Goal: Task Accomplishment & Management: Complete application form

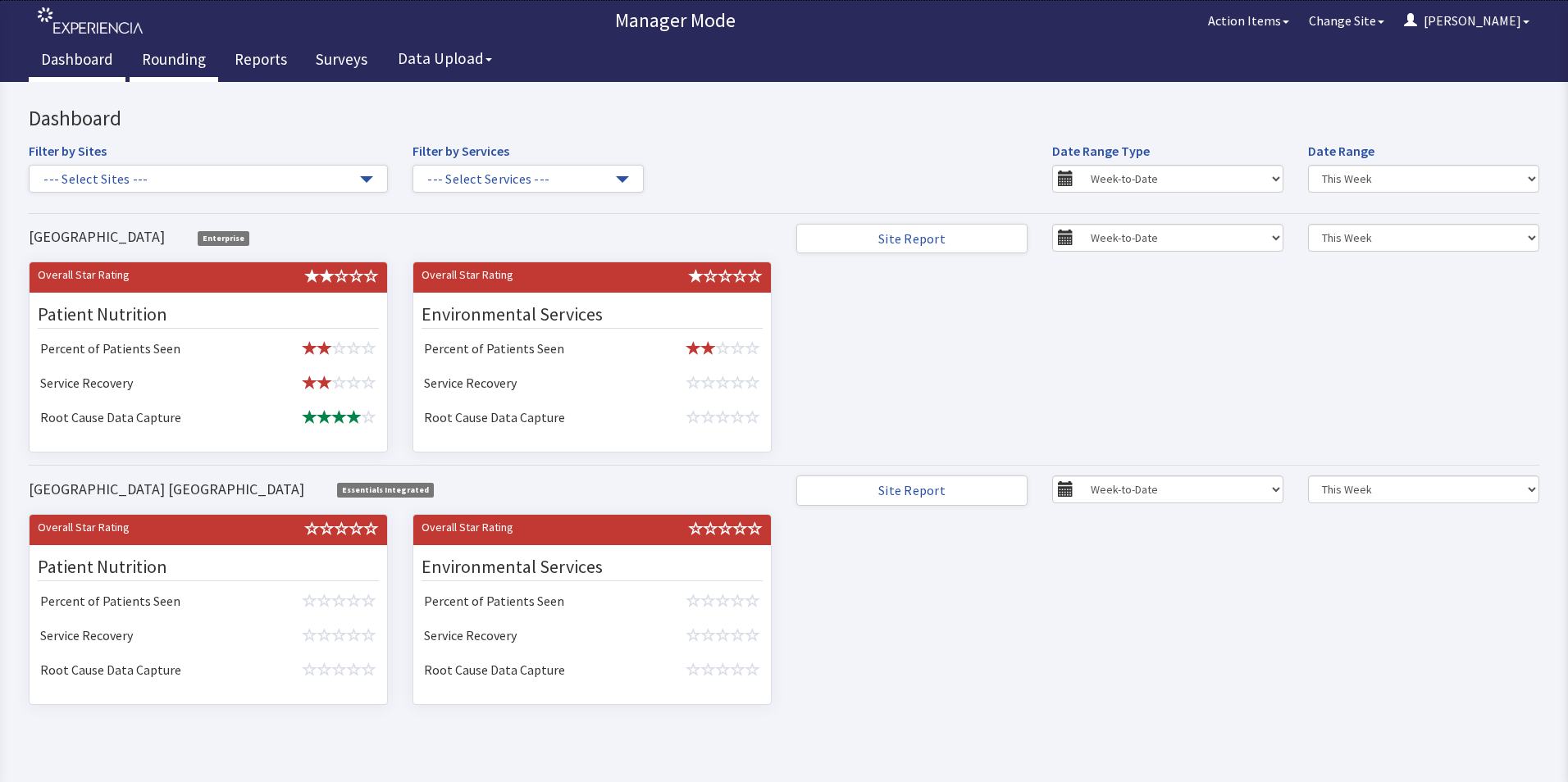
click at [175, 56] on link "Rounding" at bounding box center [174, 61] width 89 height 41
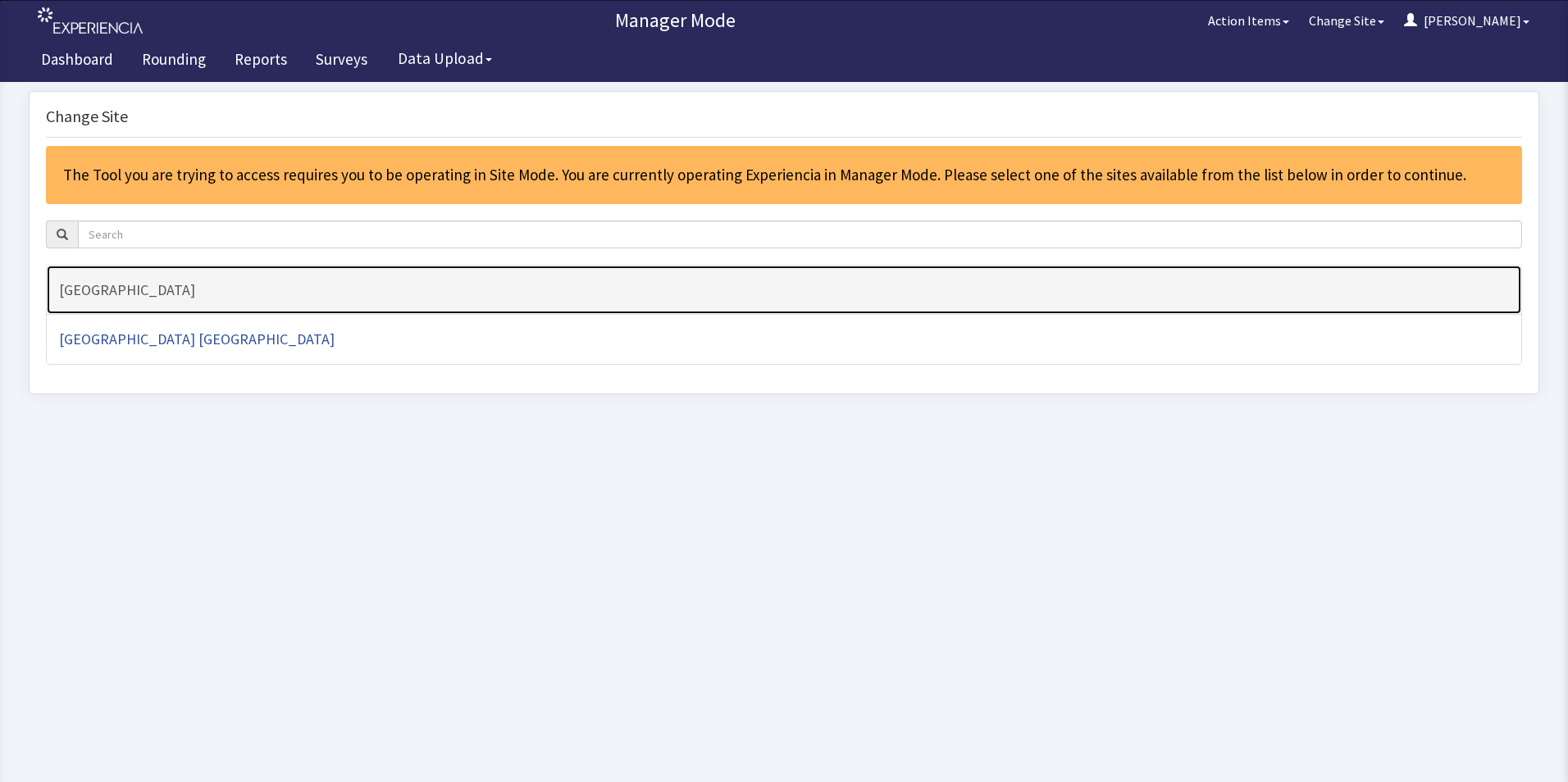
click at [164, 297] on h4 "[GEOGRAPHIC_DATA]" at bounding box center [784, 290] width 1450 height 16
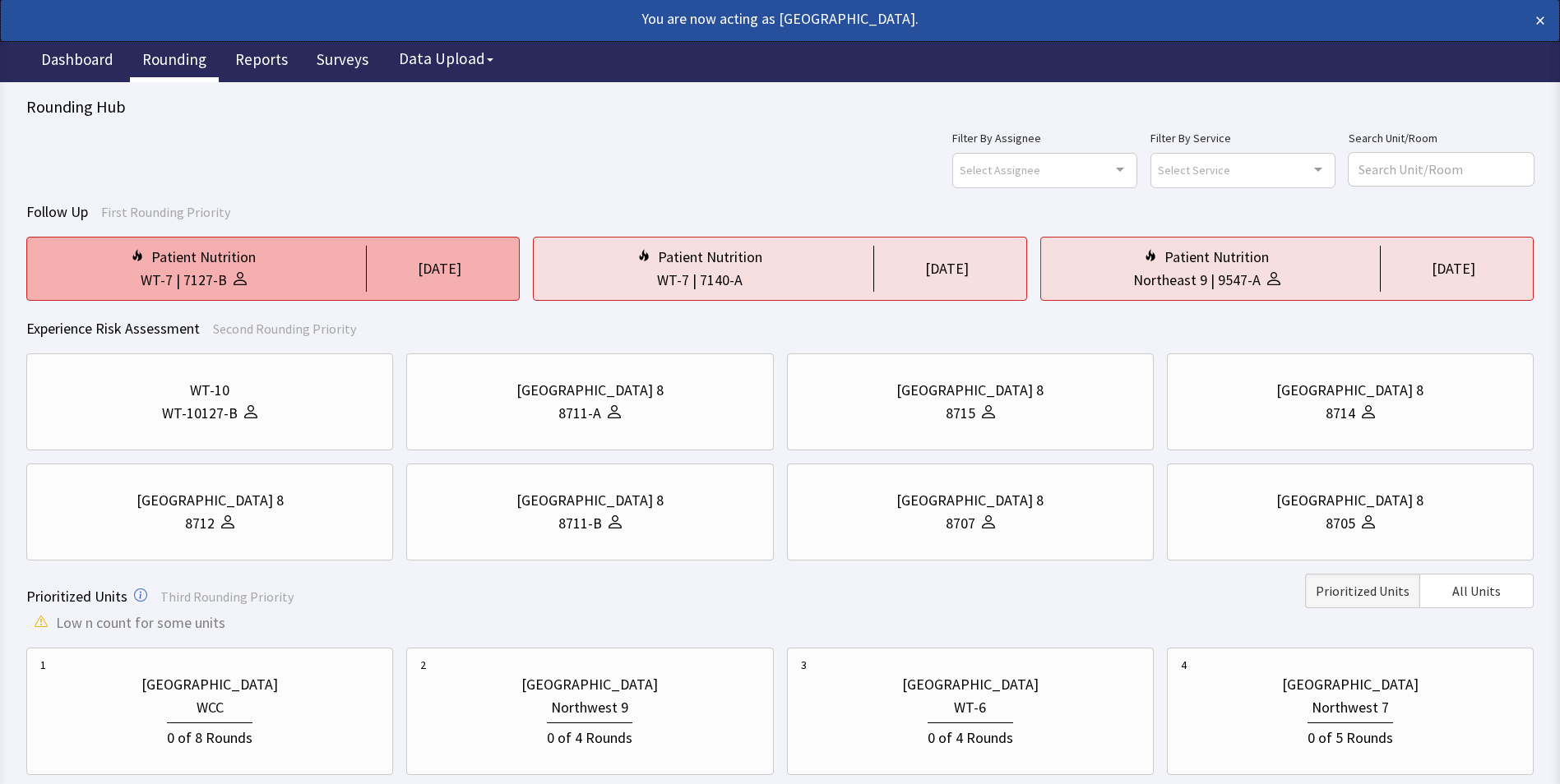
click at [393, 277] on div "1 day ago" at bounding box center [435, 269] width 140 height 46
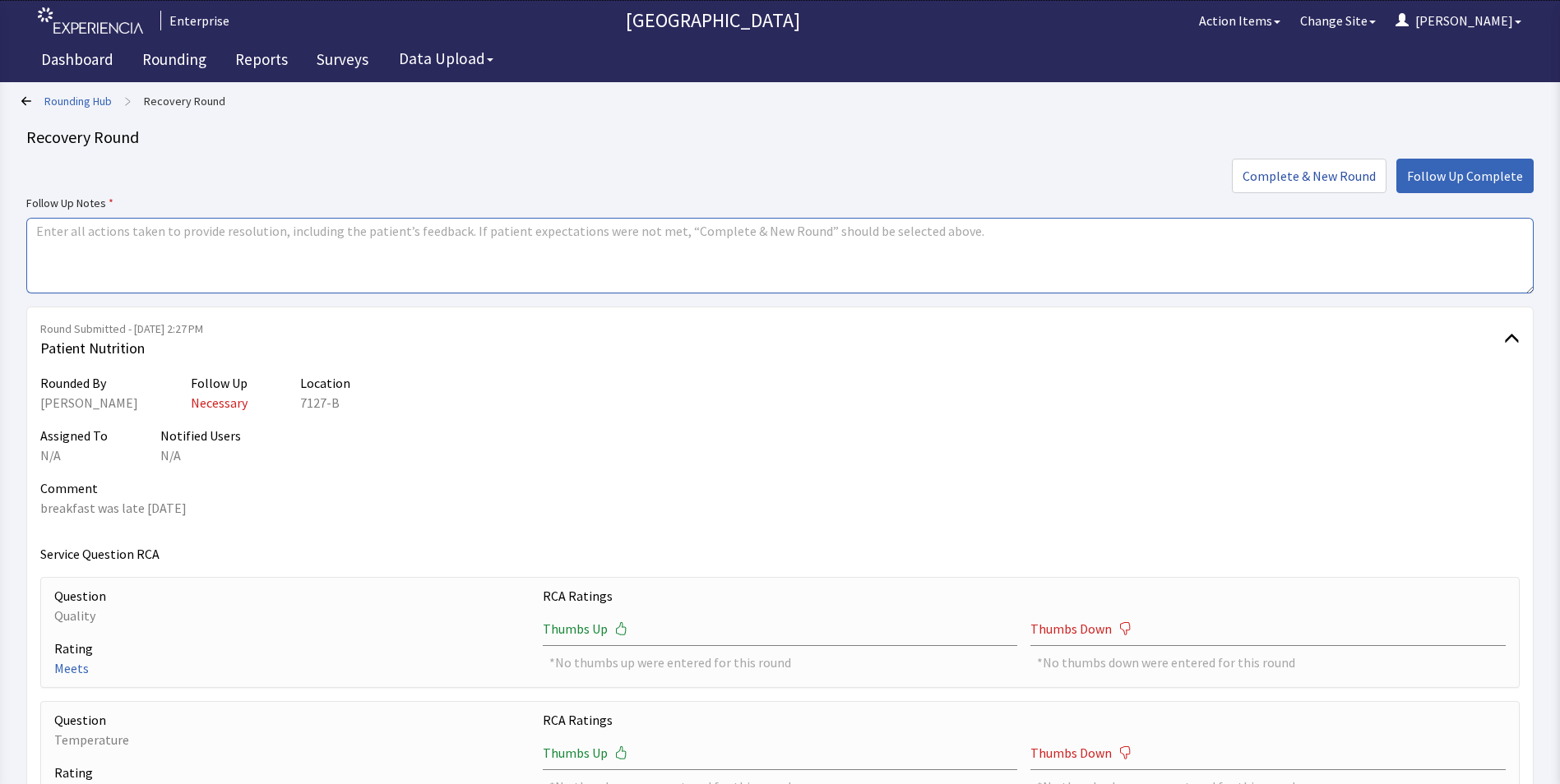
click at [90, 238] on textarea at bounding box center [780, 255] width 1507 height 76
drag, startPoint x: 35, startPoint y: 230, endPoint x: 163, endPoint y: 230, distance: 128.0
click at [163, 230] on textarea "issues resolved" at bounding box center [780, 255] width 1507 height 76
type textarea "issues resolved"
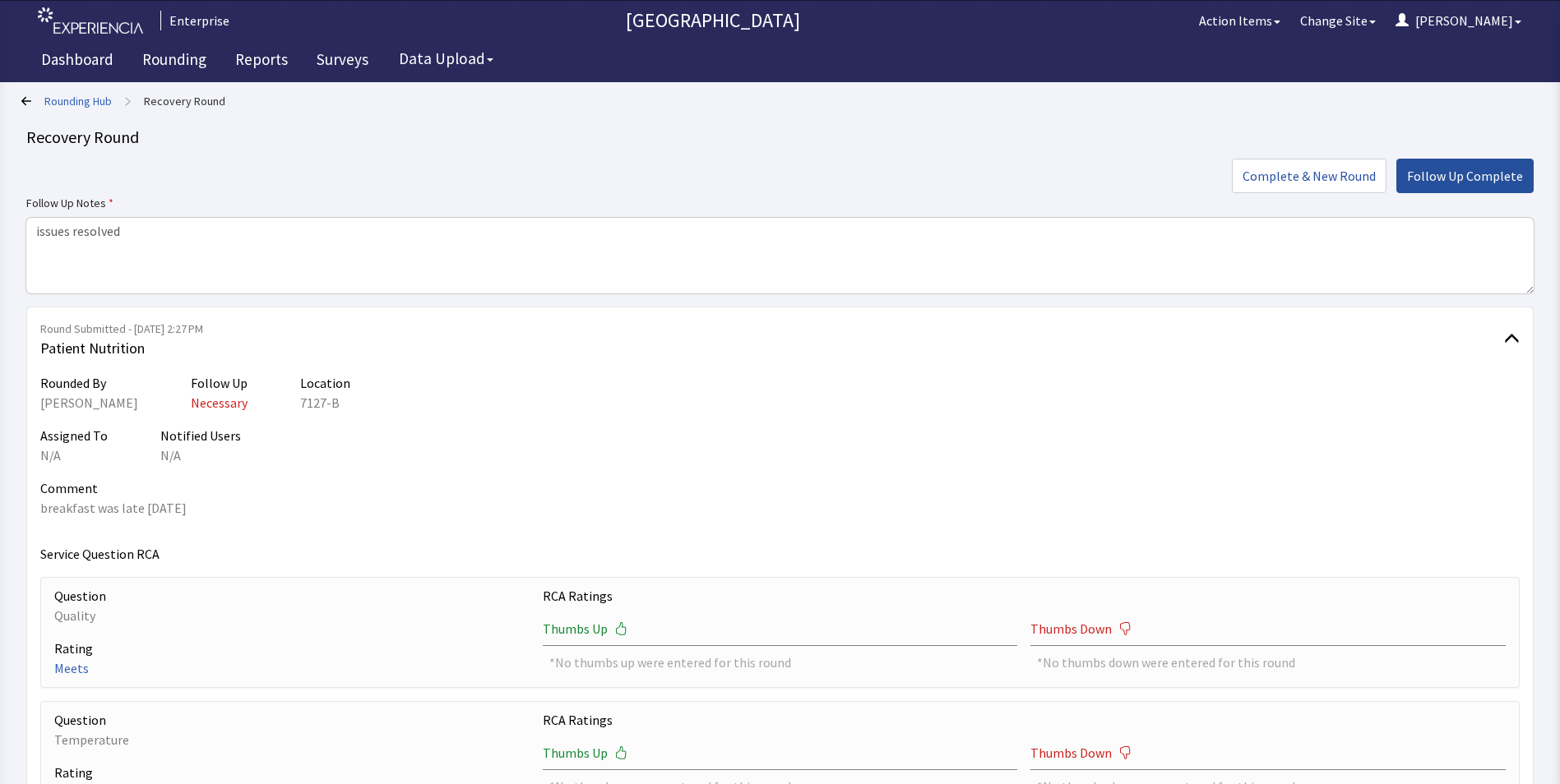
click at [1437, 168] on span "Follow Up Complete" at bounding box center [1465, 176] width 116 height 20
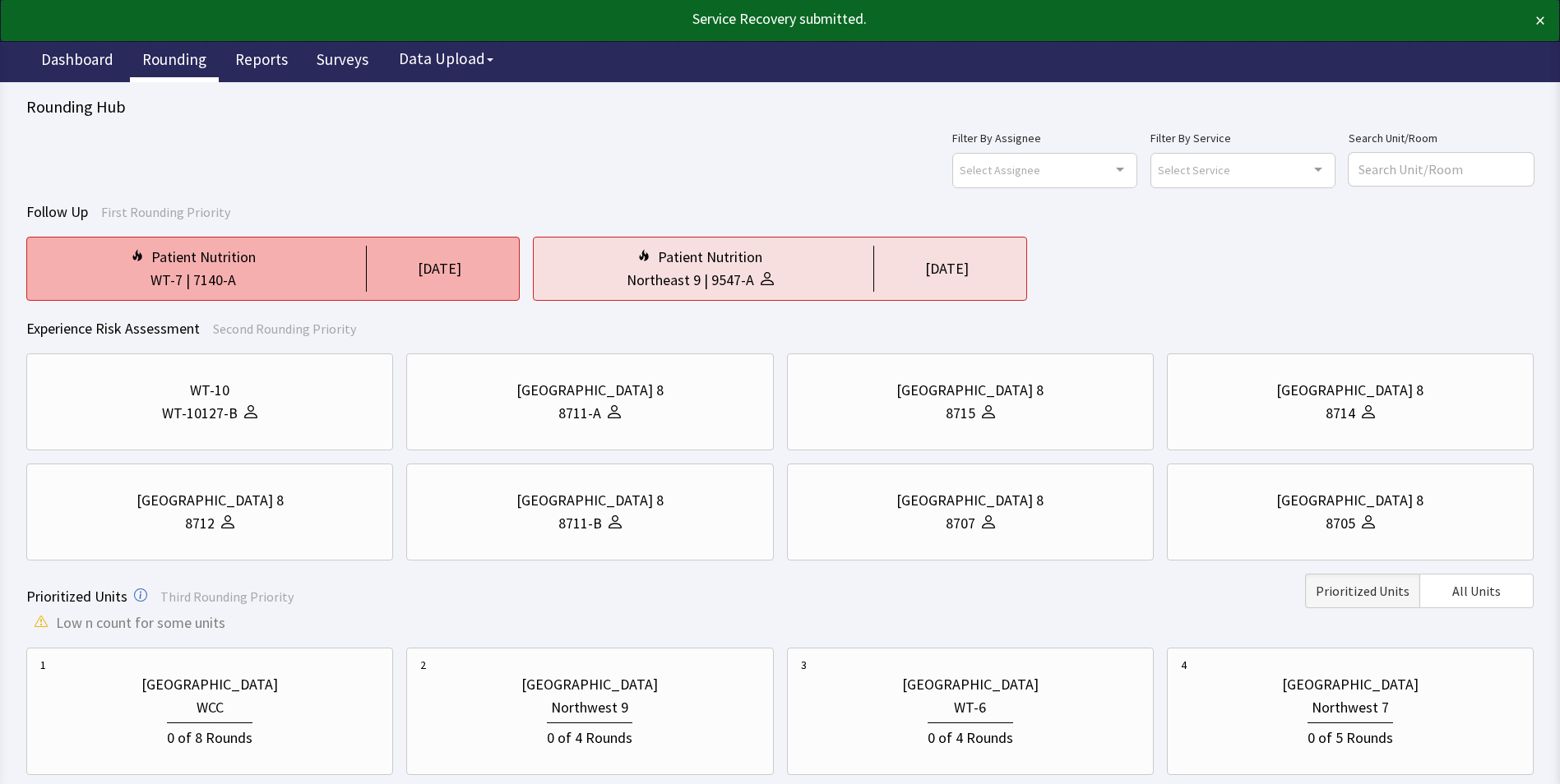
click at [294, 283] on div "WT-7 | 7140-A" at bounding box center [193, 280] width 306 height 23
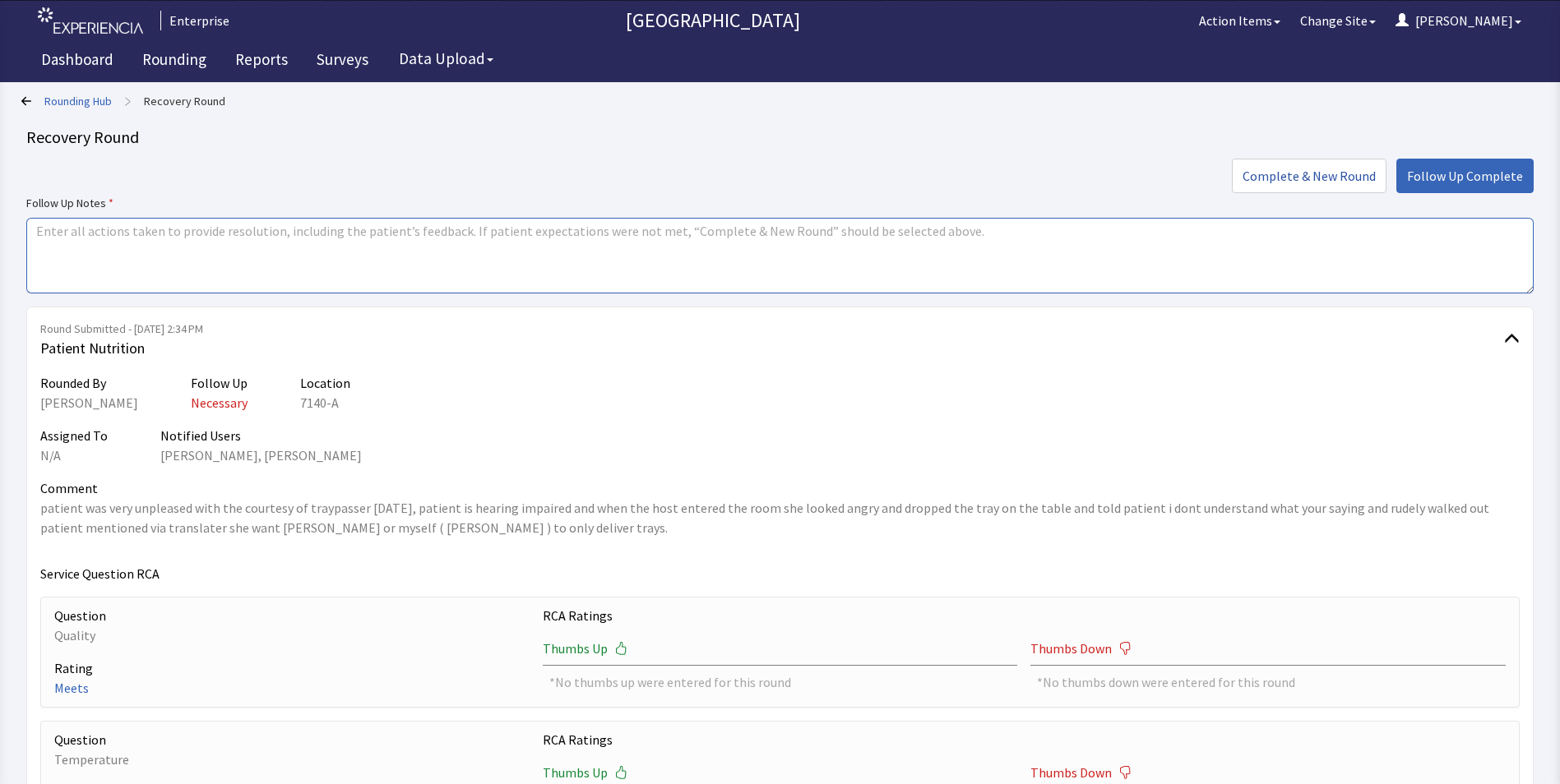
click at [52, 234] on textarea at bounding box center [780, 255] width 1507 height 76
paste textarea "issues resolved"
type textarea "issues resolved"
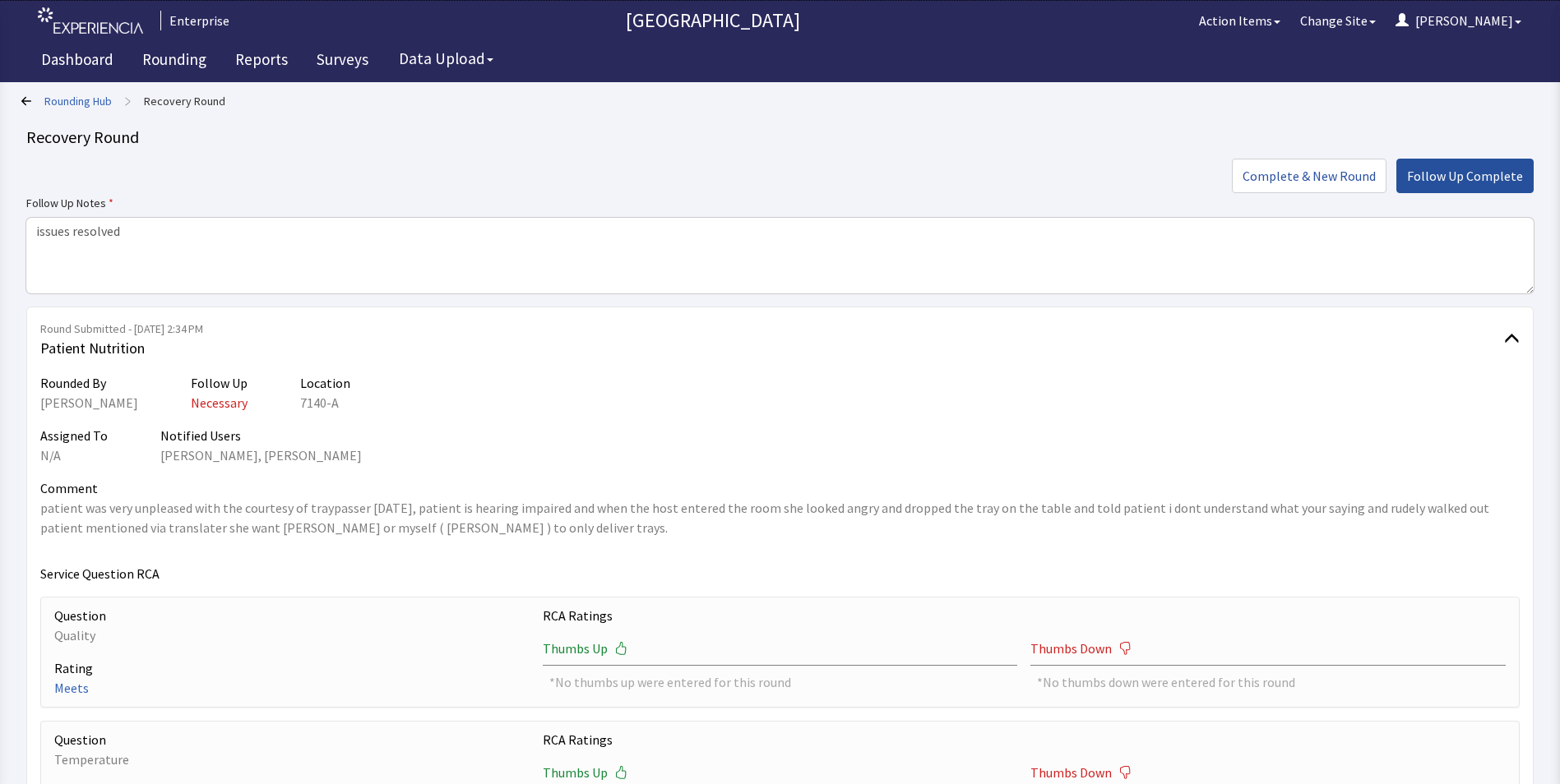
click at [1464, 176] on span "Follow Up Complete" at bounding box center [1465, 176] width 116 height 20
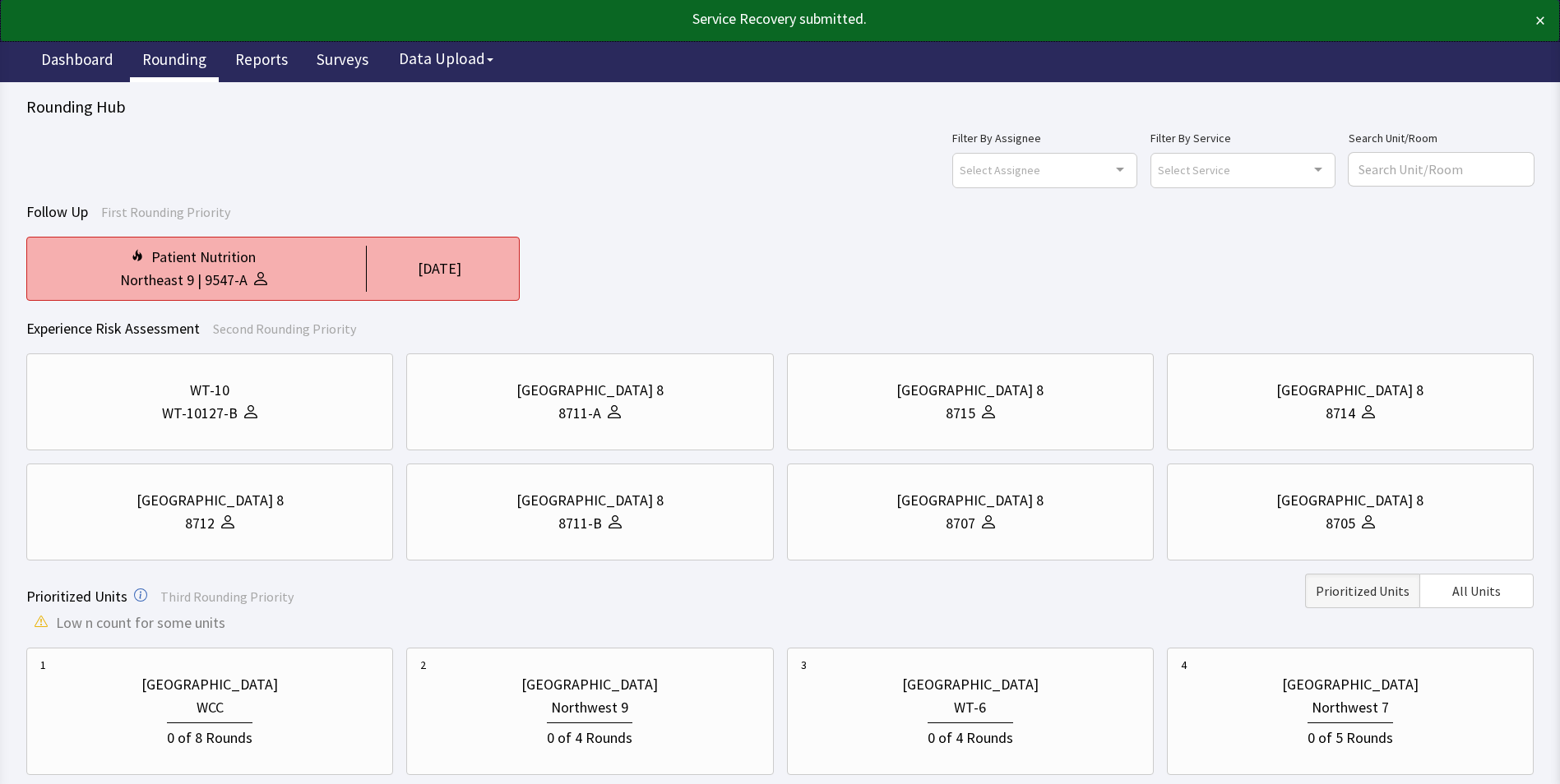
click at [209, 252] on div "Patient Nutrition" at bounding box center [203, 257] width 104 height 23
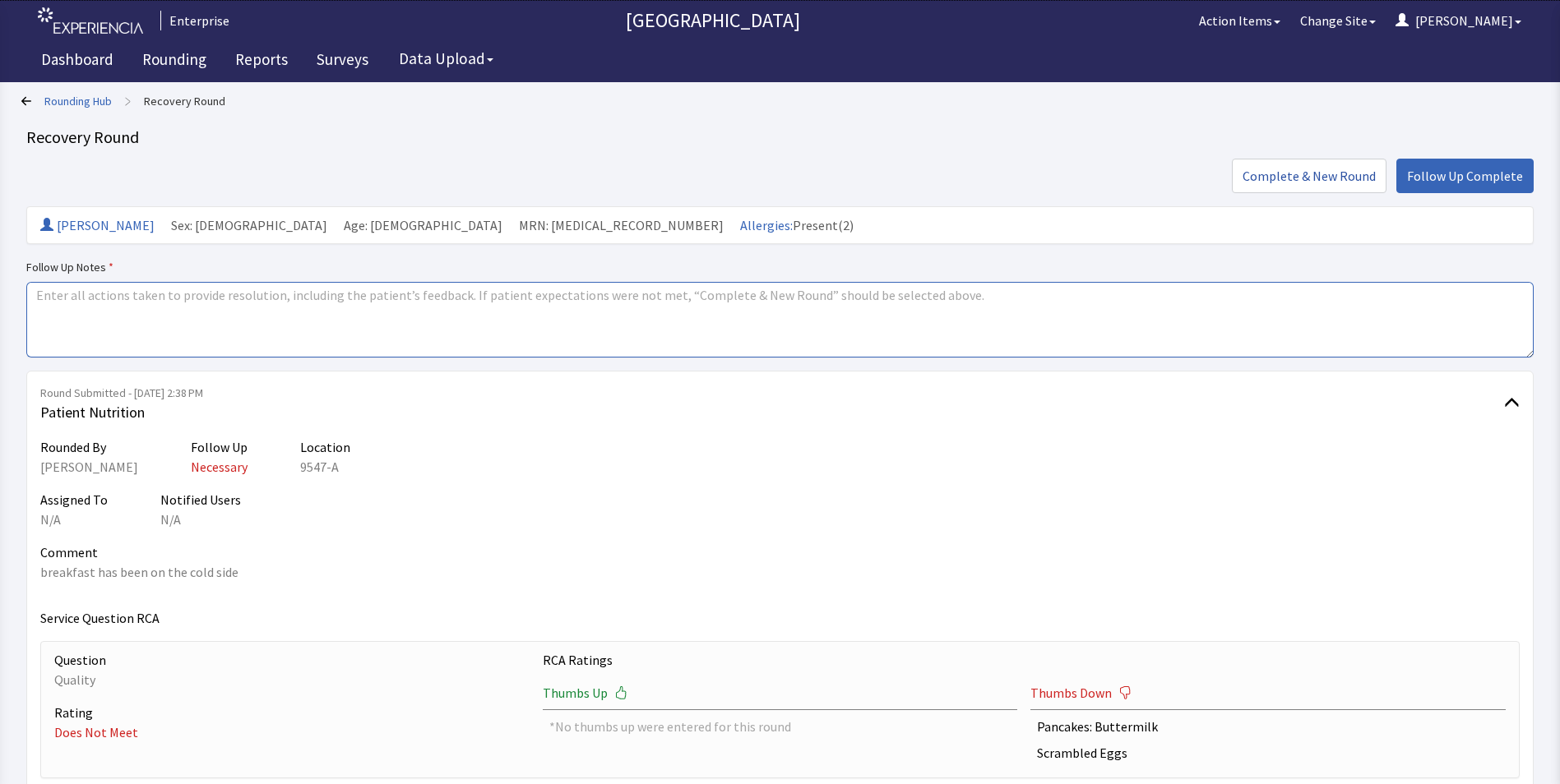
drag, startPoint x: 0, startPoint y: 0, endPoint x: 44, endPoint y: 297, distance: 300.2
click at [44, 297] on textarea at bounding box center [780, 319] width 1507 height 76
paste textarea "issues resolved"
type textarea "issues resolved"
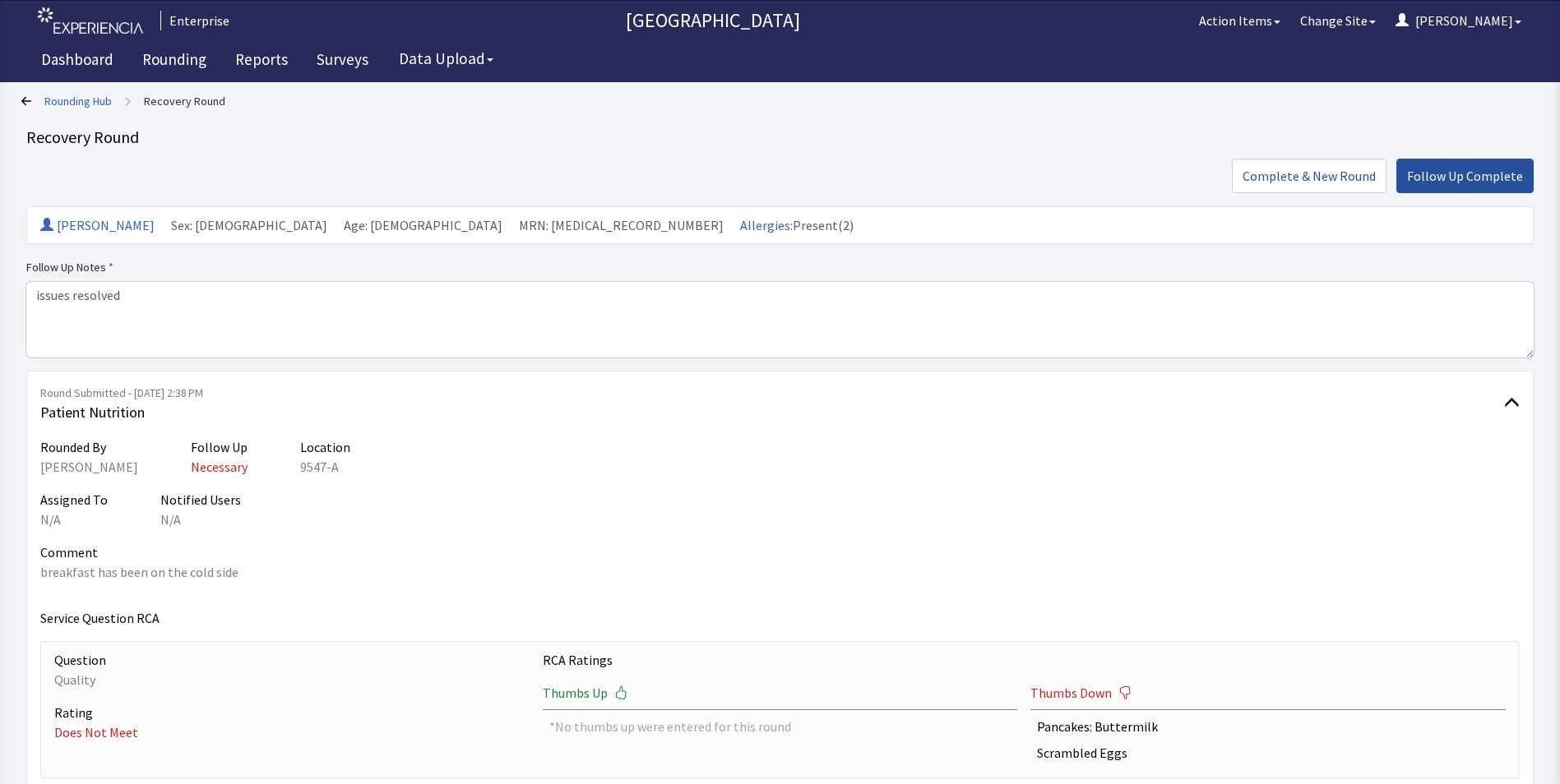
click at [1490, 174] on span "Follow Up Complete" at bounding box center [1465, 176] width 116 height 20
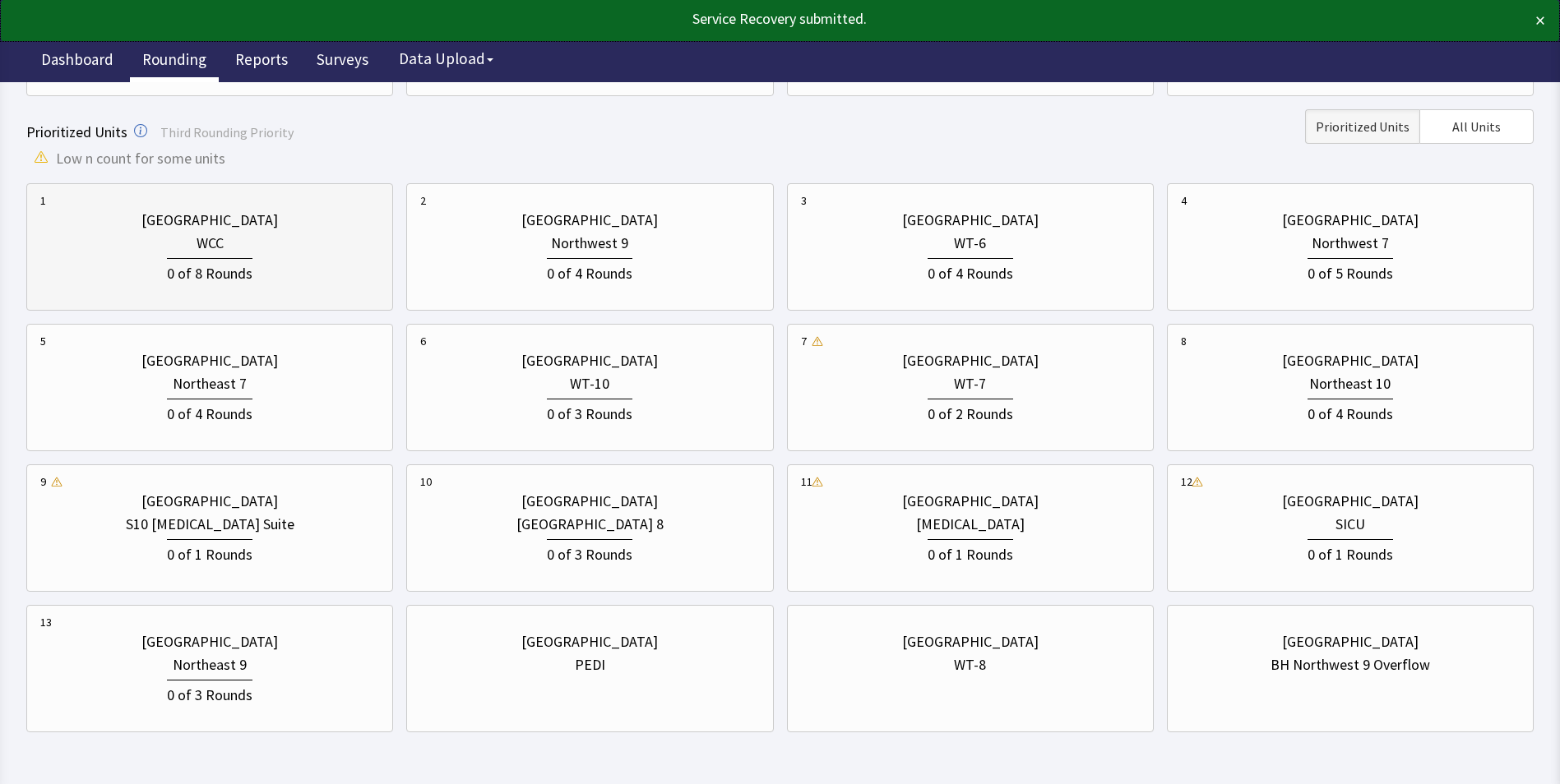
scroll to position [481, 0]
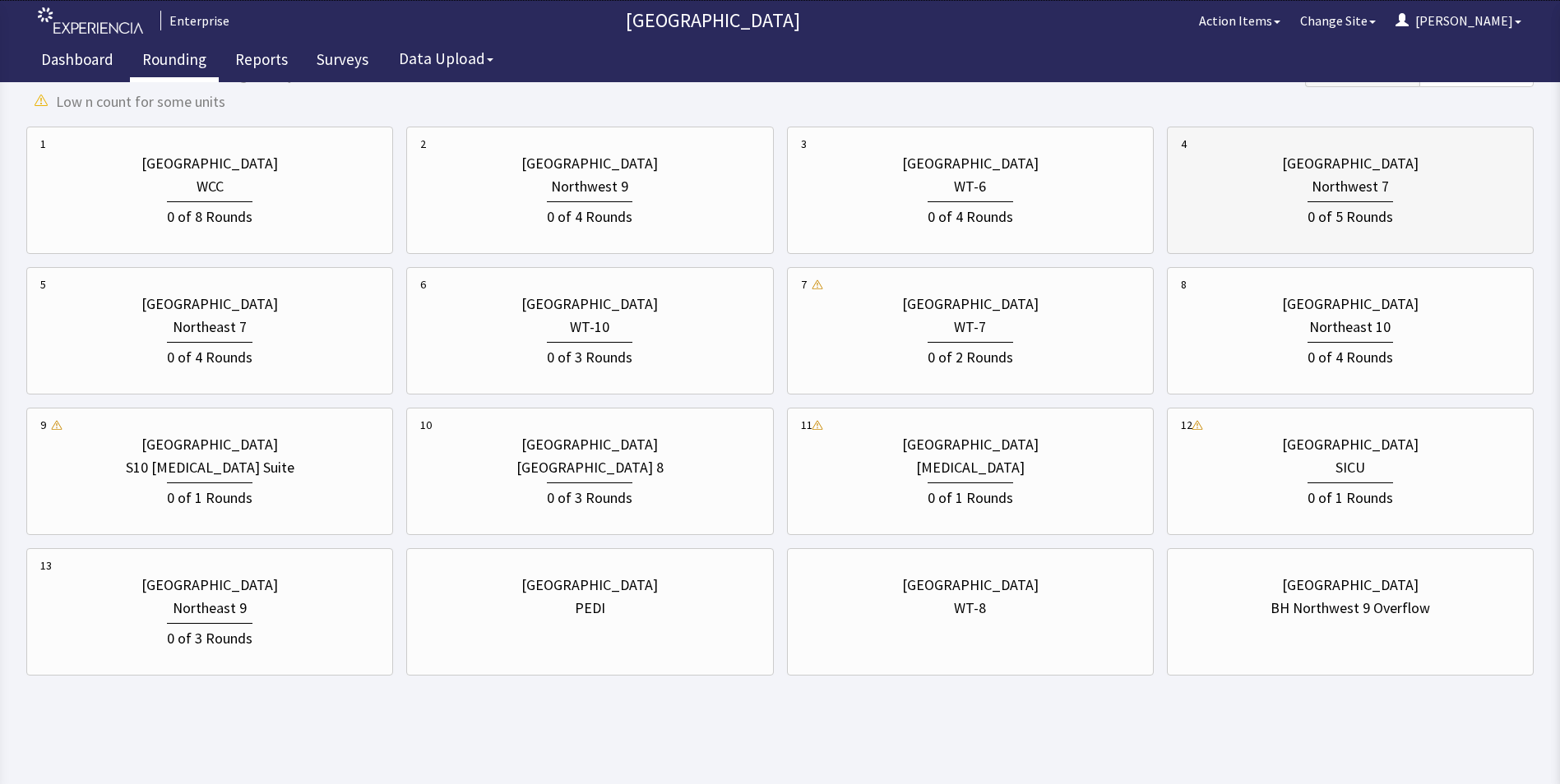
click at [1322, 186] on div "Northwest 7" at bounding box center [1350, 187] width 77 height 23
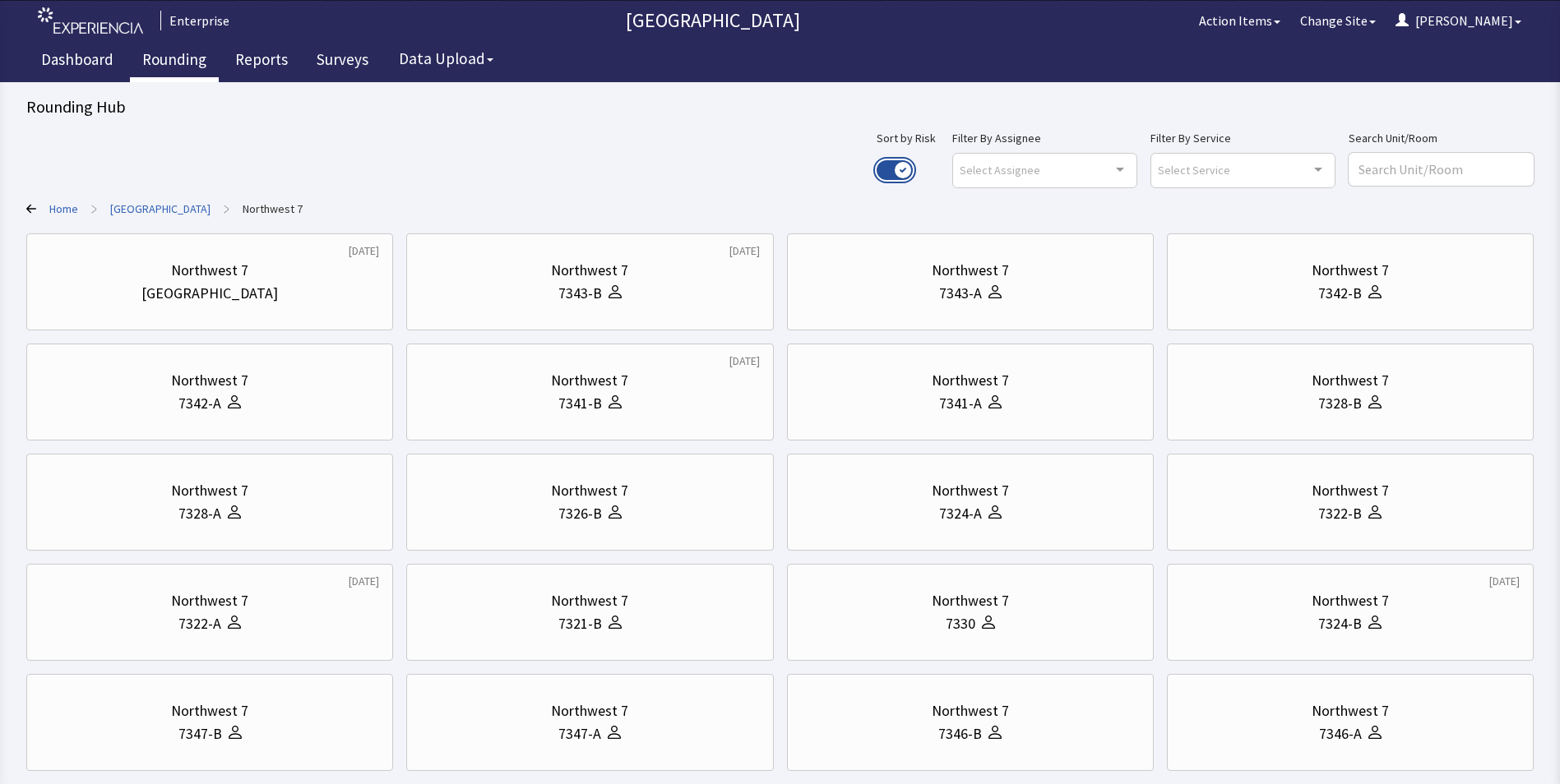
click at [912, 168] on button "Use setting" at bounding box center [894, 170] width 36 height 20
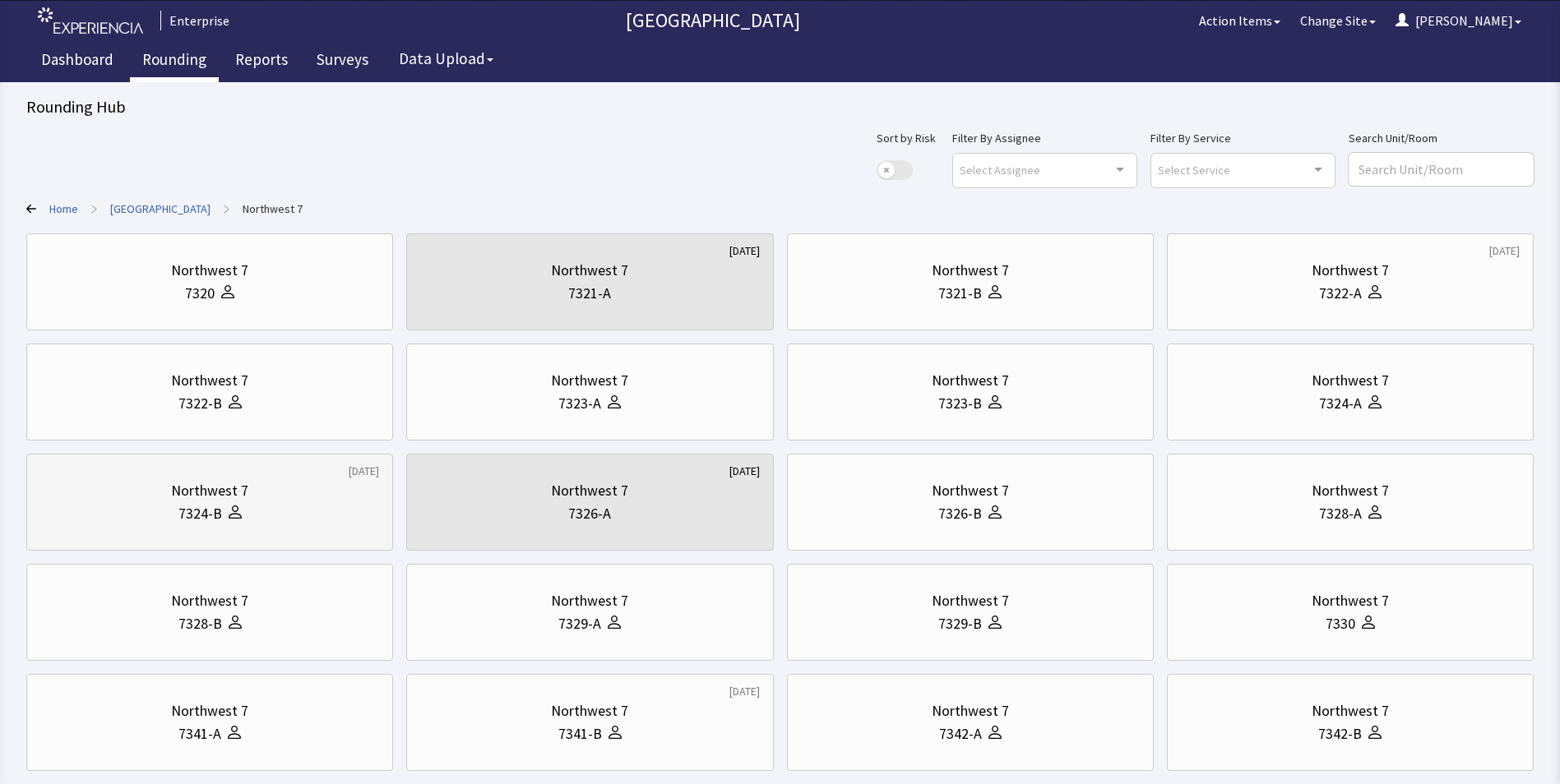
click at [262, 500] on div "Northwest 7" at bounding box center [209, 491] width 339 height 23
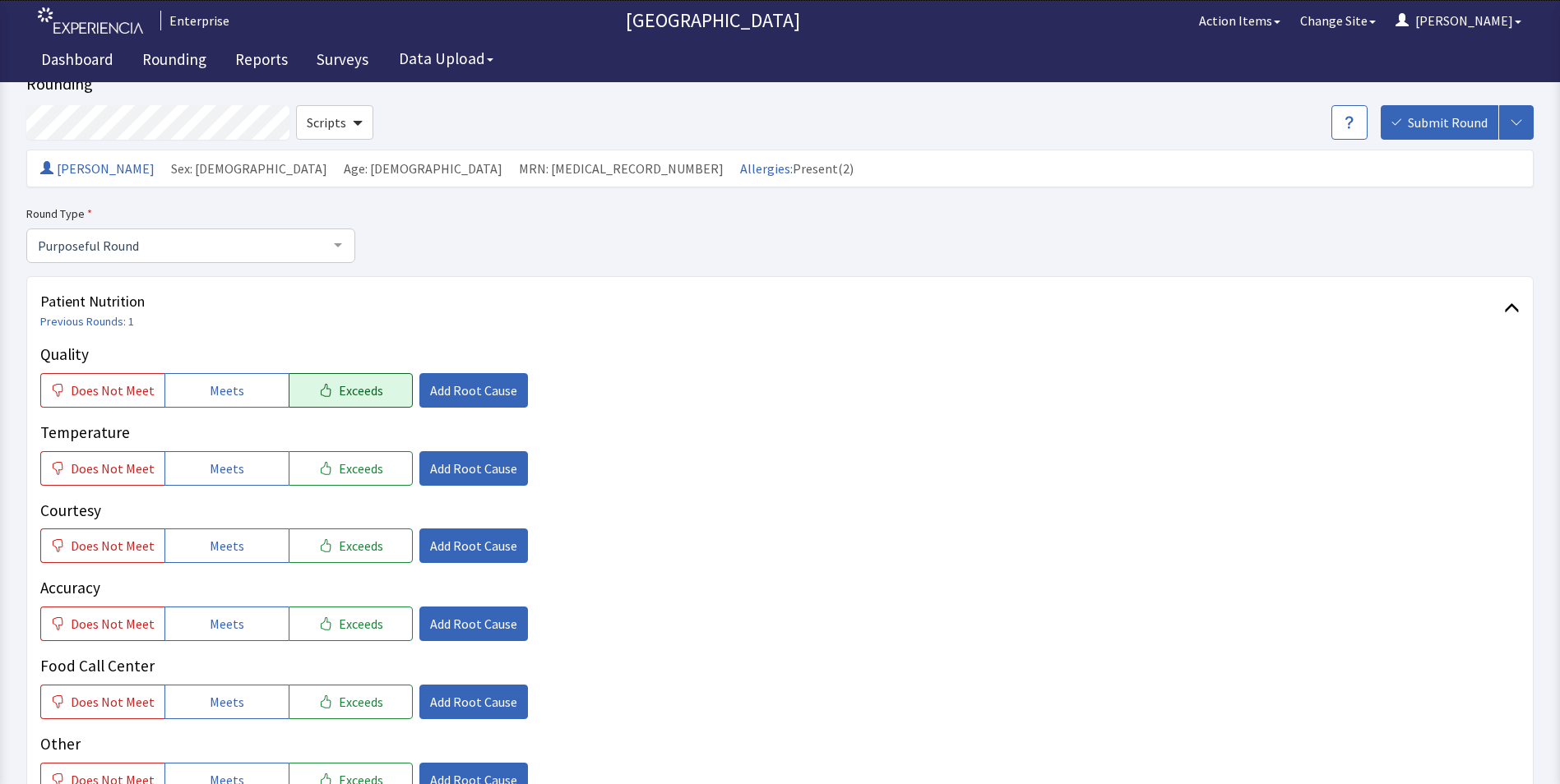
scroll to position [82, 0]
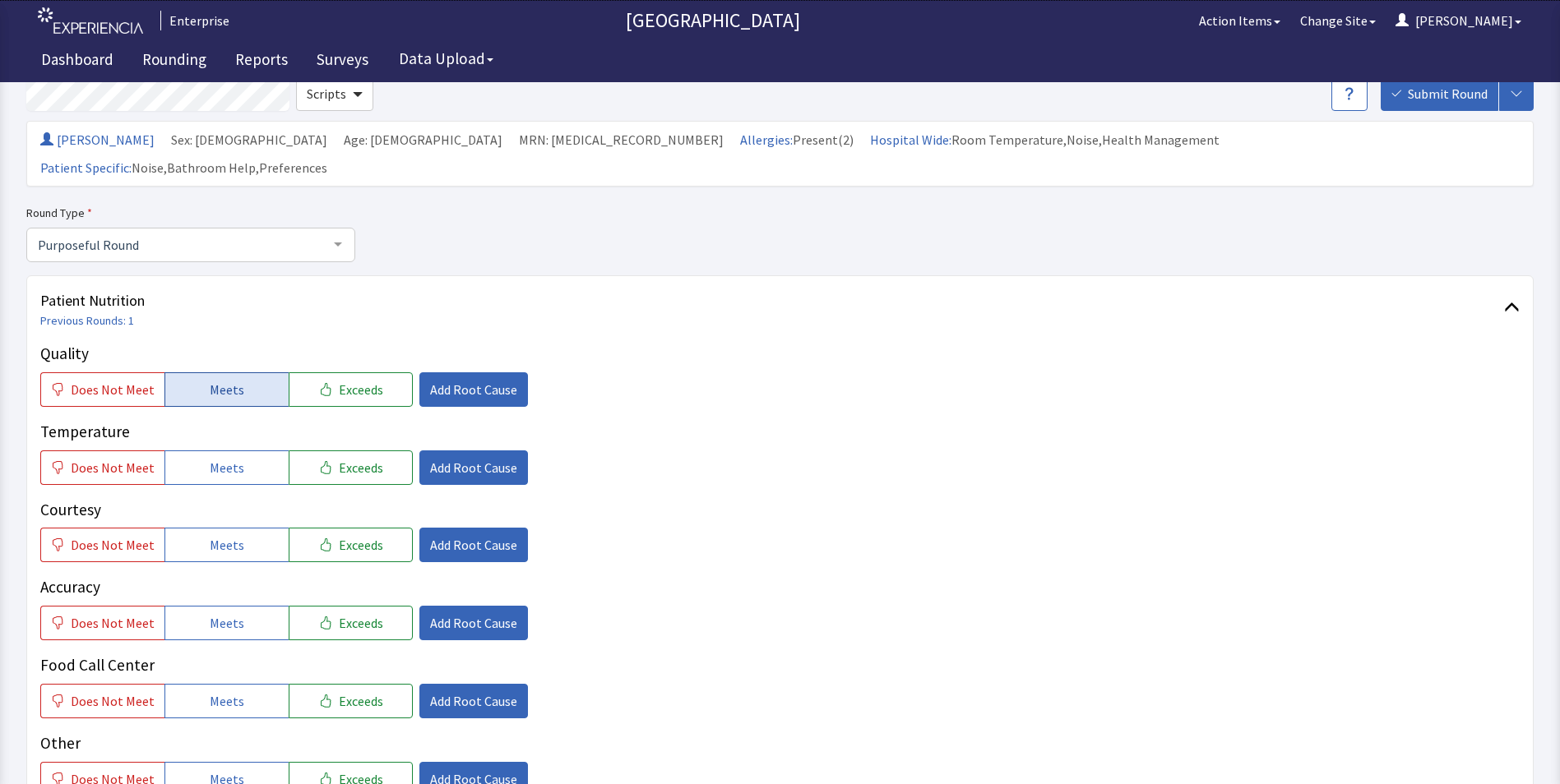
click at [234, 380] on span "Meets" at bounding box center [227, 390] width 35 height 20
click at [236, 458] on span "Meets" at bounding box center [227, 468] width 35 height 20
drag, startPoint x: 229, startPoint y: 511, endPoint x: 232, endPoint y: 532, distance: 21.2
click at [230, 535] on span "Meets" at bounding box center [227, 545] width 35 height 20
drag, startPoint x: 231, startPoint y: 601, endPoint x: 233, endPoint y: 631, distance: 30.1
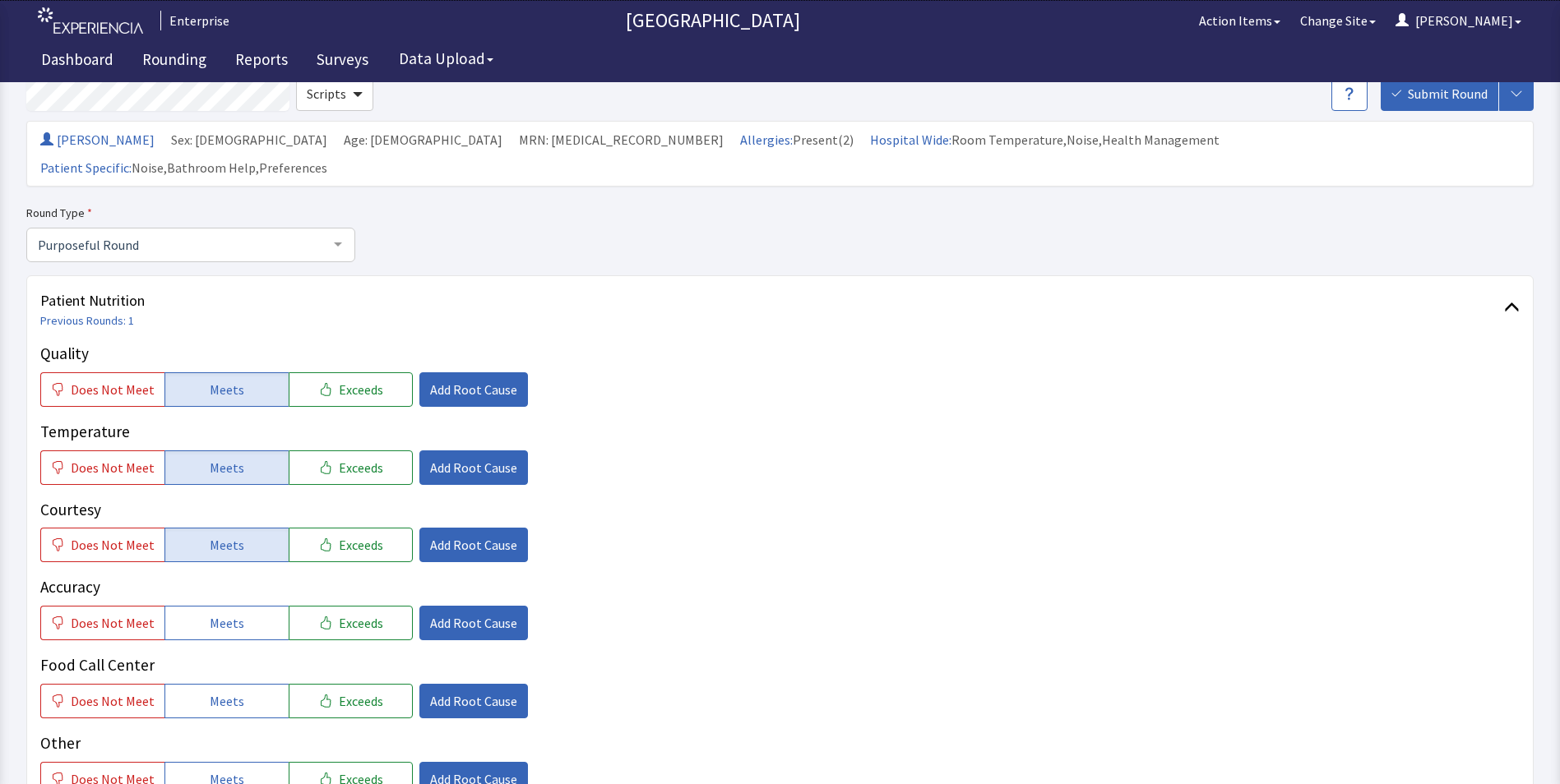
click at [232, 610] on button "Meets" at bounding box center [227, 623] width 125 height 35
click at [226, 691] on span "Meets" at bounding box center [227, 701] width 35 height 20
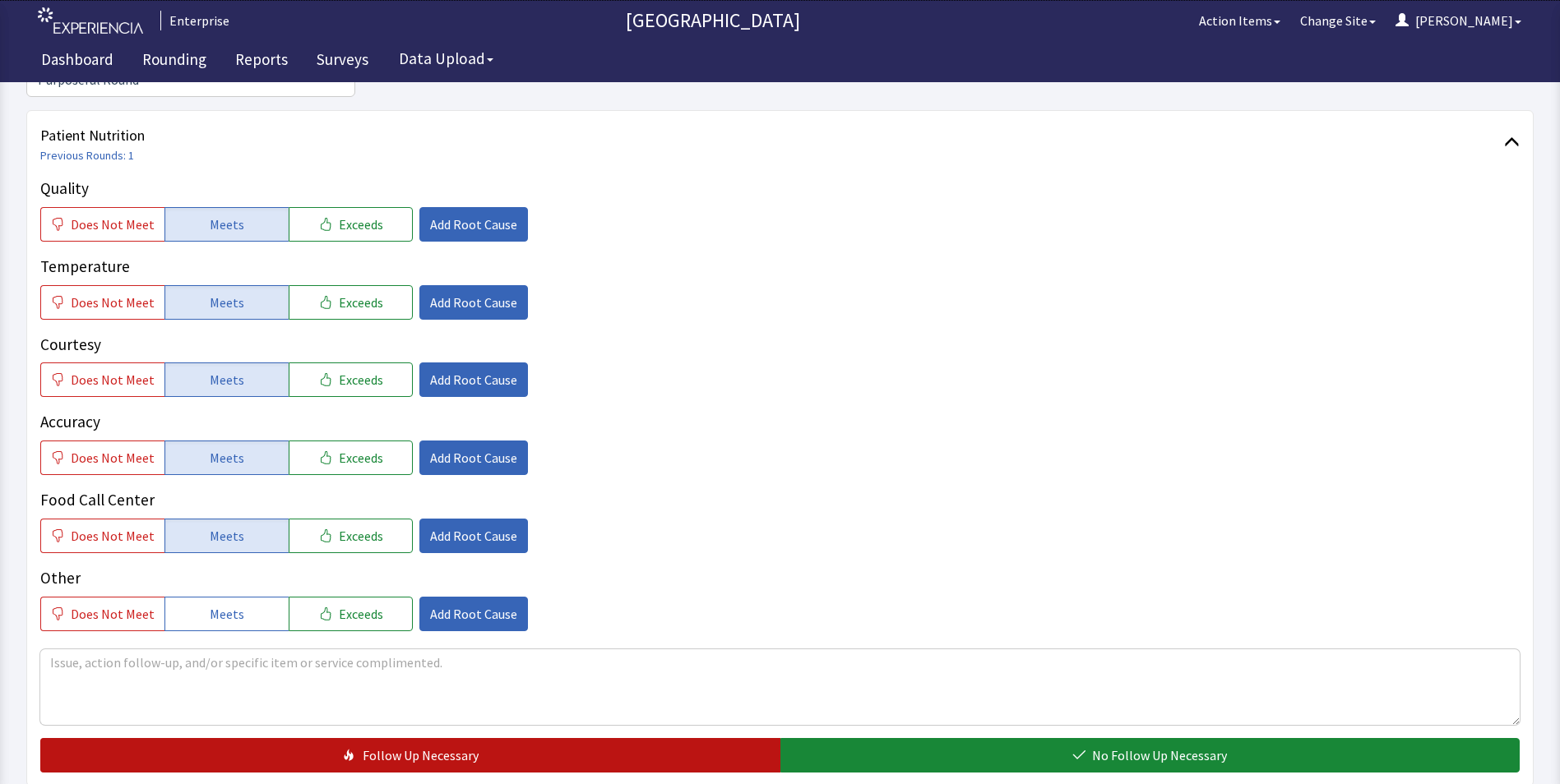
scroll to position [411, 0]
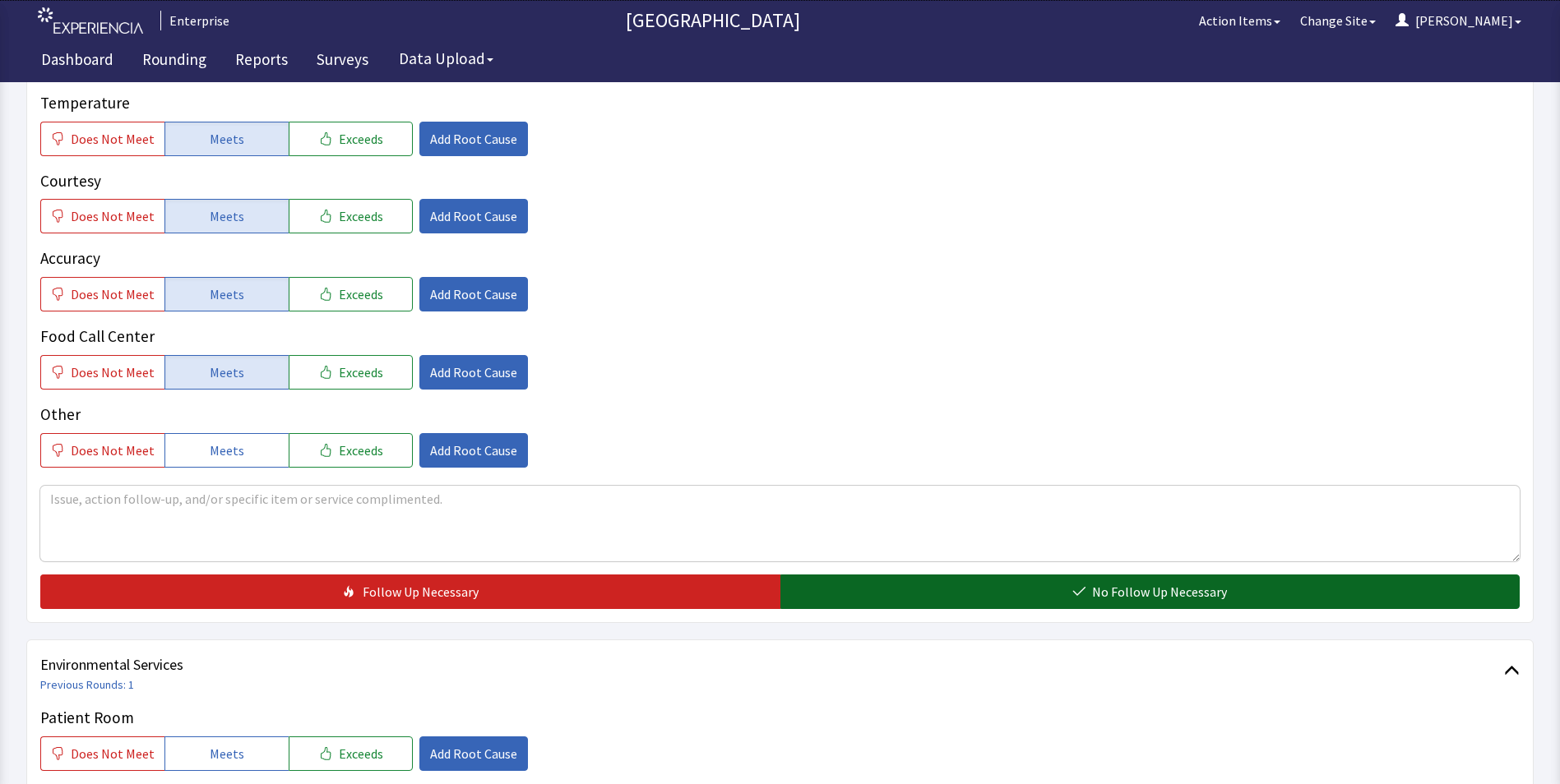
click at [848, 575] on button "No Follow Up Necessary" at bounding box center [1150, 592] width 740 height 35
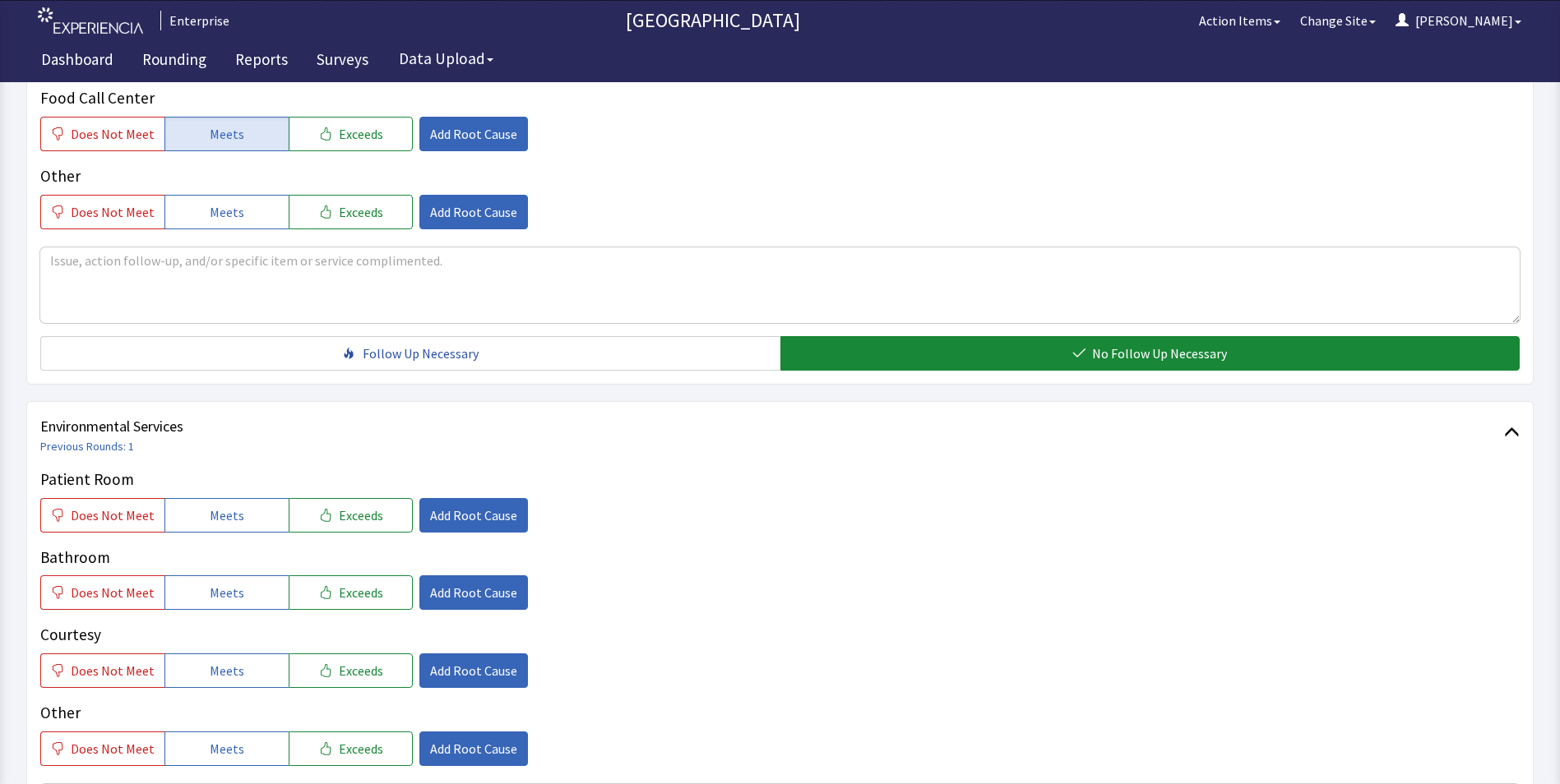
scroll to position [904, 0]
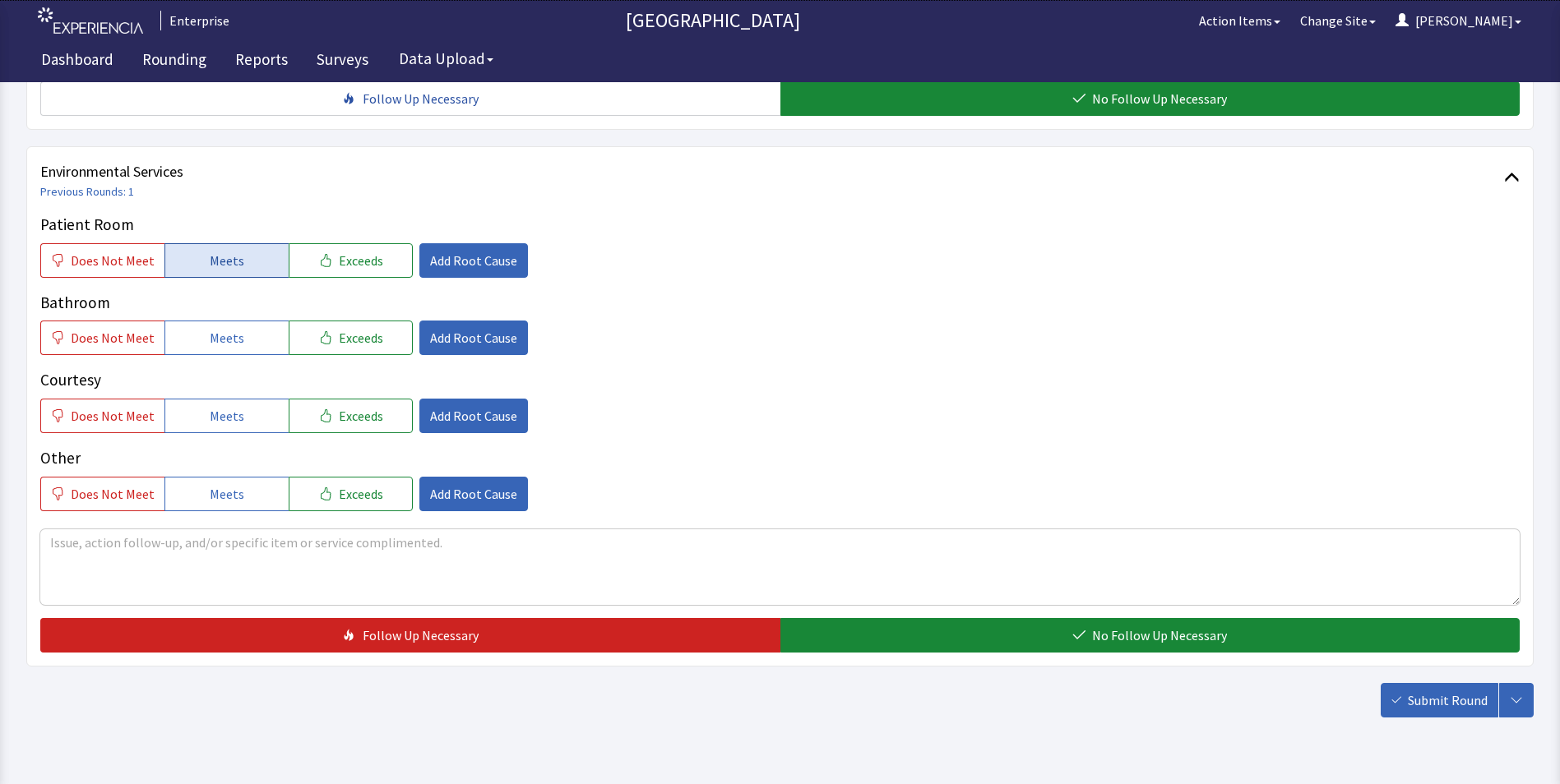
click at [230, 251] on span "Meets" at bounding box center [227, 261] width 35 height 20
drag, startPoint x: 230, startPoint y: 318, endPoint x: 225, endPoint y: 342, distance: 24.5
click at [230, 328] on span "Meets" at bounding box center [227, 338] width 35 height 20
drag, startPoint x: 227, startPoint y: 387, endPoint x: 449, endPoint y: 472, distance: 237.7
click at [230, 406] on span "Meets" at bounding box center [227, 416] width 35 height 20
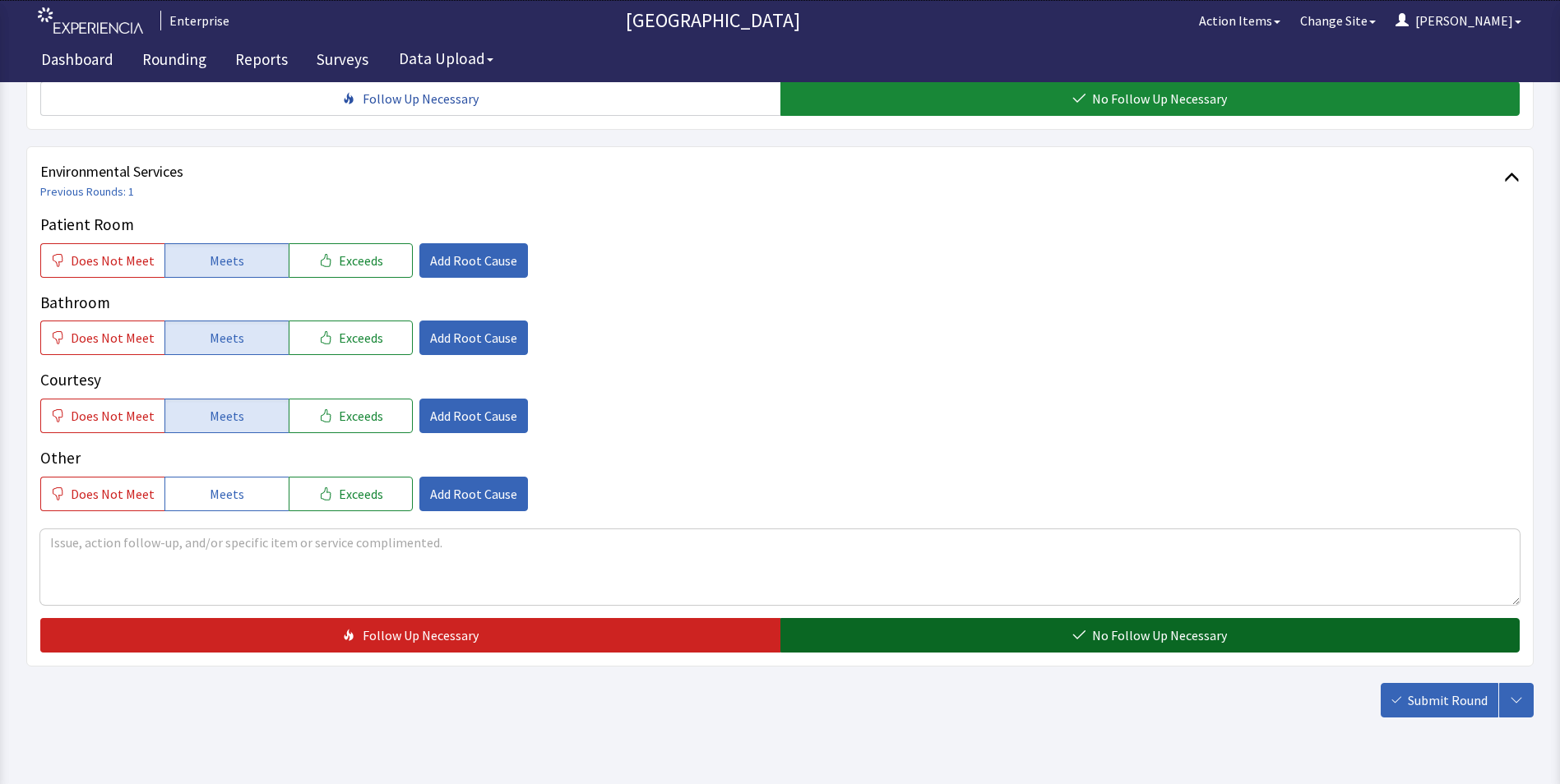
drag, startPoint x: 913, startPoint y: 602, endPoint x: 1133, endPoint y: 622, distance: 220.9
click at [915, 618] on button "No Follow Up Necessary" at bounding box center [1150, 635] width 740 height 35
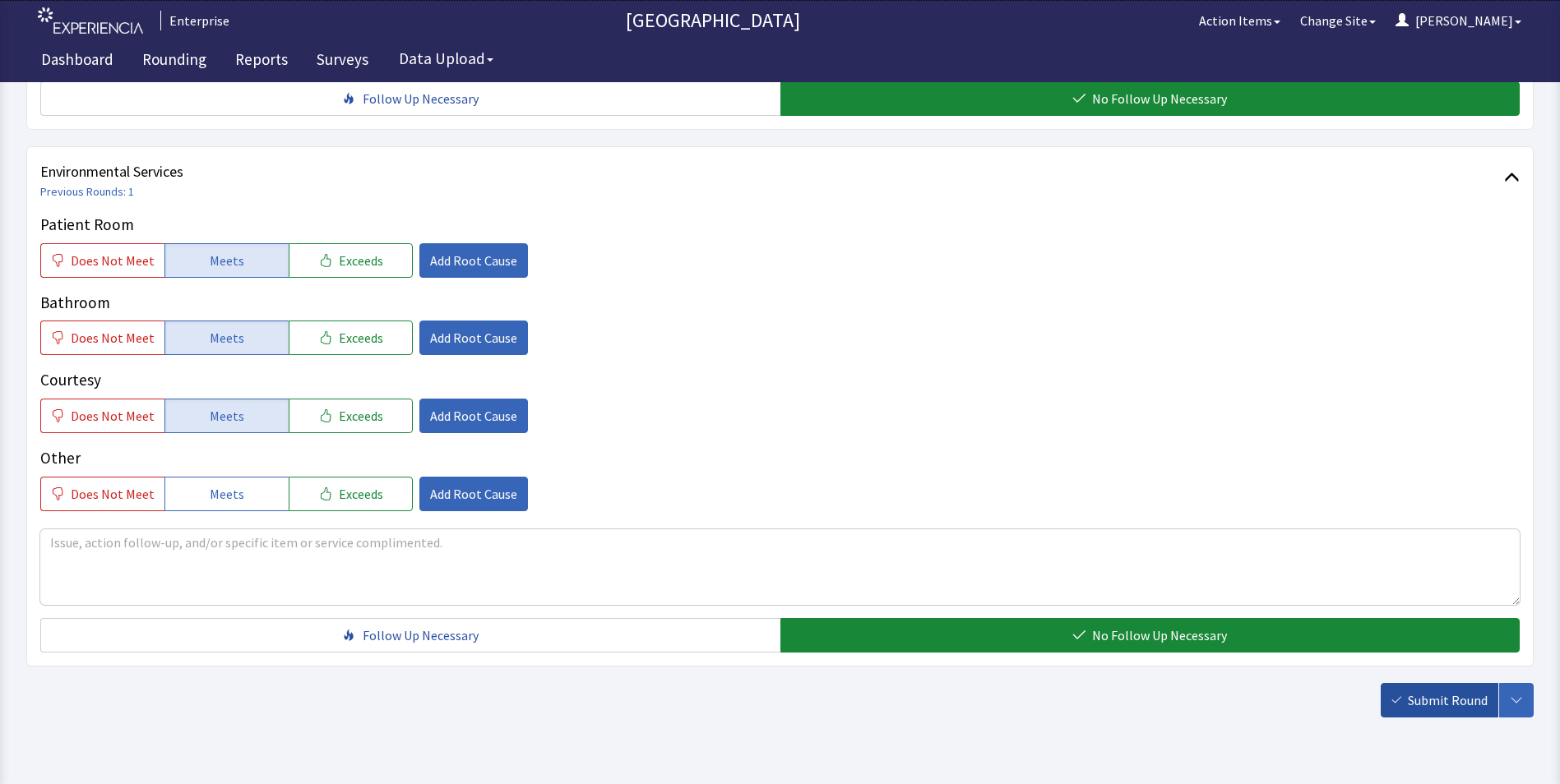
click at [1432, 691] on span "Submit Round" at bounding box center [1448, 700] width 80 height 20
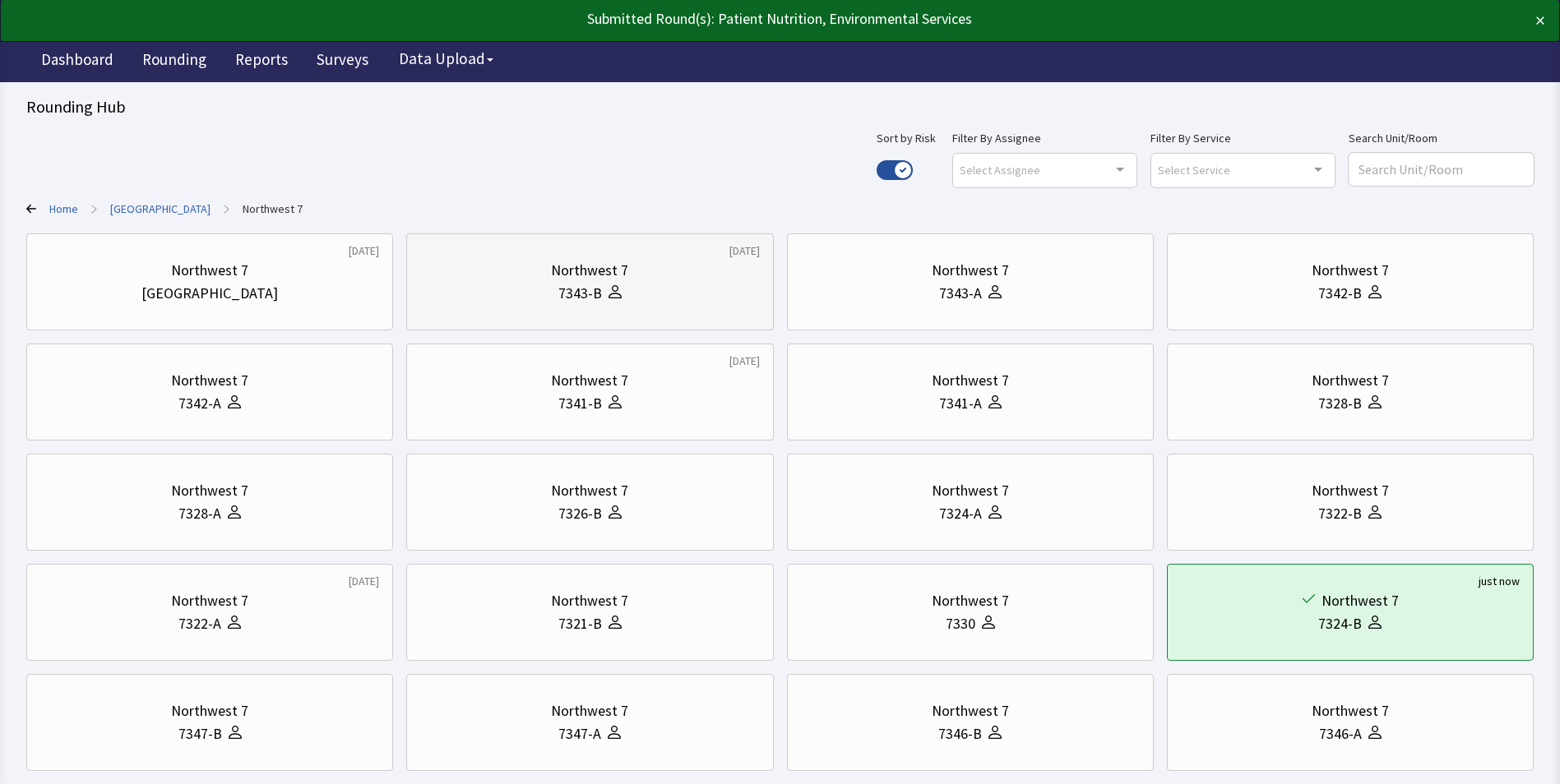
click at [653, 287] on div "7343-B" at bounding box center [589, 294] width 339 height 23
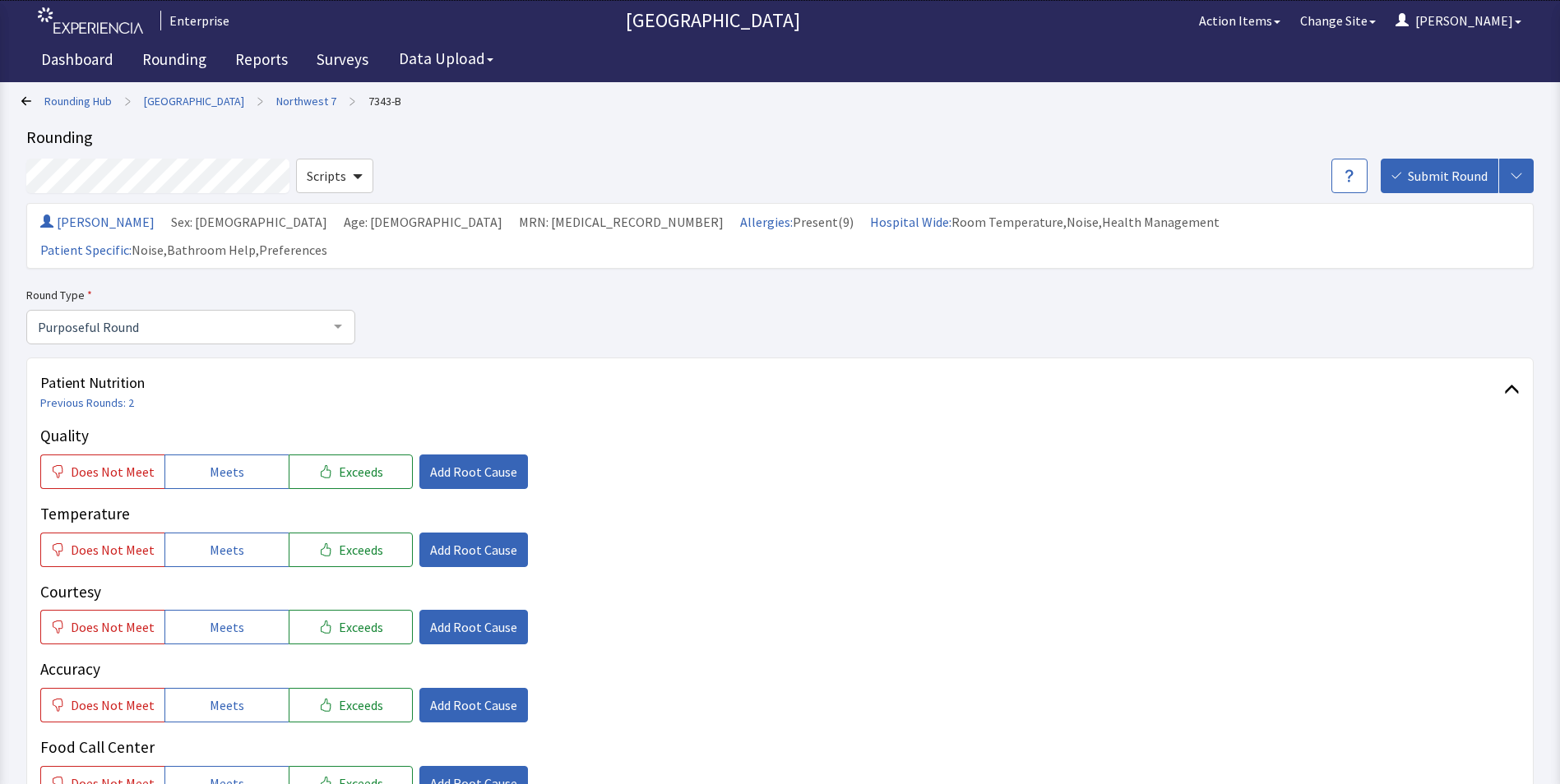
scroll to position [82, 0]
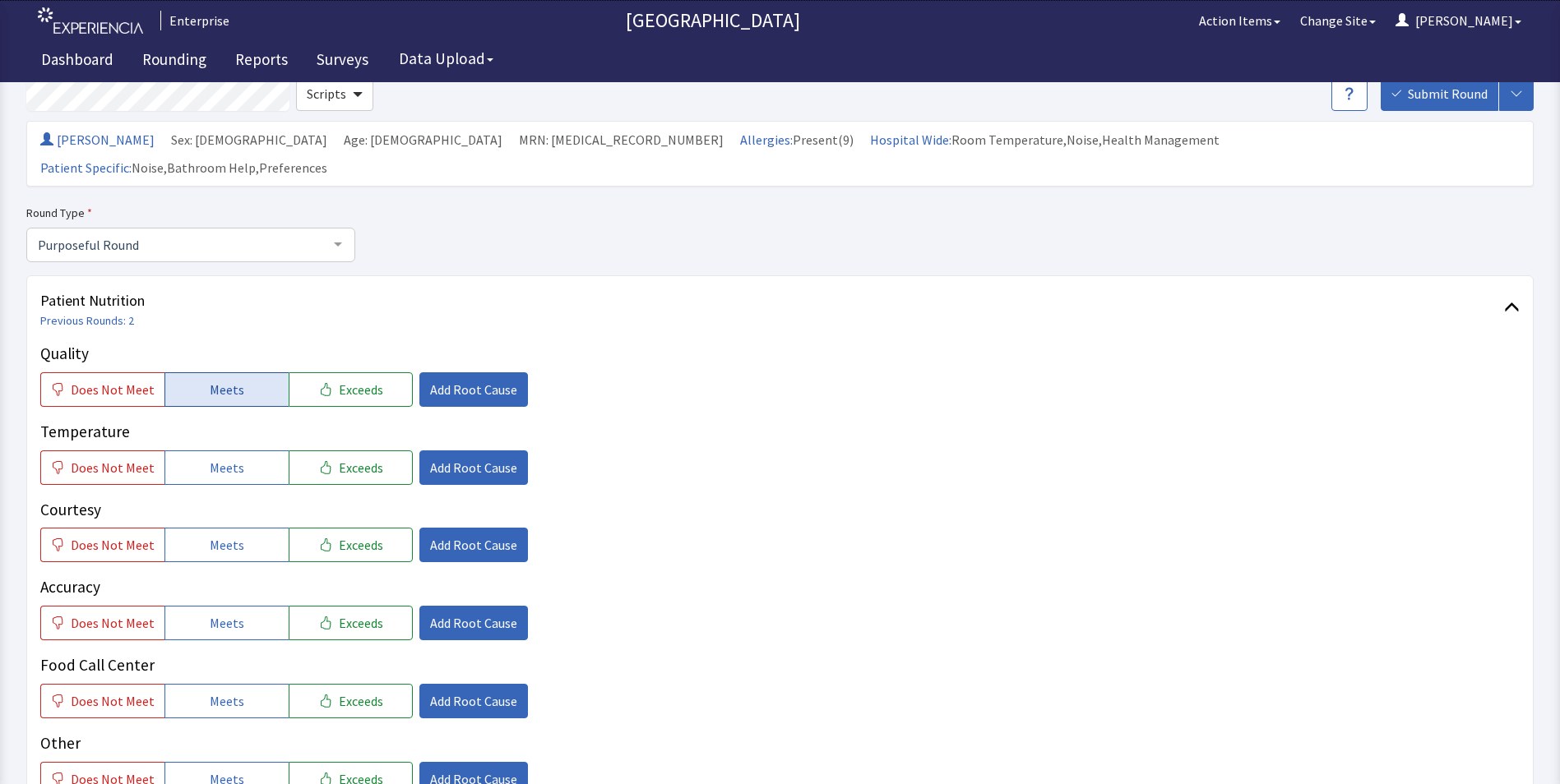
click at [244, 373] on button "Meets" at bounding box center [227, 390] width 125 height 35
drag, startPoint x: 238, startPoint y: 443, endPoint x: 238, endPoint y: 473, distance: 30.0
click at [238, 450] on button "Meets" at bounding box center [227, 467] width 125 height 35
drag, startPoint x: 232, startPoint y: 509, endPoint x: 232, endPoint y: 577, distance: 68.0
click at [232, 535] on span "Meets" at bounding box center [227, 545] width 35 height 20
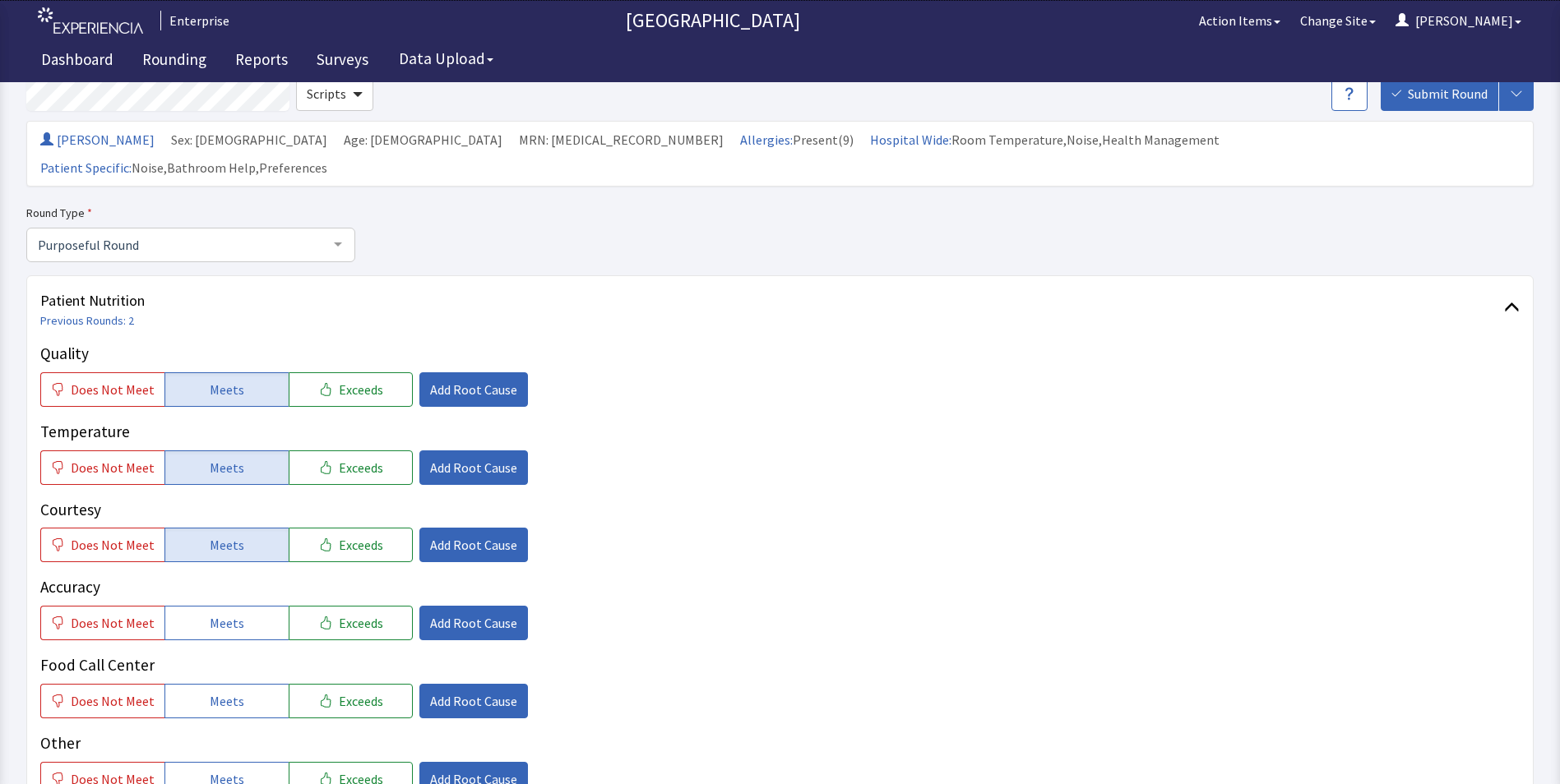
drag, startPoint x: 230, startPoint y: 595, endPoint x: 233, endPoint y: 632, distance: 37.1
click at [231, 610] on button "Meets" at bounding box center [227, 623] width 125 height 35
drag, startPoint x: 223, startPoint y: 668, endPoint x: 358, endPoint y: 556, distance: 175.4
click at [229, 691] on span "Meets" at bounding box center [227, 701] width 35 height 20
click at [481, 380] on span "Add Root Cause" at bounding box center [473, 390] width 87 height 20
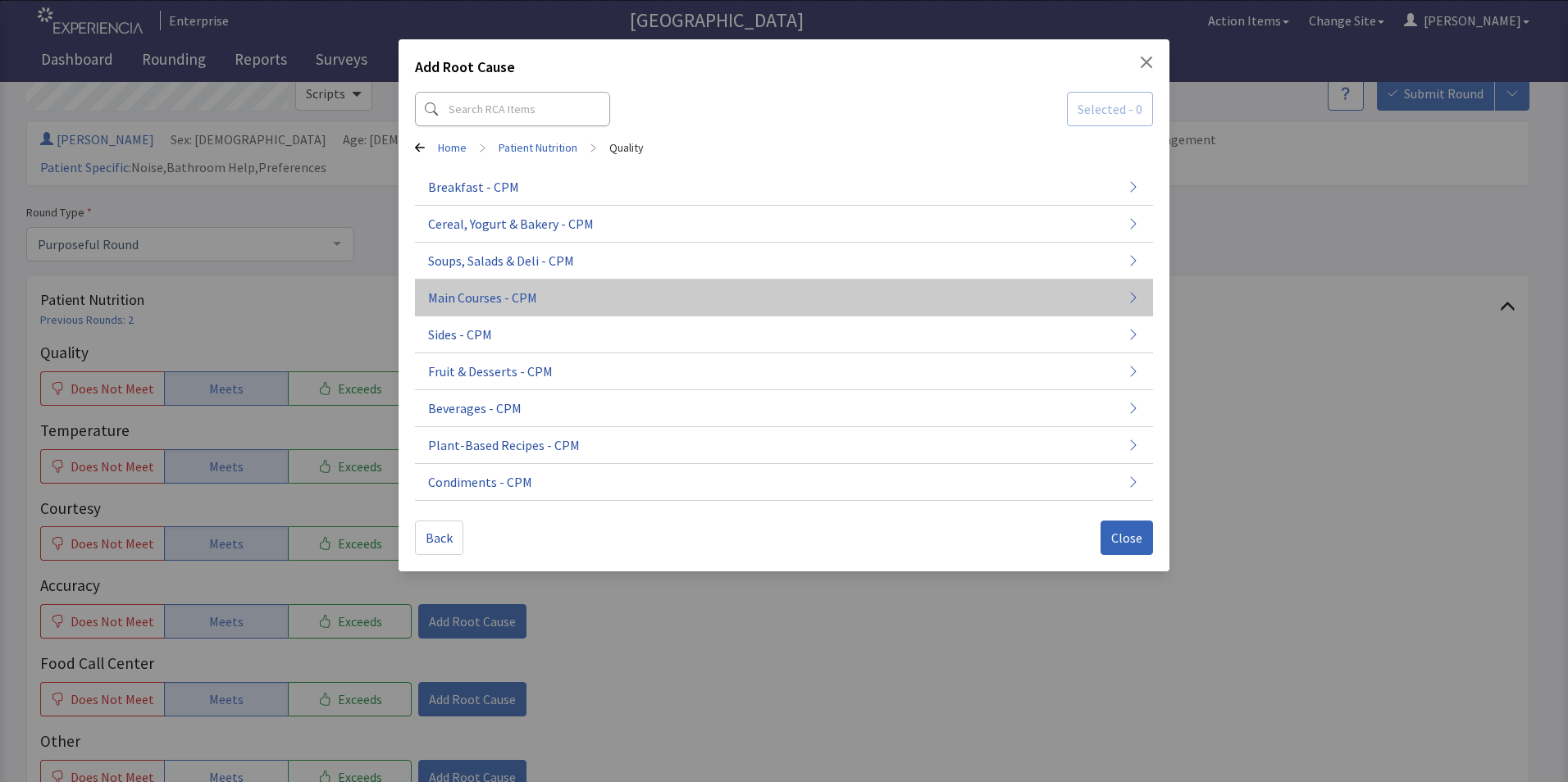
click at [487, 303] on span "Main Courses - CPM" at bounding box center [482, 297] width 109 height 20
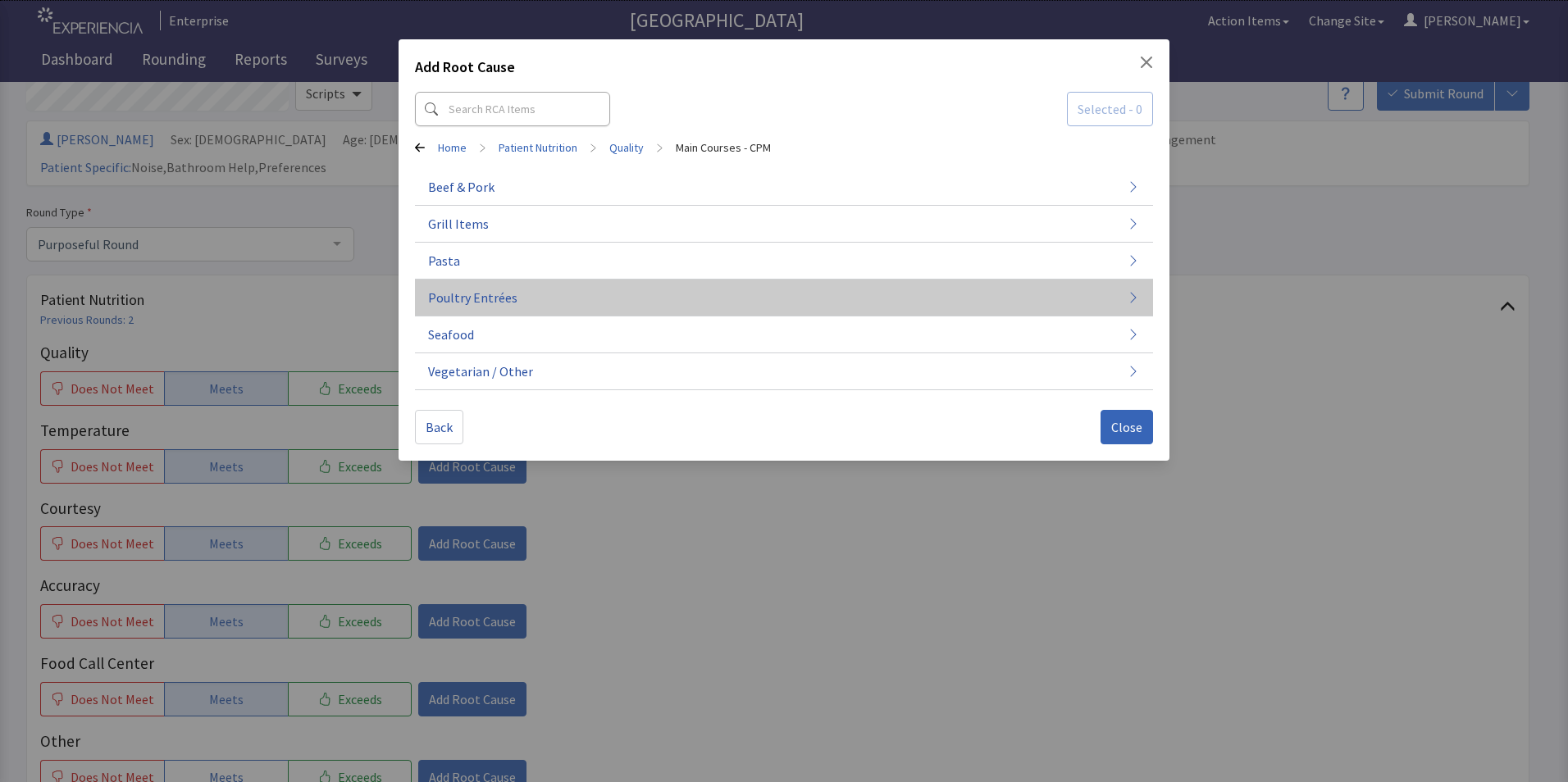
click at [490, 303] on span "Poultry Entrées" at bounding box center [472, 297] width 90 height 20
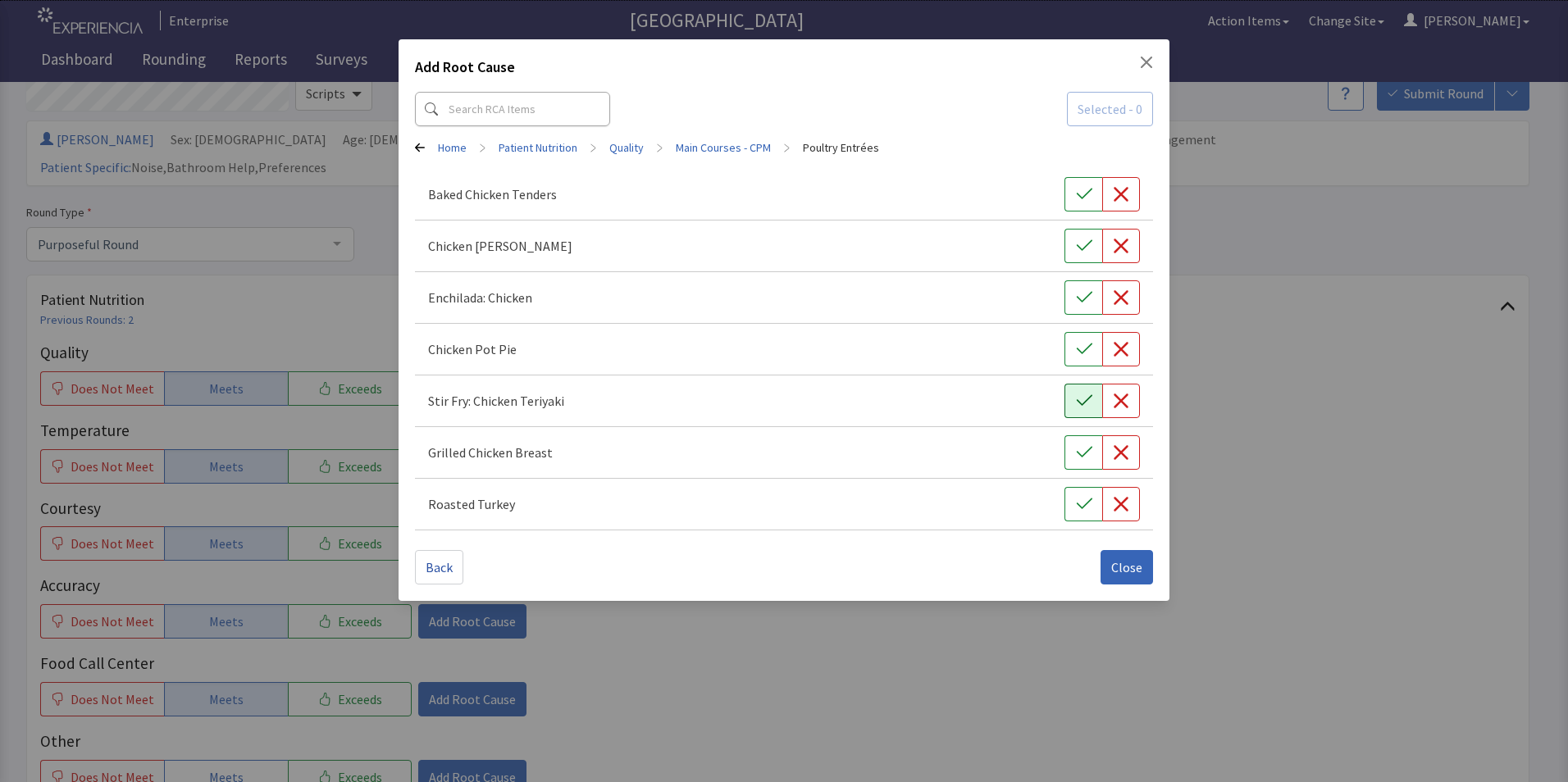
click at [1082, 402] on icon "button" at bounding box center [1084, 401] width 16 height 16
click at [1125, 572] on span "Close" at bounding box center [1127, 567] width 31 height 20
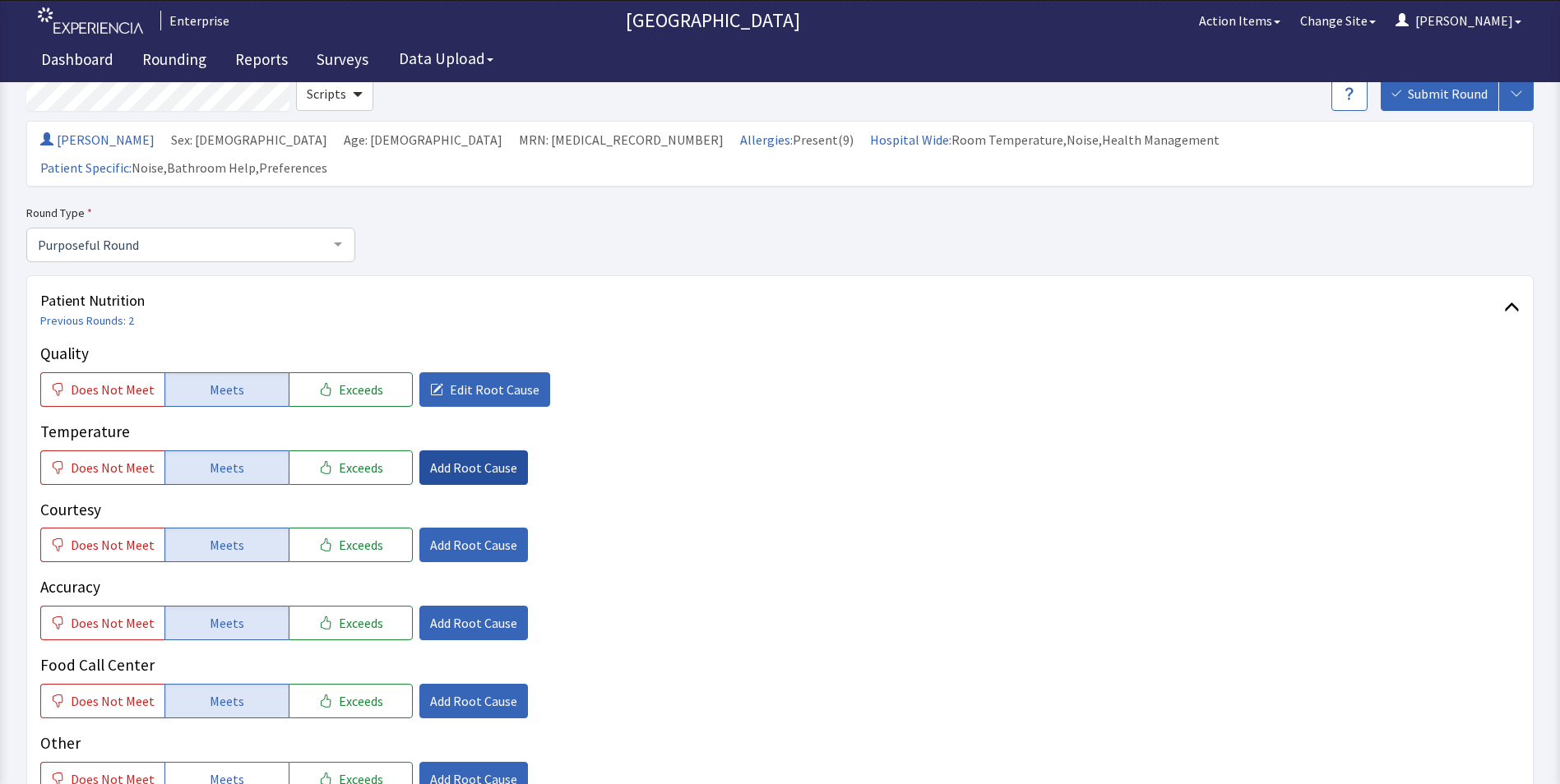
click at [463, 458] on span "Add Root Cause" at bounding box center [473, 468] width 87 height 20
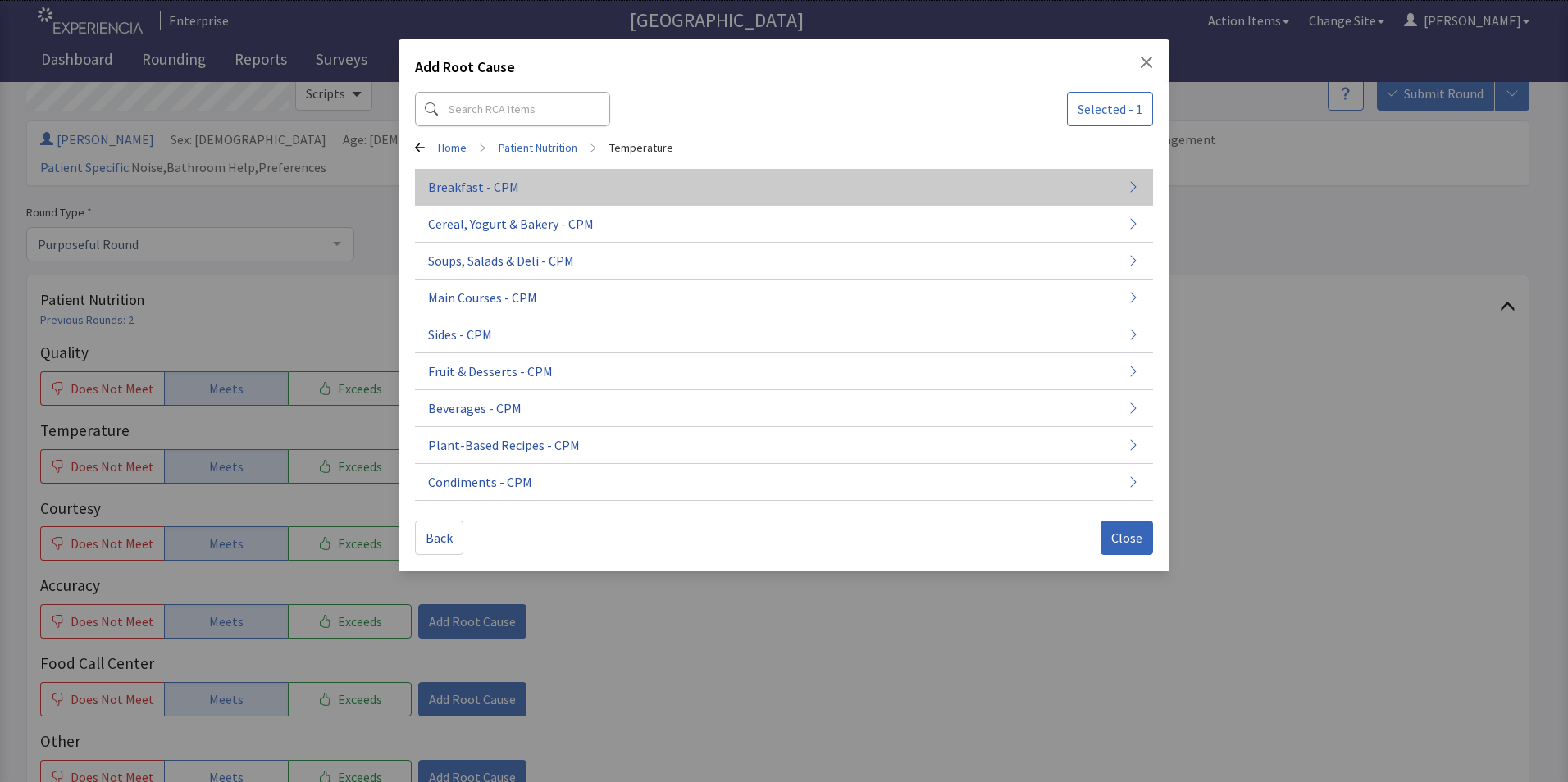
click at [520, 197] on button "Breakfast - CPM" at bounding box center [783, 187] width 738 height 37
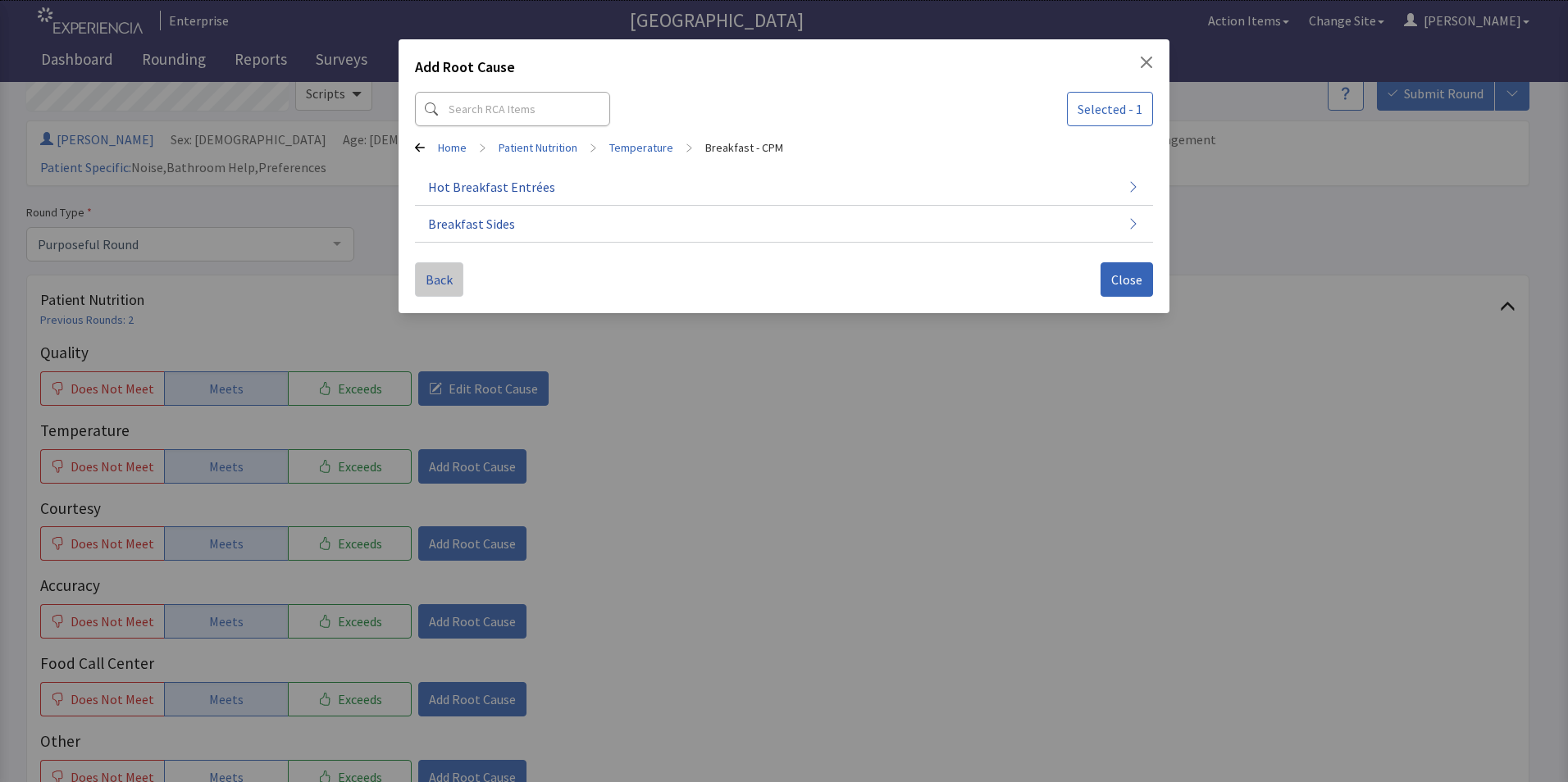
click at [436, 281] on span "Back" at bounding box center [439, 280] width 27 height 20
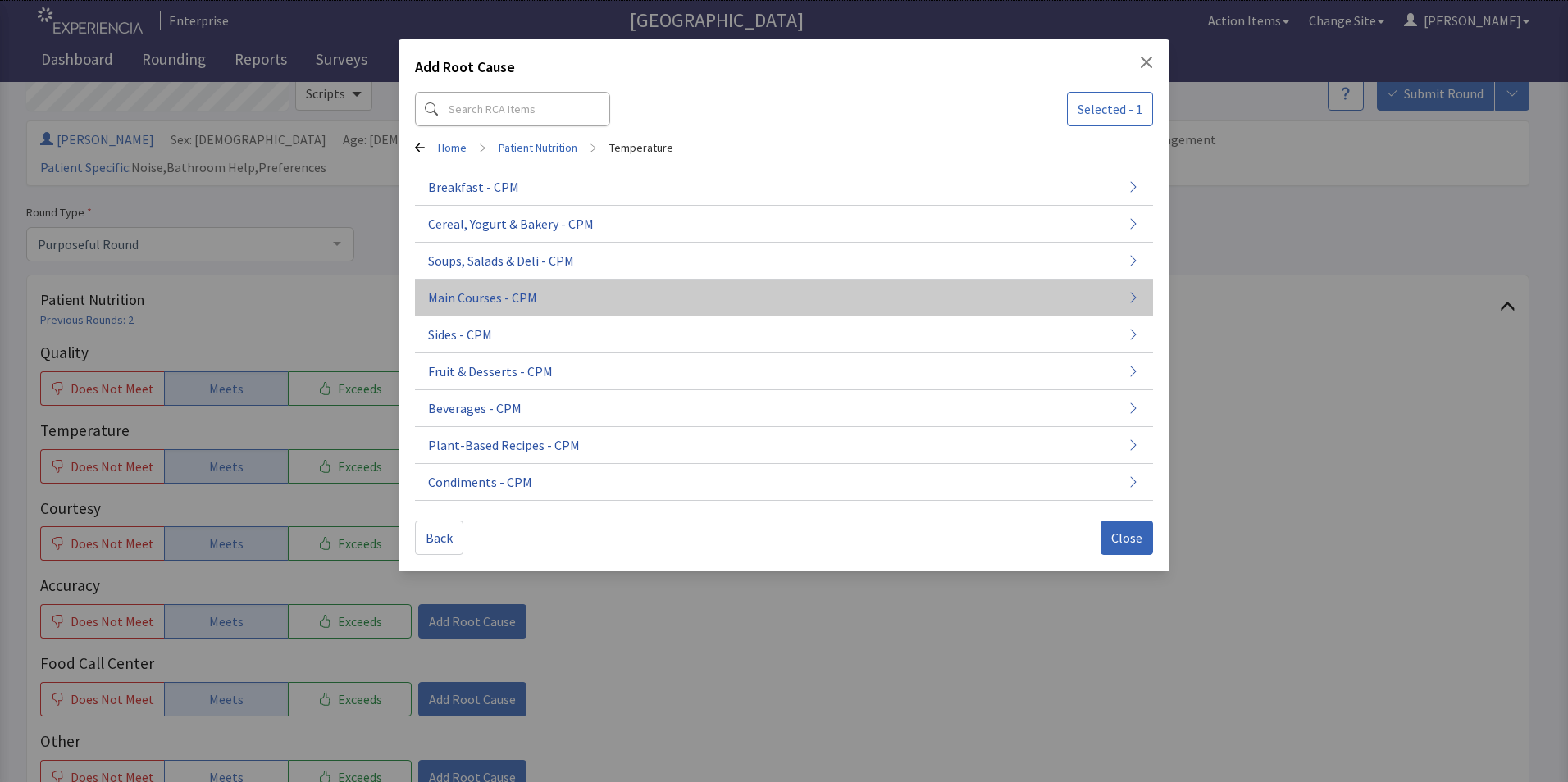
click at [560, 307] on button "Main Courses - CPM" at bounding box center [783, 298] width 738 height 37
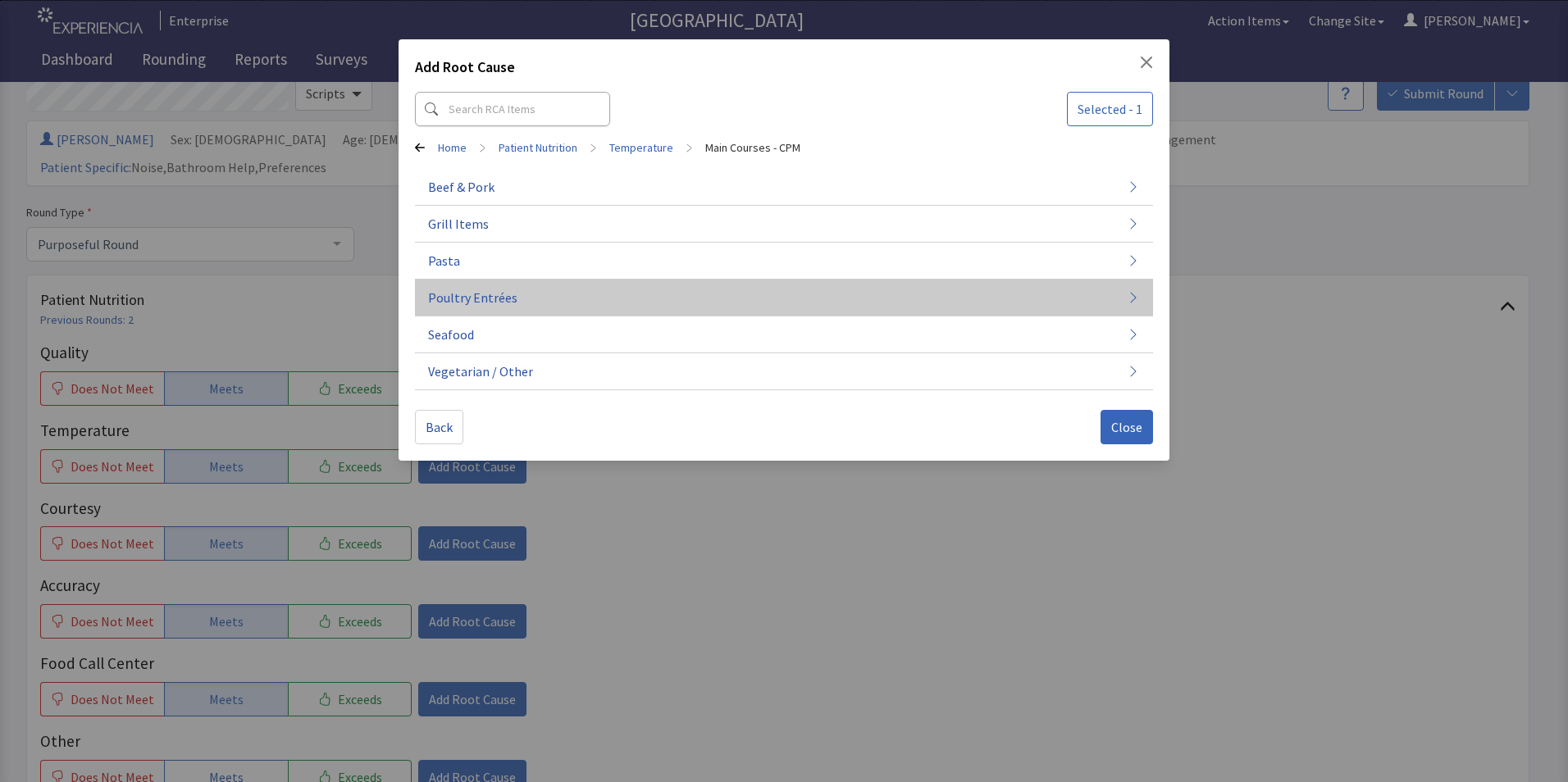
click at [572, 294] on button "Poultry Entrées" at bounding box center [783, 298] width 738 height 37
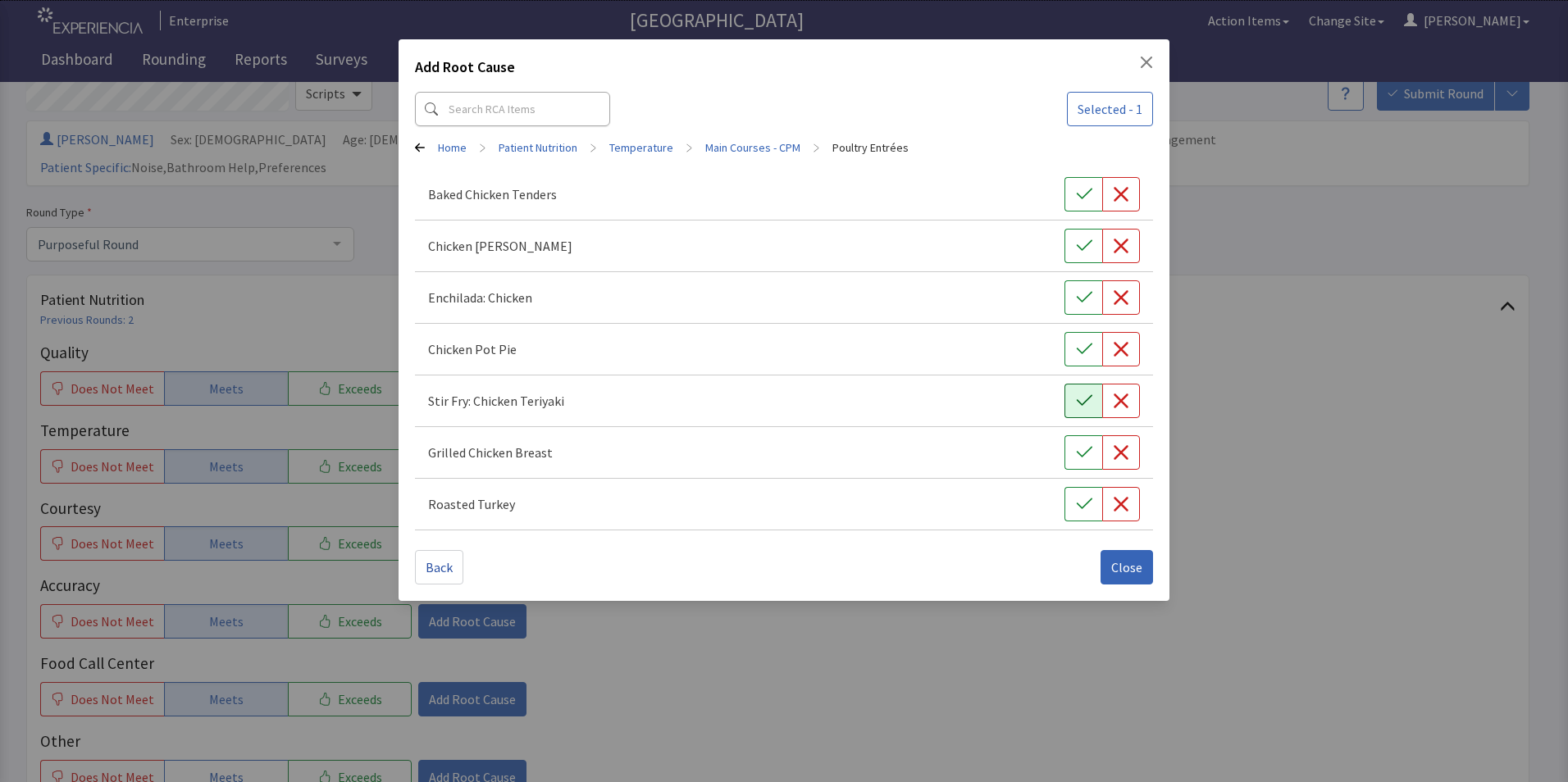
click at [1072, 399] on button "button" at bounding box center [1083, 400] width 37 height 35
click at [1121, 567] on span "Close" at bounding box center [1127, 567] width 31 height 20
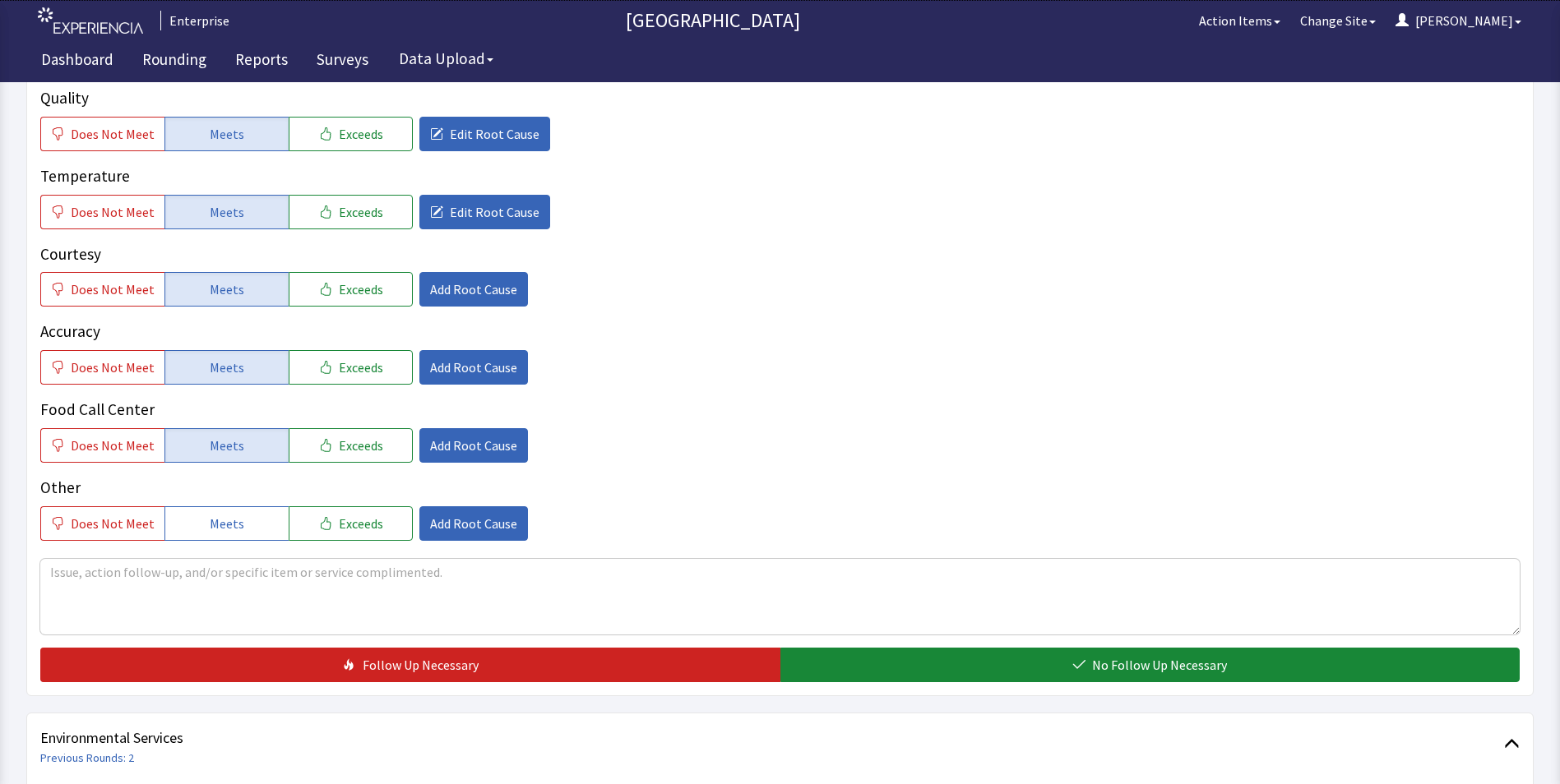
scroll to position [493, 0]
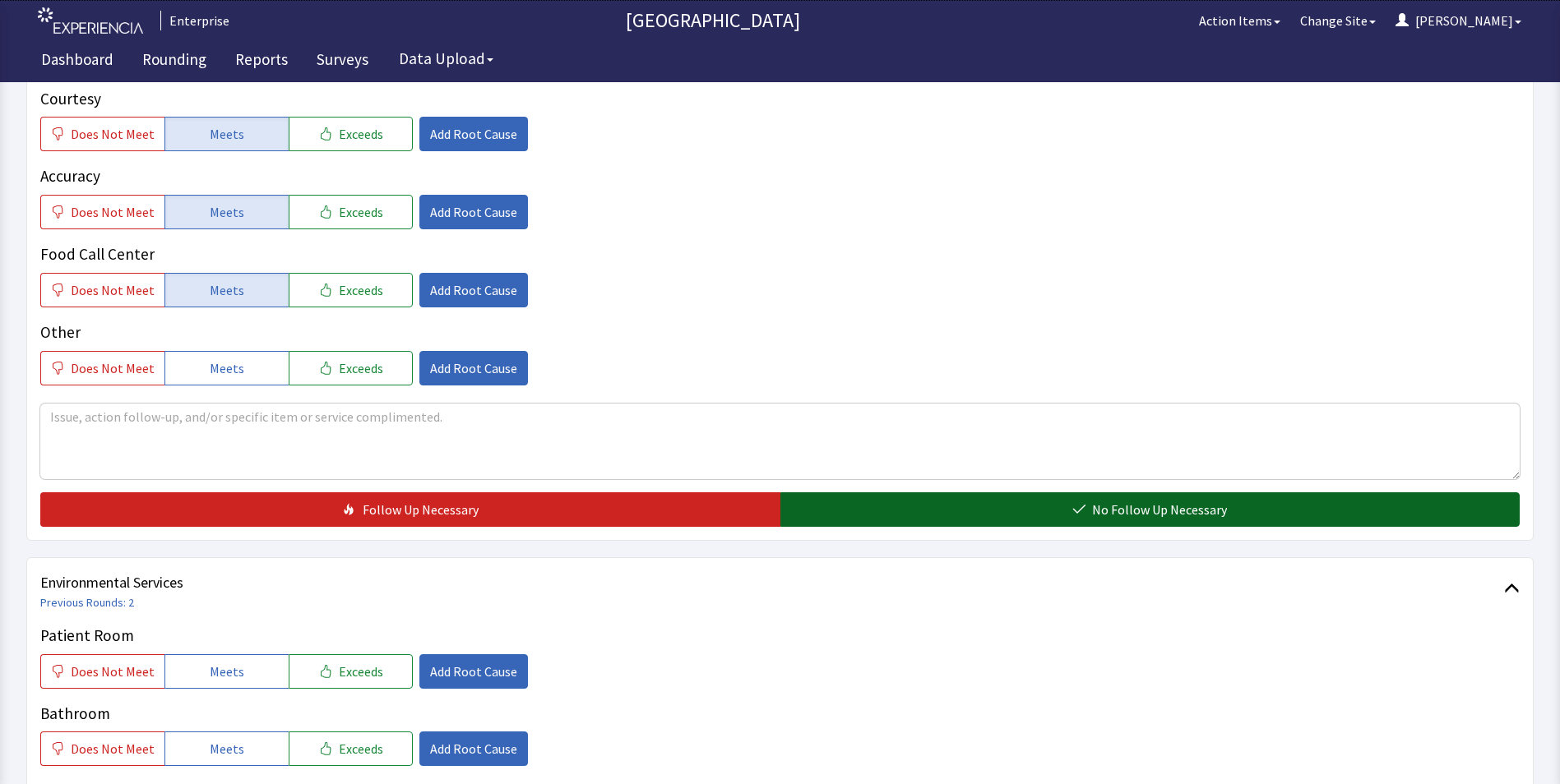
click at [879, 492] on button "No Follow Up Necessary" at bounding box center [1150, 509] width 740 height 35
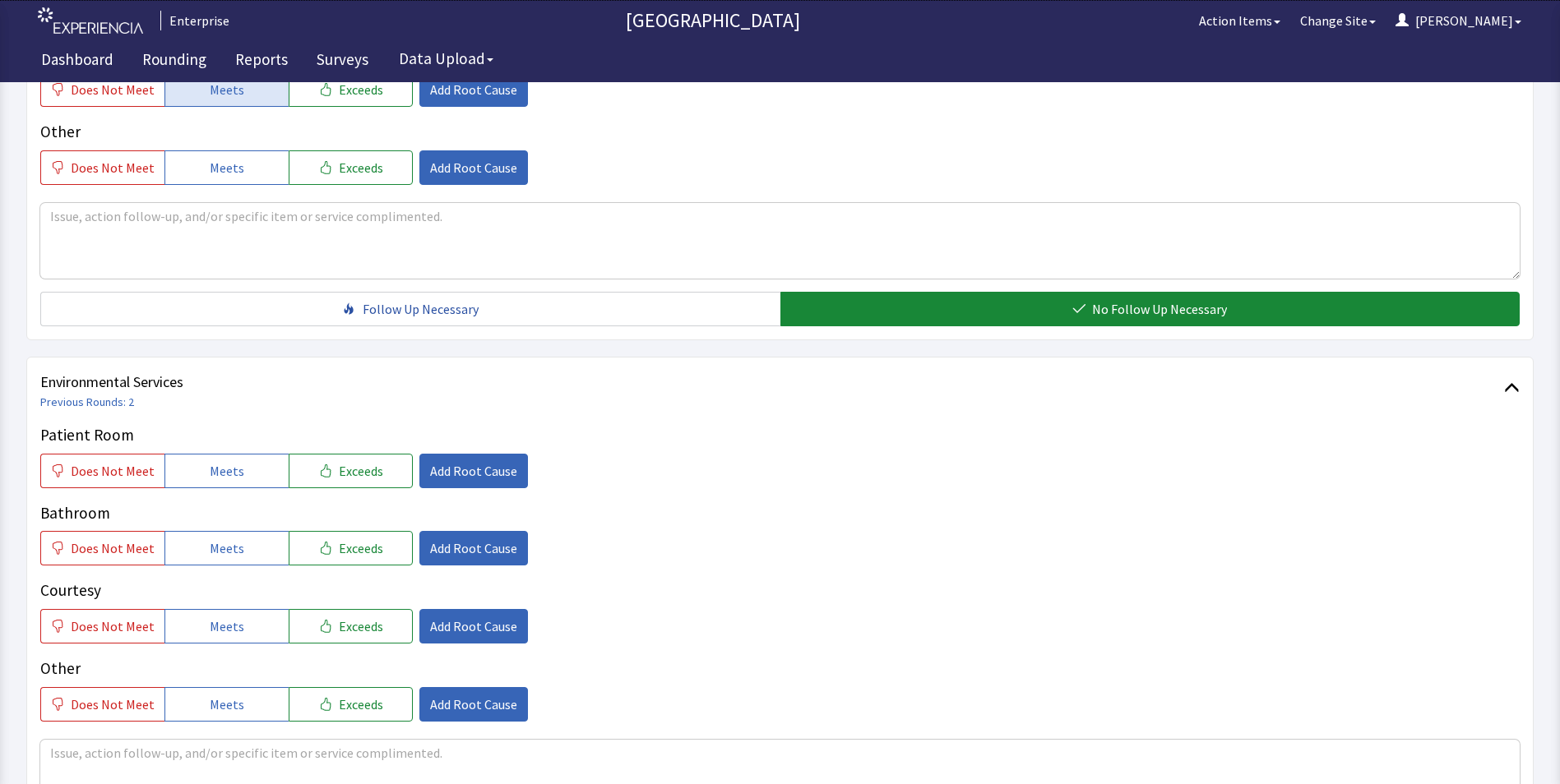
scroll to position [904, 0]
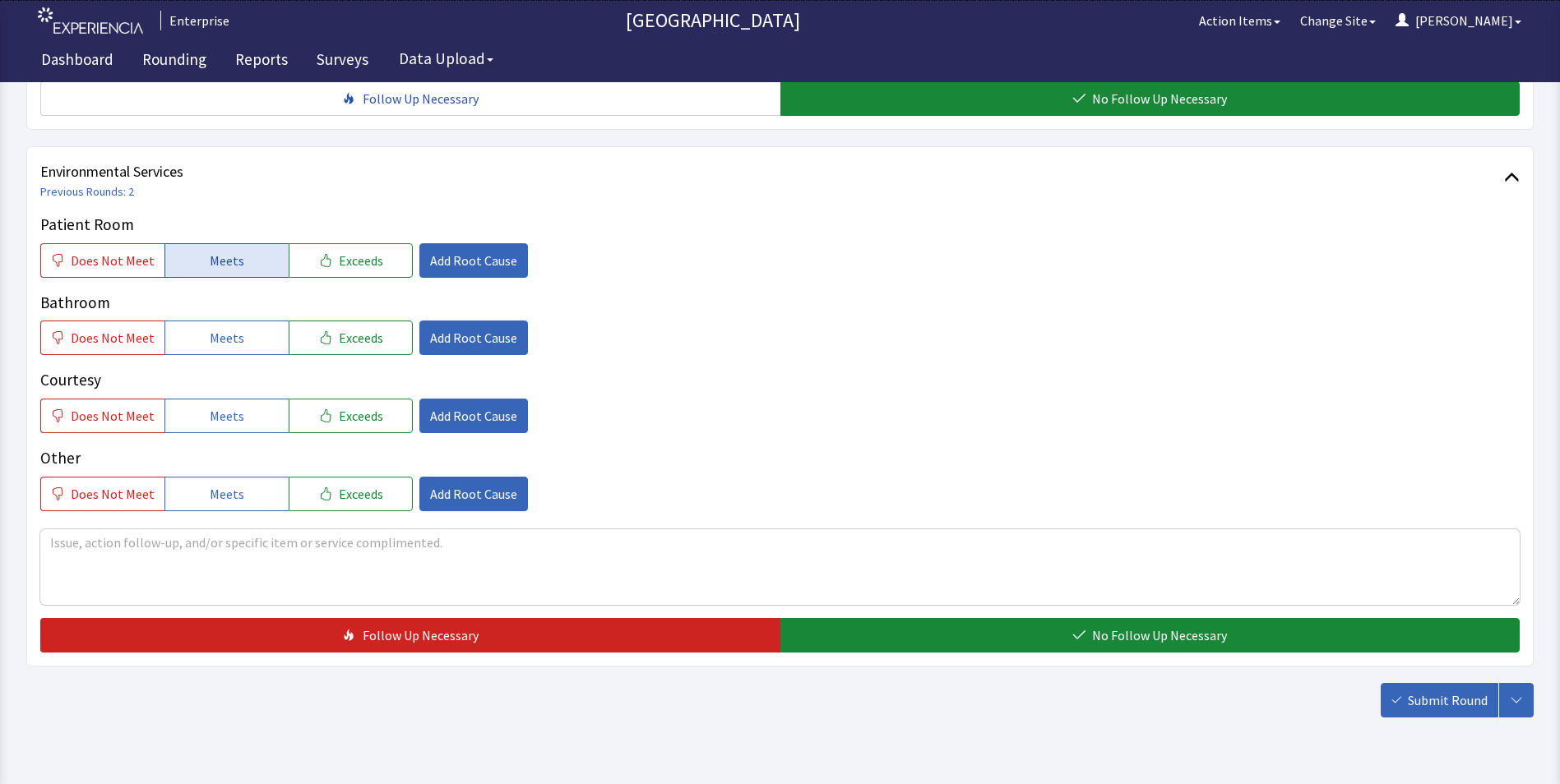
click at [210, 251] on span "Meets" at bounding box center [227, 261] width 35 height 20
click at [218, 326] on button "Meets" at bounding box center [227, 337] width 125 height 35
drag, startPoint x: 222, startPoint y: 385, endPoint x: 638, endPoint y: 548, distance: 446.8
click at [237, 399] on button "Meets" at bounding box center [227, 416] width 125 height 35
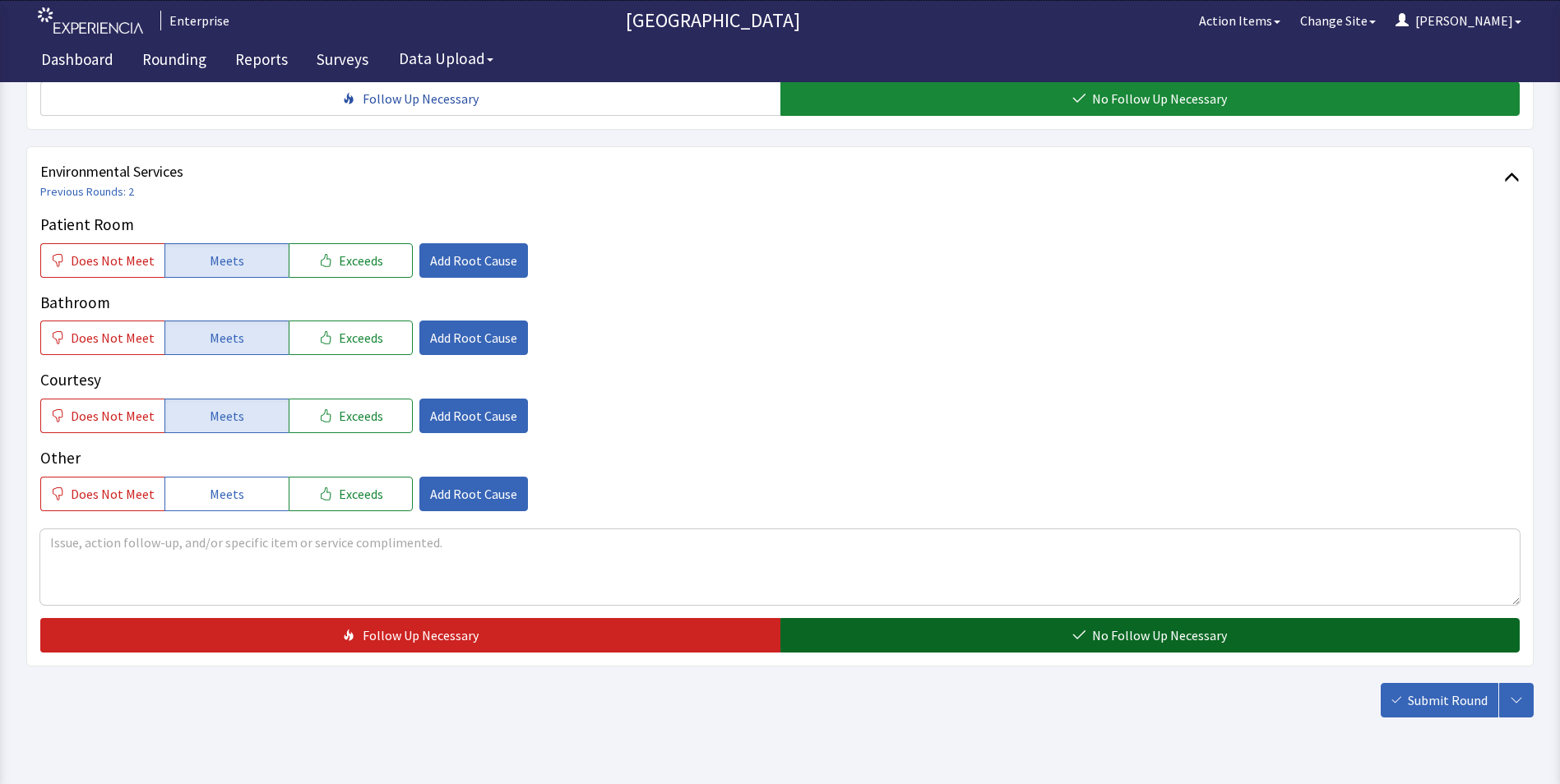
click at [845, 618] on button "No Follow Up Necessary" at bounding box center [1150, 635] width 740 height 35
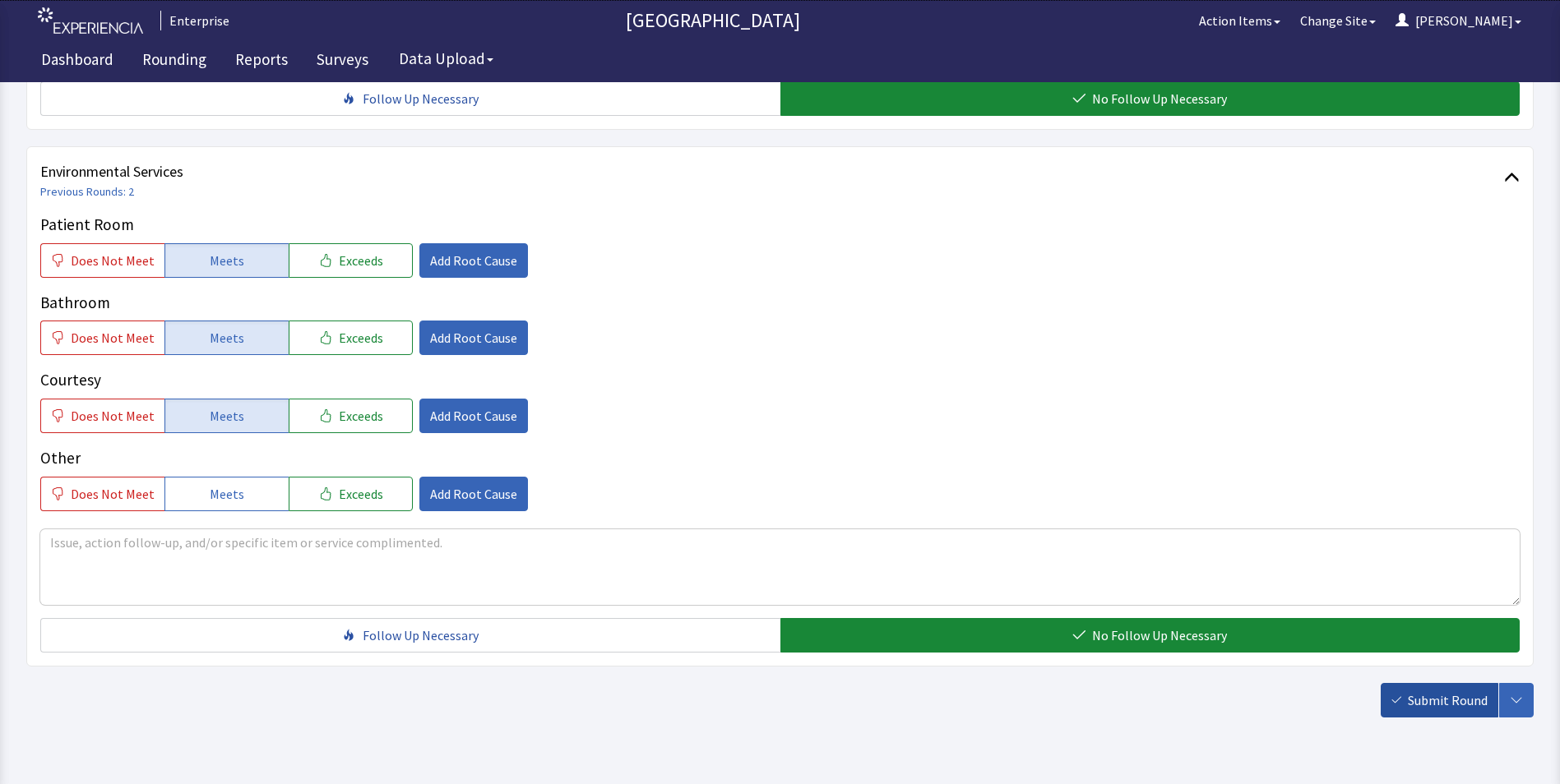
click at [1418, 691] on span "Submit Round" at bounding box center [1448, 700] width 80 height 20
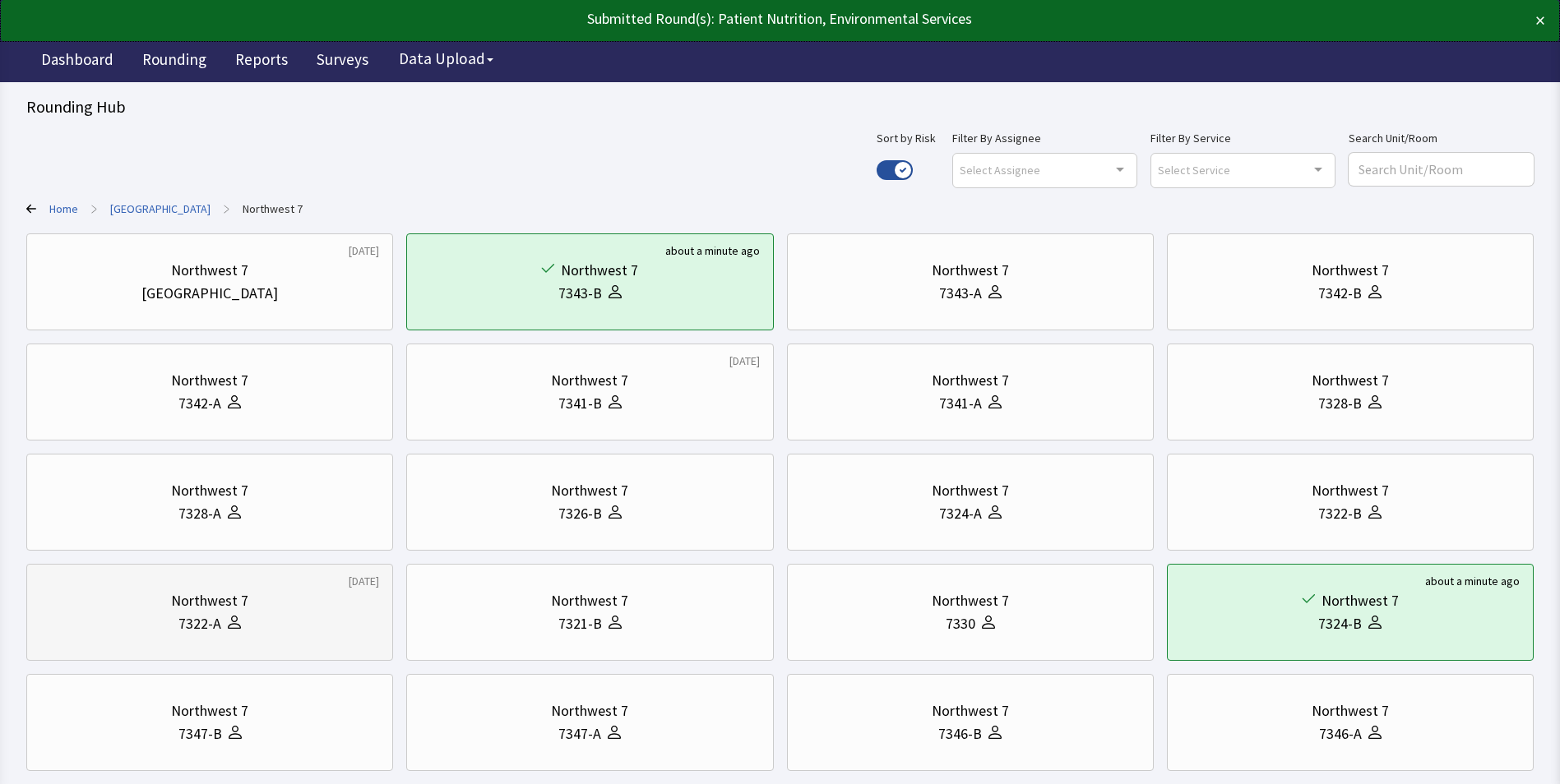
click at [215, 599] on div "Northwest 7" at bounding box center [209, 601] width 77 height 23
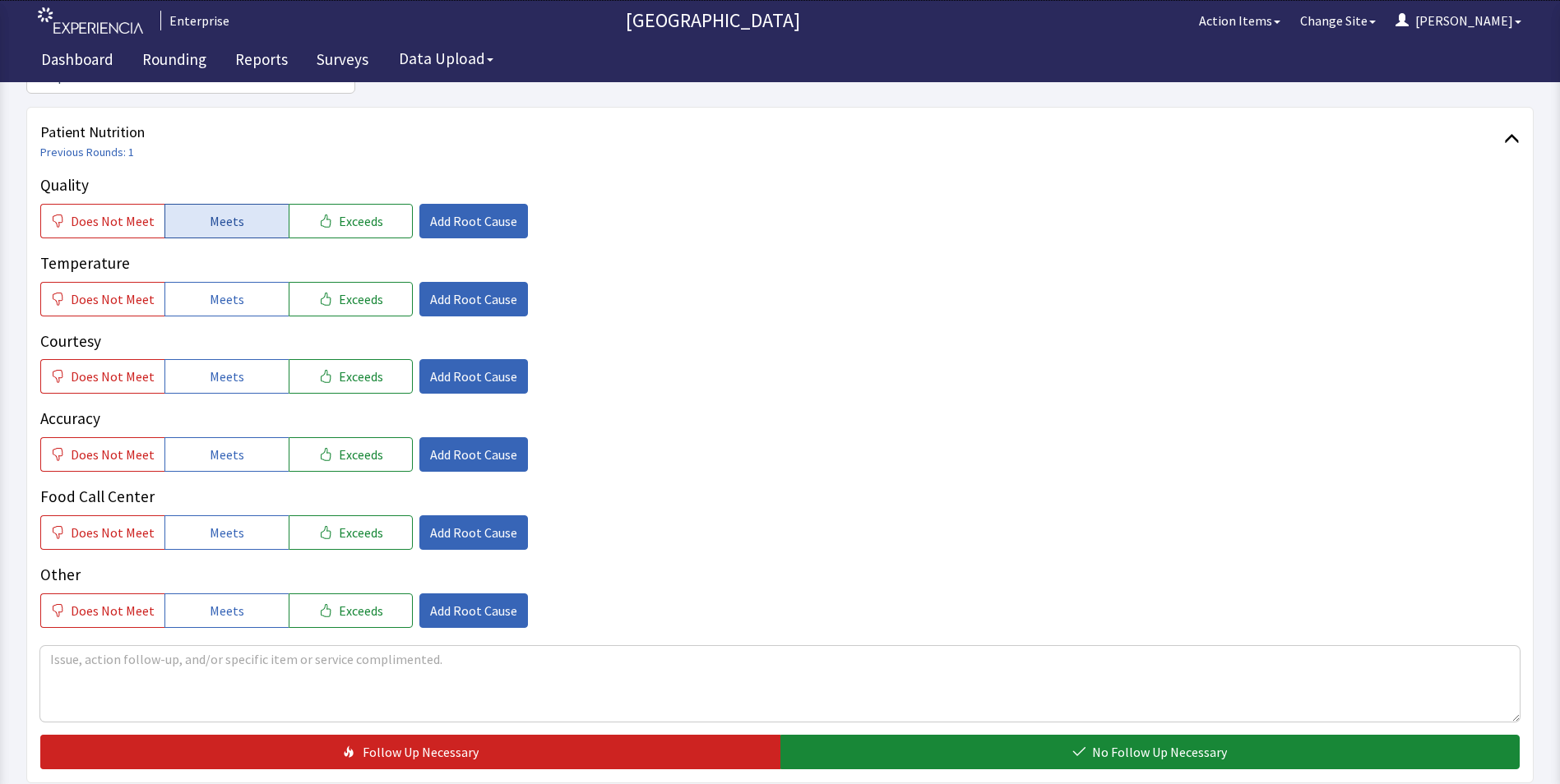
scroll to position [247, 0]
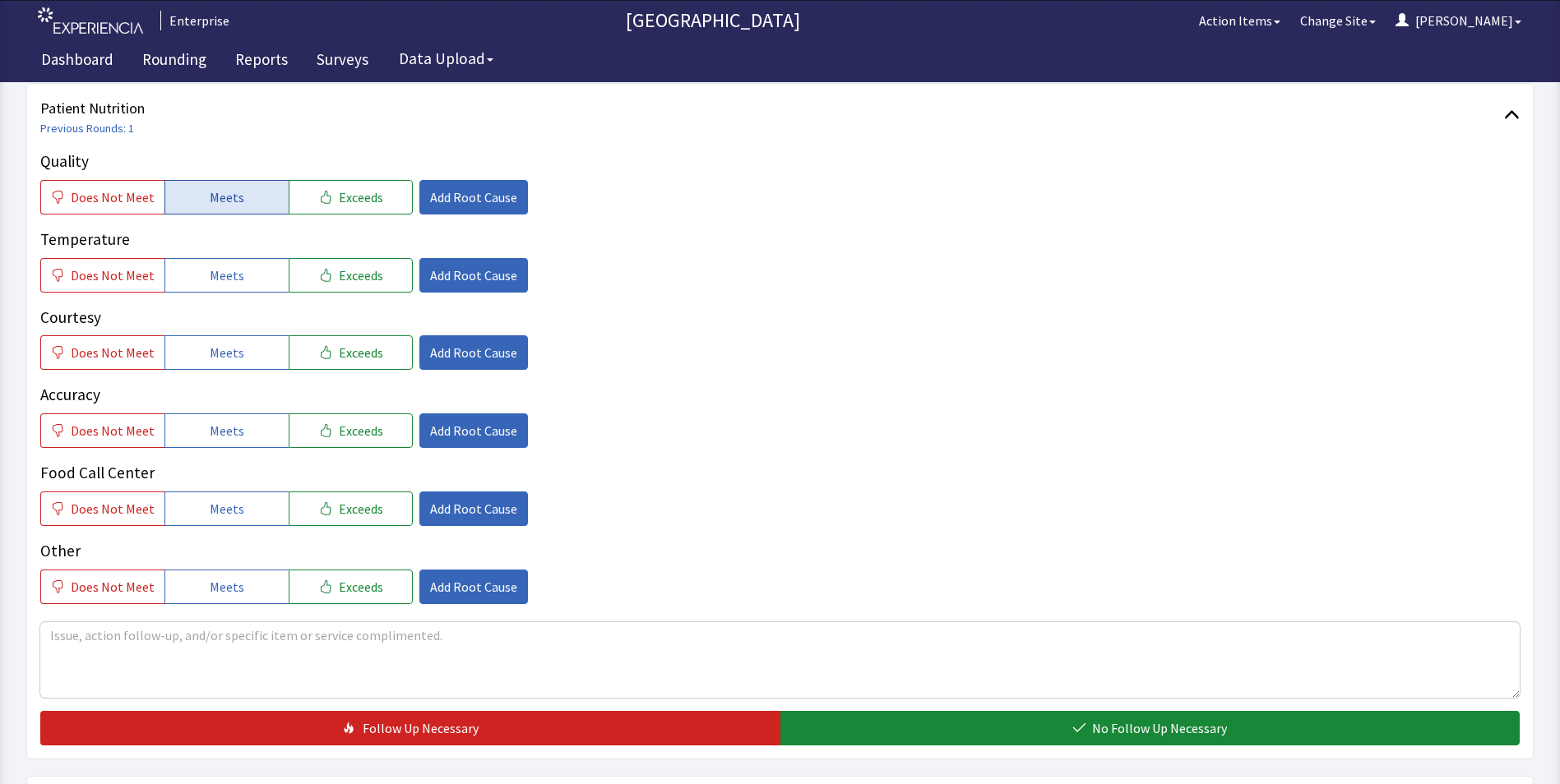
click at [222, 193] on span "Meets" at bounding box center [227, 198] width 35 height 20
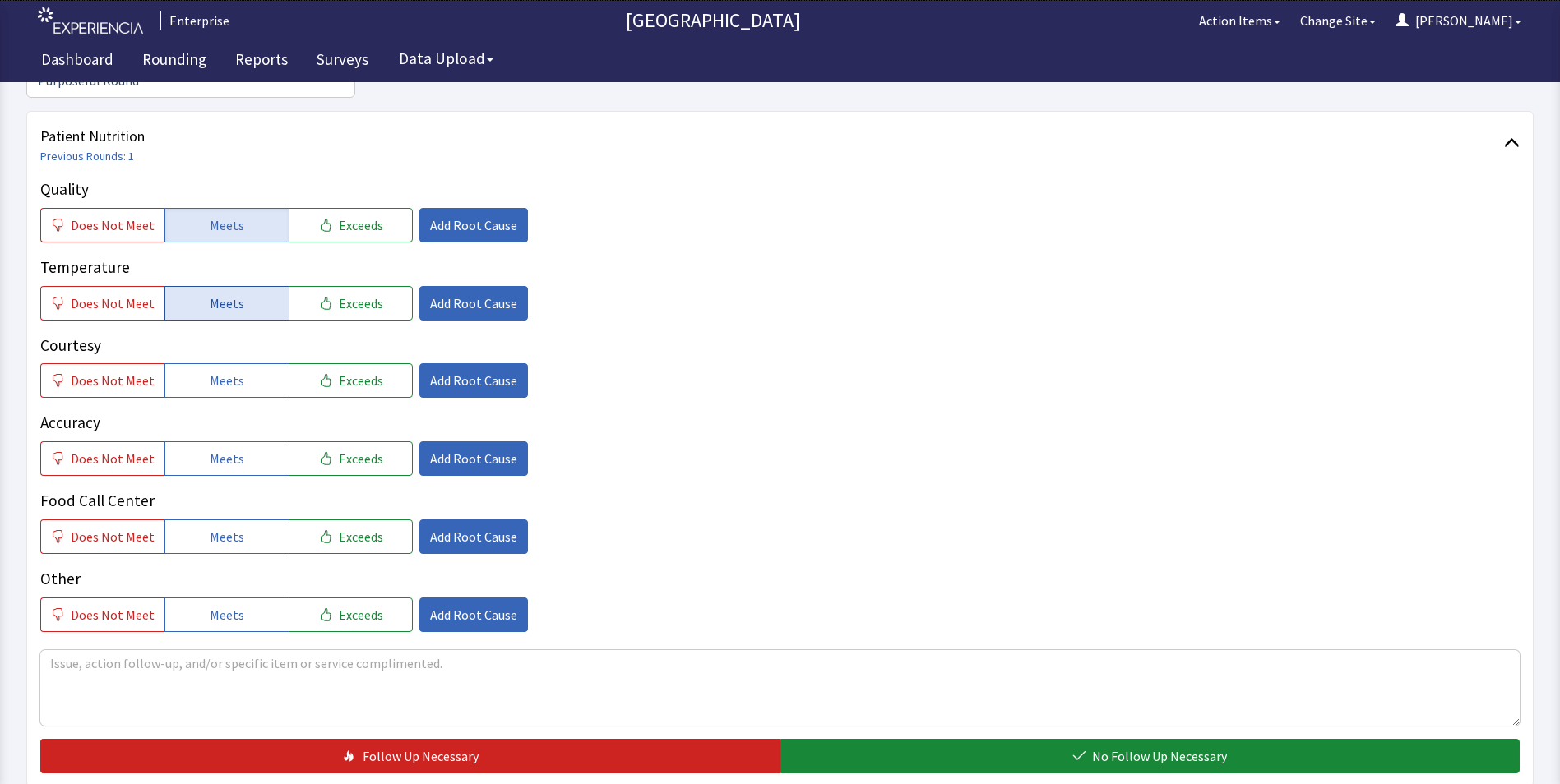
click at [229, 290] on button "Meets" at bounding box center [227, 303] width 125 height 35
click at [229, 371] on span "Meets" at bounding box center [227, 381] width 35 height 20
drag, startPoint x: 231, startPoint y: 441, endPoint x: 240, endPoint y: 463, distance: 23.8
click at [232, 443] on button "Meets" at bounding box center [227, 458] width 125 height 35
click at [234, 527] on span "Meets" at bounding box center [227, 537] width 35 height 20
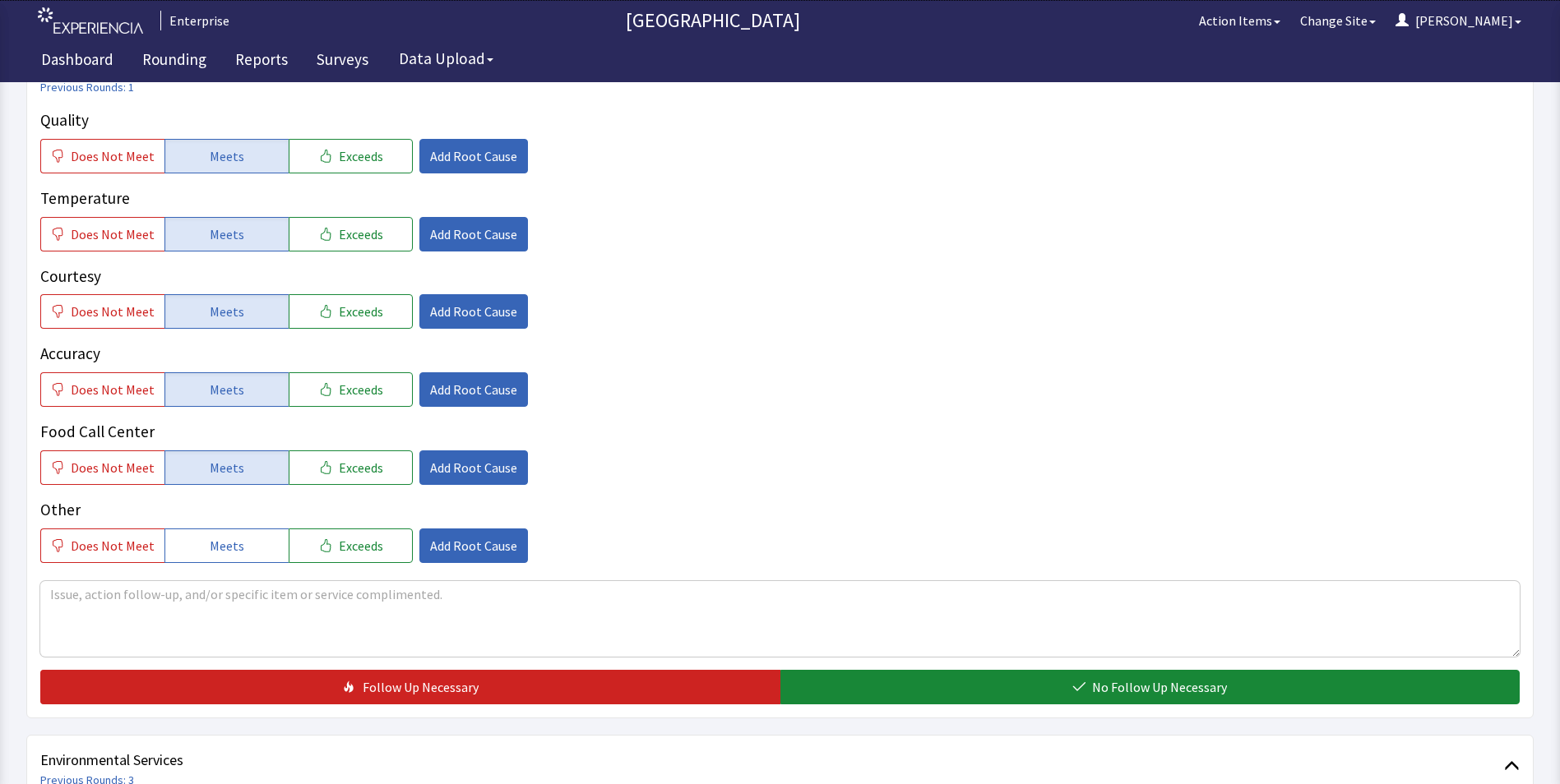
scroll to position [411, 0]
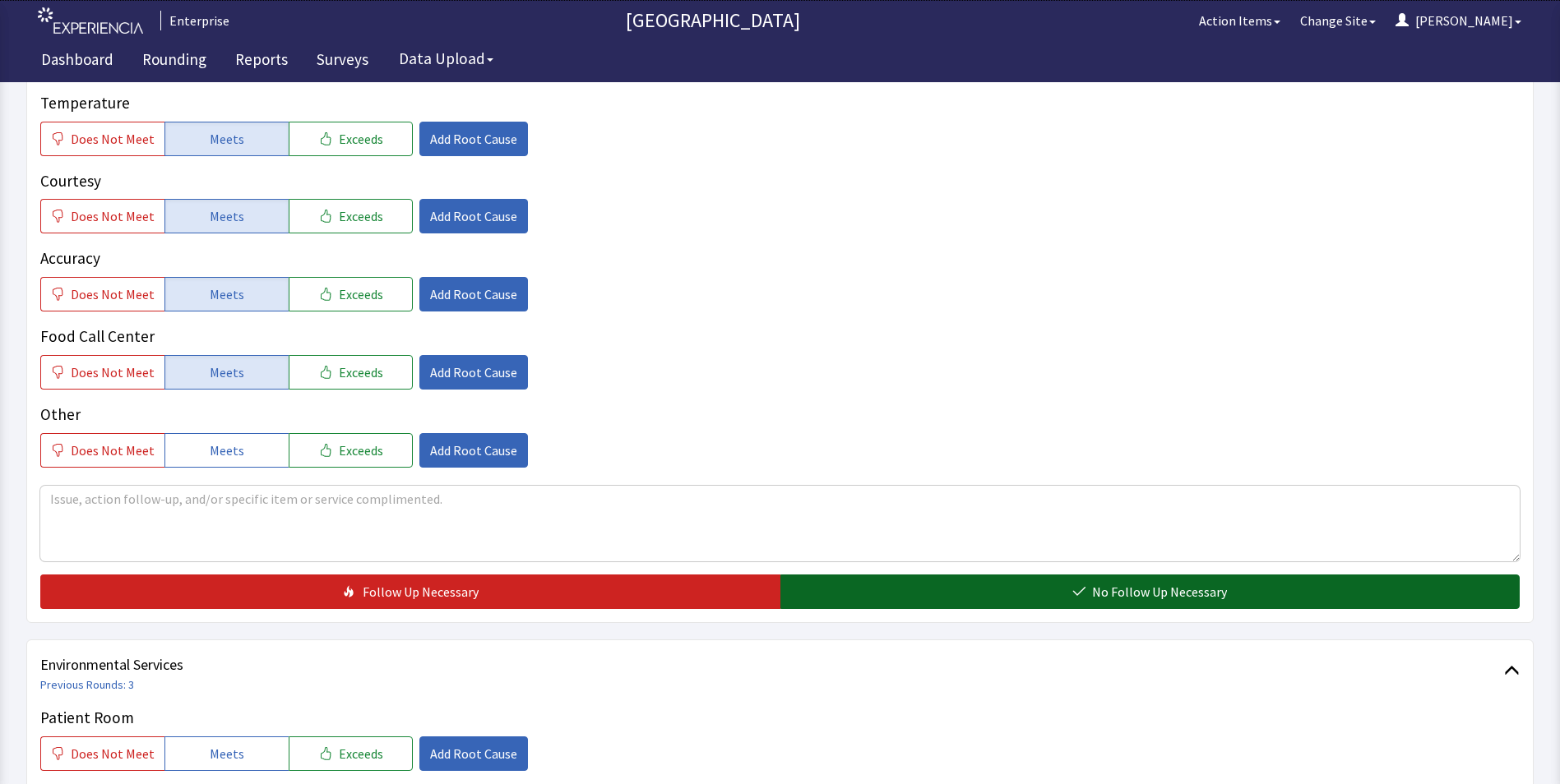
click at [802, 575] on button "No Follow Up Necessary" at bounding box center [1150, 592] width 740 height 35
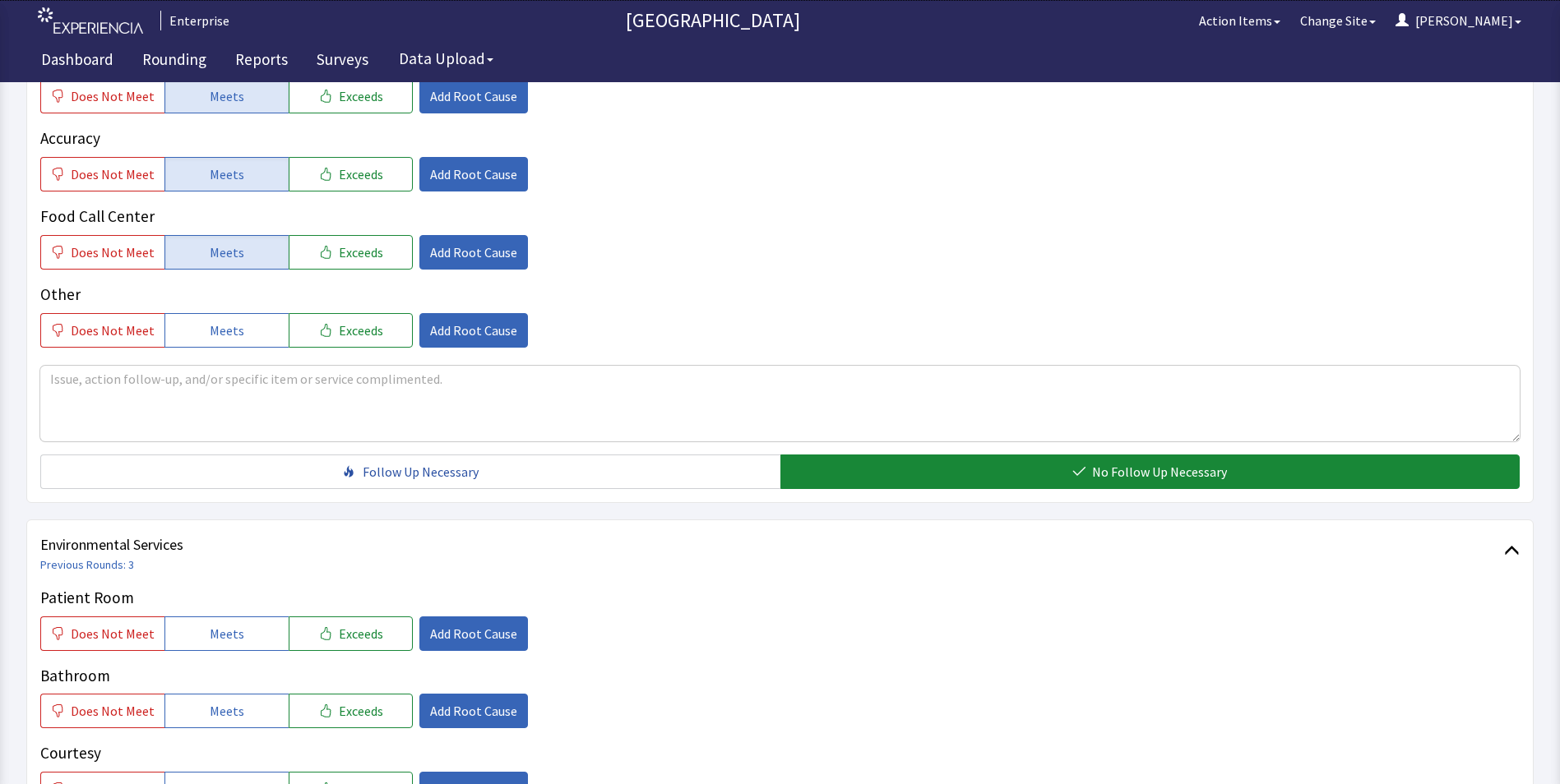
scroll to position [740, 0]
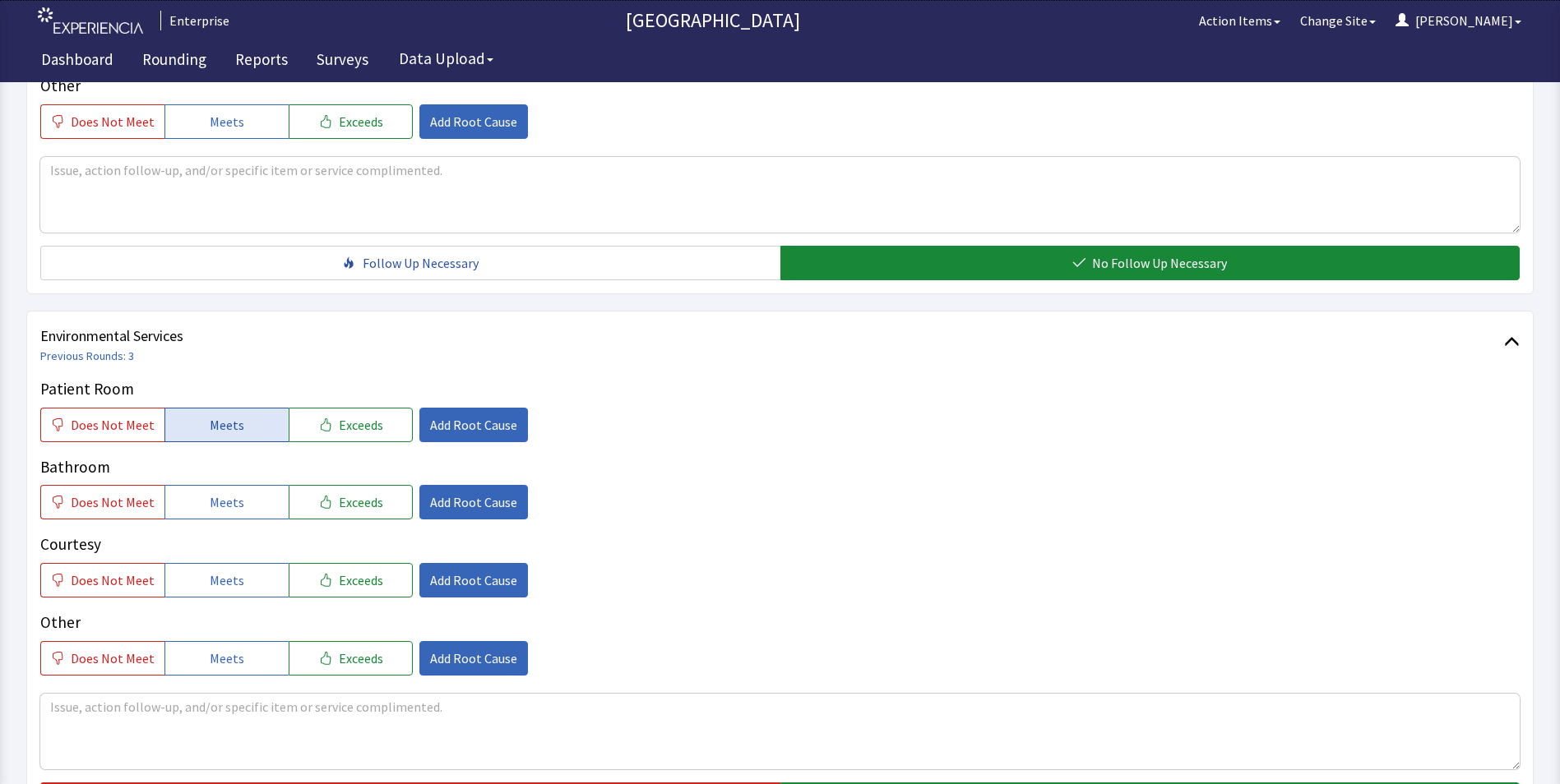
drag, startPoint x: 219, startPoint y: 399, endPoint x: 220, endPoint y: 407, distance: 8.1
click at [220, 416] on span "Meets" at bounding box center [227, 425] width 35 height 20
drag, startPoint x: 222, startPoint y: 481, endPoint x: 231, endPoint y: 509, distance: 29.4
click at [225, 489] on button "Meets" at bounding box center [227, 502] width 125 height 35
click at [235, 563] on button "Meets" at bounding box center [227, 580] width 125 height 35
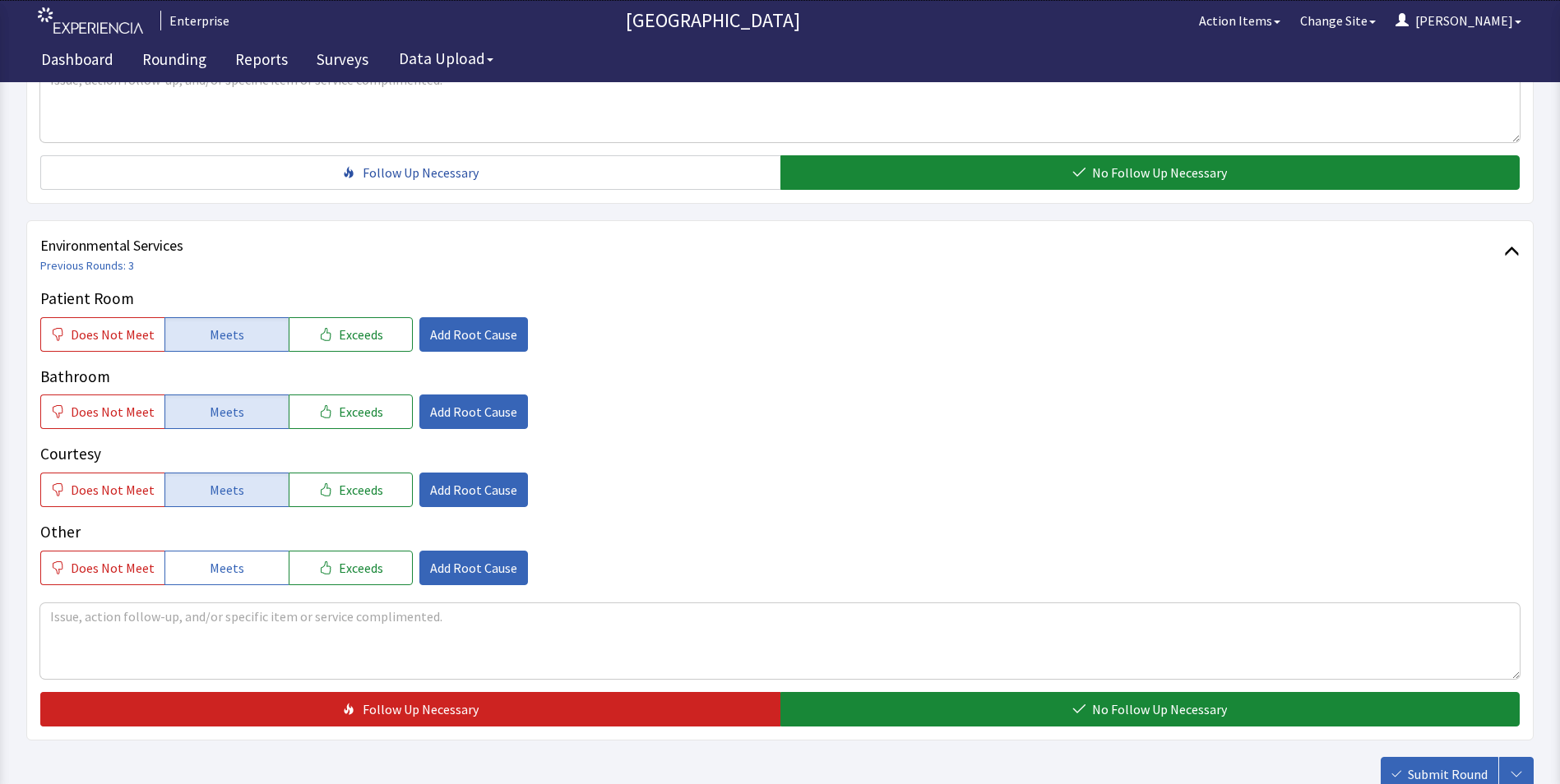
scroll to position [918, 0]
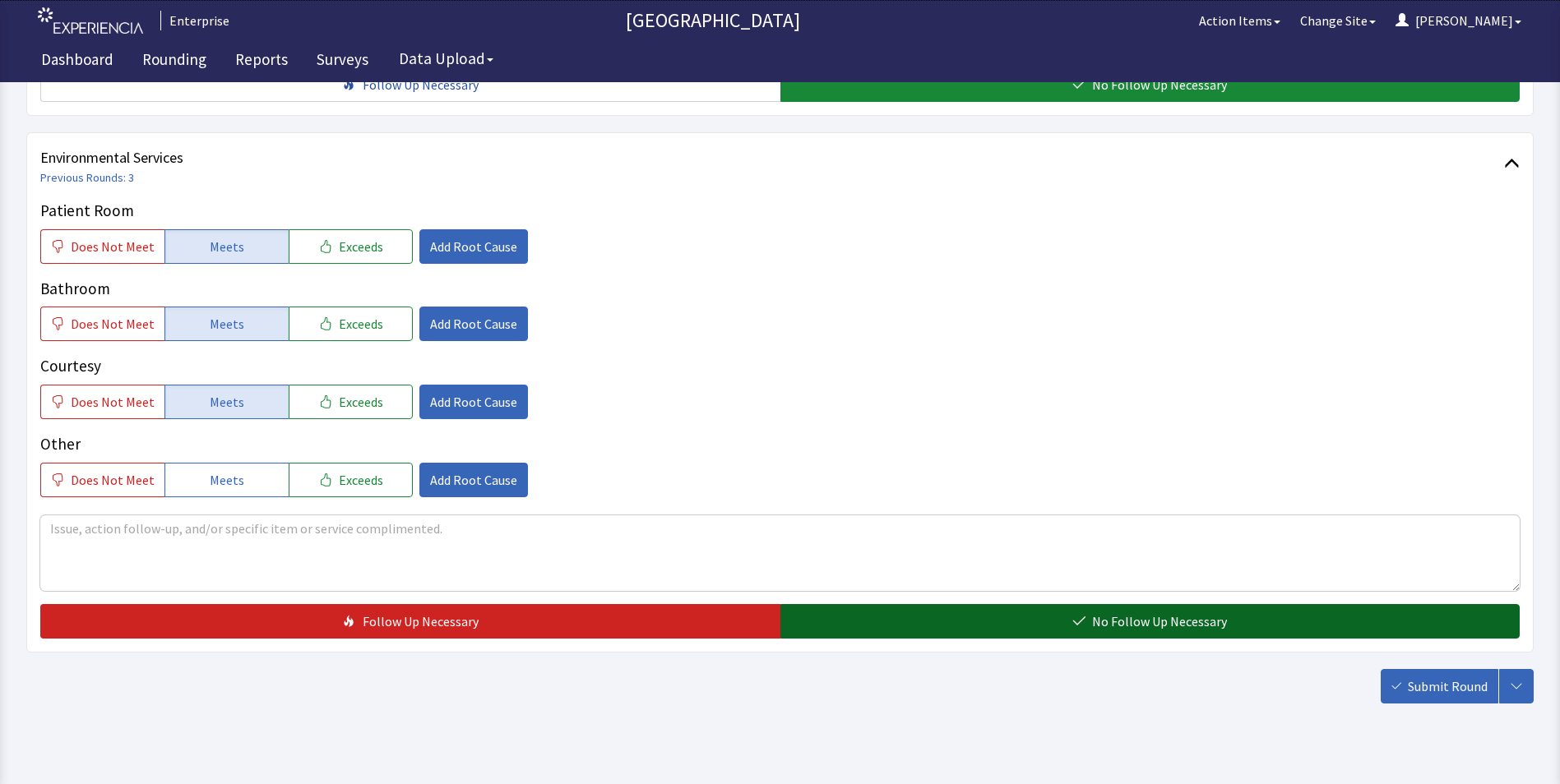
click at [942, 604] on button "No Follow Up Necessary" at bounding box center [1150, 621] width 740 height 35
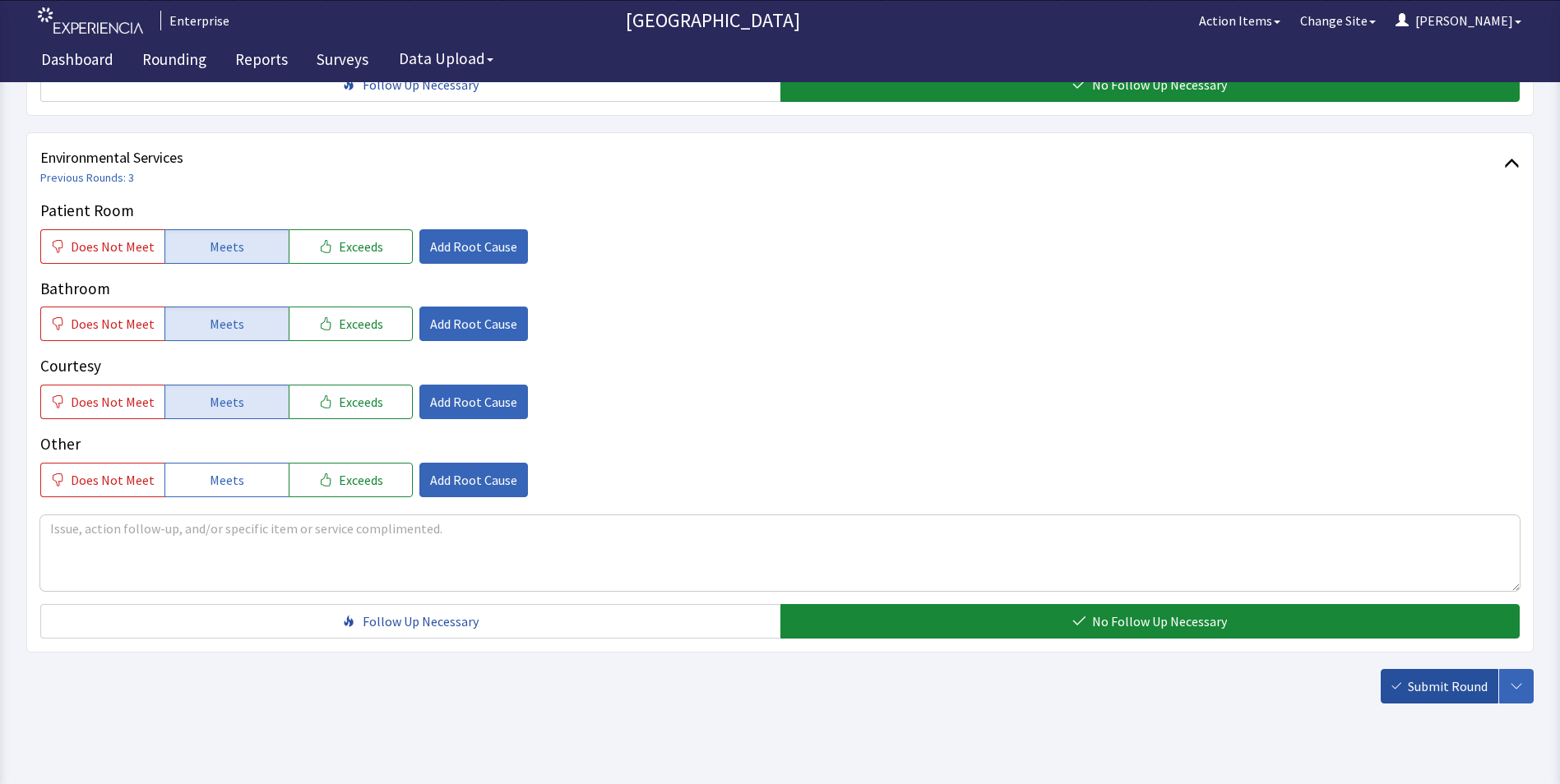
click at [1441, 676] on span "Submit Round" at bounding box center [1448, 686] width 80 height 20
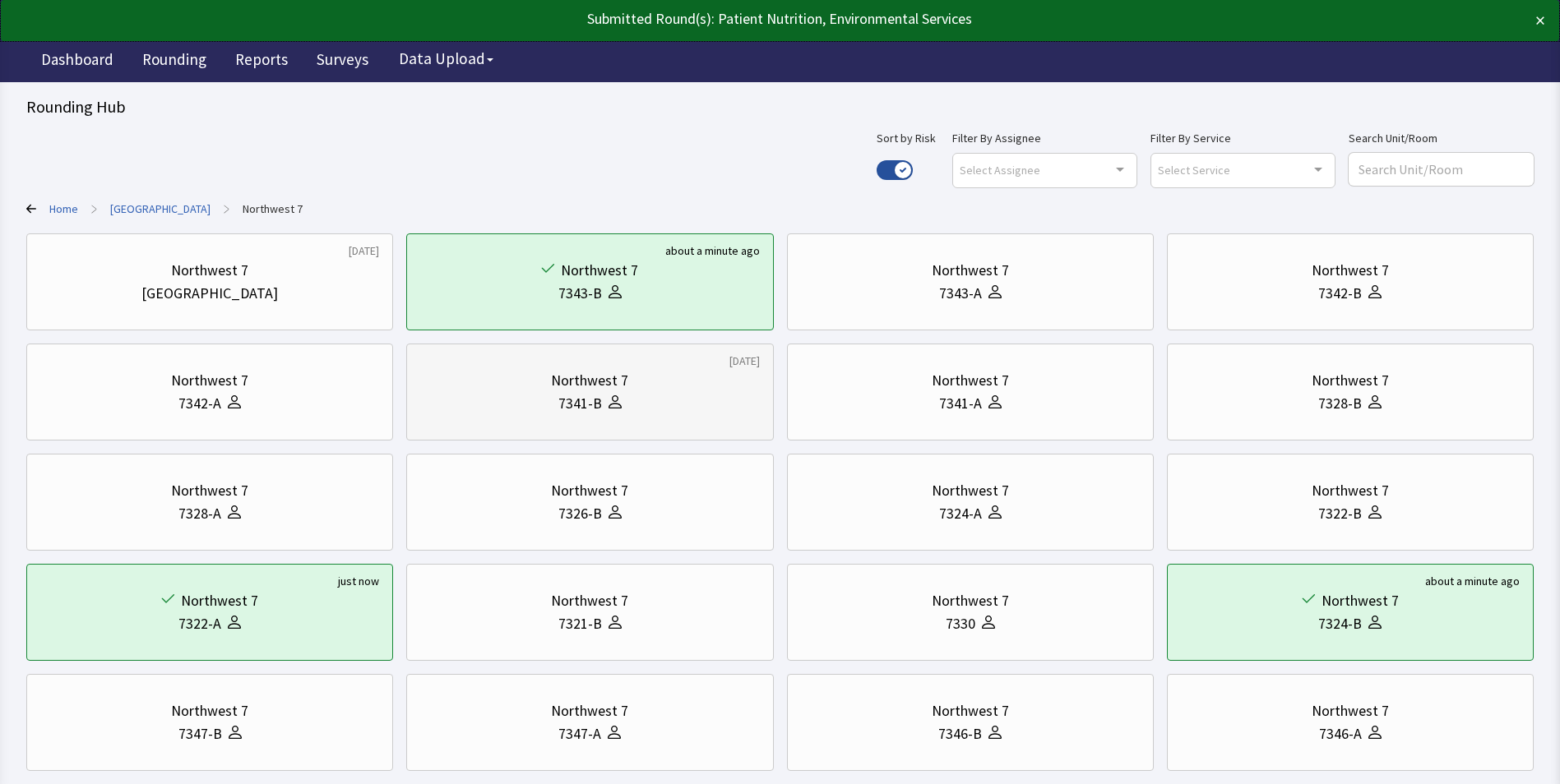
click at [562, 393] on div "7341-B" at bounding box center [579, 404] width 44 height 23
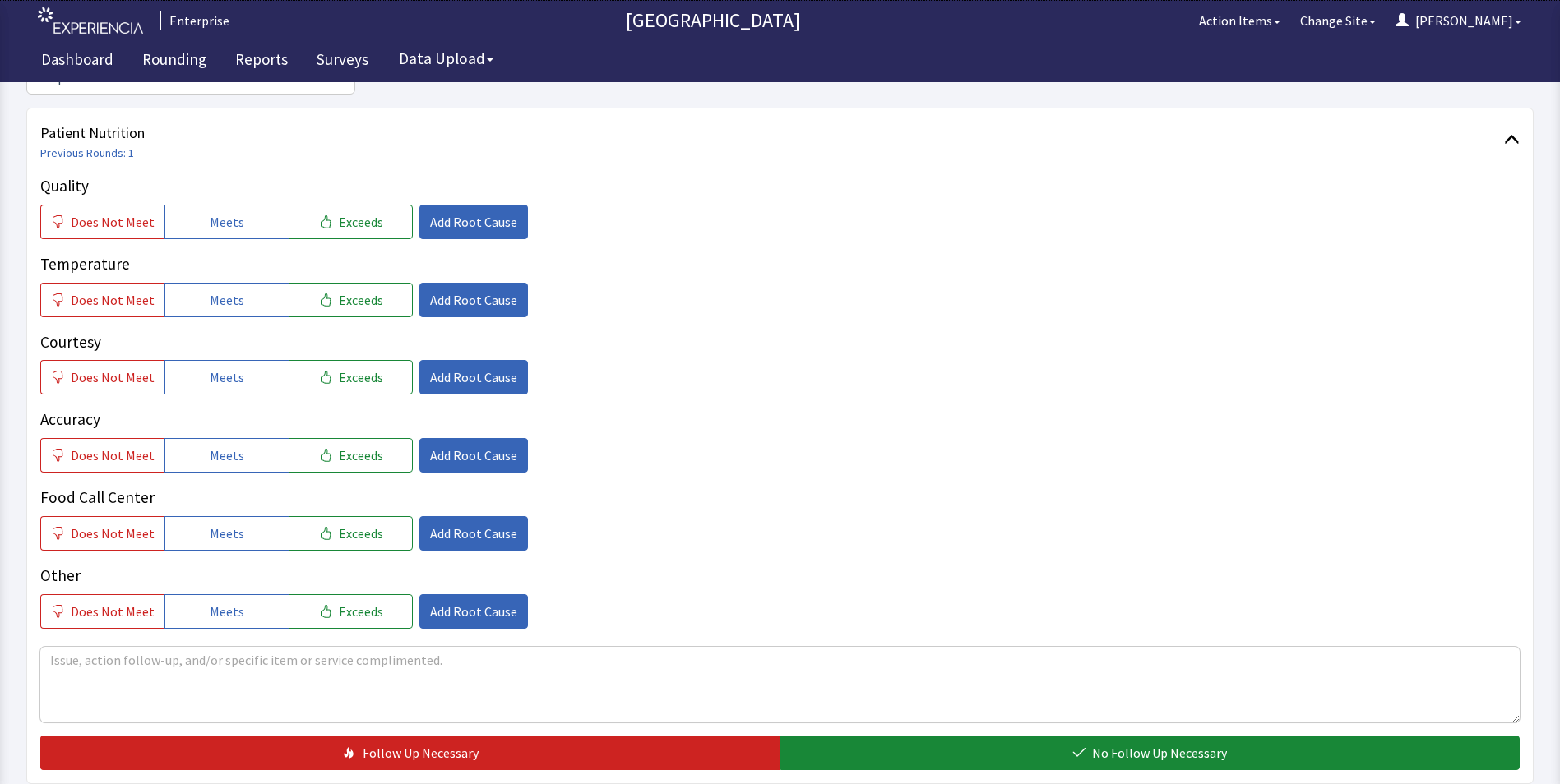
scroll to position [247, 0]
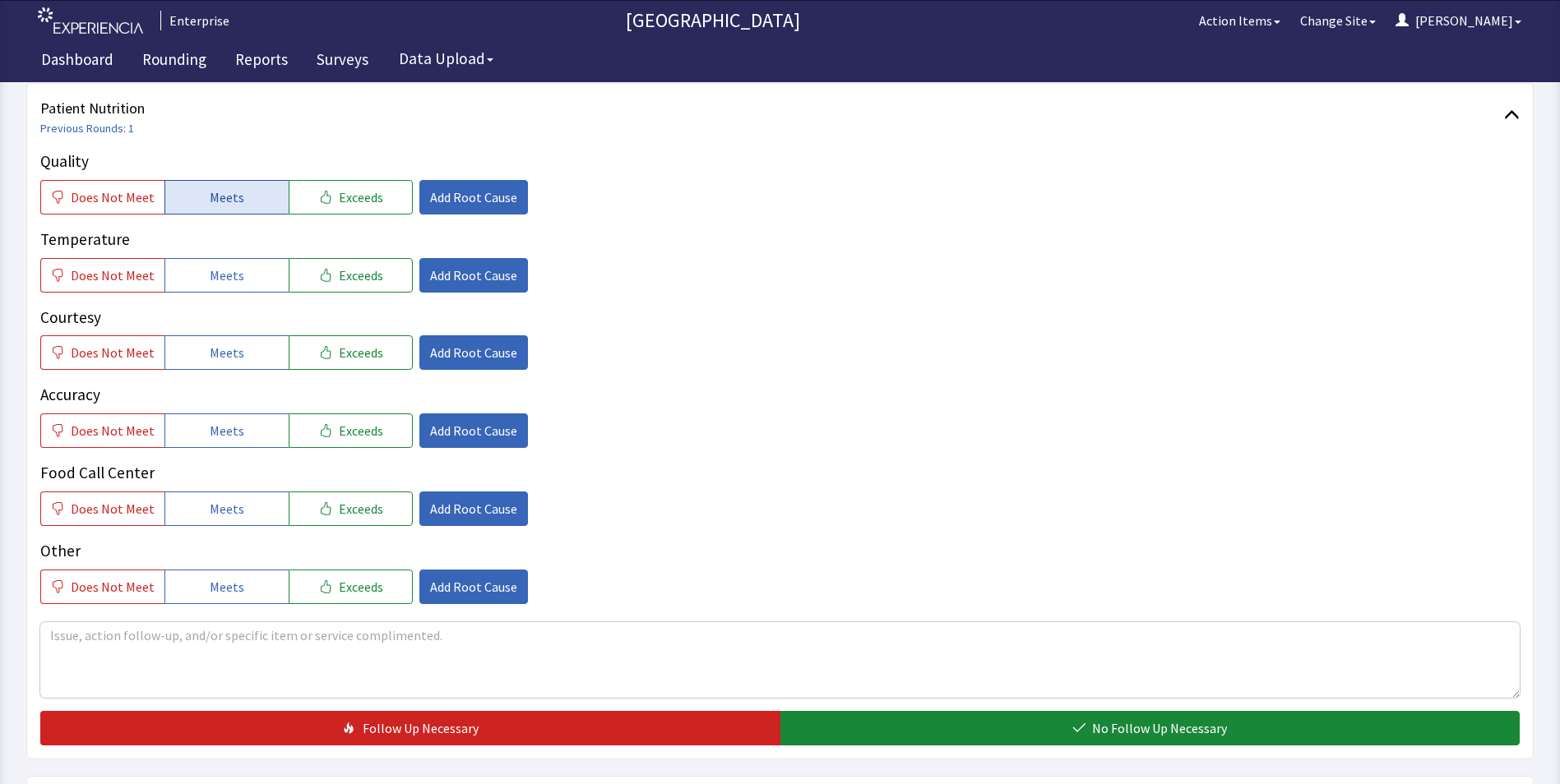
drag, startPoint x: 226, startPoint y: 198, endPoint x: 231, endPoint y: 255, distance: 57.2
click at [226, 200] on span "Meets" at bounding box center [227, 198] width 35 height 20
drag, startPoint x: 232, startPoint y: 281, endPoint x: 240, endPoint y: 329, distance: 48.7
click at [232, 284] on span "Meets" at bounding box center [227, 275] width 35 height 20
drag, startPoint x: 243, startPoint y: 360, endPoint x: 247, endPoint y: 402, distance: 42.2
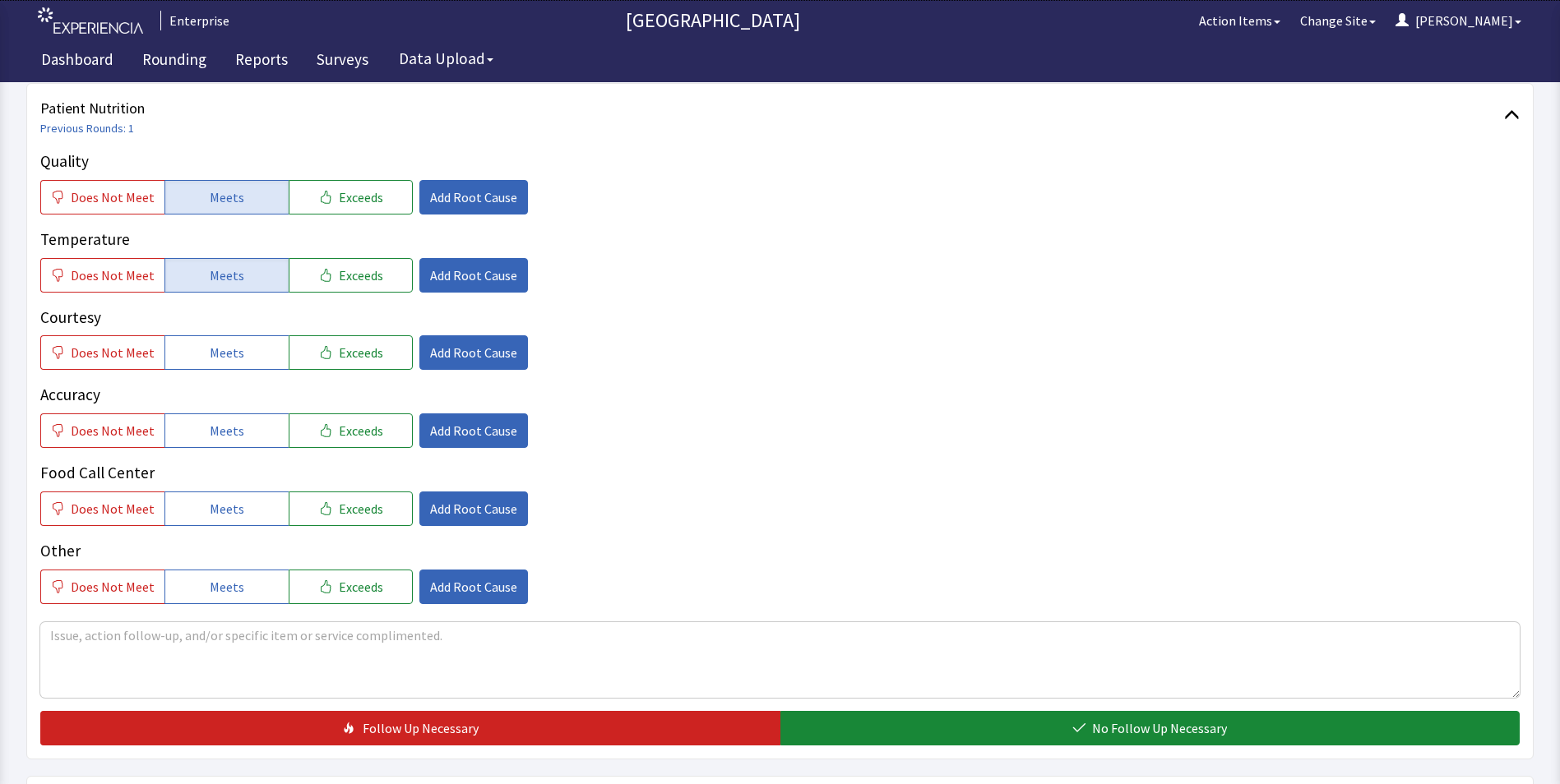
click at [244, 365] on button "Meets" at bounding box center [227, 352] width 125 height 35
drag, startPoint x: 247, startPoint y: 433, endPoint x: 253, endPoint y: 464, distance: 31.6
click at [248, 434] on button "Meets" at bounding box center [227, 431] width 125 height 35
drag, startPoint x: 253, startPoint y: 489, endPoint x: 253, endPoint y: 503, distance: 14.0
click at [252, 491] on div "Food Call Center Does Not Meet Meets Exceeds Add Root Cause" at bounding box center [780, 493] width 1479 height 65
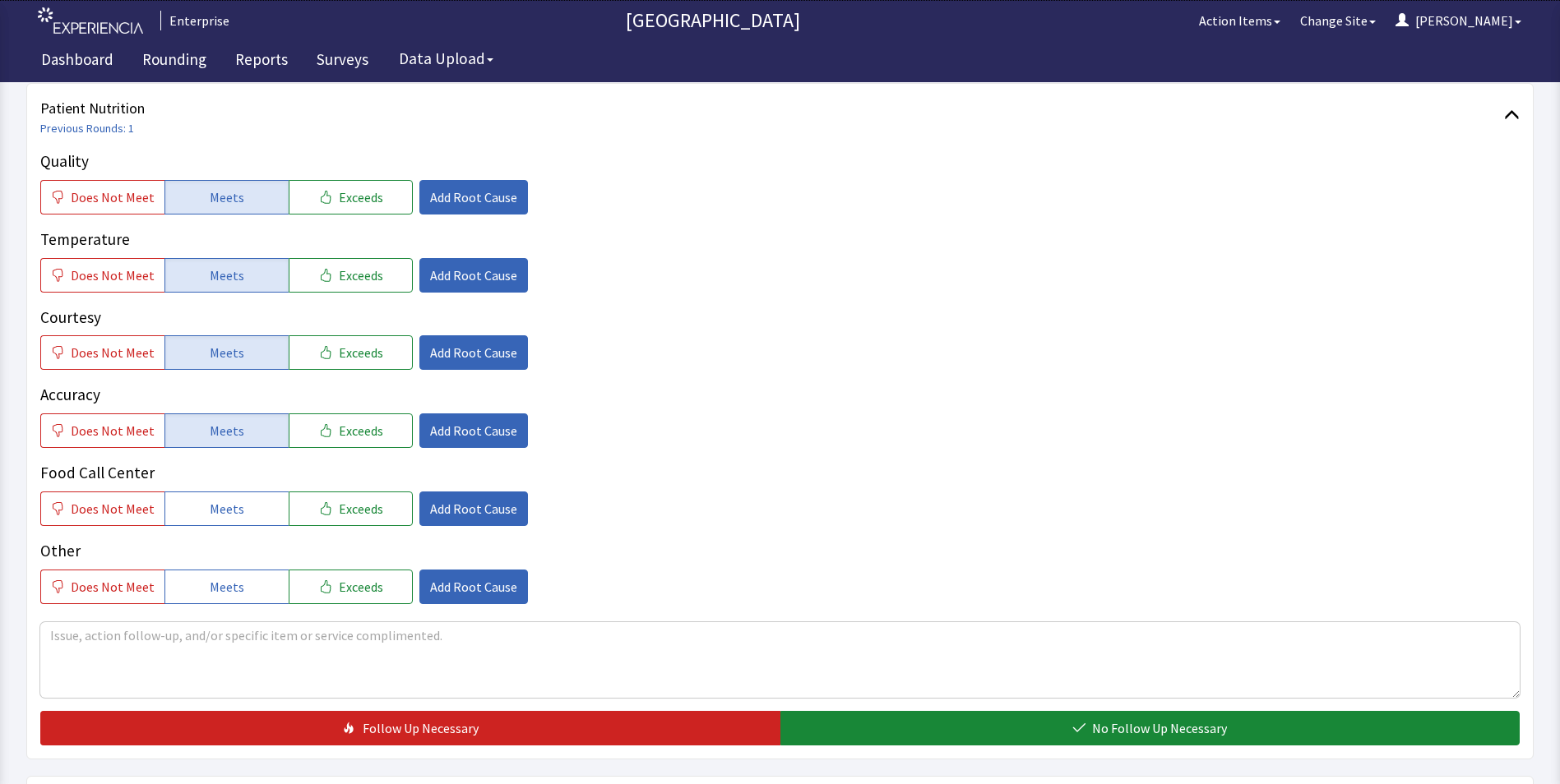
click at [267, 511] on button "Meets" at bounding box center [227, 508] width 125 height 35
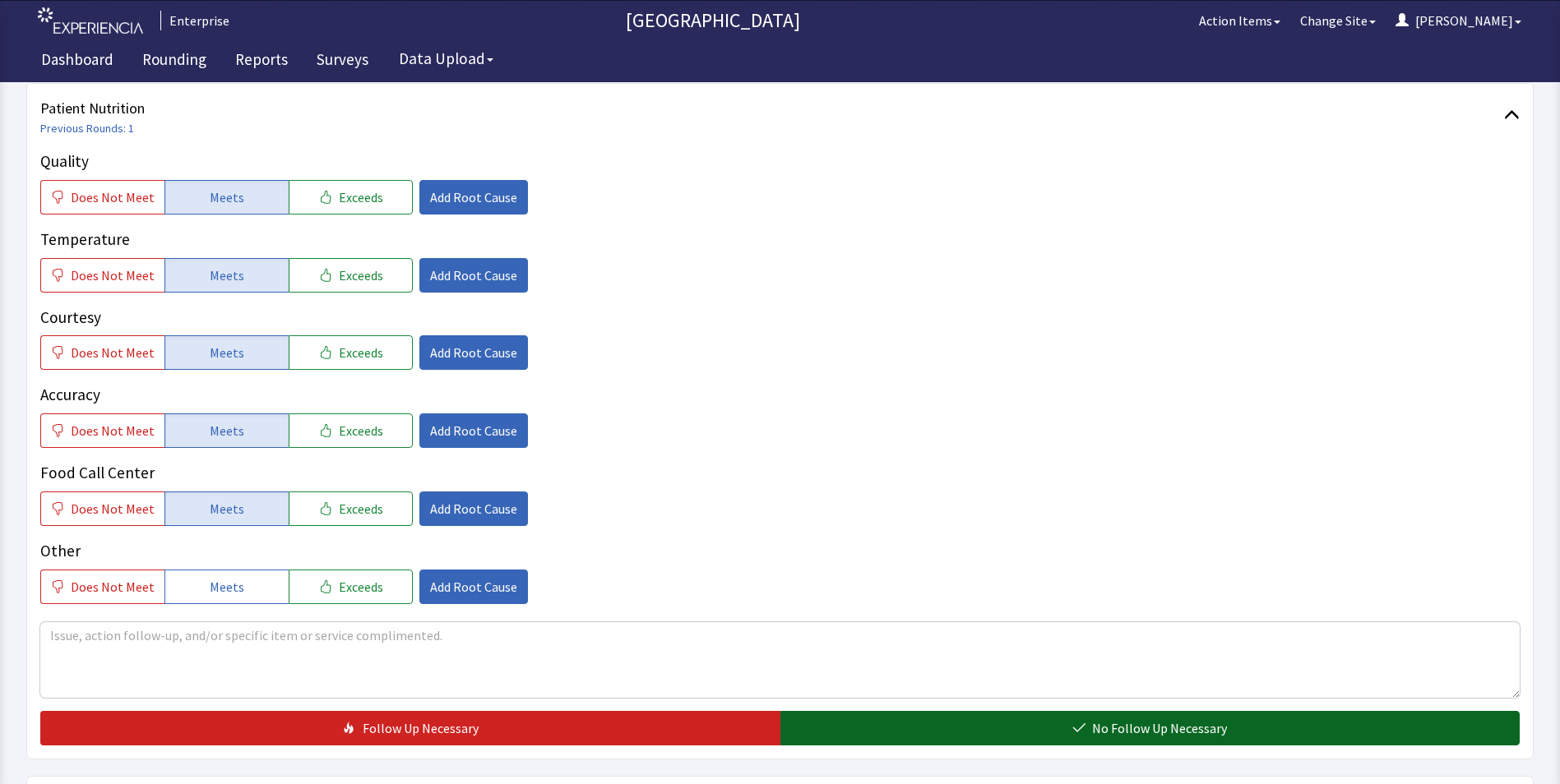
click at [877, 738] on button "No Follow Up Necessary" at bounding box center [1150, 728] width 740 height 35
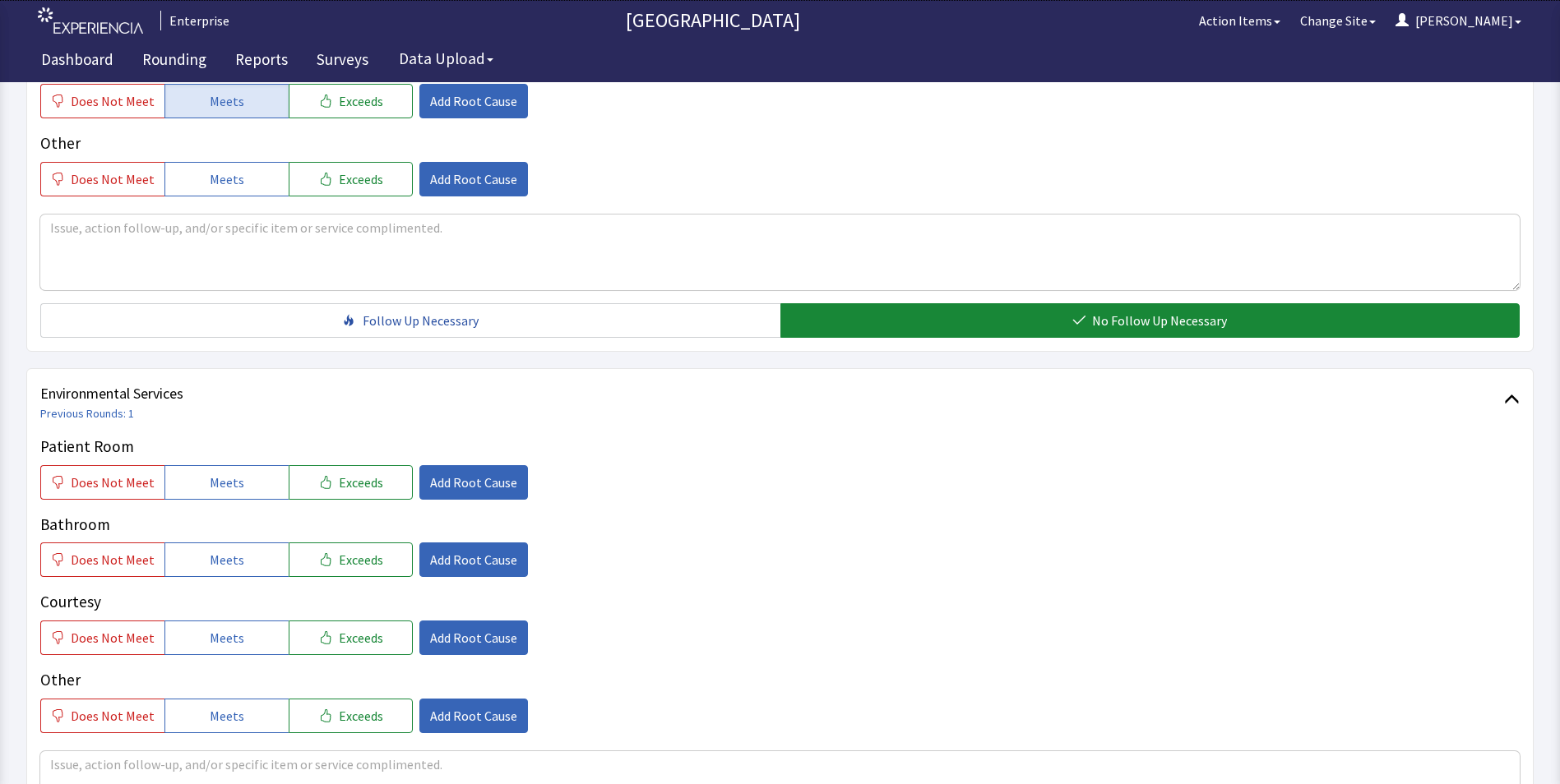
scroll to position [658, 0]
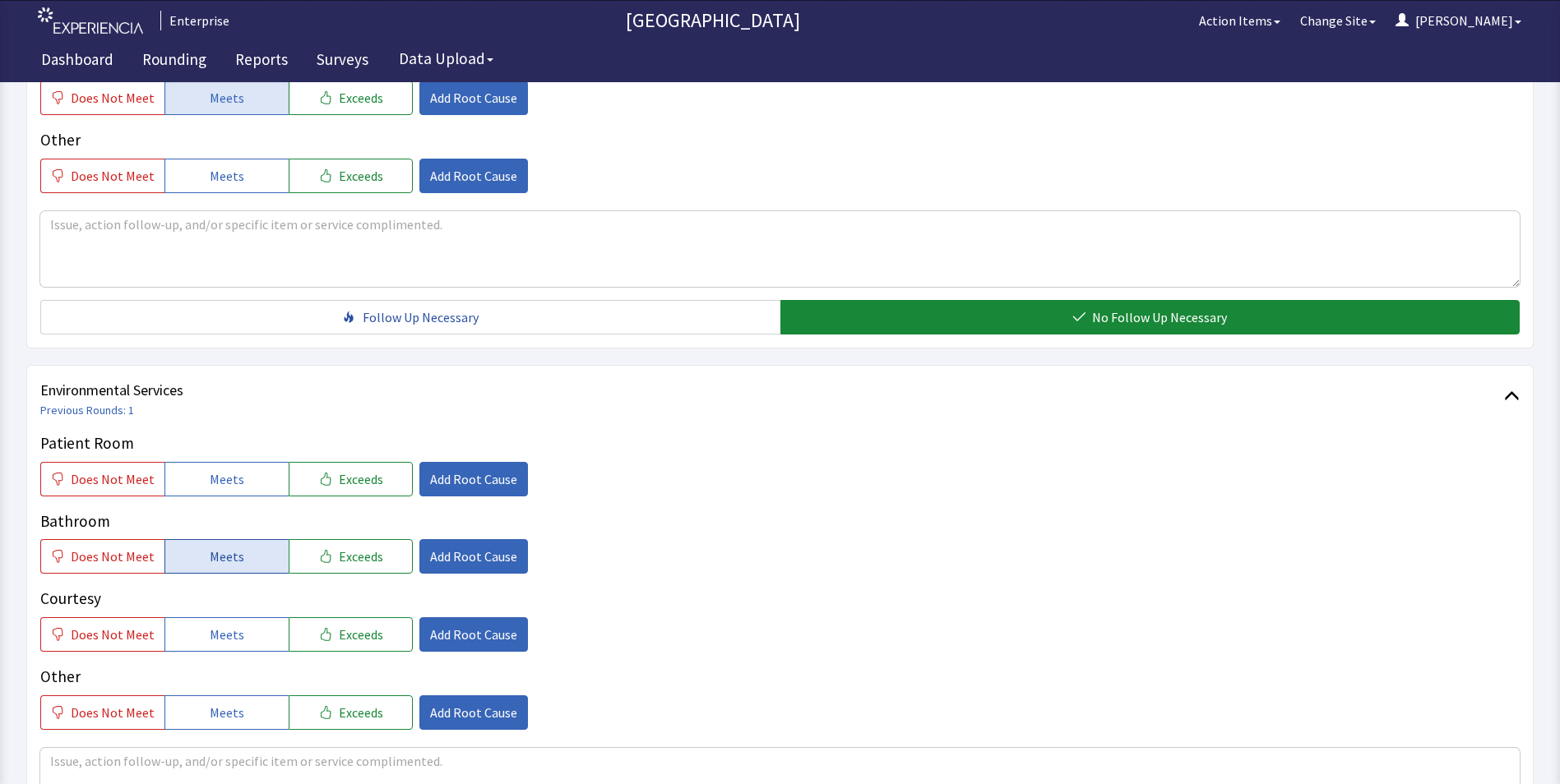
drag, startPoint x: 213, startPoint y: 479, endPoint x: 230, endPoint y: 544, distance: 67.2
click at [214, 496] on button "Meets" at bounding box center [227, 479] width 125 height 35
click at [234, 557] on span "Meets" at bounding box center [227, 556] width 35 height 20
drag, startPoint x: 237, startPoint y: 628, endPoint x: 344, endPoint y: 602, distance: 110.1
click at [241, 628] on button "Meets" at bounding box center [227, 634] width 125 height 35
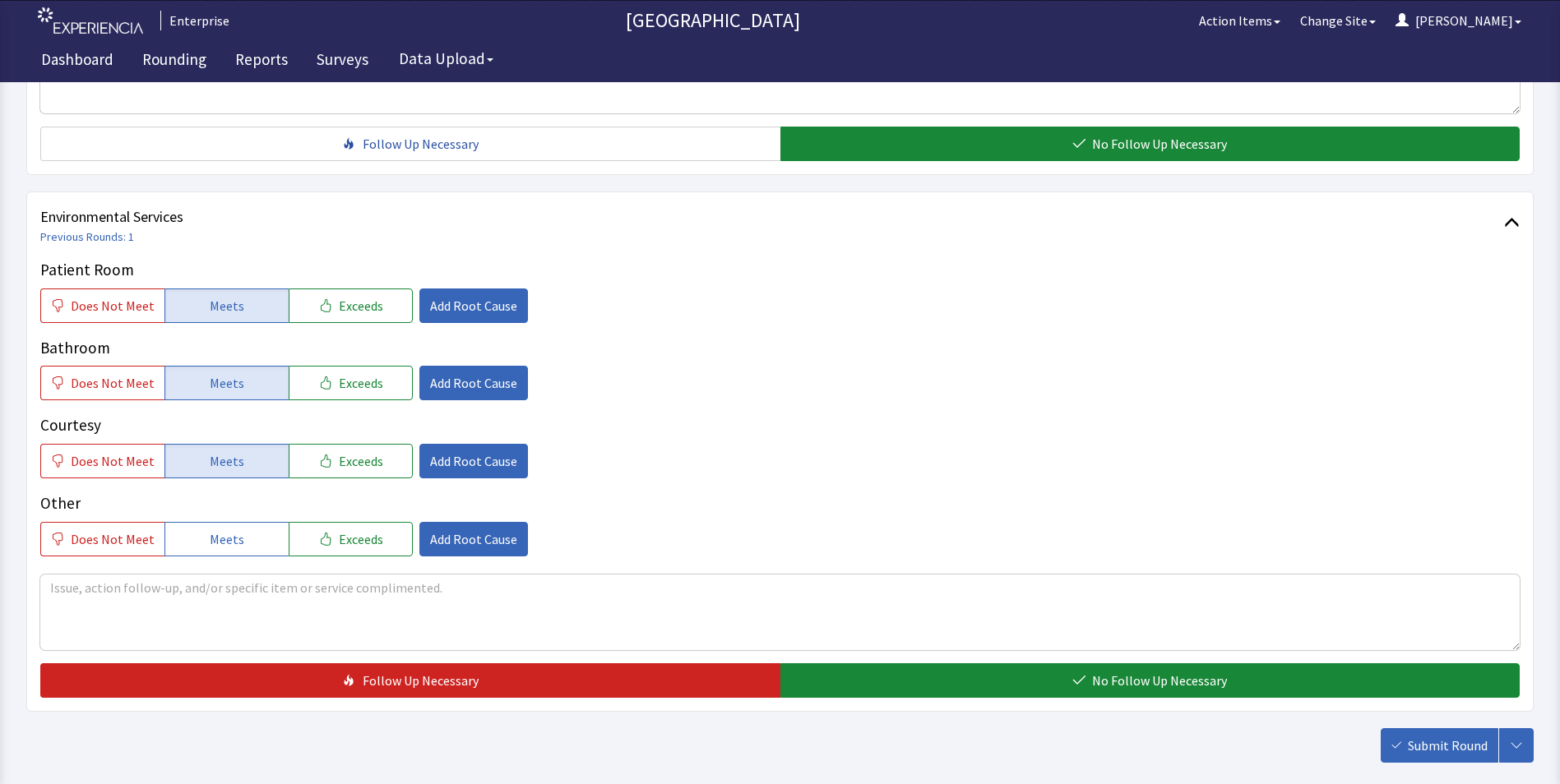
scroll to position [918, 0]
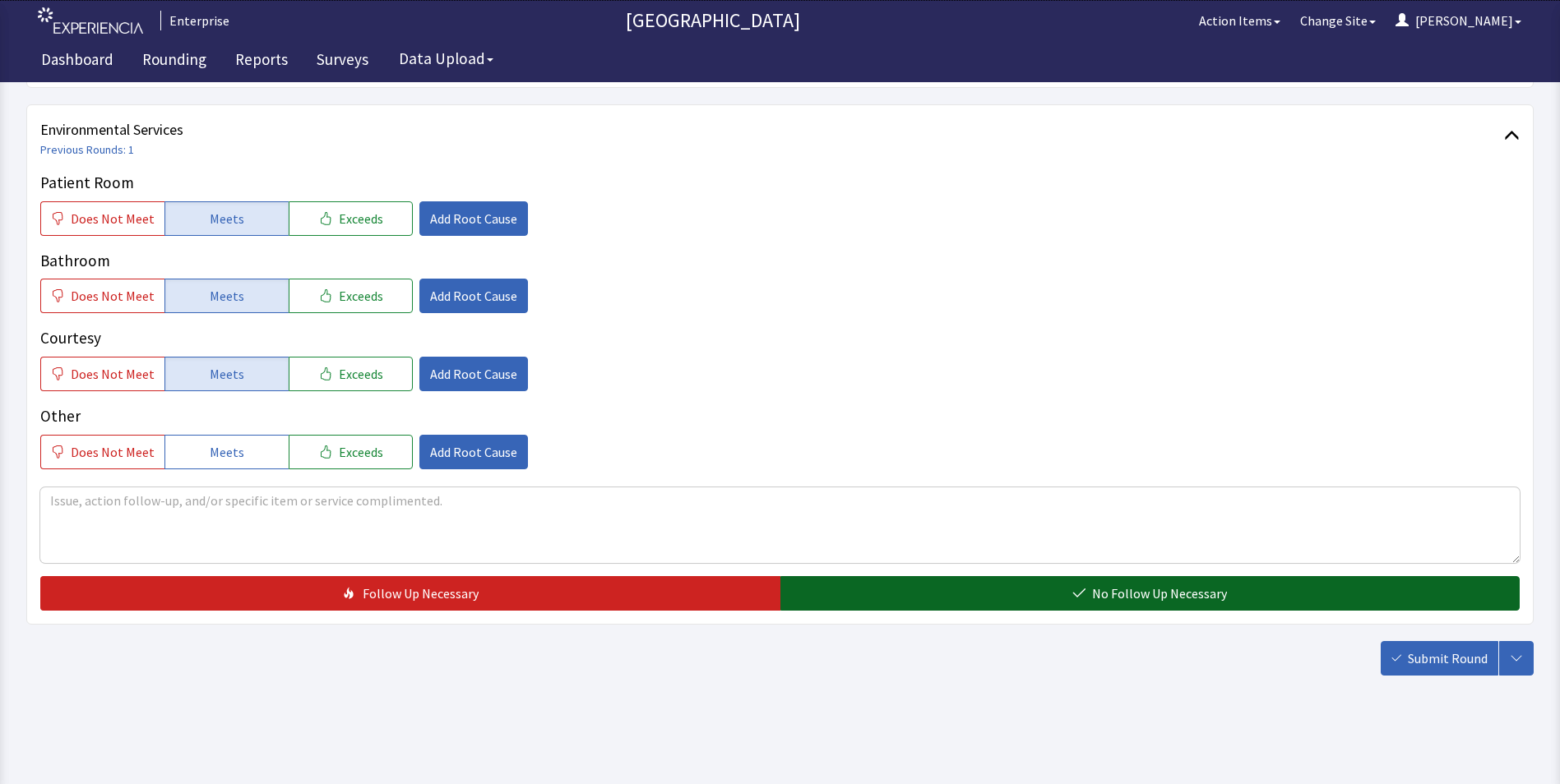
drag, startPoint x: 1029, startPoint y: 586, endPoint x: 1175, endPoint y: 623, distance: 150.6
click at [1030, 586] on button "No Follow Up Necessary" at bounding box center [1150, 594] width 740 height 35
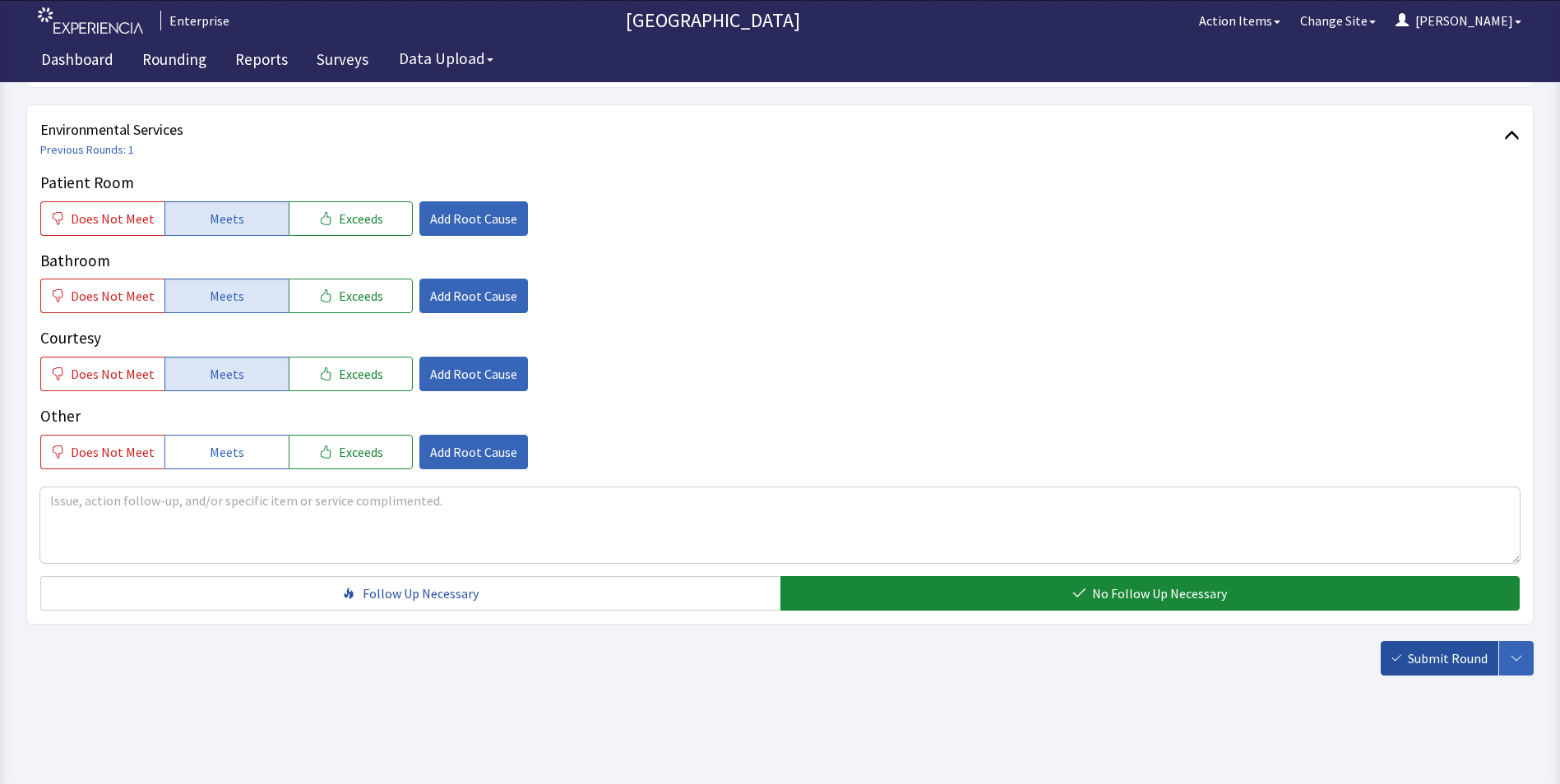
click at [1442, 658] on span "Submit Round" at bounding box center [1448, 659] width 80 height 20
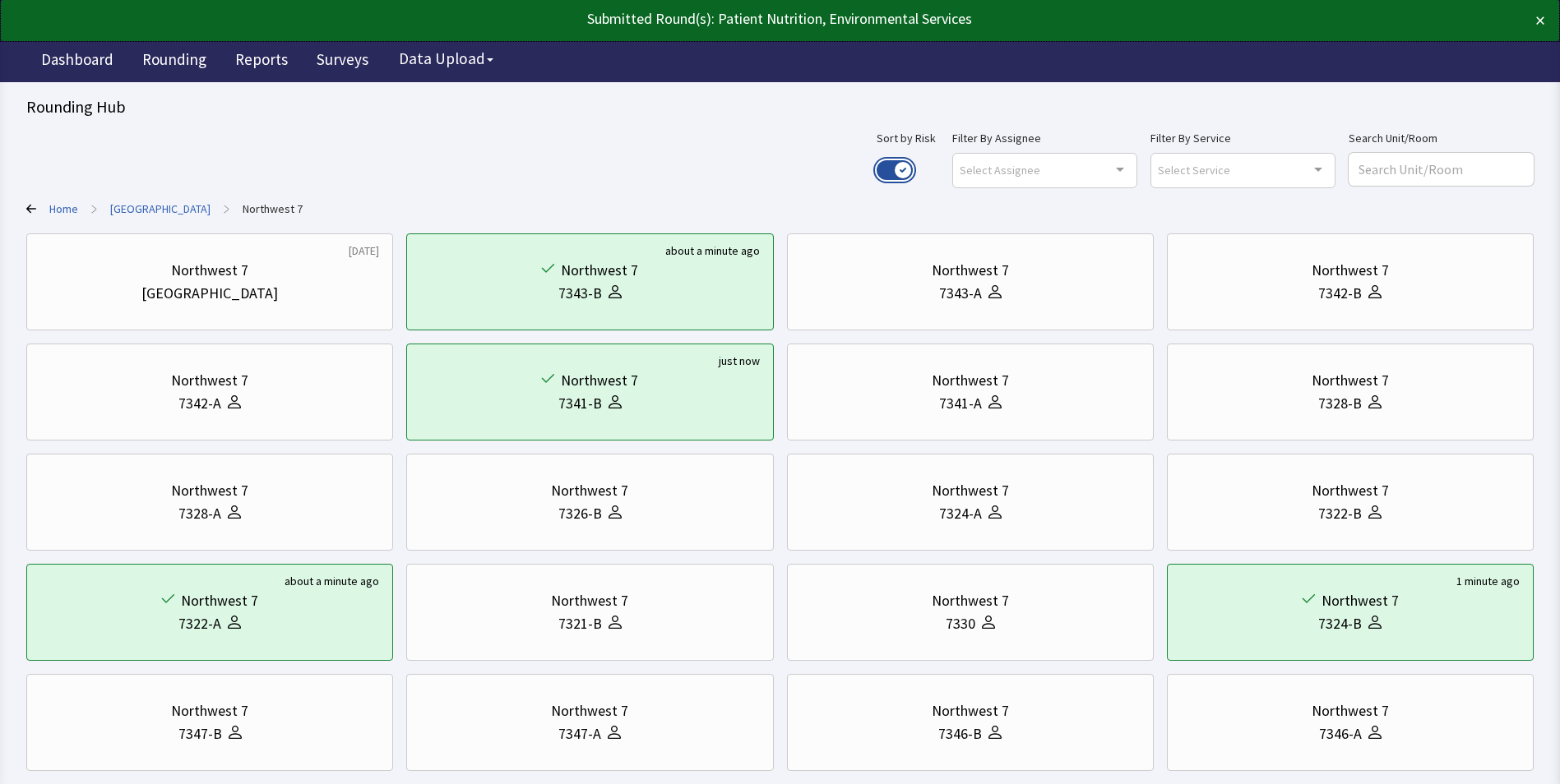
click at [912, 166] on button "Use setting" at bounding box center [894, 170] width 36 height 20
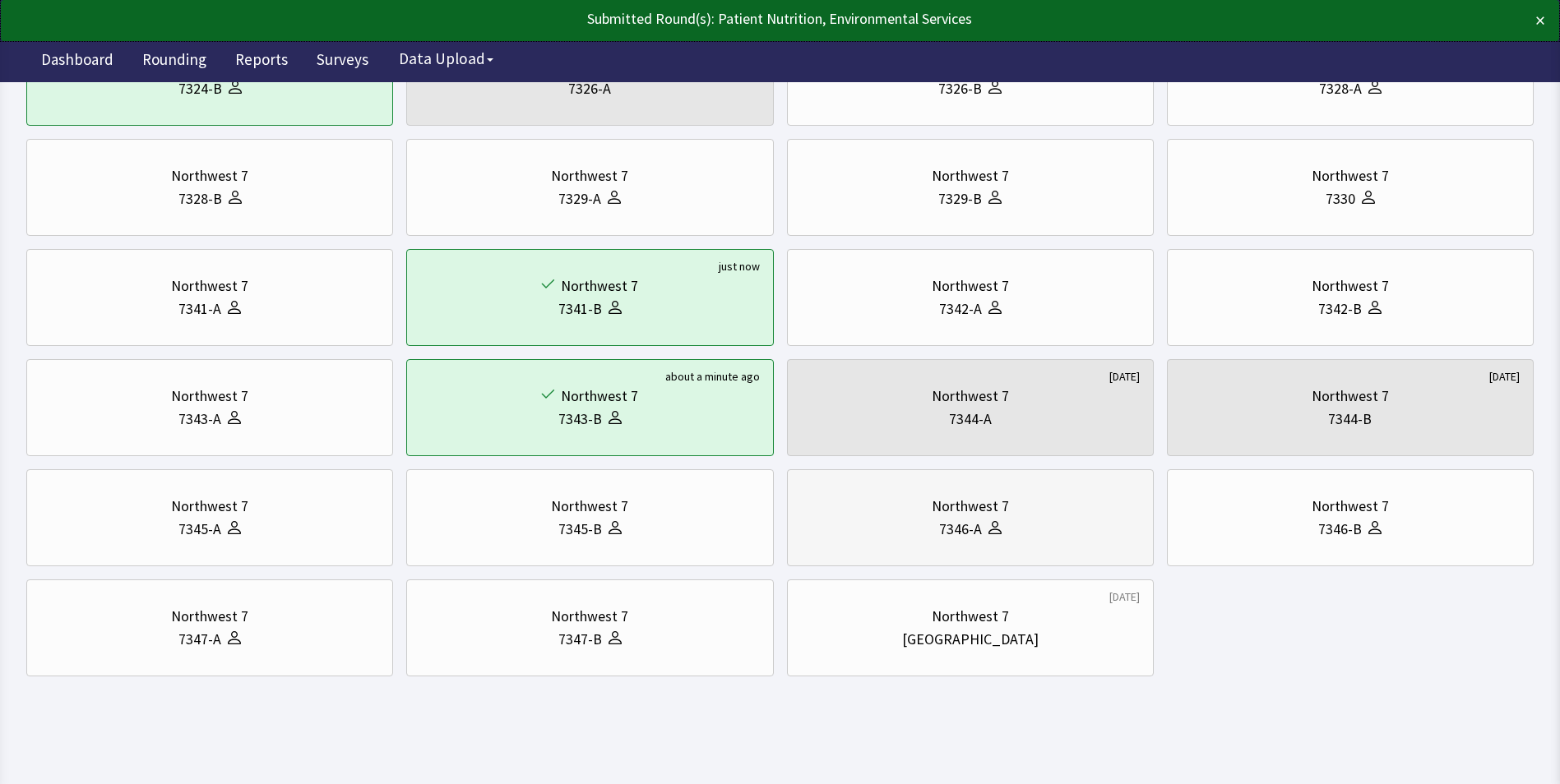
scroll to position [426, 0]
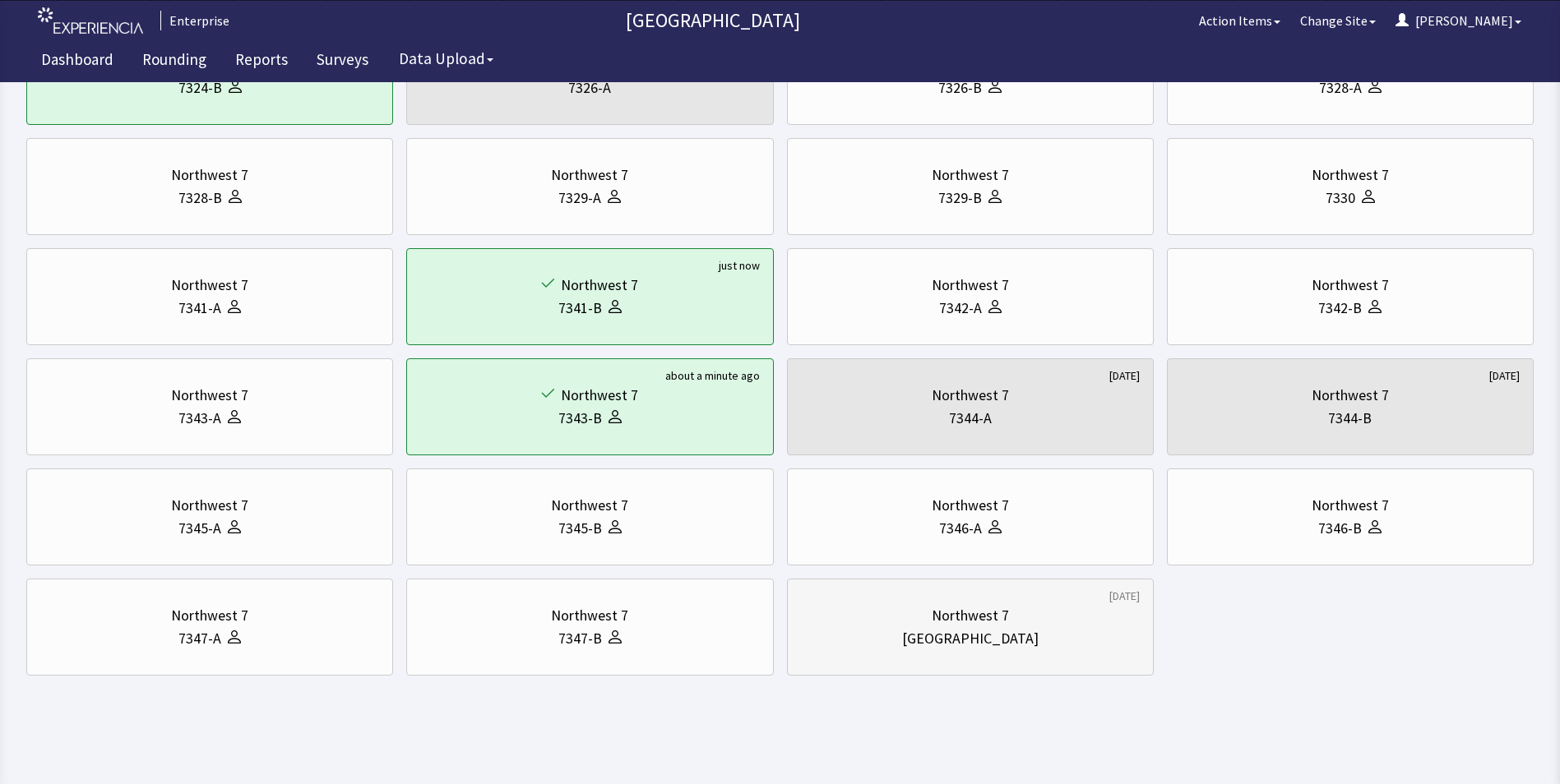
click at [919, 619] on div "Northwest 7" at bounding box center [970, 616] width 339 height 23
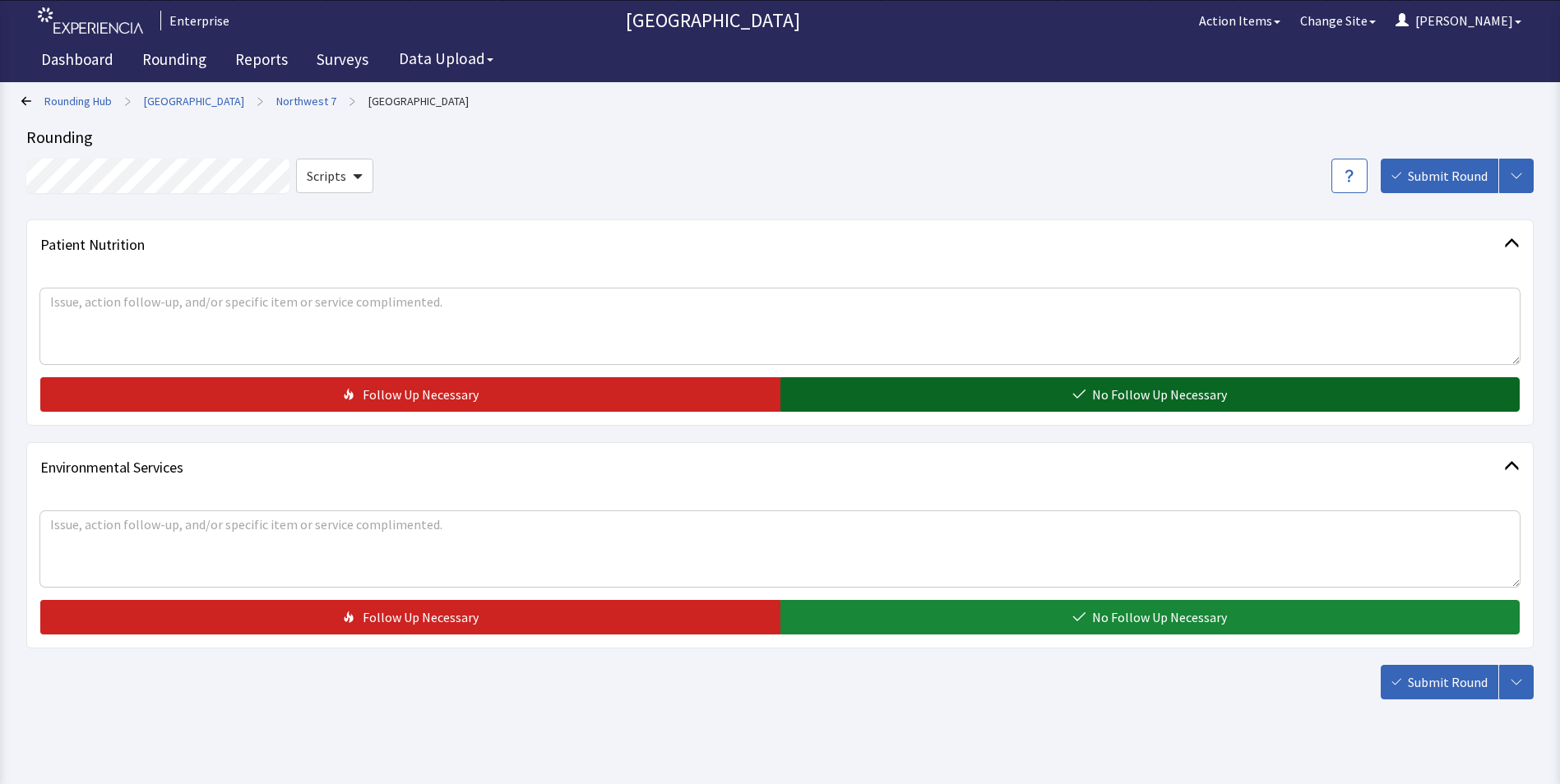
click at [891, 392] on button "No Follow Up Necessary" at bounding box center [1150, 394] width 740 height 35
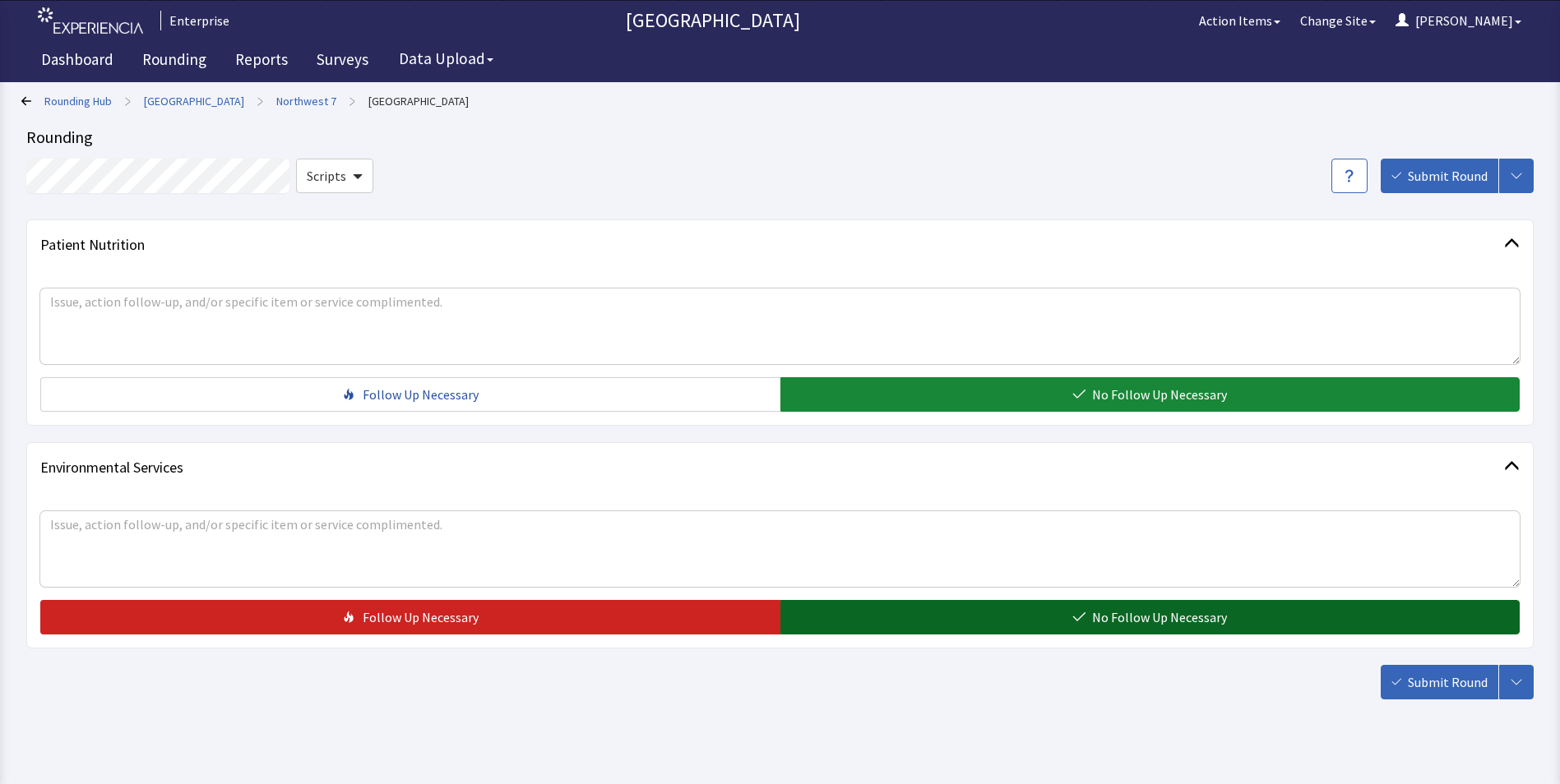
drag, startPoint x: 932, startPoint y: 618, endPoint x: 1000, endPoint y: 638, distance: 70.9
click at [938, 620] on button "No Follow Up Necessary" at bounding box center [1150, 617] width 740 height 35
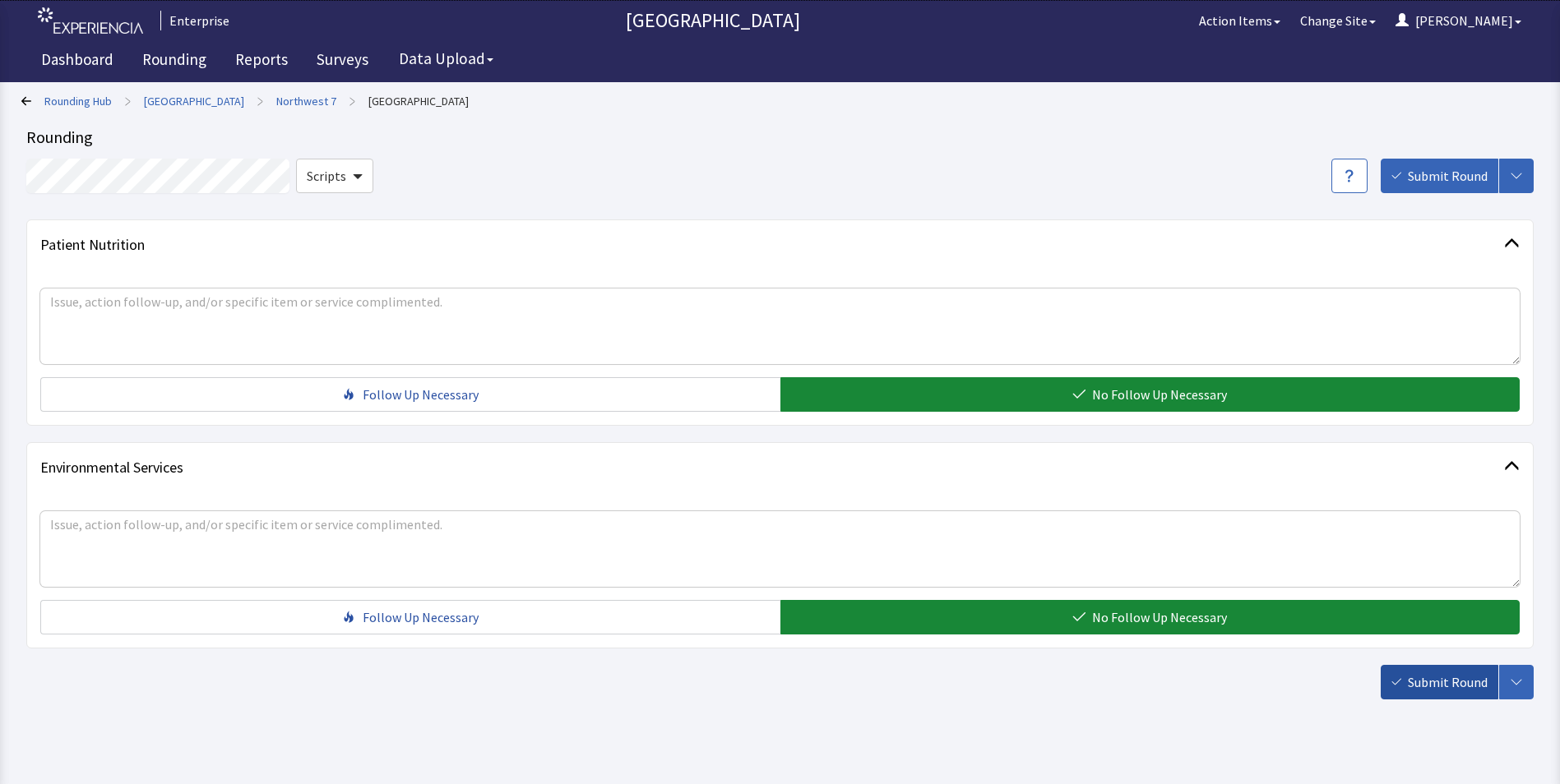
click at [1411, 685] on span "Submit Round" at bounding box center [1448, 683] width 80 height 20
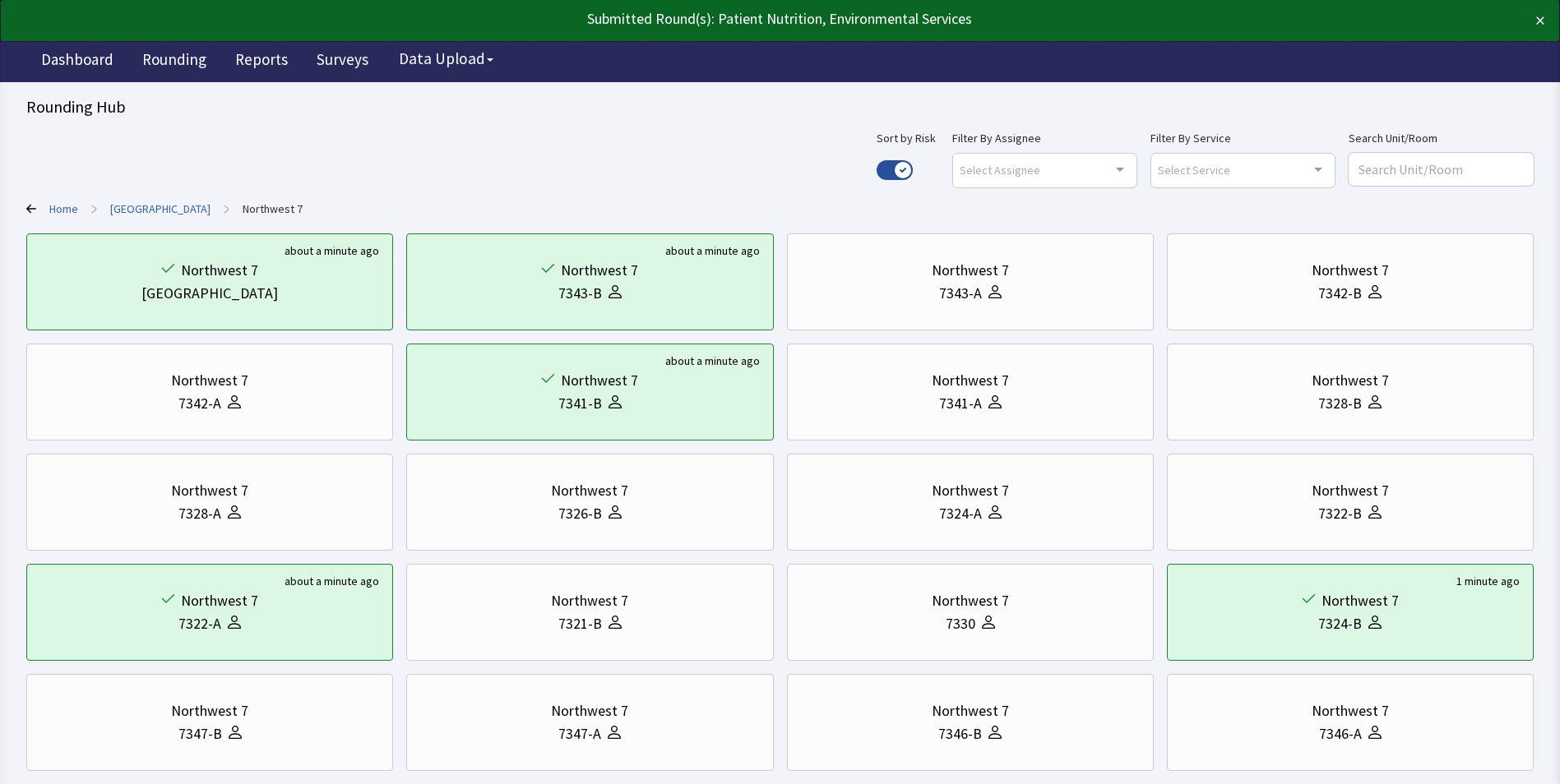
click at [179, 213] on link "[GEOGRAPHIC_DATA]" at bounding box center [160, 208] width 101 height 16
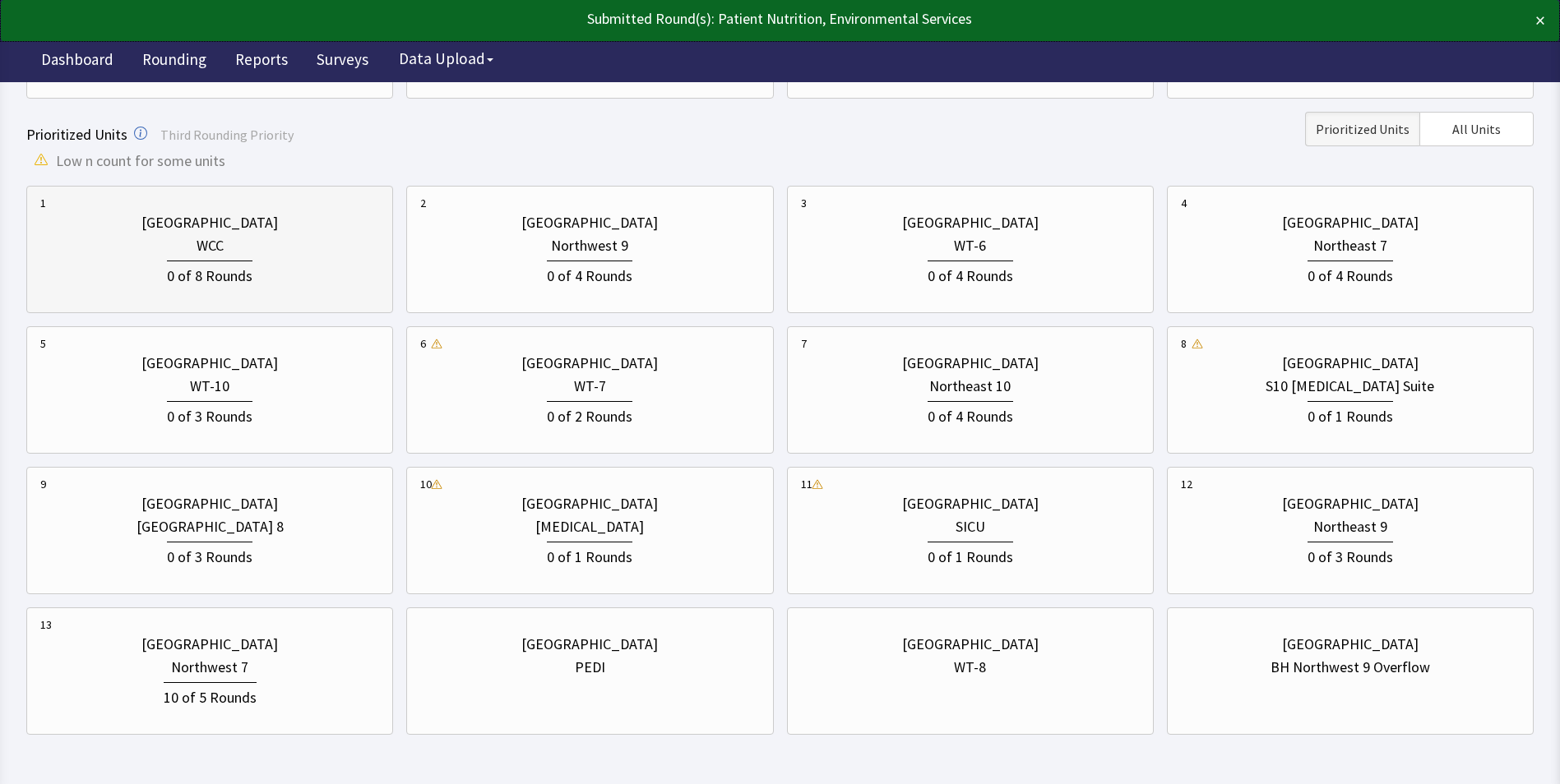
scroll to position [481, 0]
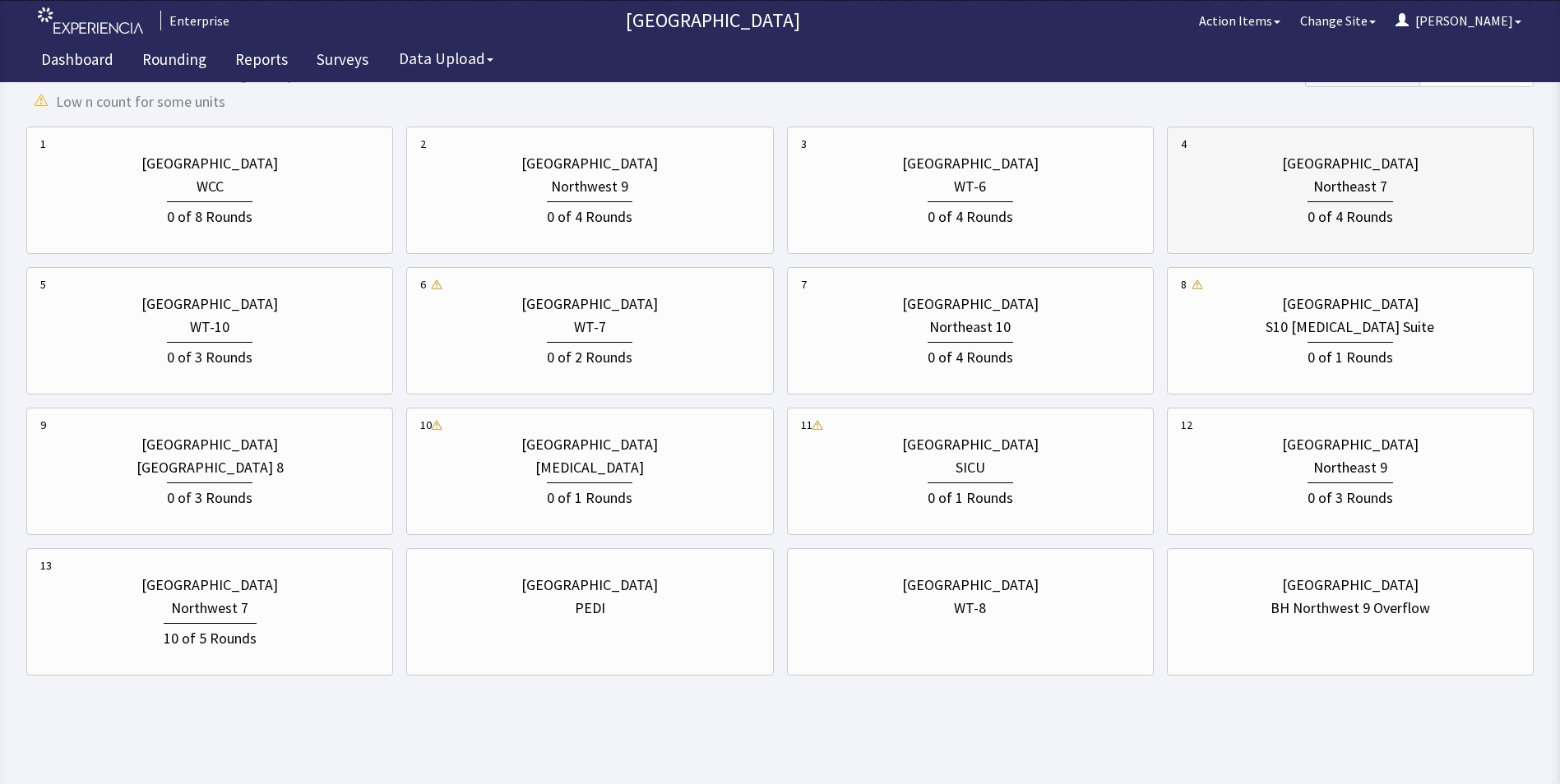
click at [1261, 198] on div "0 of 4 Rounds" at bounding box center [1350, 214] width 339 height 30
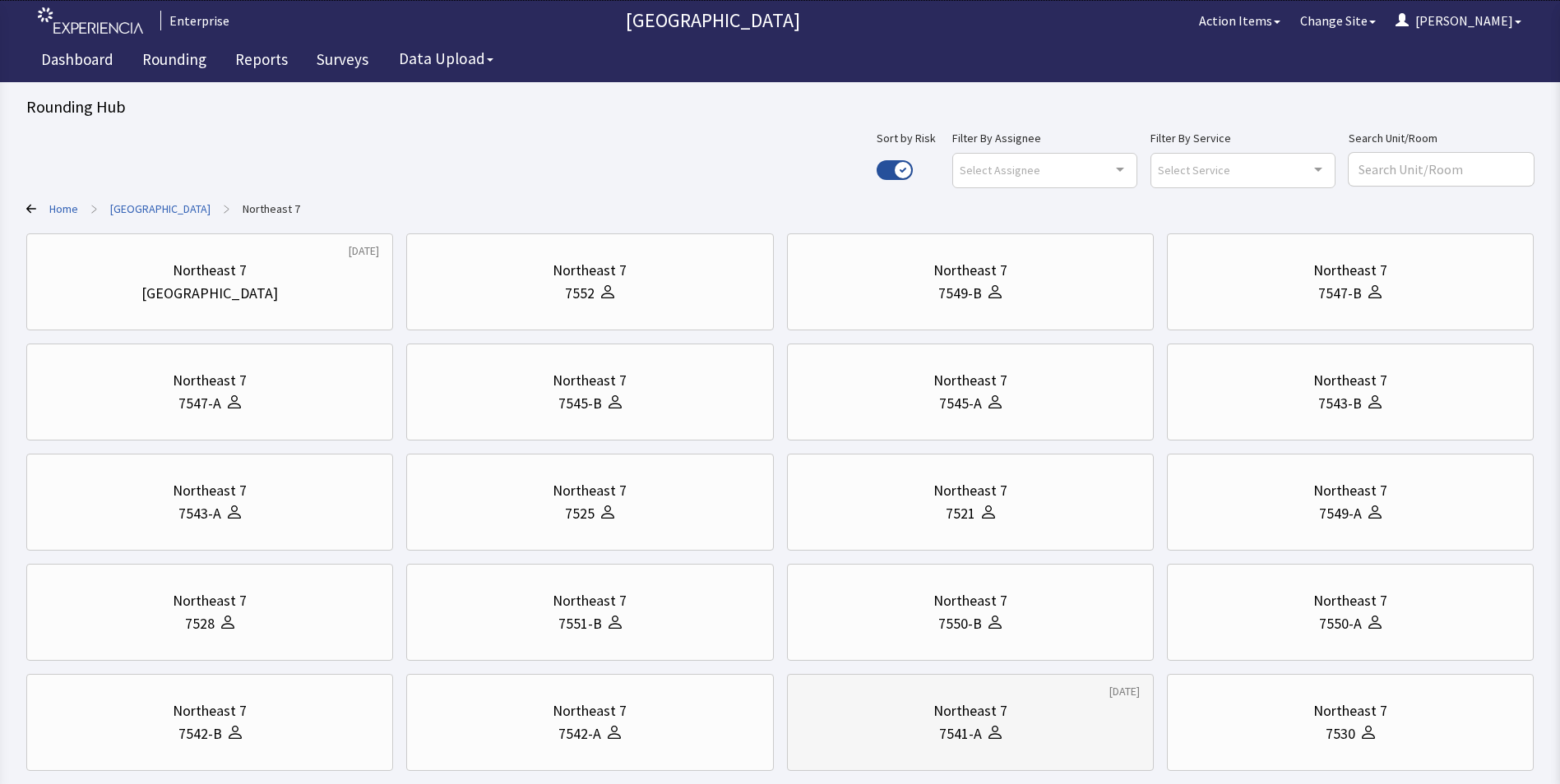
click at [903, 724] on div "7541-A" at bounding box center [970, 734] width 339 height 23
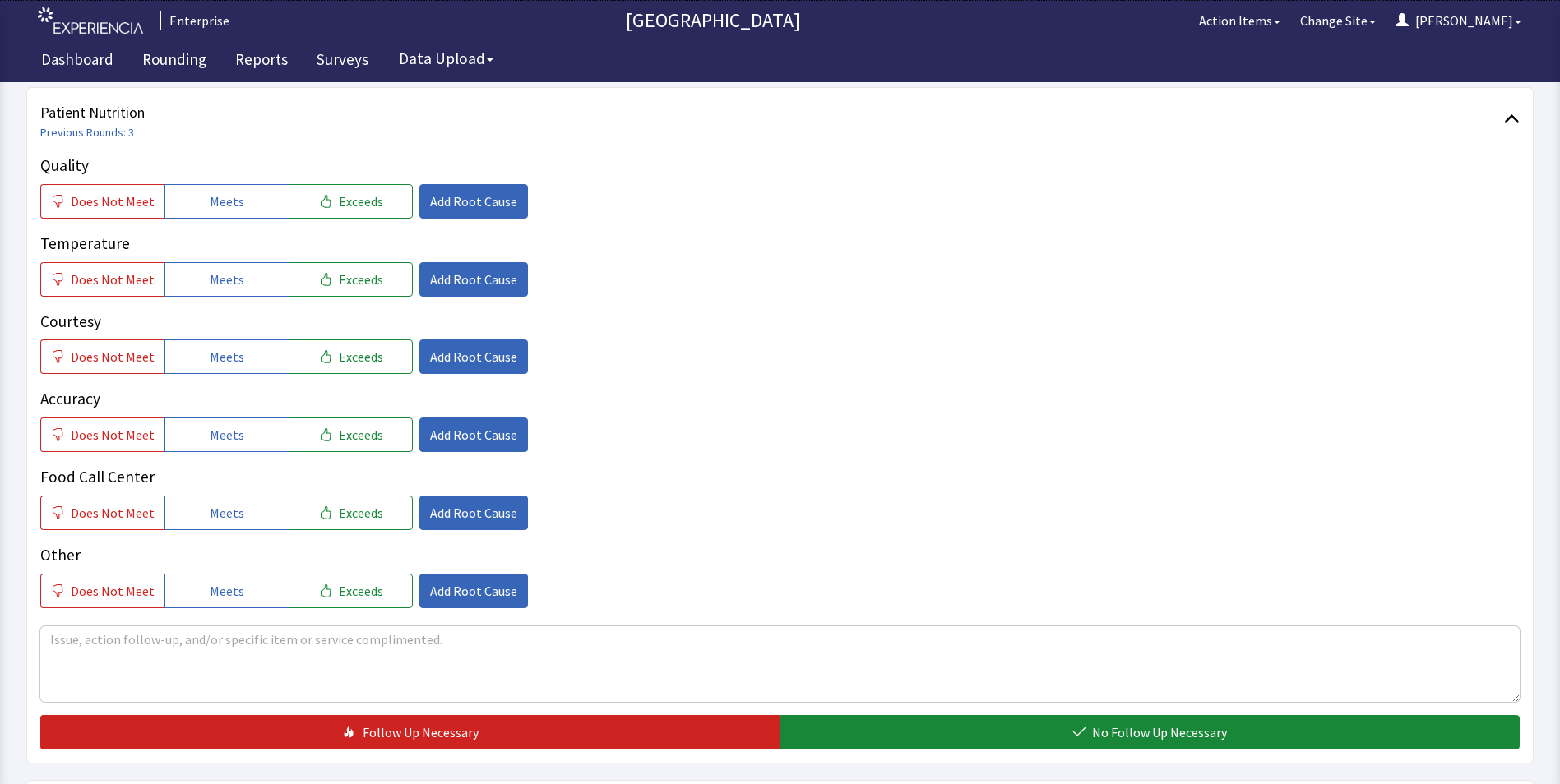
scroll to position [329, 0]
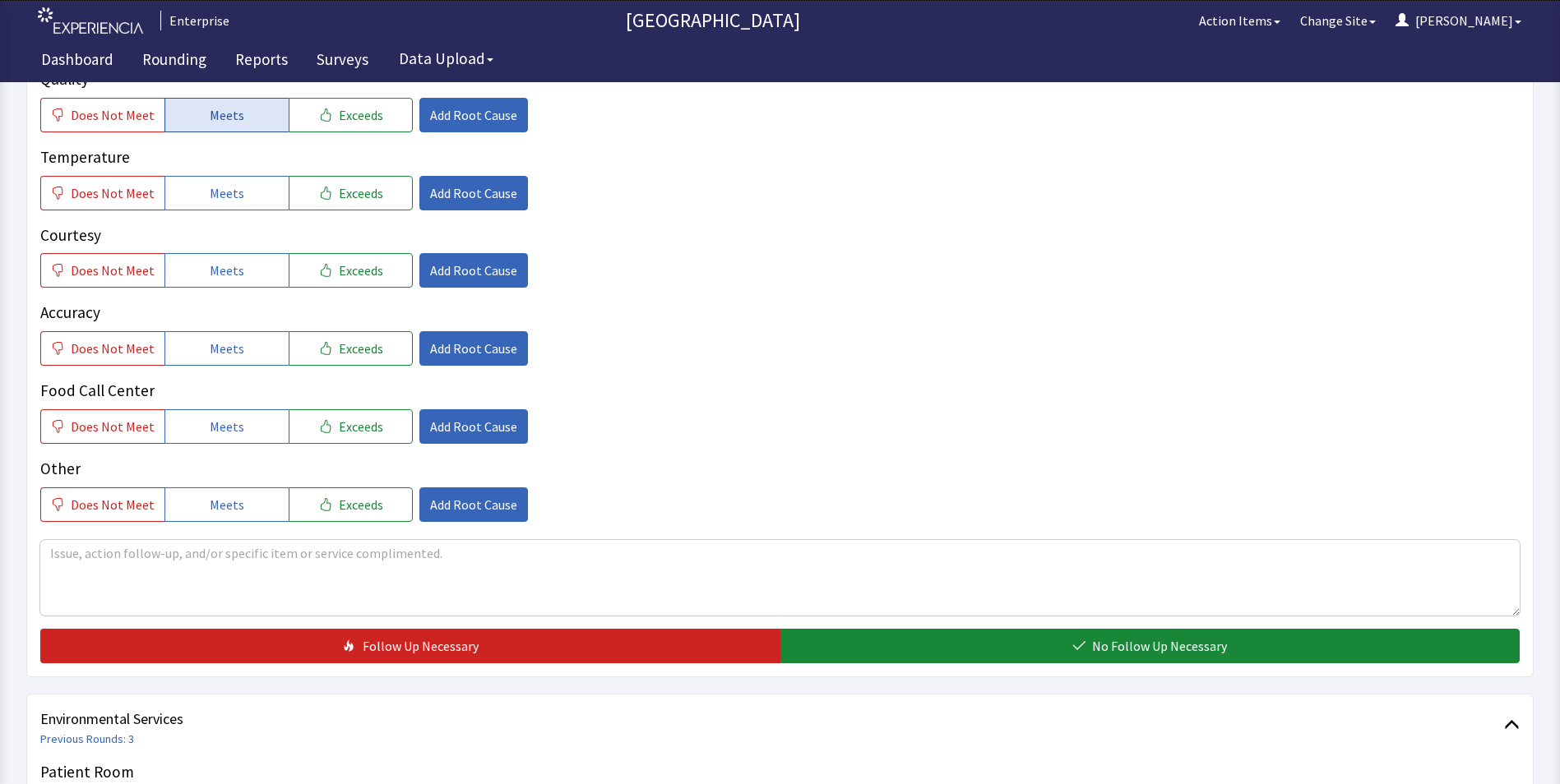
click at [212, 113] on span "Meets" at bounding box center [227, 115] width 35 height 20
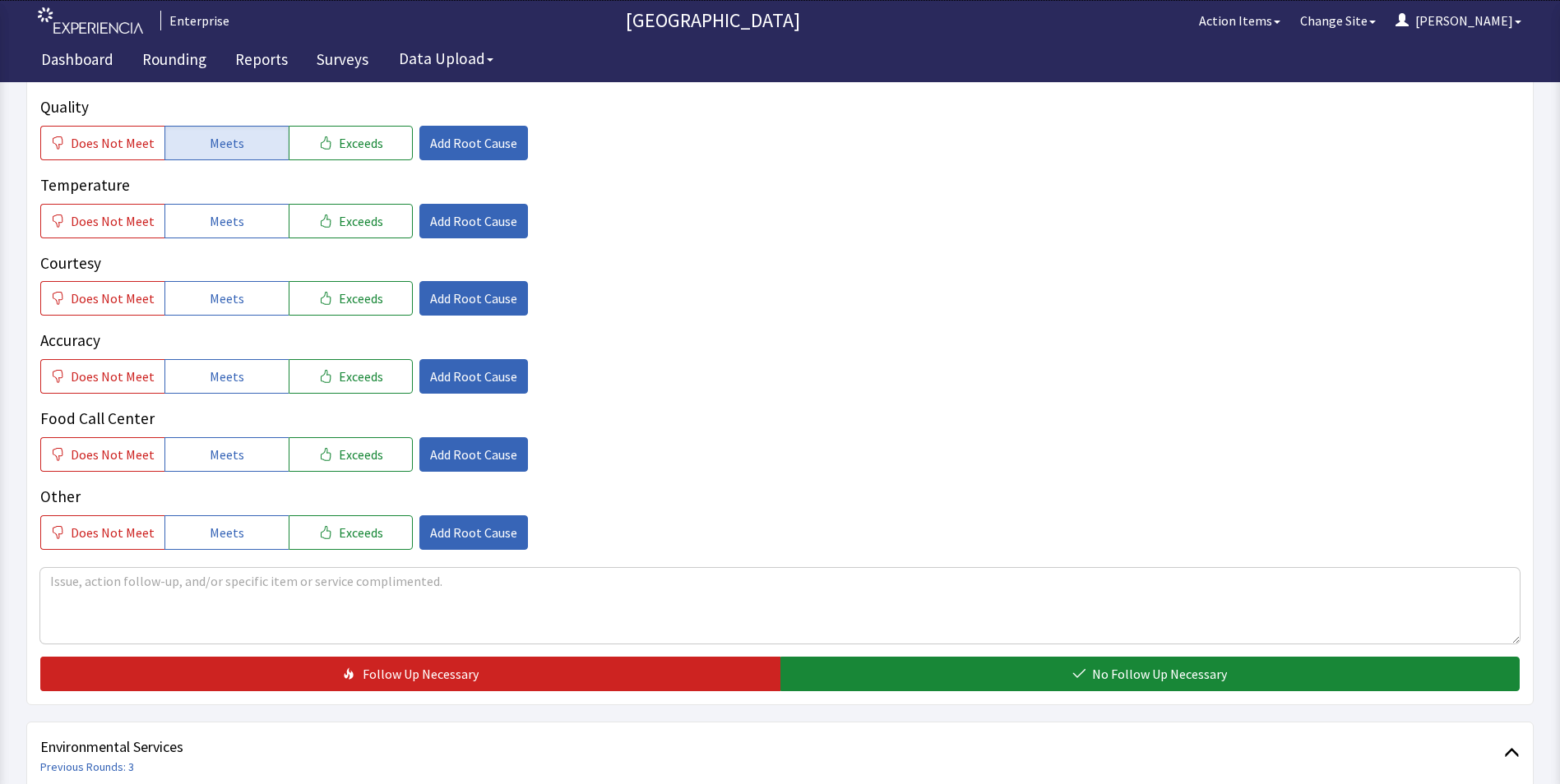
drag, startPoint x: 223, startPoint y: 206, endPoint x: 226, endPoint y: 248, distance: 42.1
click at [223, 211] on div "Quality Does Not Meet Meets Exceeds Add Root Cause Temperature Does Not Meet Me…" at bounding box center [780, 322] width 1479 height 455
click at [232, 284] on button "Meets" at bounding box center [227, 298] width 125 height 35
drag, startPoint x: 243, startPoint y: 357, endPoint x: 251, endPoint y: 260, distance: 97.3
click at [244, 360] on button "Meets" at bounding box center [227, 376] width 125 height 35
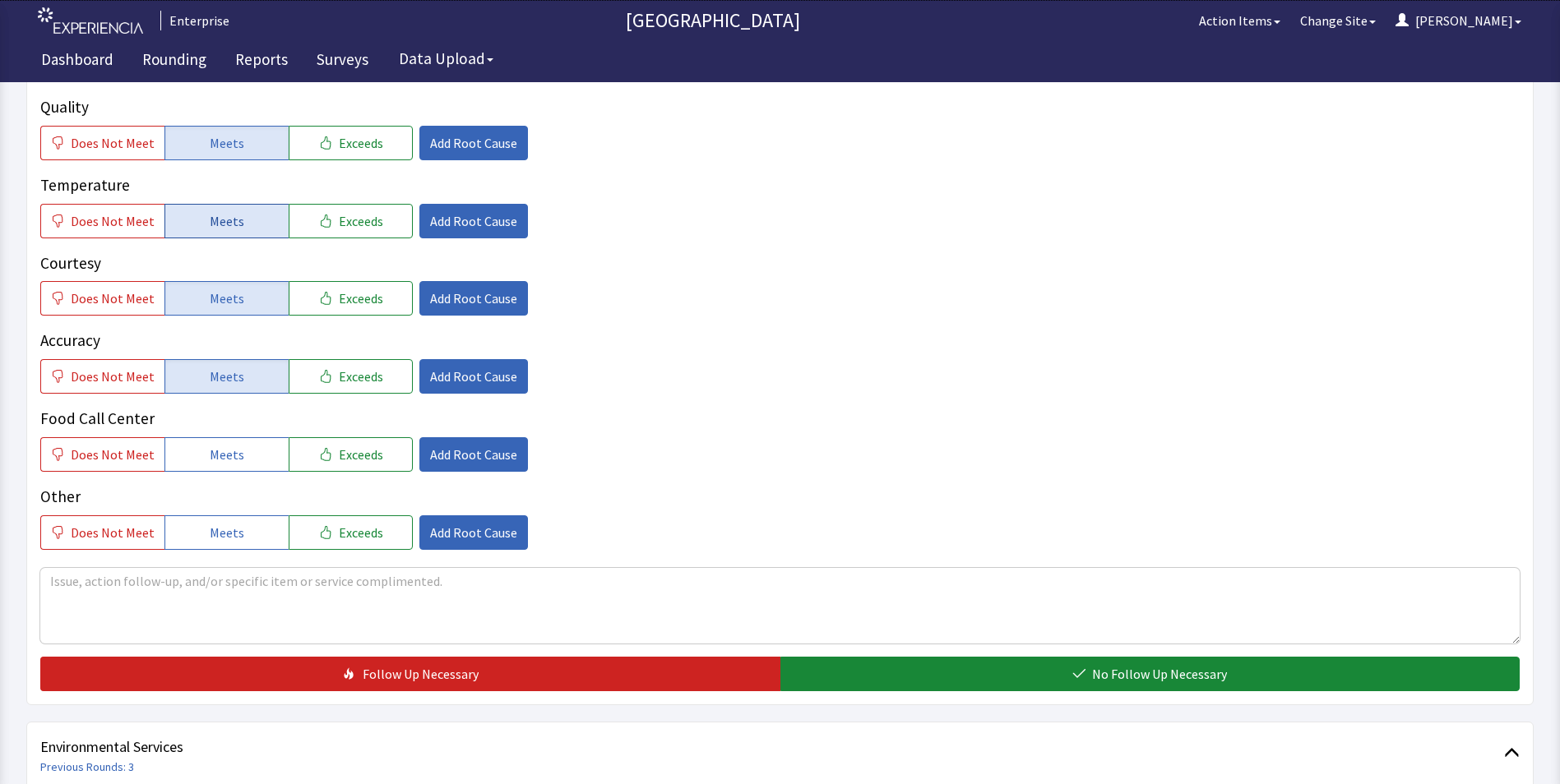
click at [254, 204] on button "Meets" at bounding box center [227, 221] width 125 height 35
drag, startPoint x: 239, startPoint y: 419, endPoint x: 505, endPoint y: 505, distance: 279.6
click at [243, 437] on button "Meets" at bounding box center [227, 454] width 125 height 35
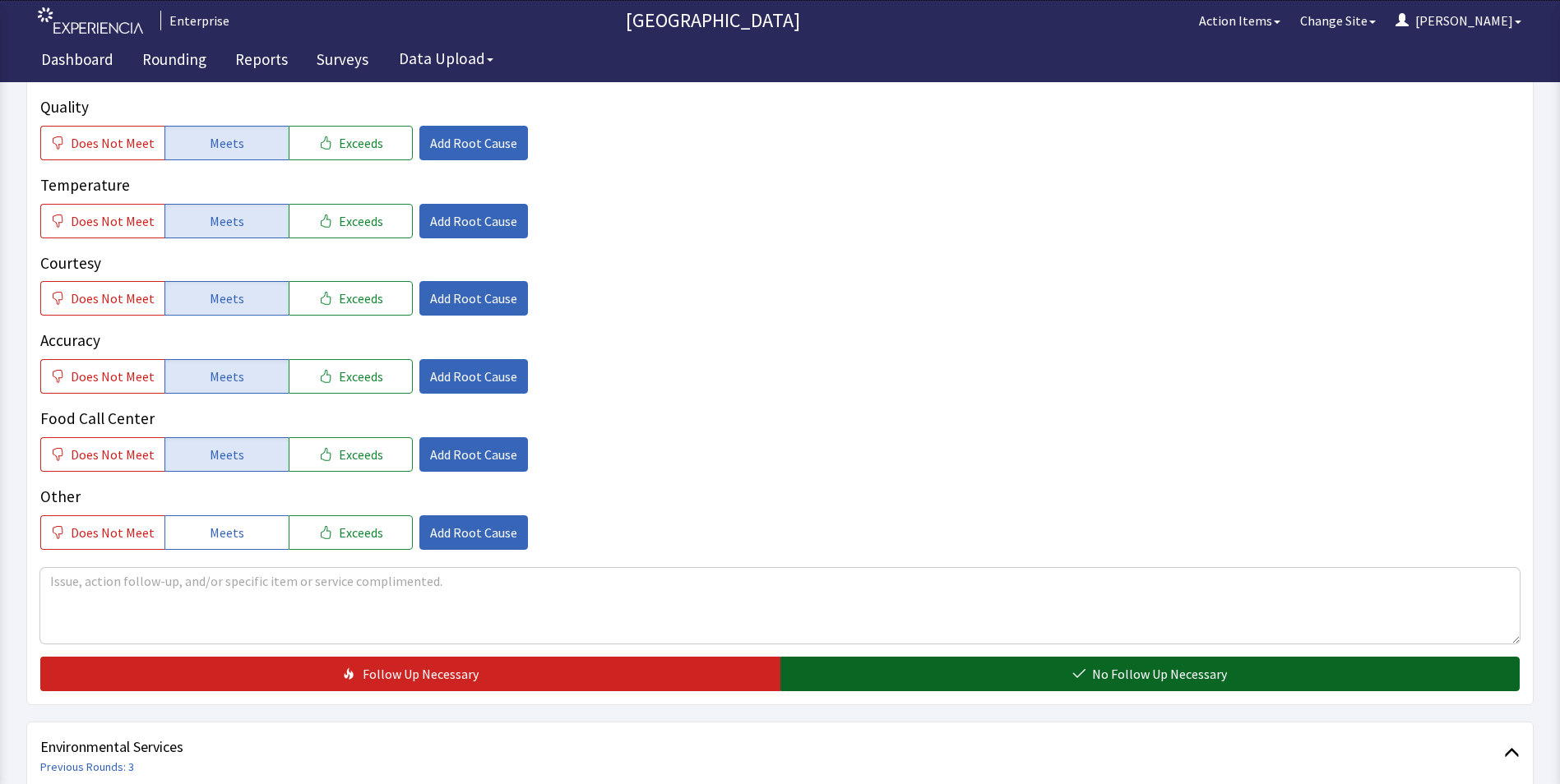
click at [892, 657] on button "No Follow Up Necessary" at bounding box center [1150, 674] width 740 height 35
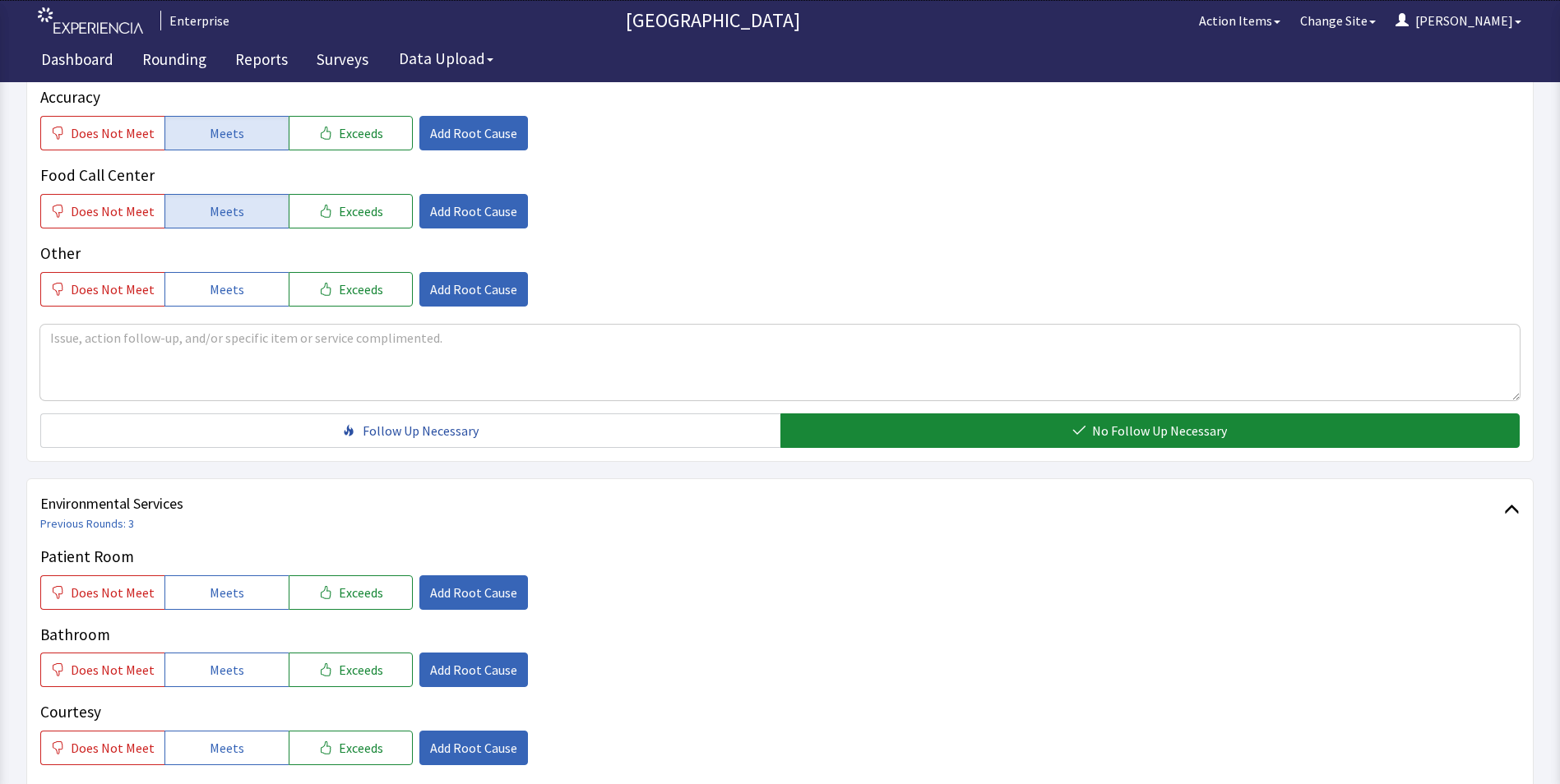
scroll to position [740, 0]
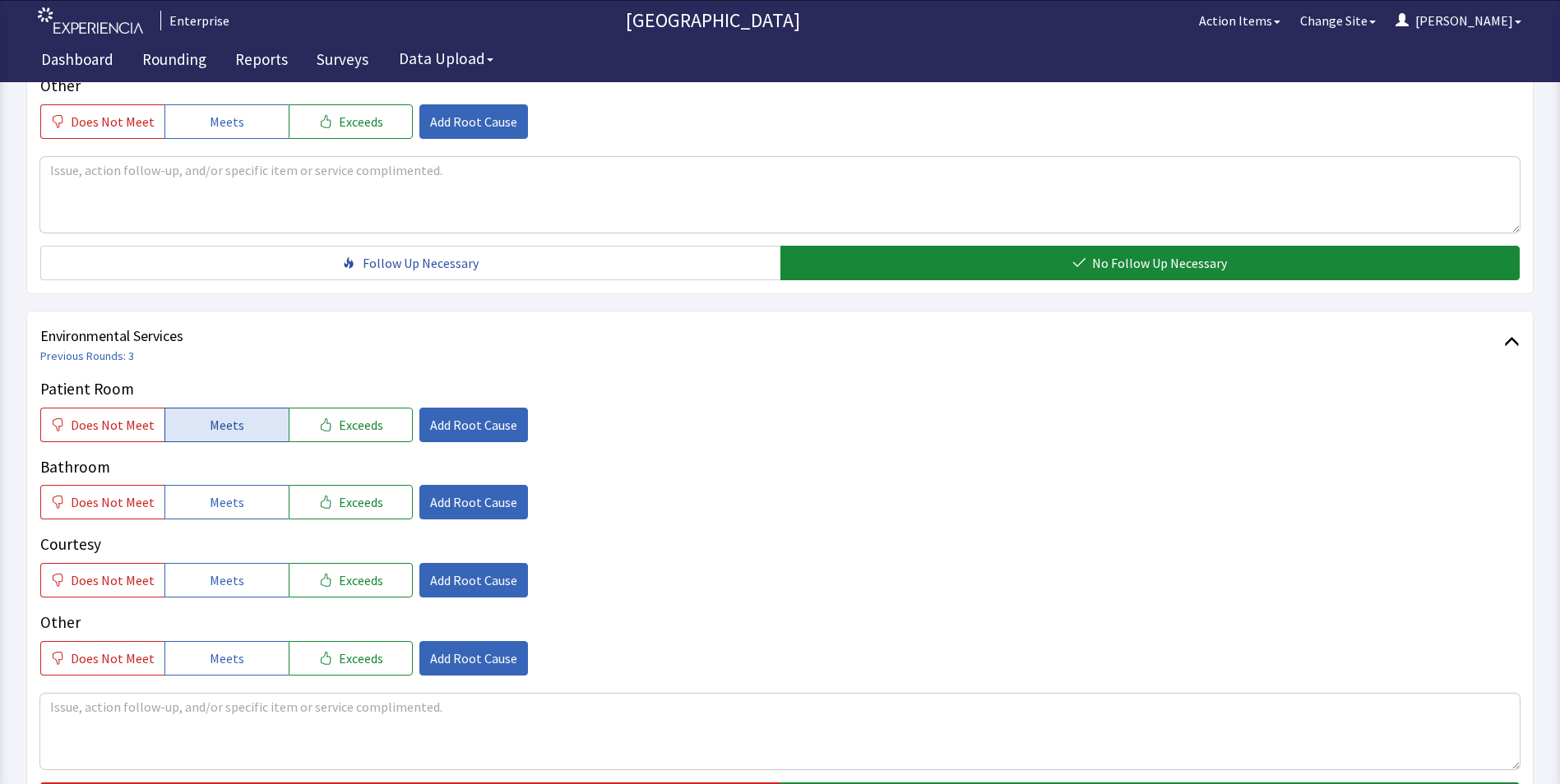
drag, startPoint x: 205, startPoint y: 402, endPoint x: 205, endPoint y: 411, distance: 9.0
click at [210, 416] on span "Meets" at bounding box center [227, 425] width 35 height 20
drag, startPoint x: 223, startPoint y: 477, endPoint x: 230, endPoint y: 496, distance: 20.2
click at [225, 492] on span "Meets" at bounding box center [227, 502] width 35 height 20
drag, startPoint x: 244, startPoint y: 551, endPoint x: 260, endPoint y: 544, distance: 17.5
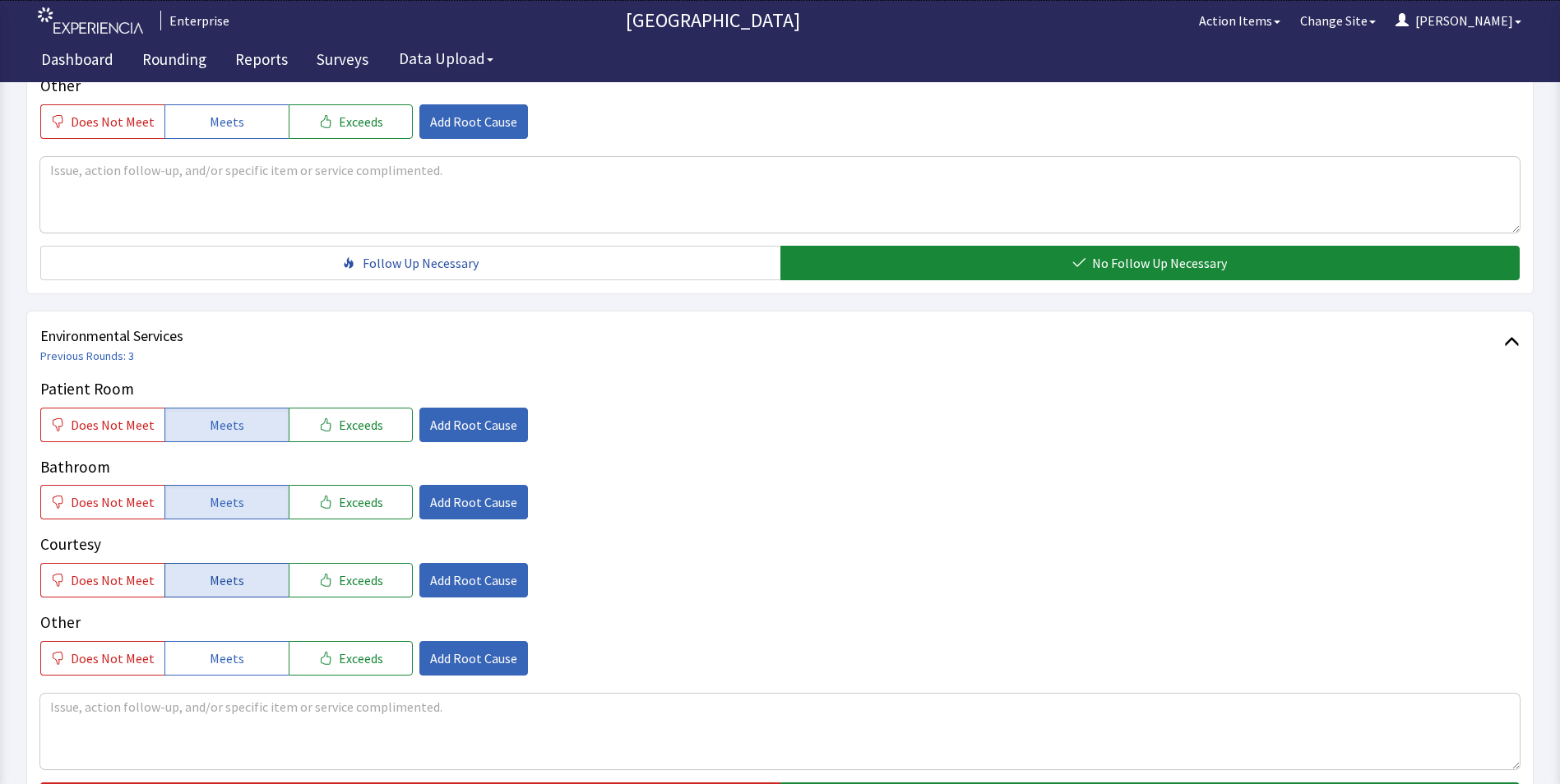
click at [245, 563] on button "Meets" at bounding box center [227, 580] width 125 height 35
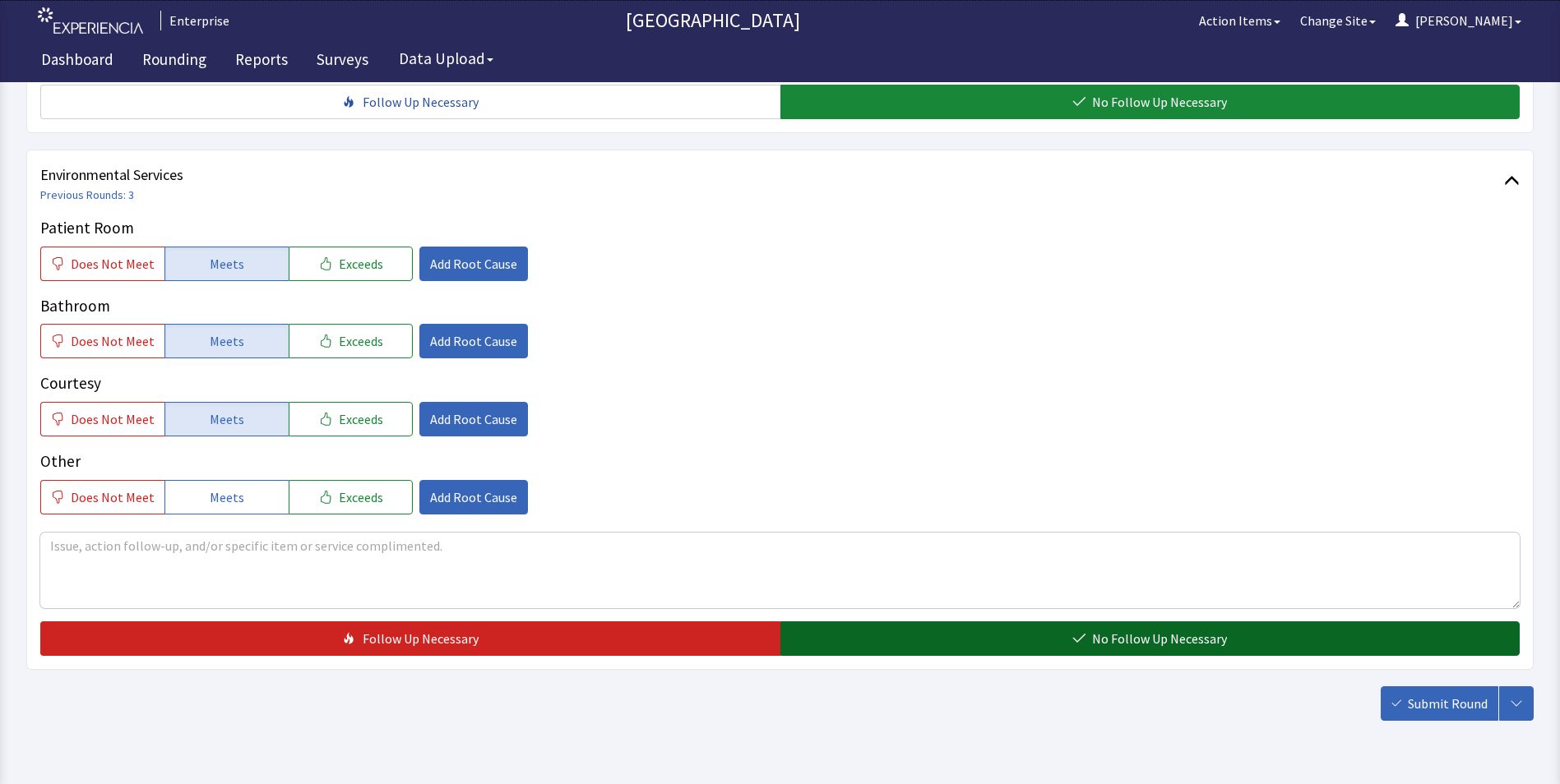
scroll to position [918, 0]
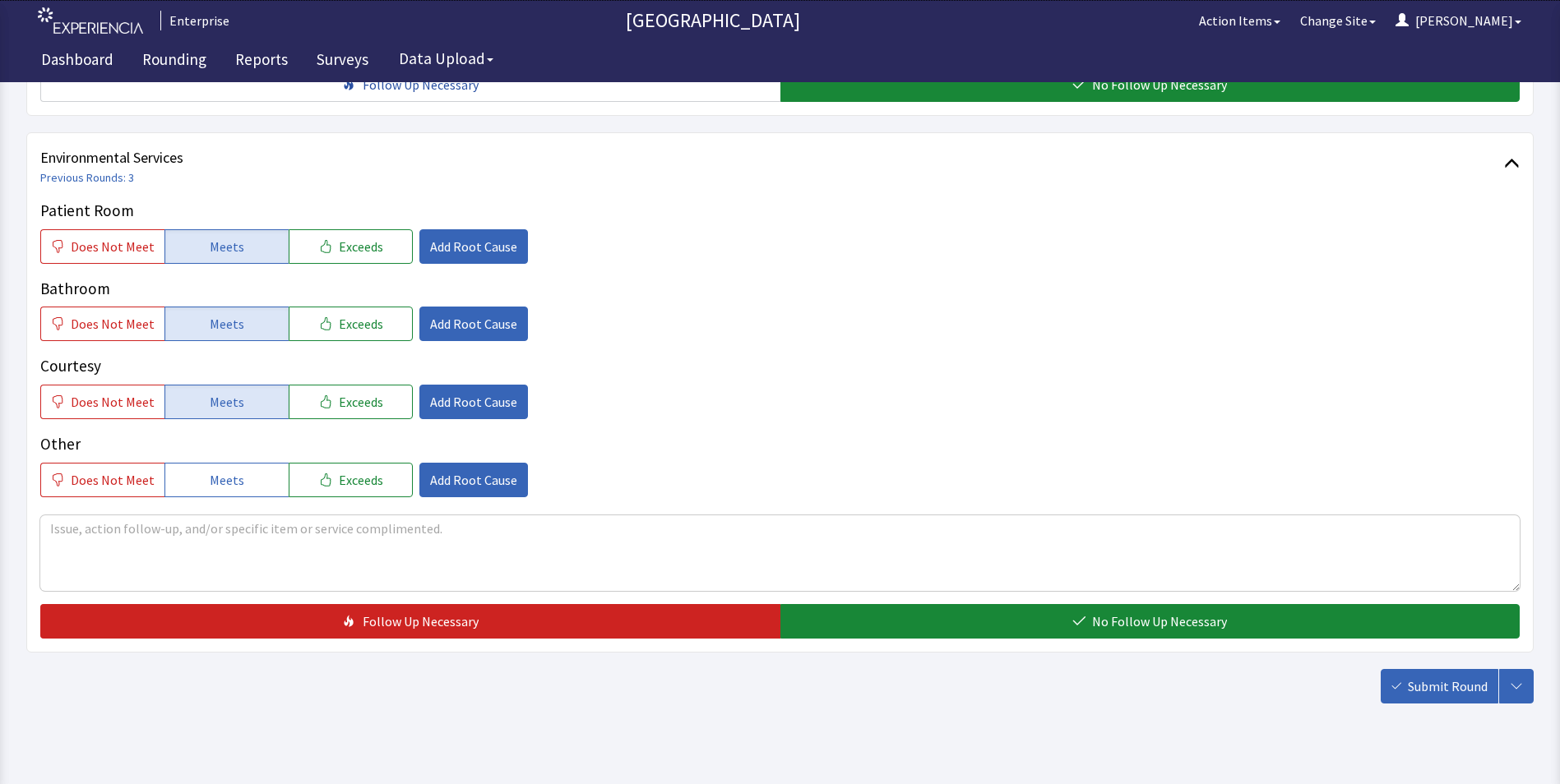
click at [987, 612] on div "Environmental Services Previous Rounds: 3 Patient Room Does Not Meet Meets Exce…" at bounding box center [780, 392] width 1507 height 521
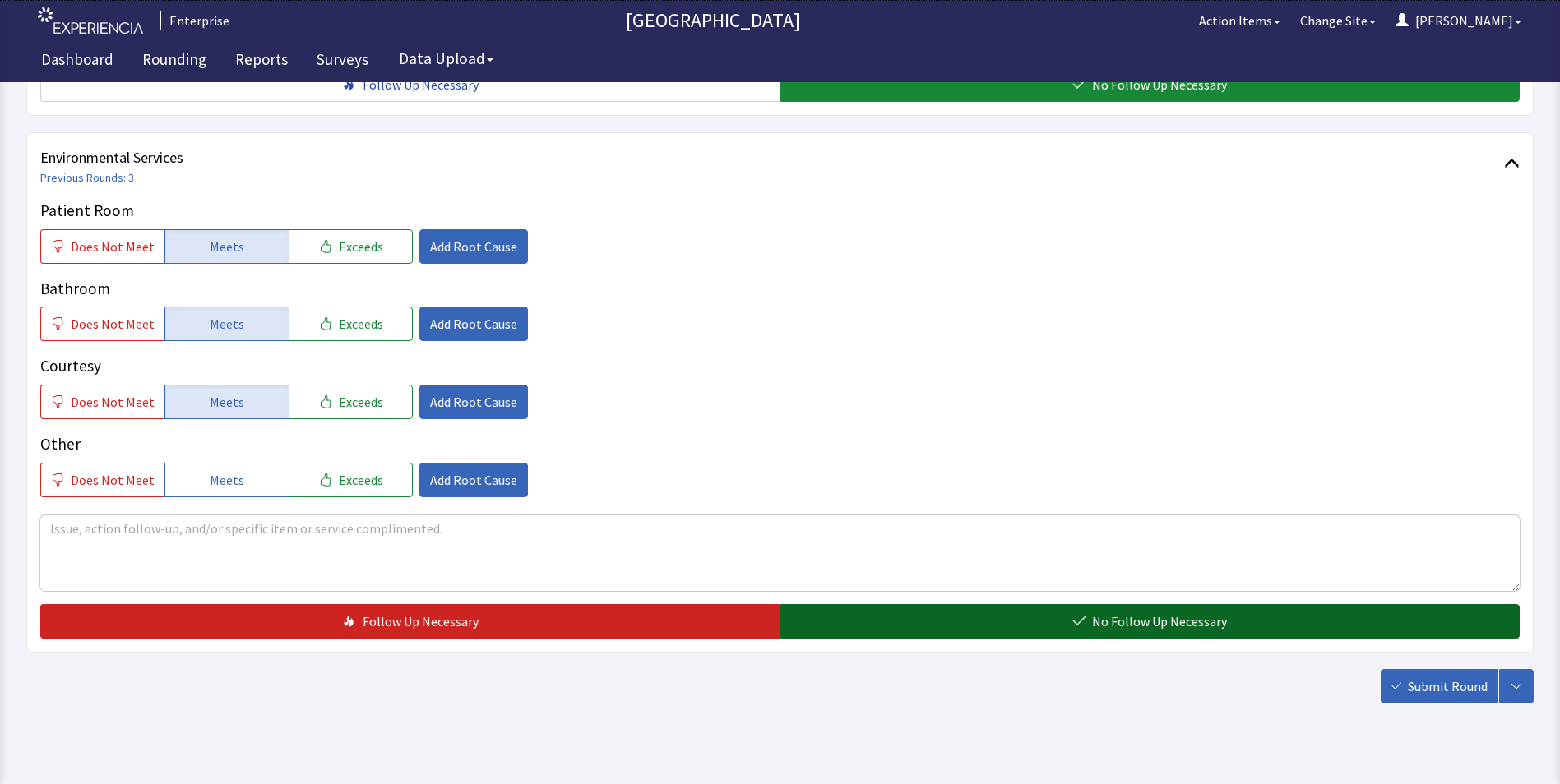
click at [975, 604] on button "No Follow Up Necessary" at bounding box center [1150, 621] width 740 height 35
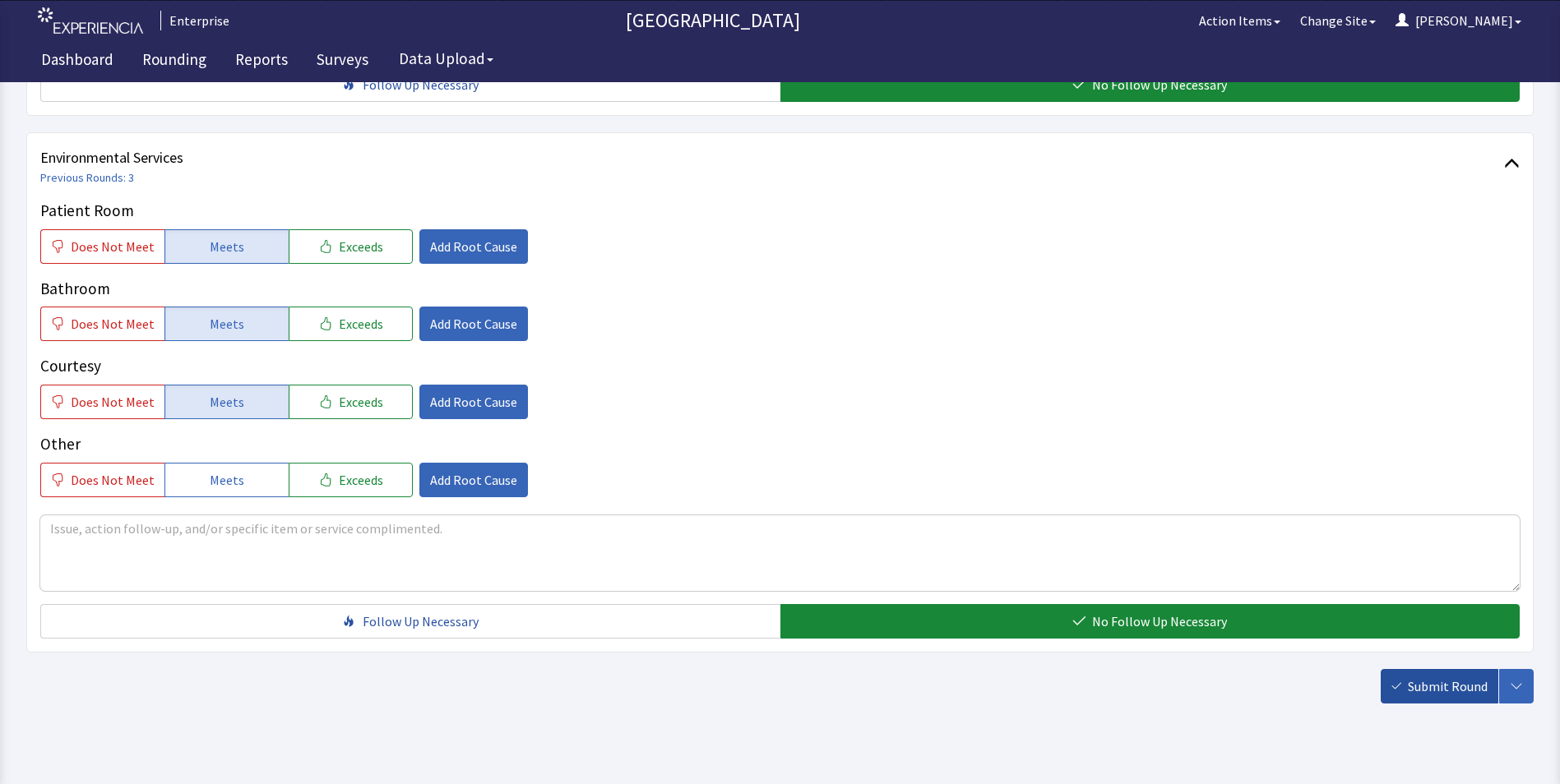
drag, startPoint x: 1478, startPoint y: 663, endPoint x: 1405, endPoint y: 636, distance: 77.8
click at [1477, 676] on span "Submit Round" at bounding box center [1448, 686] width 80 height 20
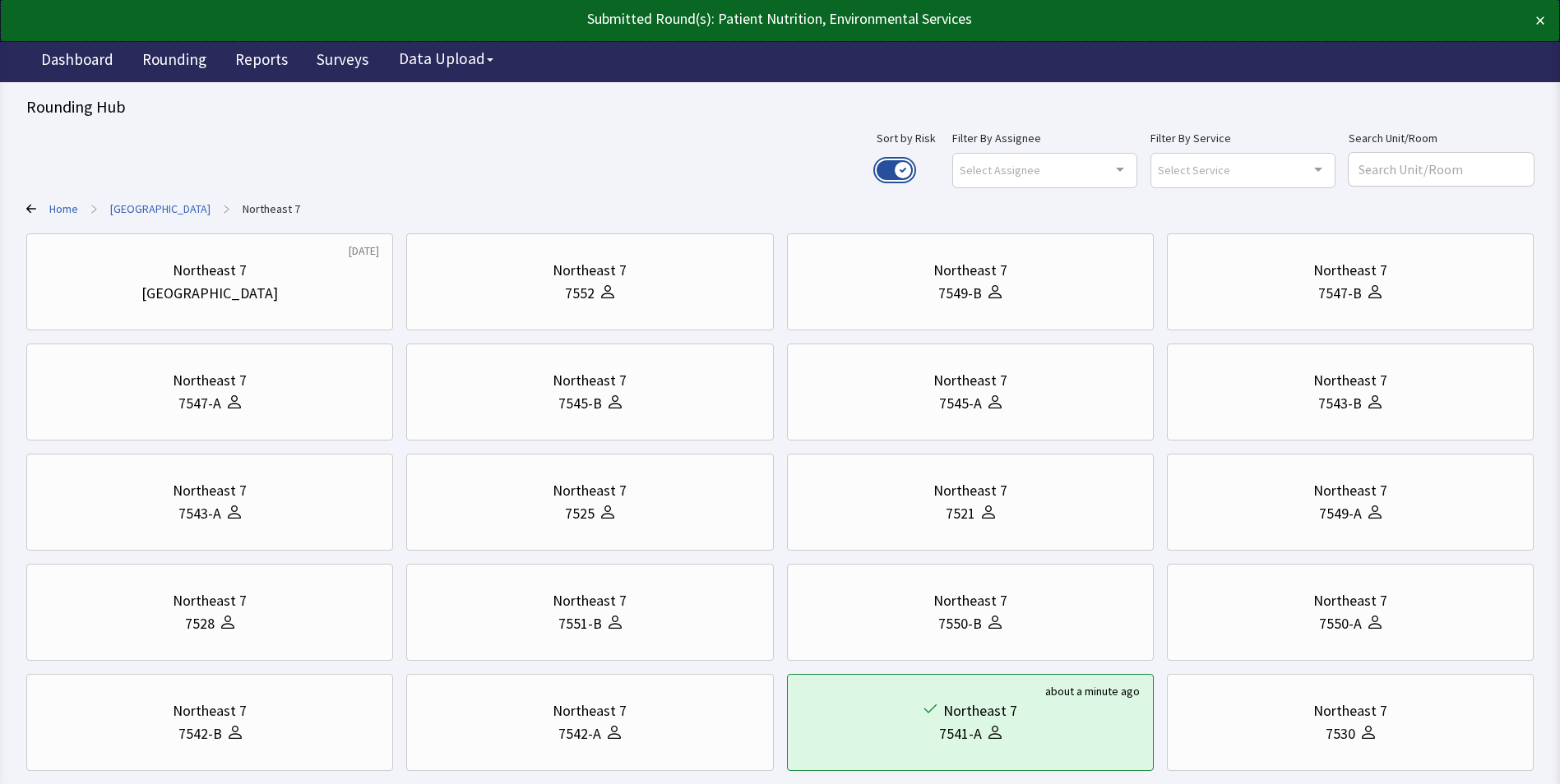
click at [912, 168] on button "Use setting" at bounding box center [894, 170] width 36 height 20
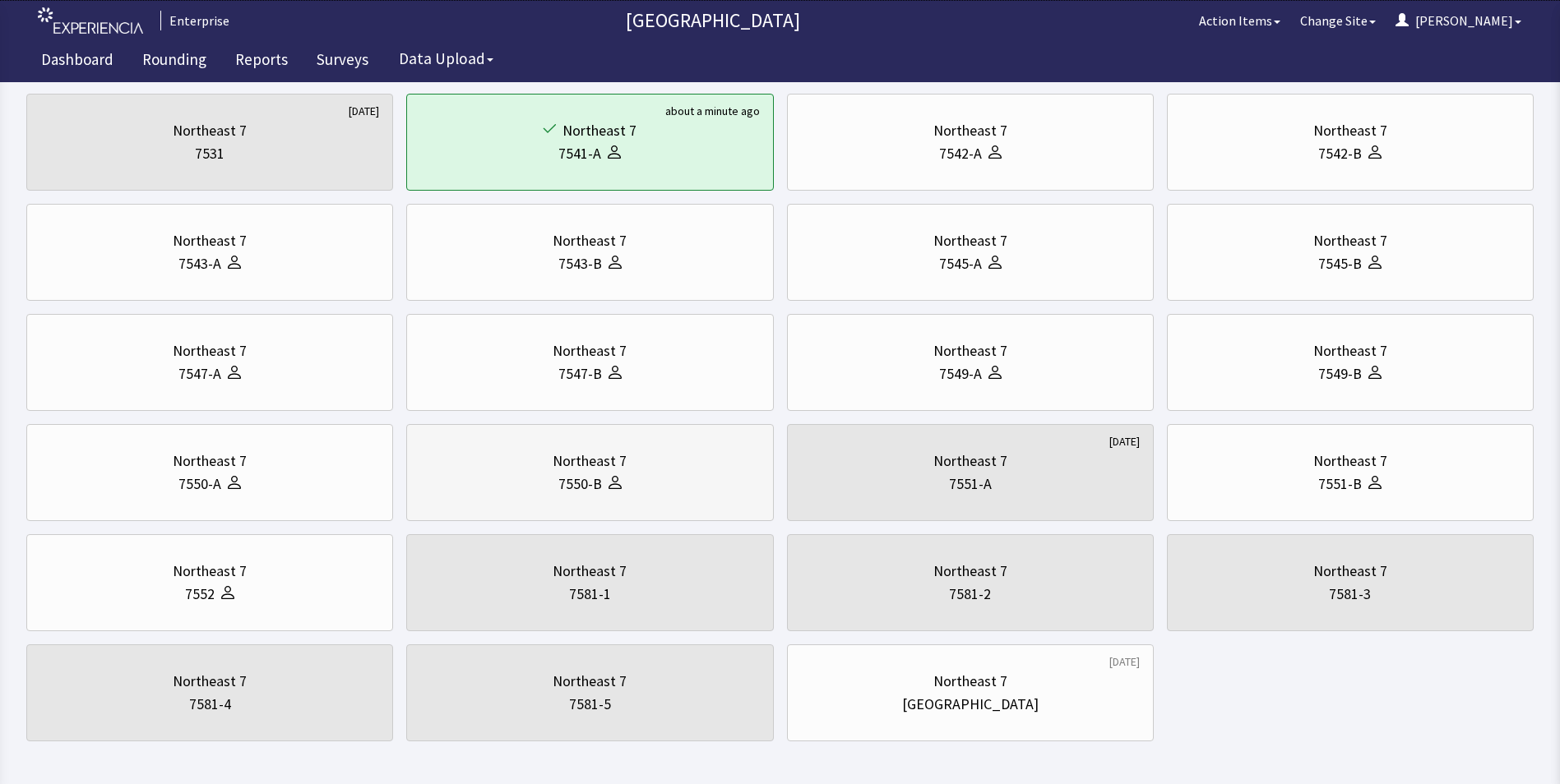
scroll to position [536, 0]
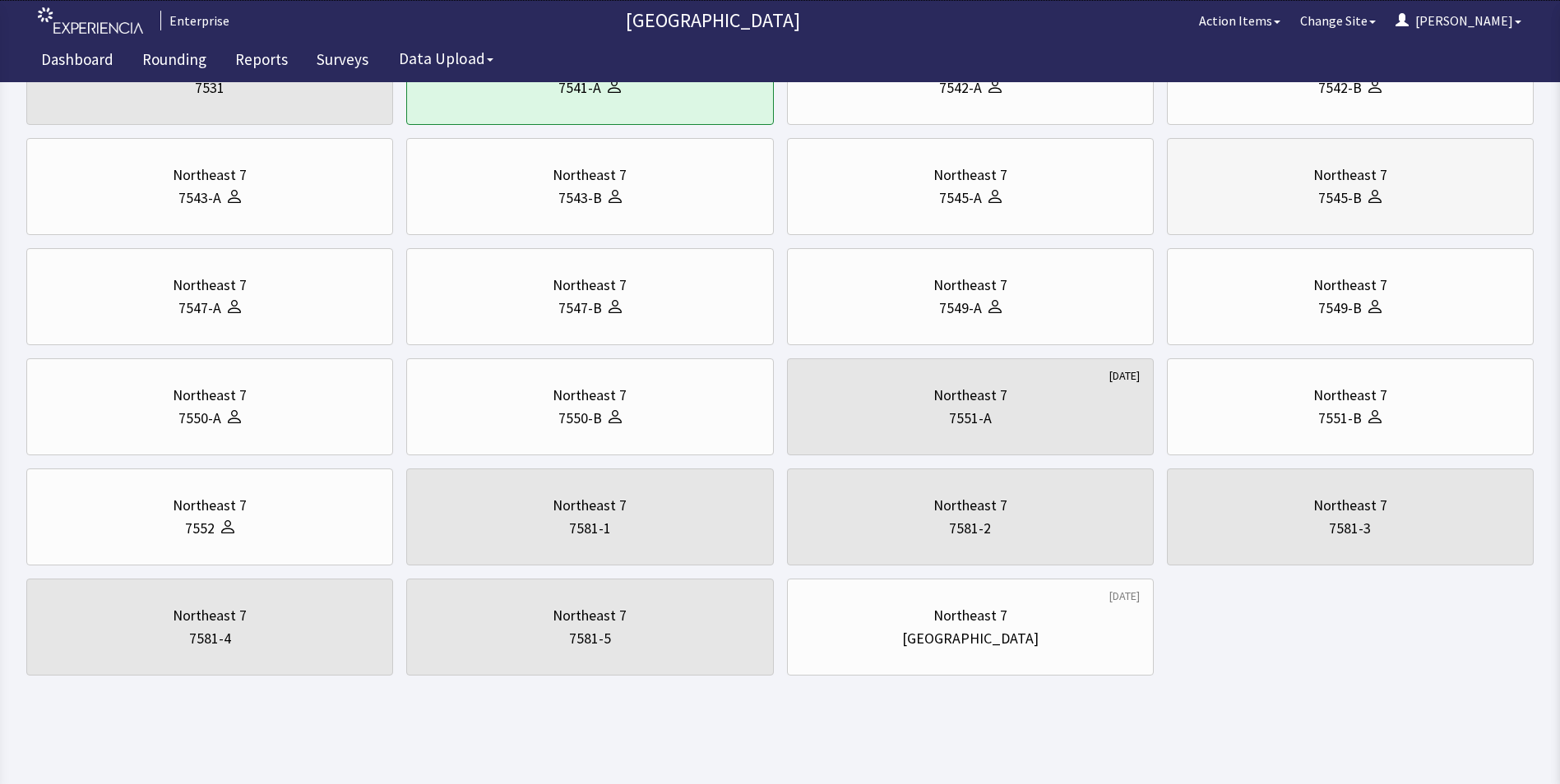
click at [1309, 181] on div "Northeast 7" at bounding box center [1350, 175] width 339 height 23
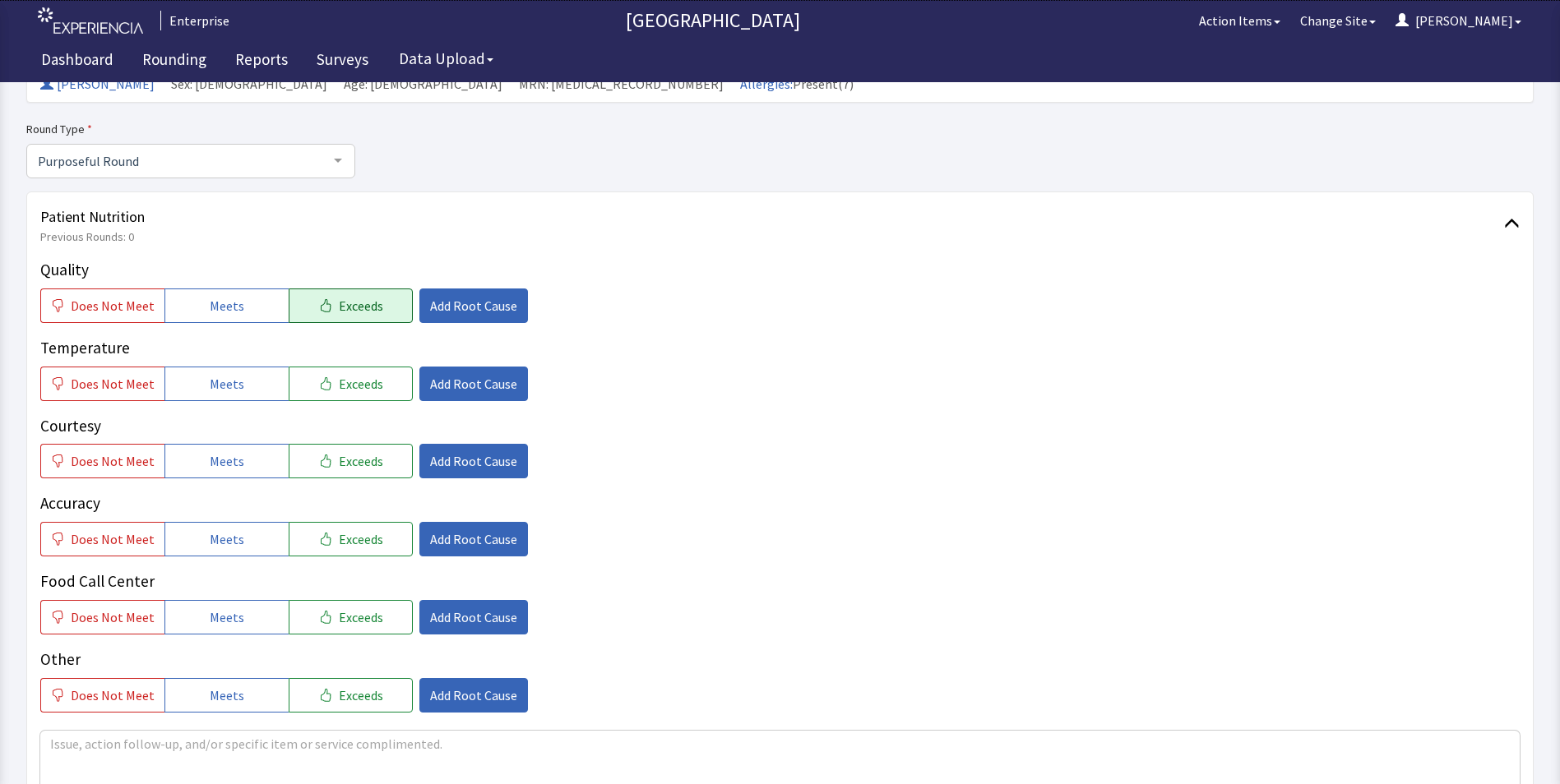
scroll to position [165, 0]
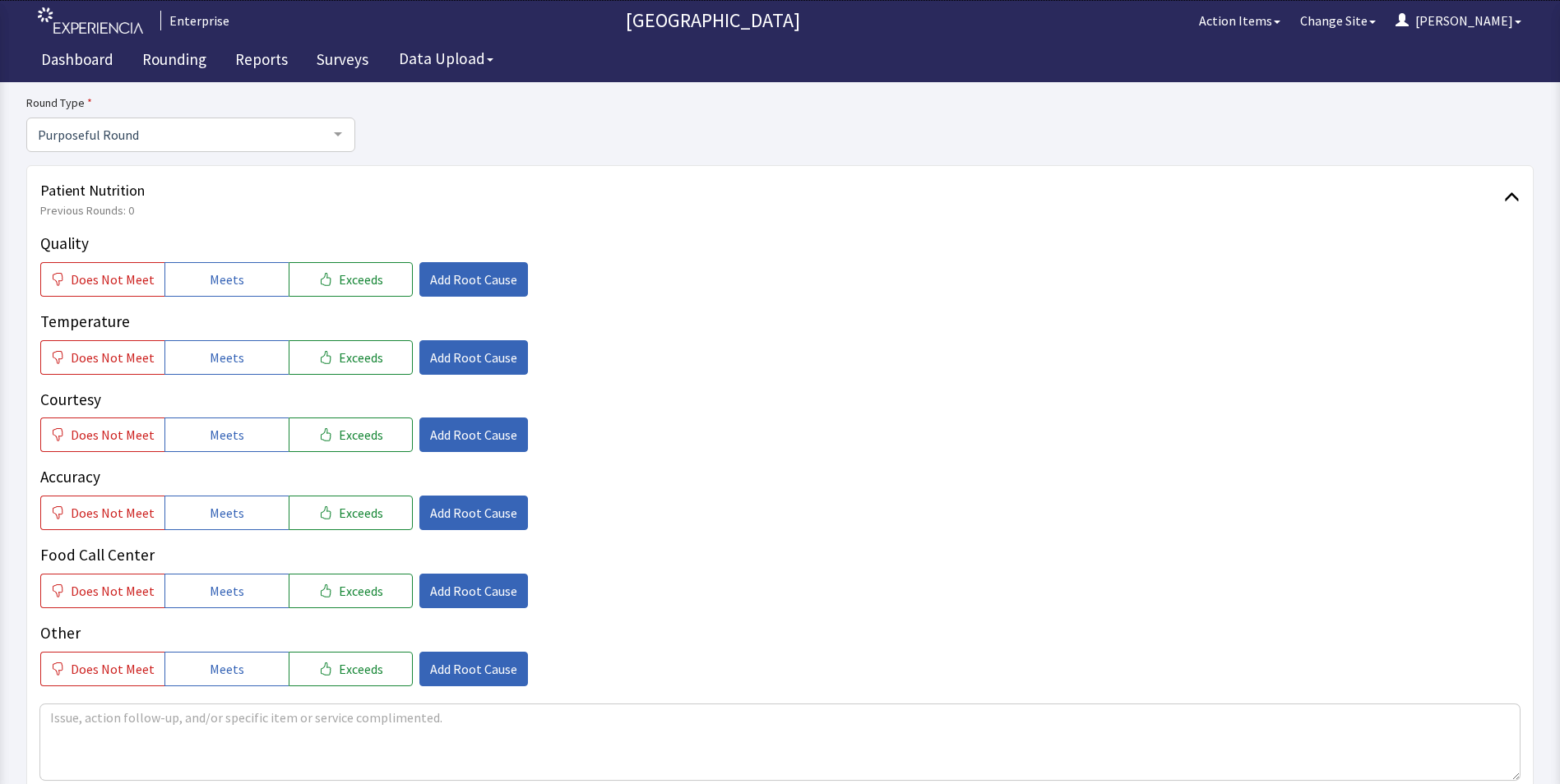
drag, startPoint x: 219, startPoint y: 283, endPoint x: 222, endPoint y: 312, distance: 29.2
click at [220, 289] on button "Meets" at bounding box center [227, 279] width 125 height 35
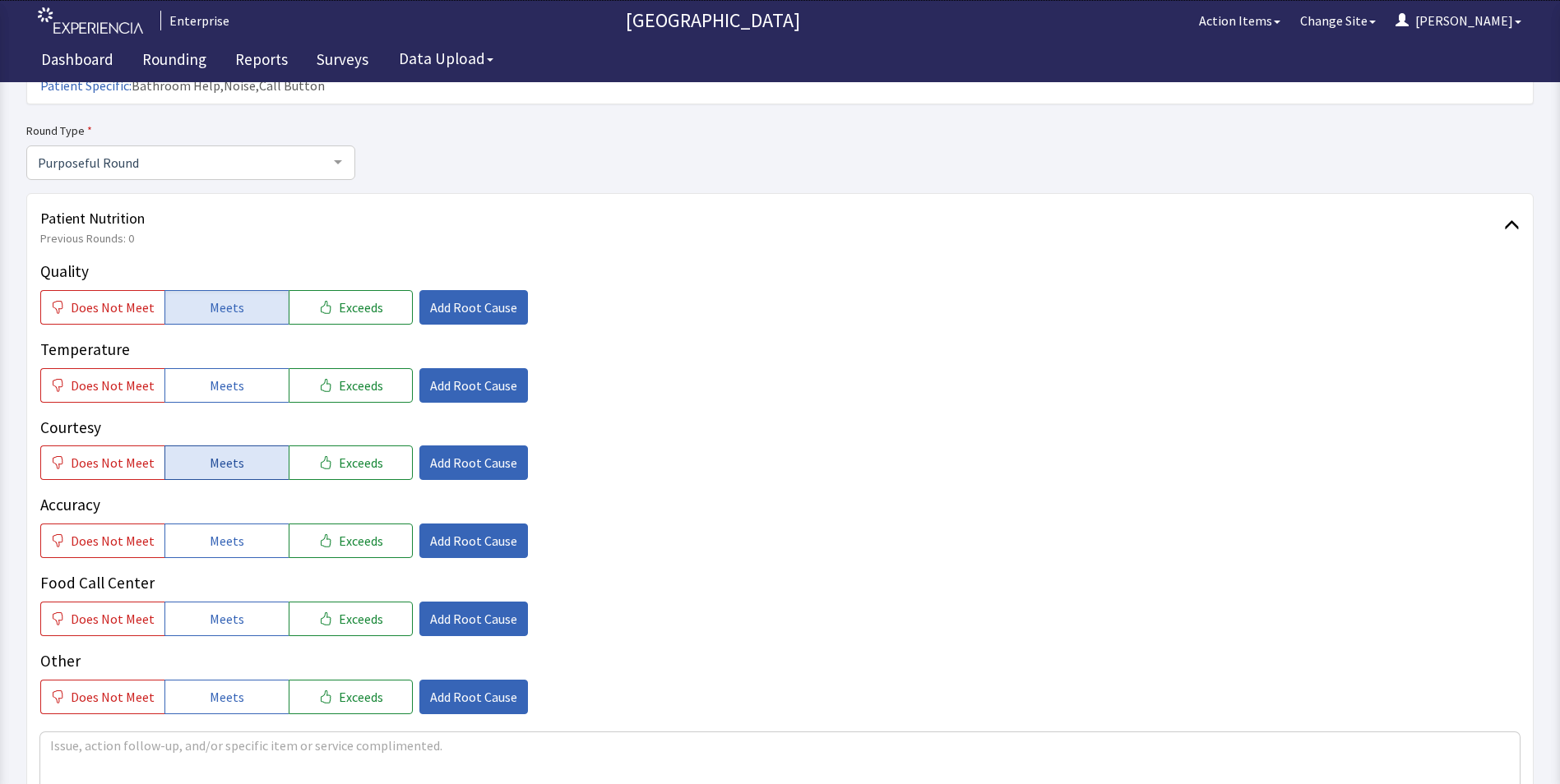
drag, startPoint x: 218, startPoint y: 361, endPoint x: 218, endPoint y: 426, distance: 65.0
click at [218, 376] on span "Meets" at bounding box center [227, 385] width 35 height 20
drag, startPoint x: 218, startPoint y: 437, endPoint x: 212, endPoint y: 505, distance: 68.3
click at [218, 453] on span "Meets" at bounding box center [227, 463] width 35 height 20
drag, startPoint x: 209, startPoint y: 516, endPoint x: 214, endPoint y: 523, distance: 8.6
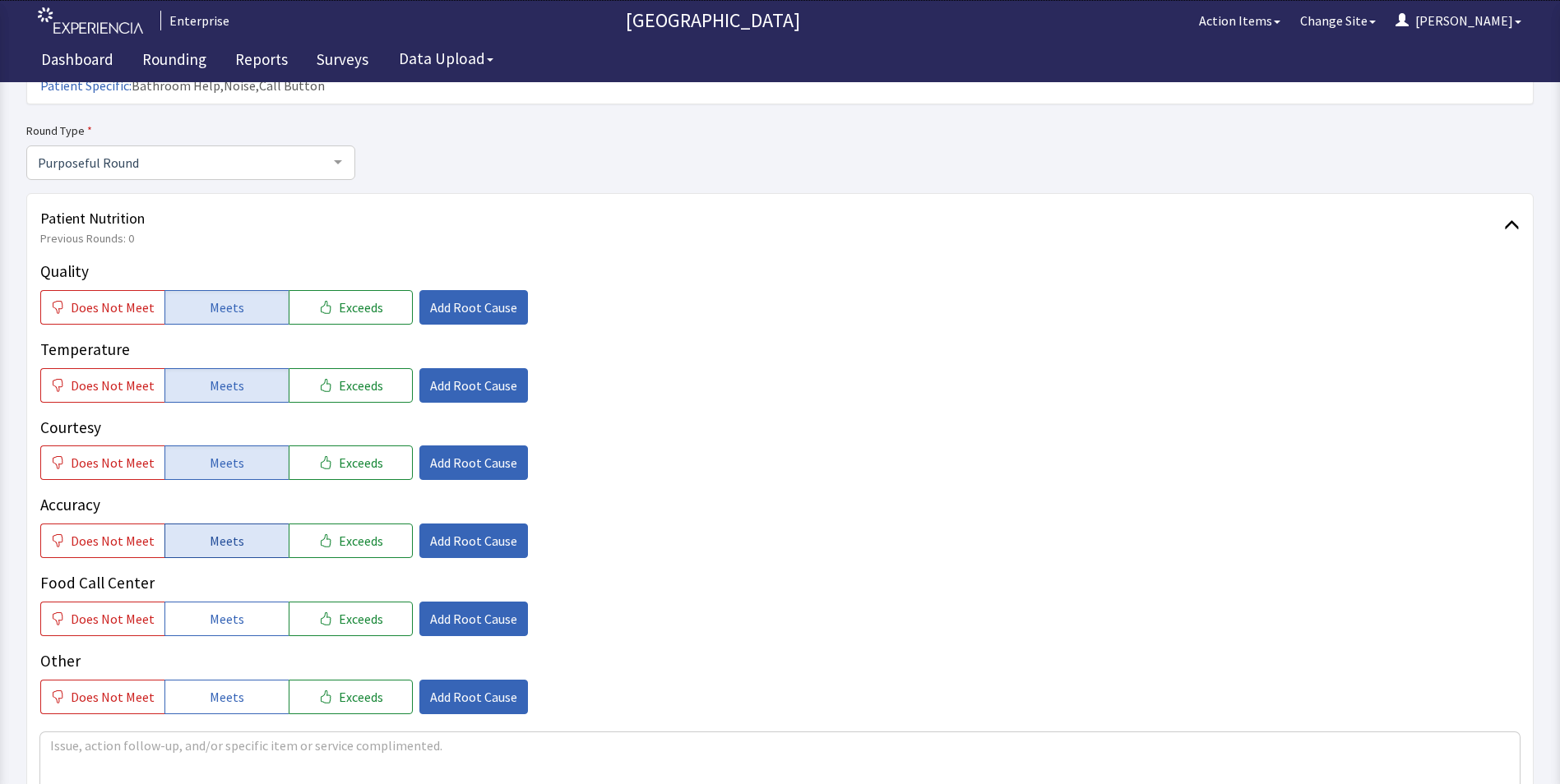
click at [210, 531] on span "Meets" at bounding box center [227, 541] width 35 height 20
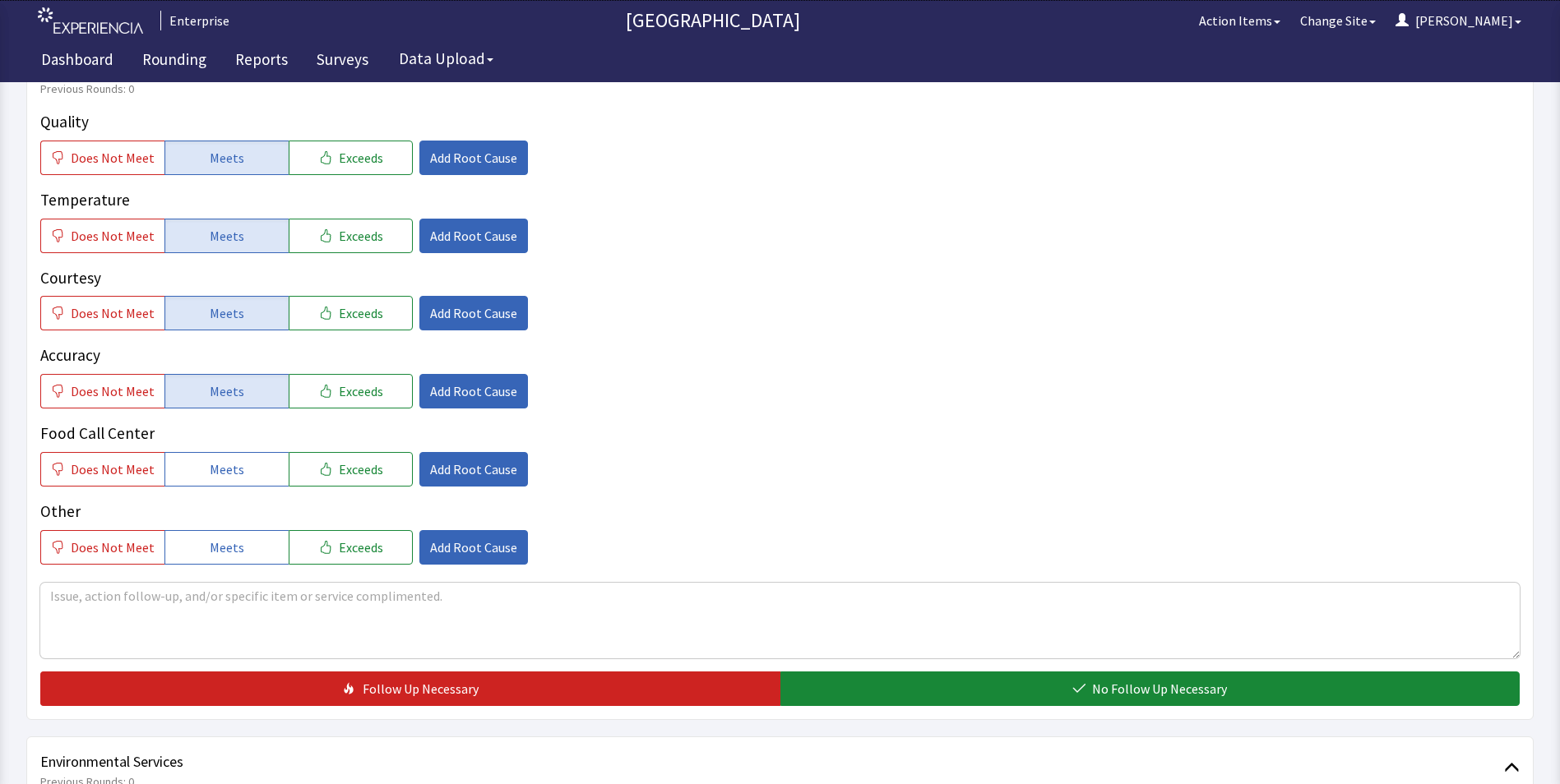
scroll to position [576, 0]
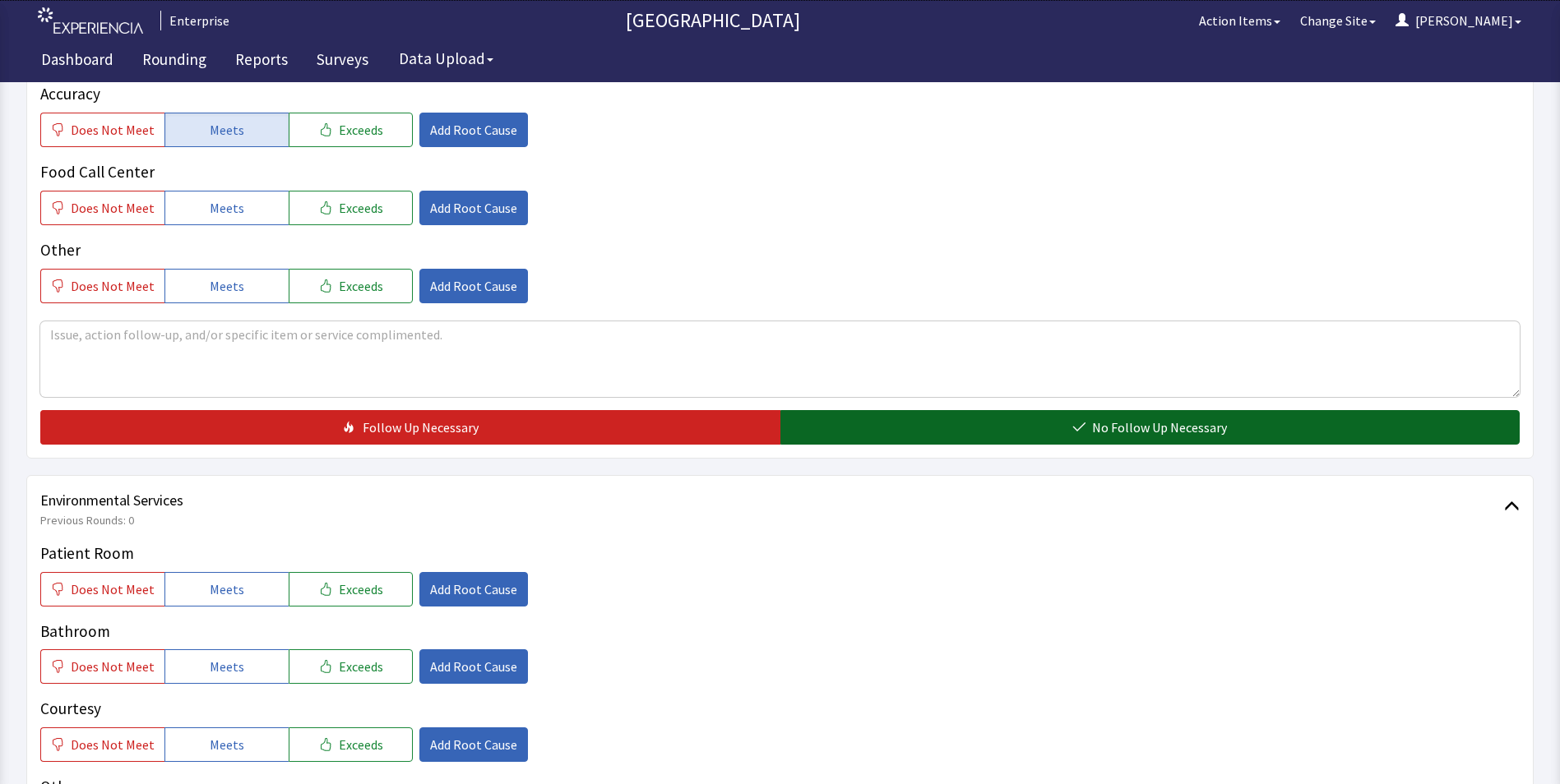
click at [794, 410] on button "No Follow Up Necessary" at bounding box center [1150, 427] width 740 height 35
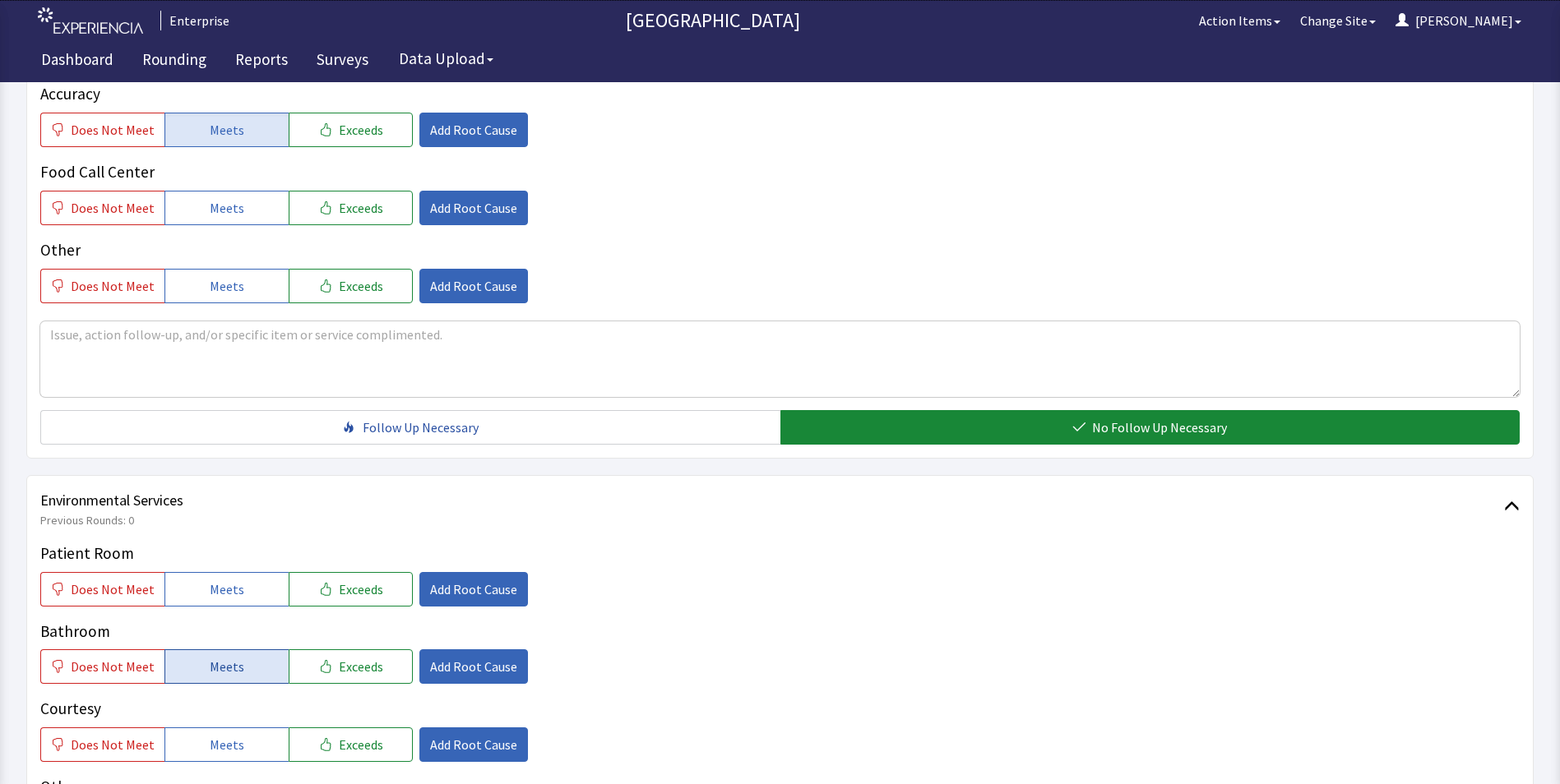
drag, startPoint x: 255, startPoint y: 569, endPoint x: 230, endPoint y: 641, distance: 76.2
click at [254, 572] on button "Meets" at bounding box center [227, 589] width 125 height 35
click at [222, 663] on div "Patient Room Does Not Meet Meets Exceeds Add Root Cause Bathroom Does Not Meet …" at bounding box center [780, 691] width 1479 height 298
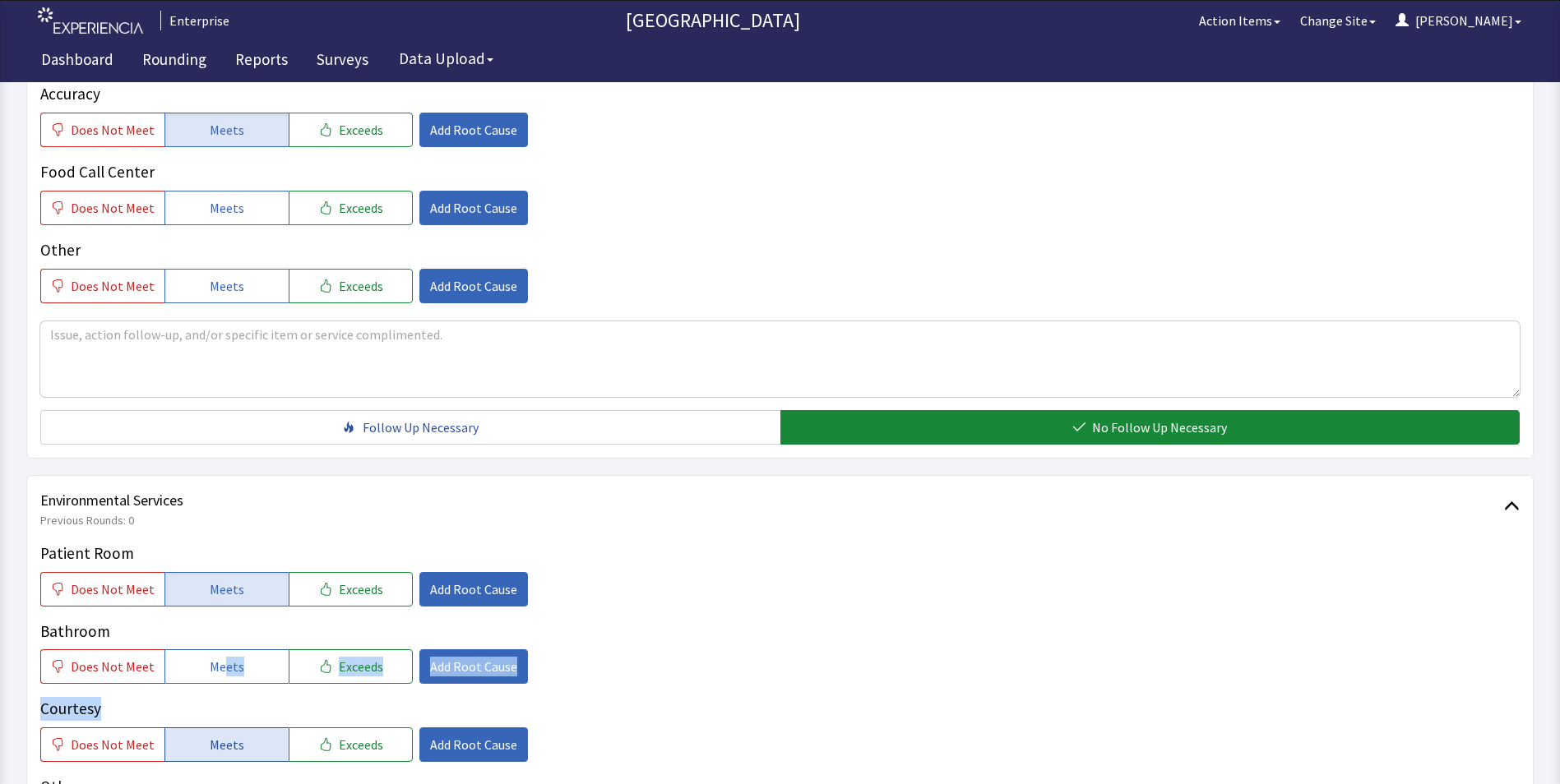
drag, startPoint x: 222, startPoint y: 663, endPoint x: 226, endPoint y: 707, distance: 44.2
click at [219, 735] on span "Meets" at bounding box center [227, 745] width 35 height 20
click at [213, 657] on span "Meets" at bounding box center [227, 667] width 35 height 20
click at [219, 579] on span "Meets" at bounding box center [227, 589] width 35 height 20
drag, startPoint x: 182, startPoint y: 634, endPoint x: 465, endPoint y: 607, distance: 284.3
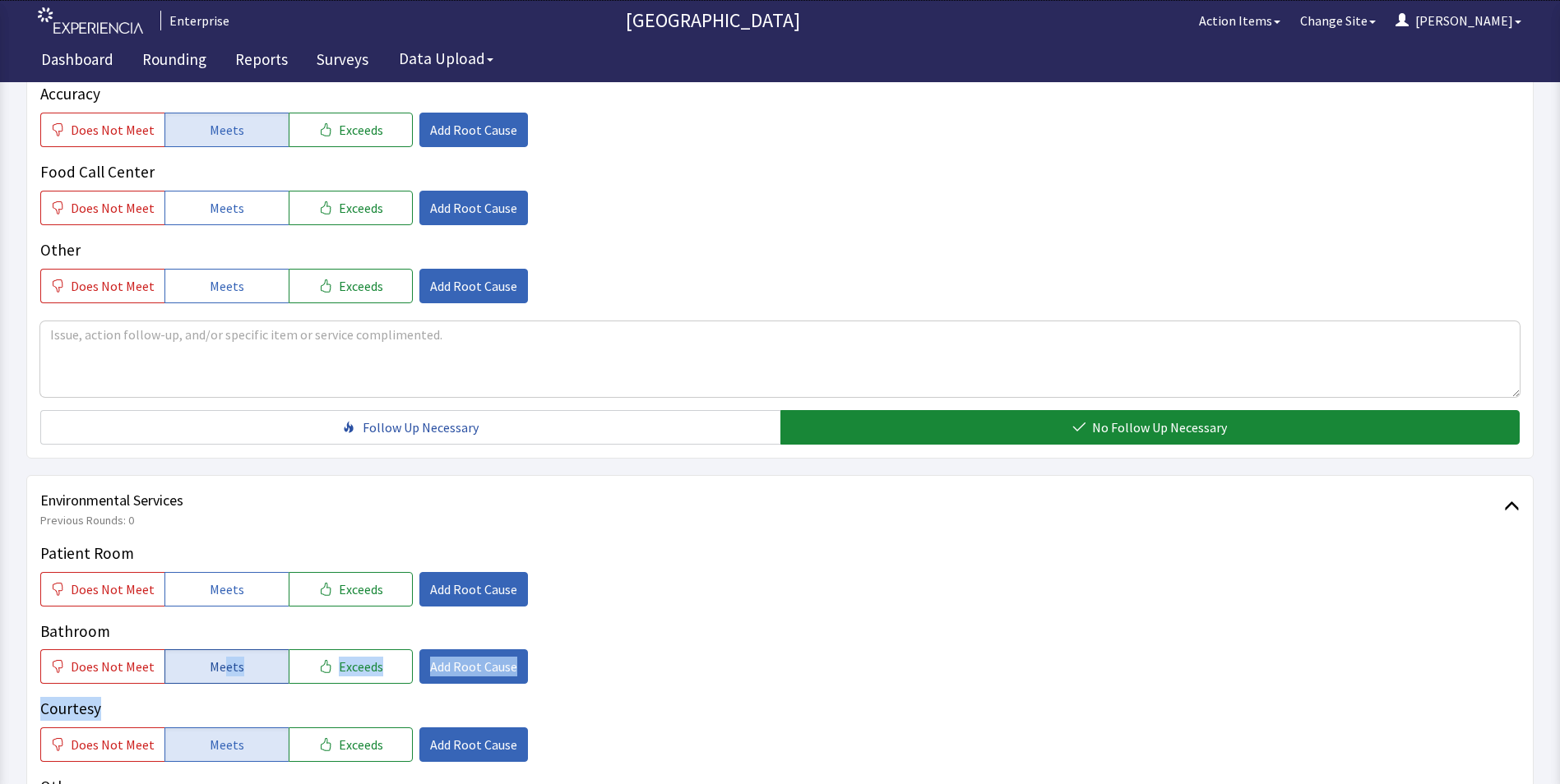
click at [182, 650] on button "Meets" at bounding box center [227, 667] width 125 height 35
click at [783, 620] on p "Bathroom" at bounding box center [780, 632] width 1479 height 24
drag, startPoint x: 270, startPoint y: 554, endPoint x: 270, endPoint y: 562, distance: 8.0
click at [270, 572] on button "Meets" at bounding box center [227, 589] width 125 height 35
drag, startPoint x: 261, startPoint y: 630, endPoint x: 448, endPoint y: 610, distance: 188.1
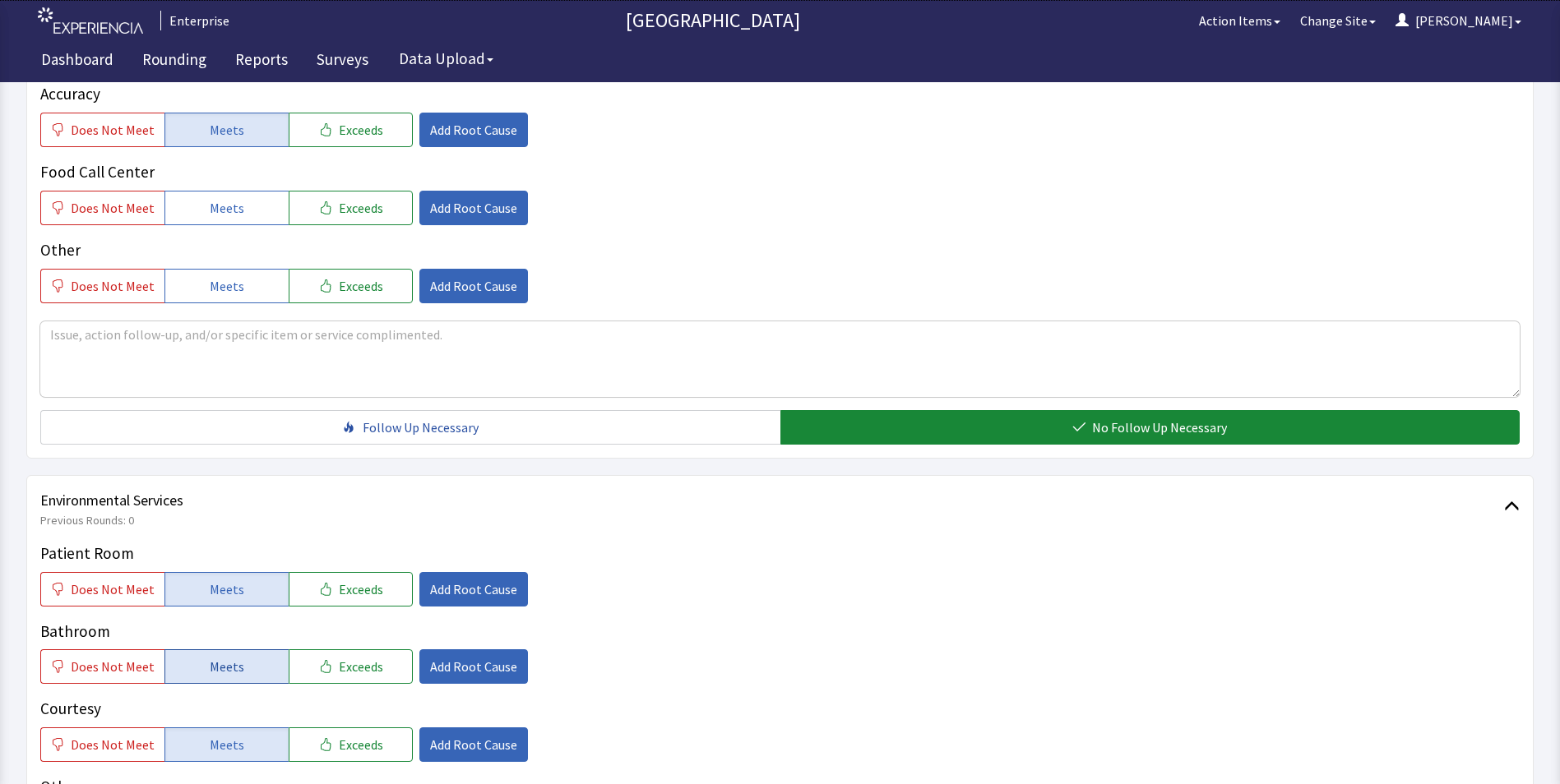
click at [261, 650] on button "Meets" at bounding box center [227, 667] width 125 height 35
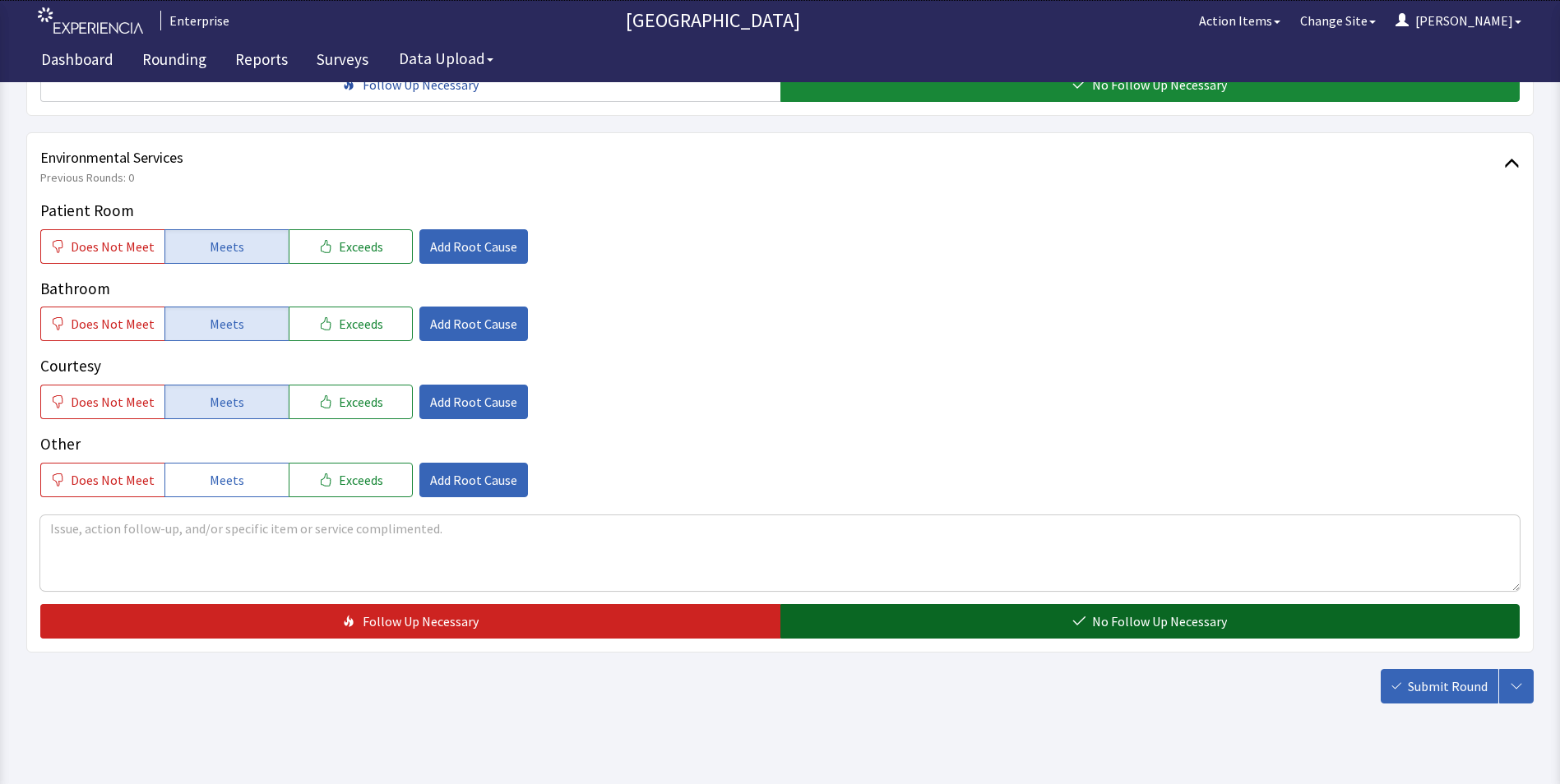
click at [910, 604] on button "No Follow Up Necessary" at bounding box center [1150, 621] width 740 height 35
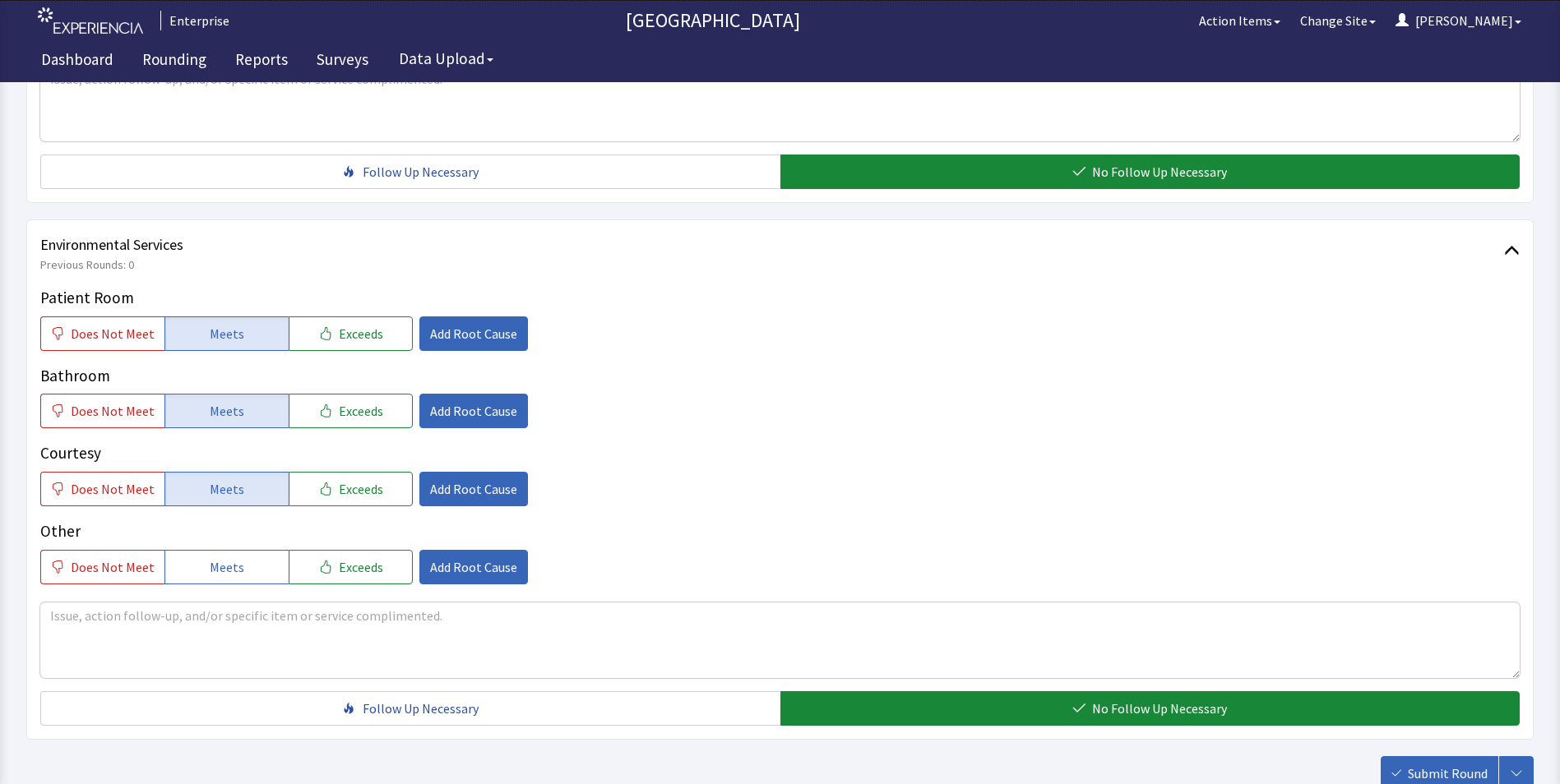
scroll to position [918, 0]
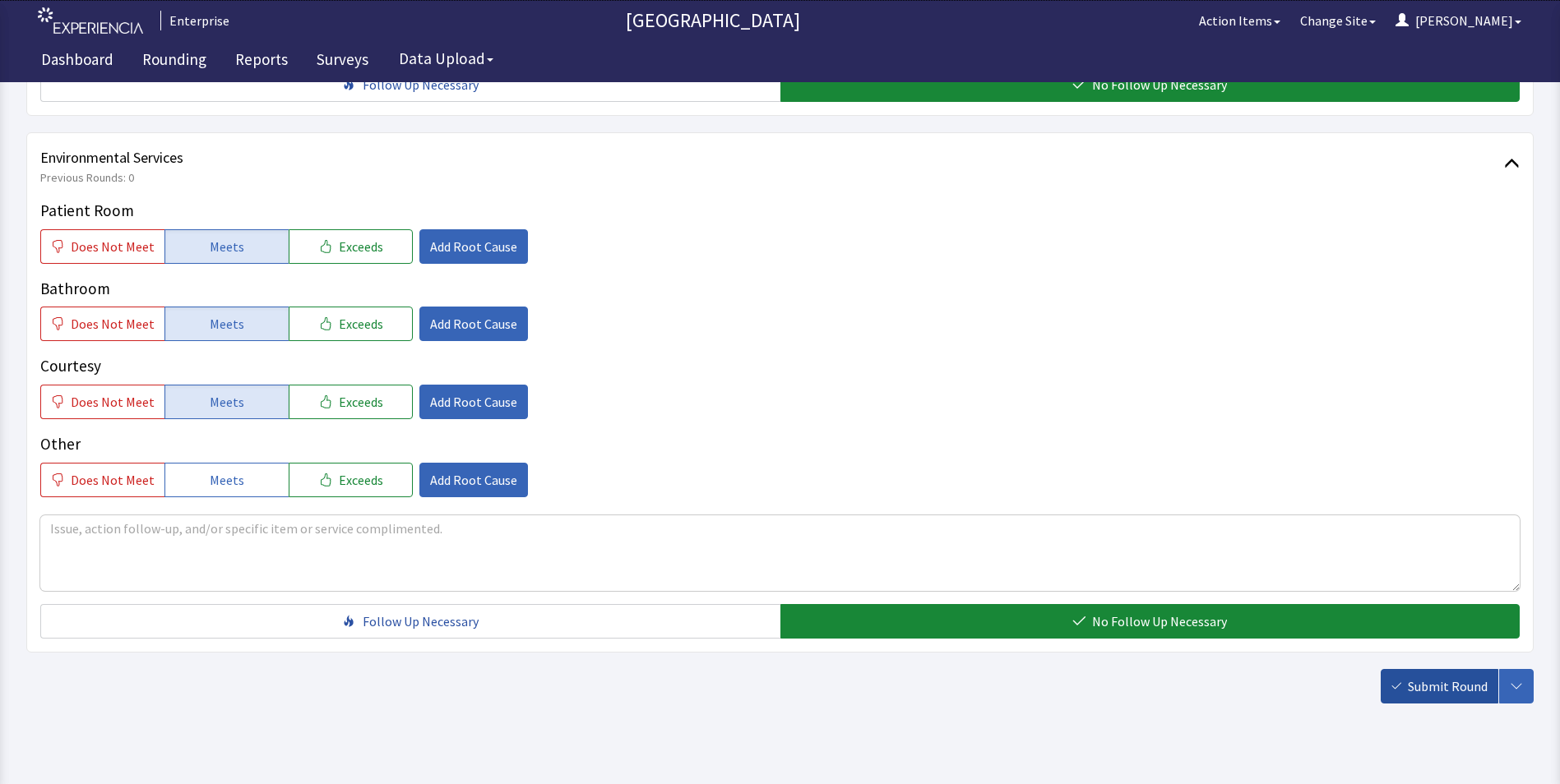
click at [1448, 676] on span "Submit Round" at bounding box center [1448, 686] width 80 height 20
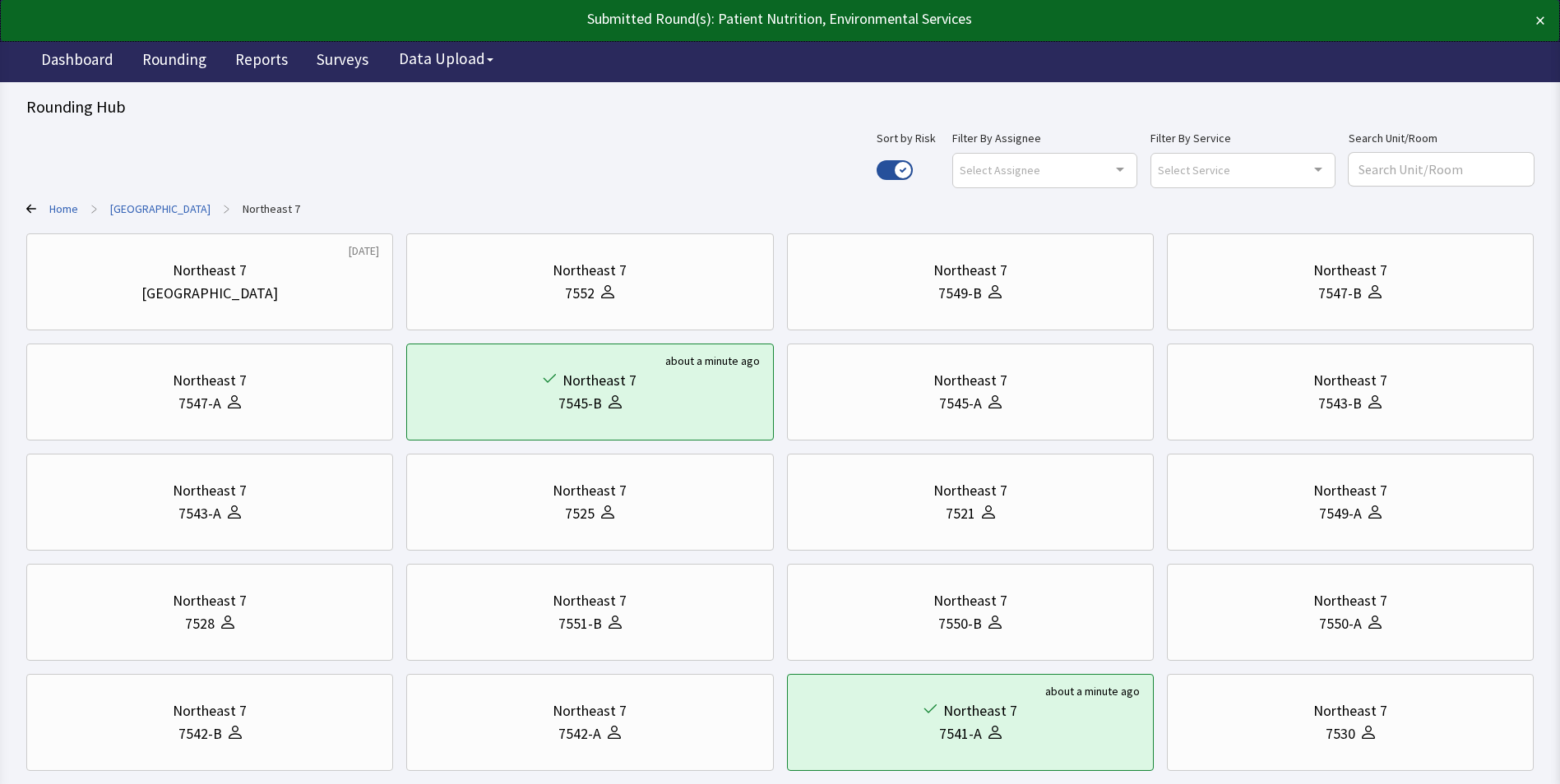
click at [150, 206] on link "[GEOGRAPHIC_DATA]" at bounding box center [160, 208] width 101 height 16
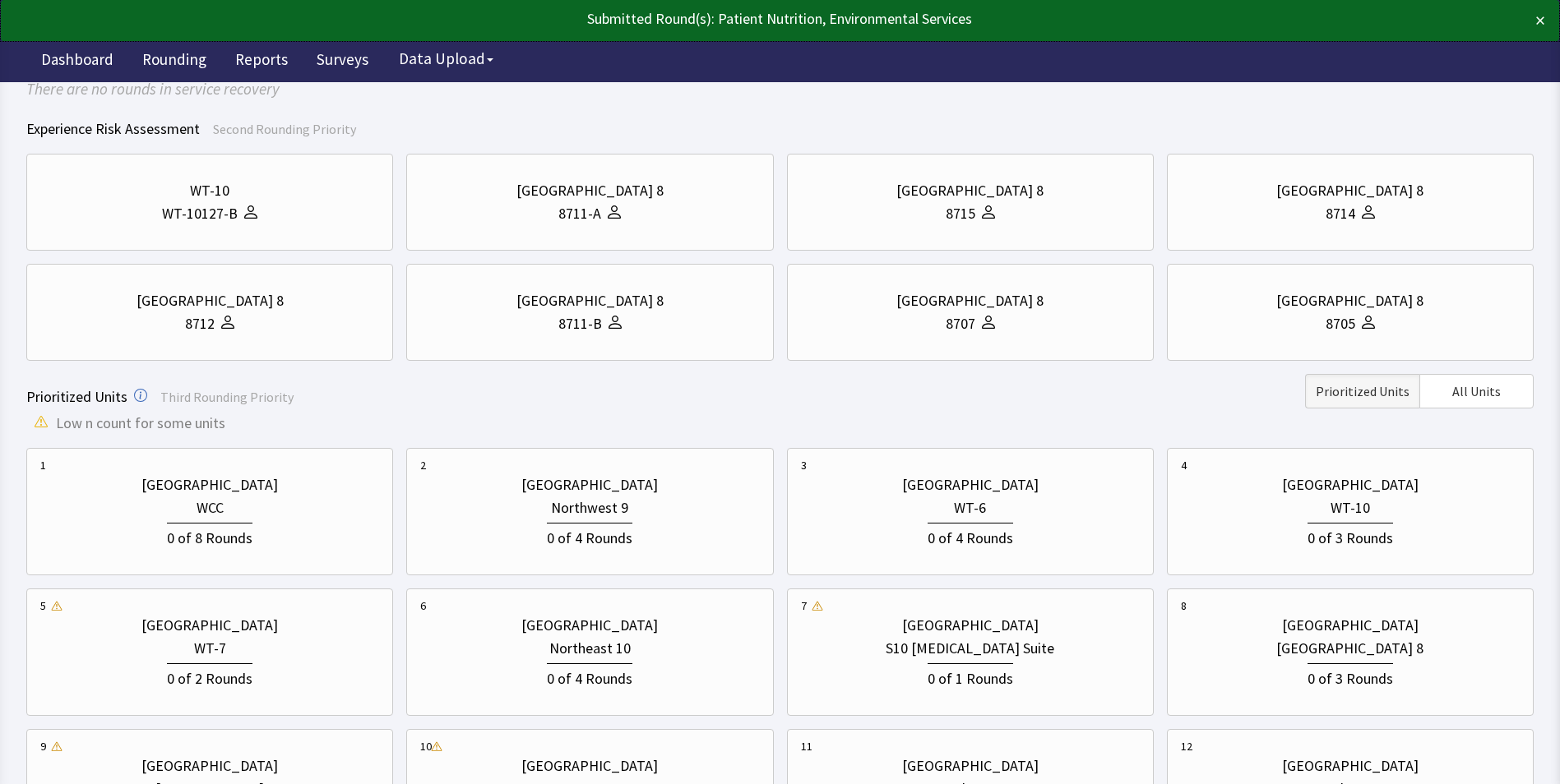
scroll to position [411, 0]
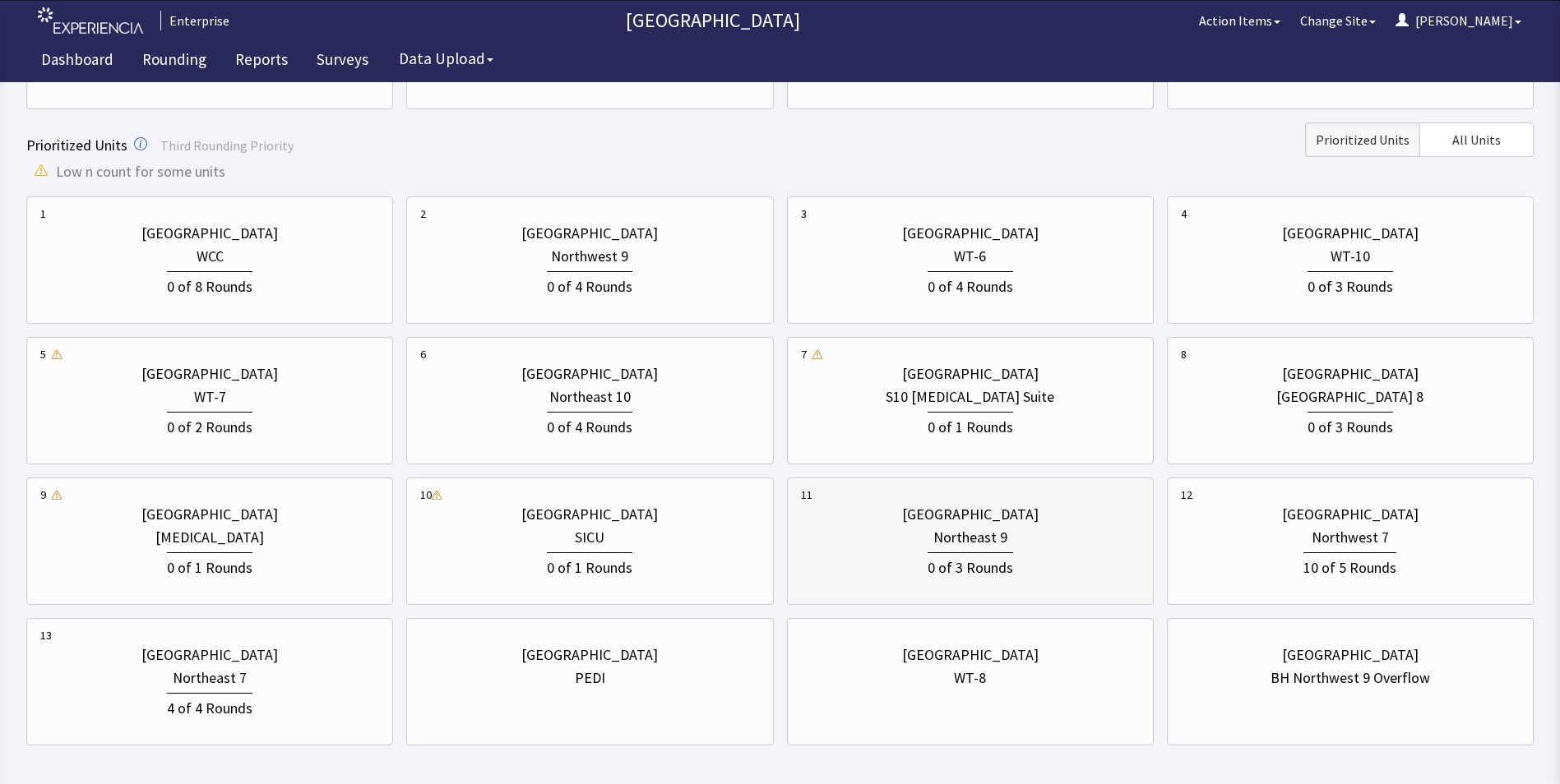
click at [1004, 560] on div "0 of 3 Rounds" at bounding box center [970, 566] width 85 height 27
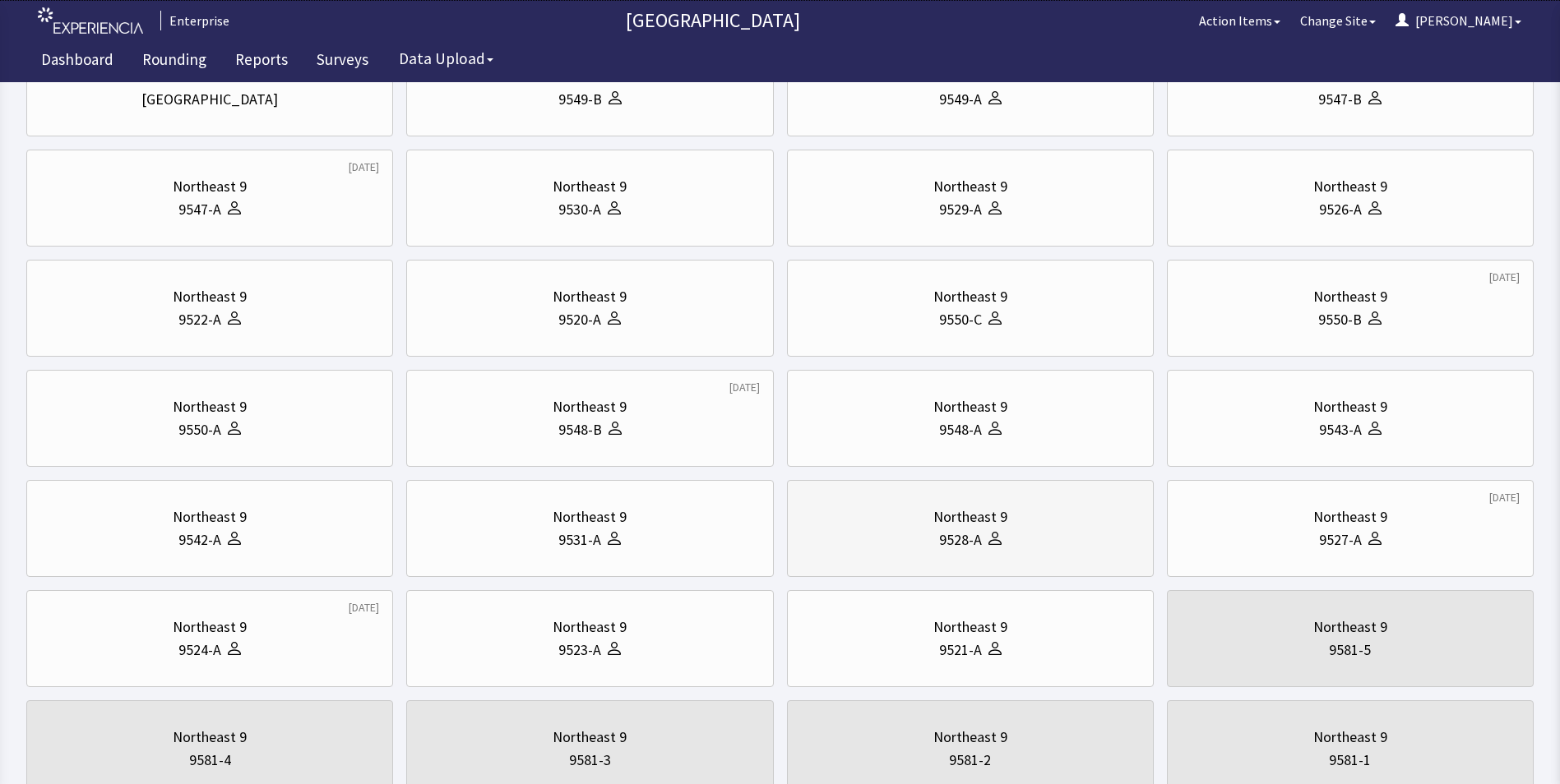
scroll to position [247, 0]
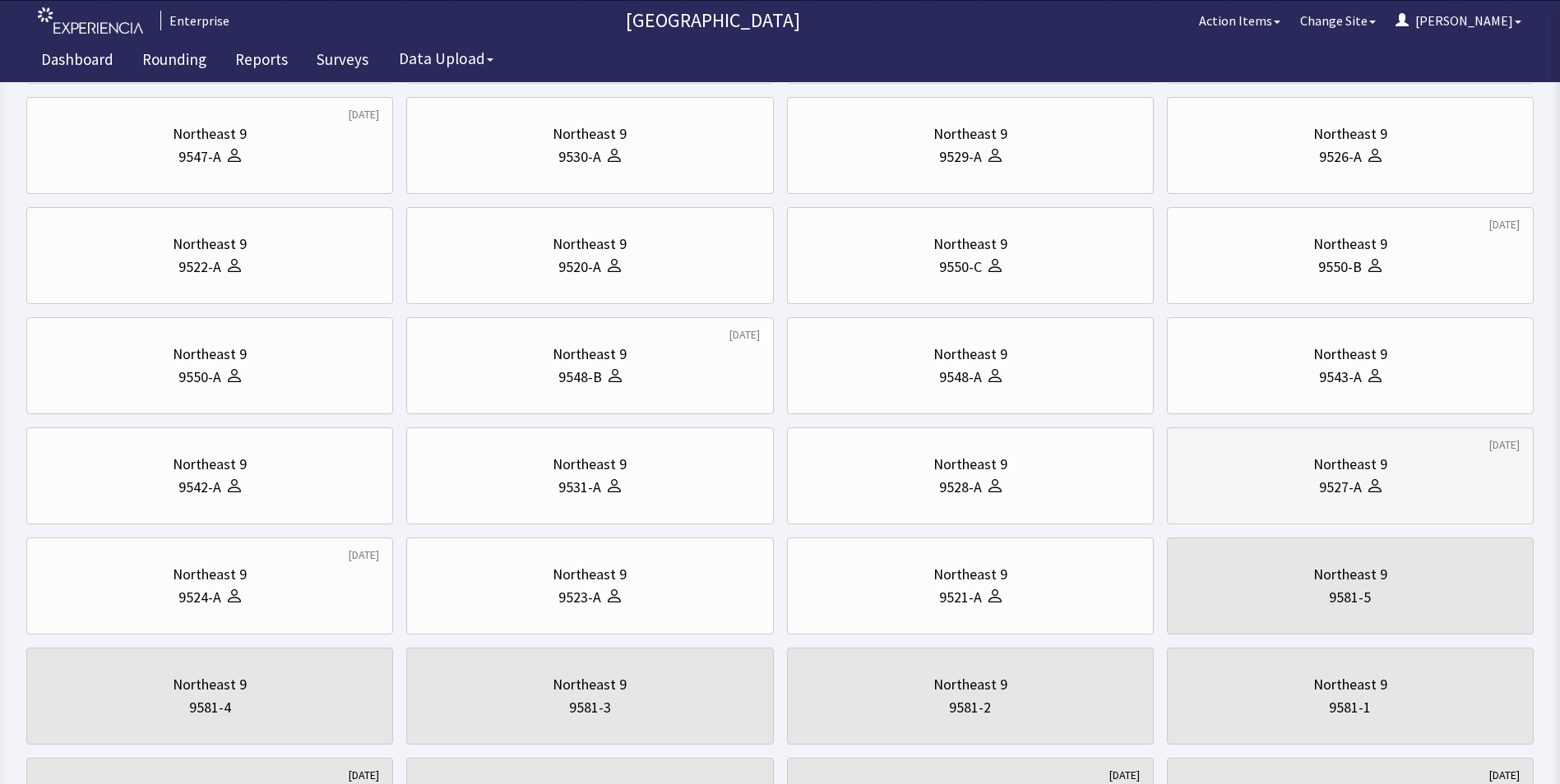
click at [1289, 473] on div "Northeast 9" at bounding box center [1350, 465] width 339 height 23
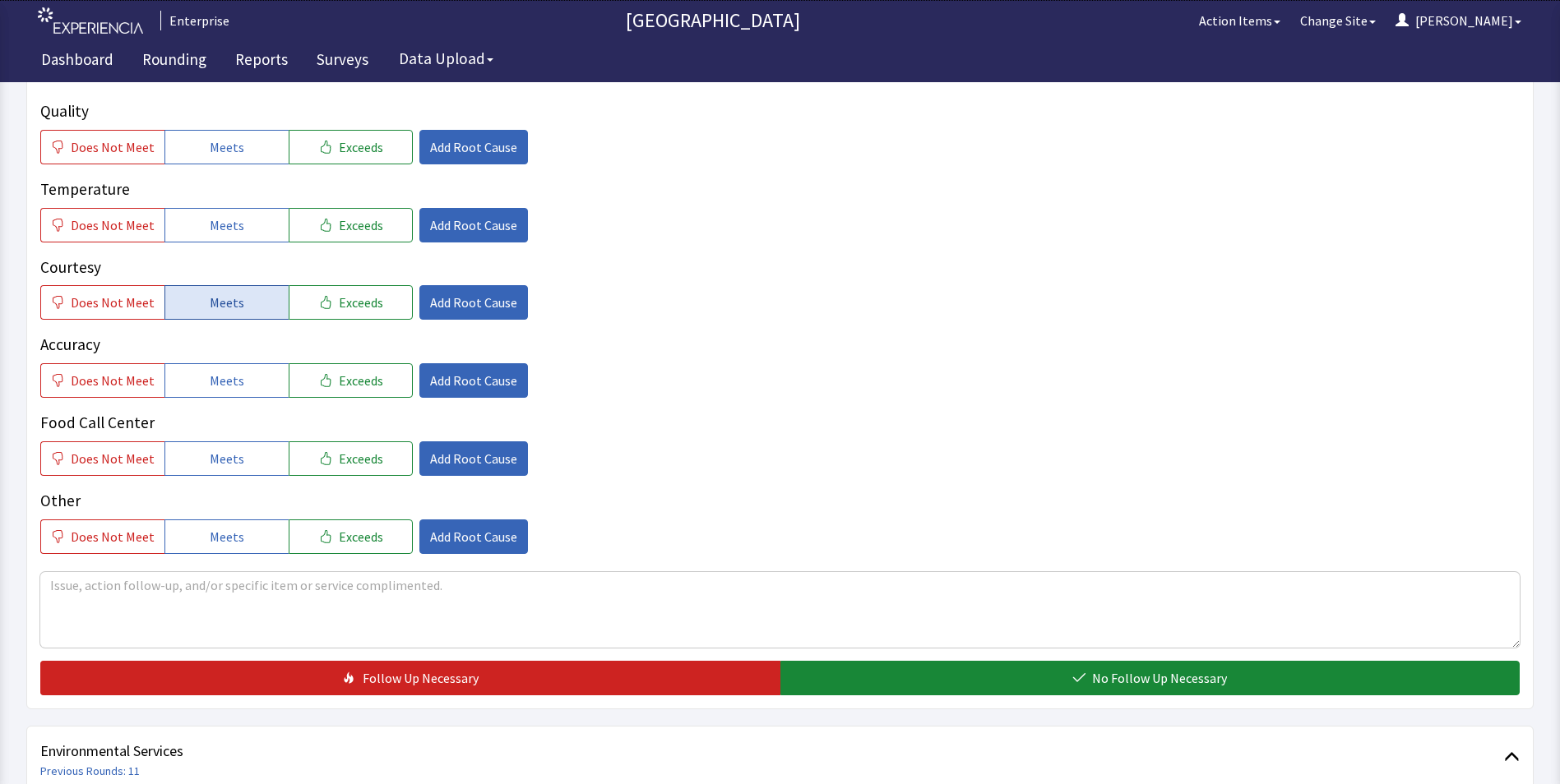
scroll to position [329, 0]
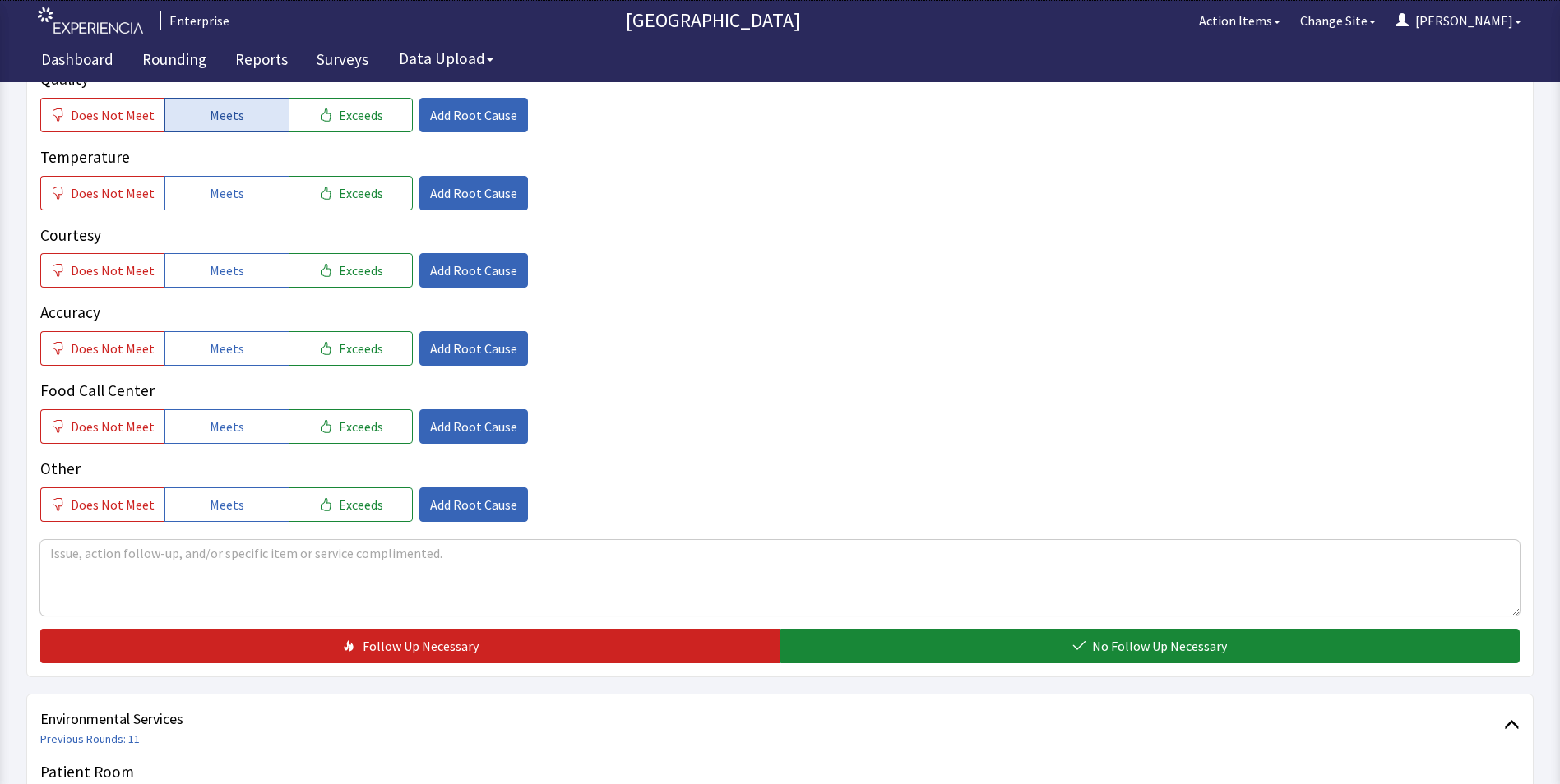
click at [232, 117] on span "Meets" at bounding box center [227, 115] width 35 height 20
click at [252, 198] on button "Meets" at bounding box center [227, 193] width 125 height 35
click at [264, 295] on div "Quality Does Not Meet Meets Exceeds Add Root Cause Temperature Does Not Meet Me…" at bounding box center [780, 295] width 1479 height 455
drag, startPoint x: 257, startPoint y: 352, endPoint x: 268, endPoint y: 303, distance: 50.2
click at [260, 344] on button "Meets" at bounding box center [227, 348] width 125 height 35
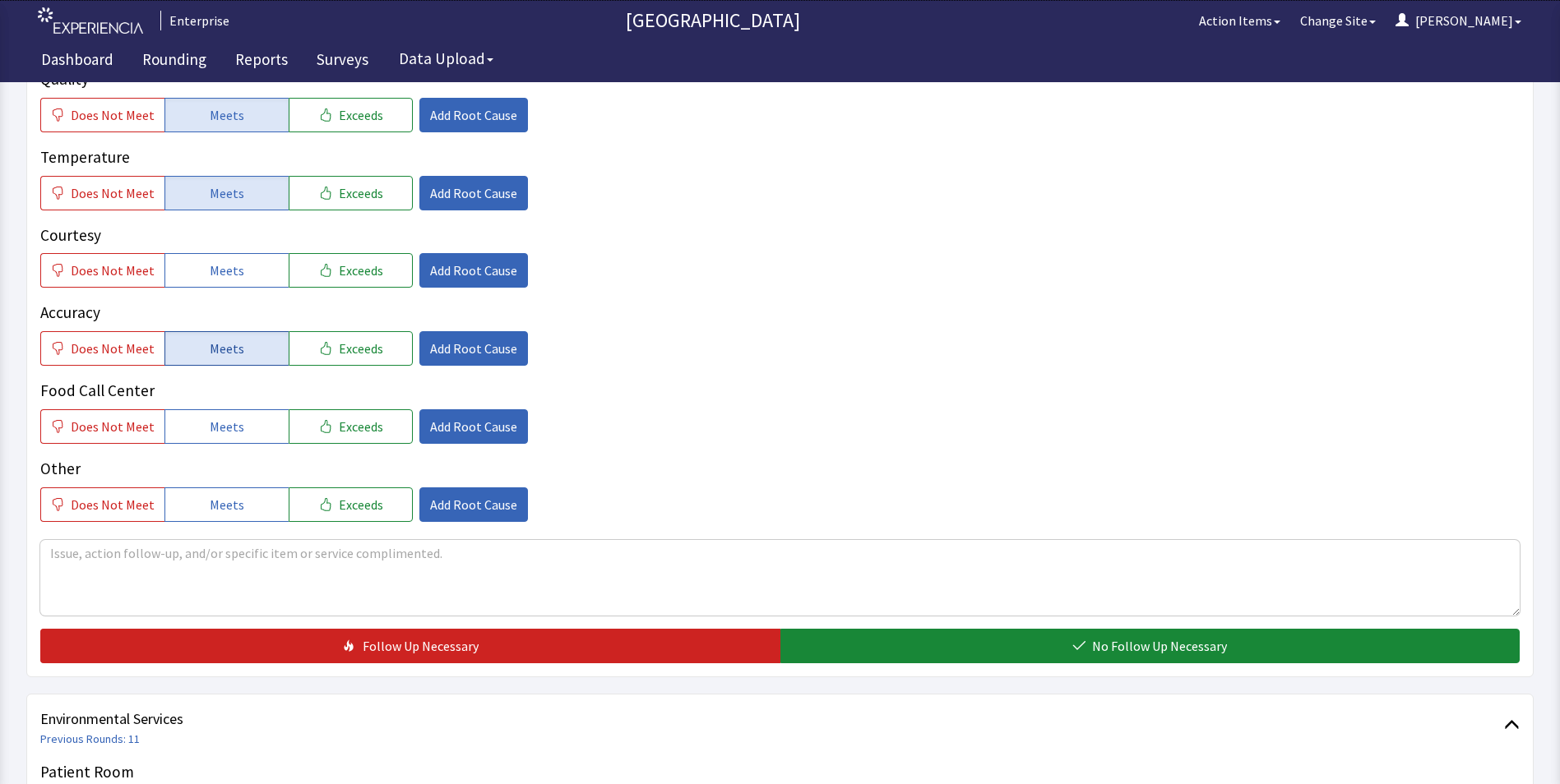
drag, startPoint x: 264, startPoint y: 266, endPoint x: 246, endPoint y: 352, distance: 87.9
click at [252, 295] on div "Quality Does Not Meet Meets Exceeds Add Root Cause Temperature Does Not Meet Me…" at bounding box center [780, 295] width 1479 height 455
drag, startPoint x: 235, startPoint y: 415, endPoint x: 392, endPoint y: 437, distance: 158.5
click at [235, 417] on button "Meets" at bounding box center [227, 426] width 125 height 35
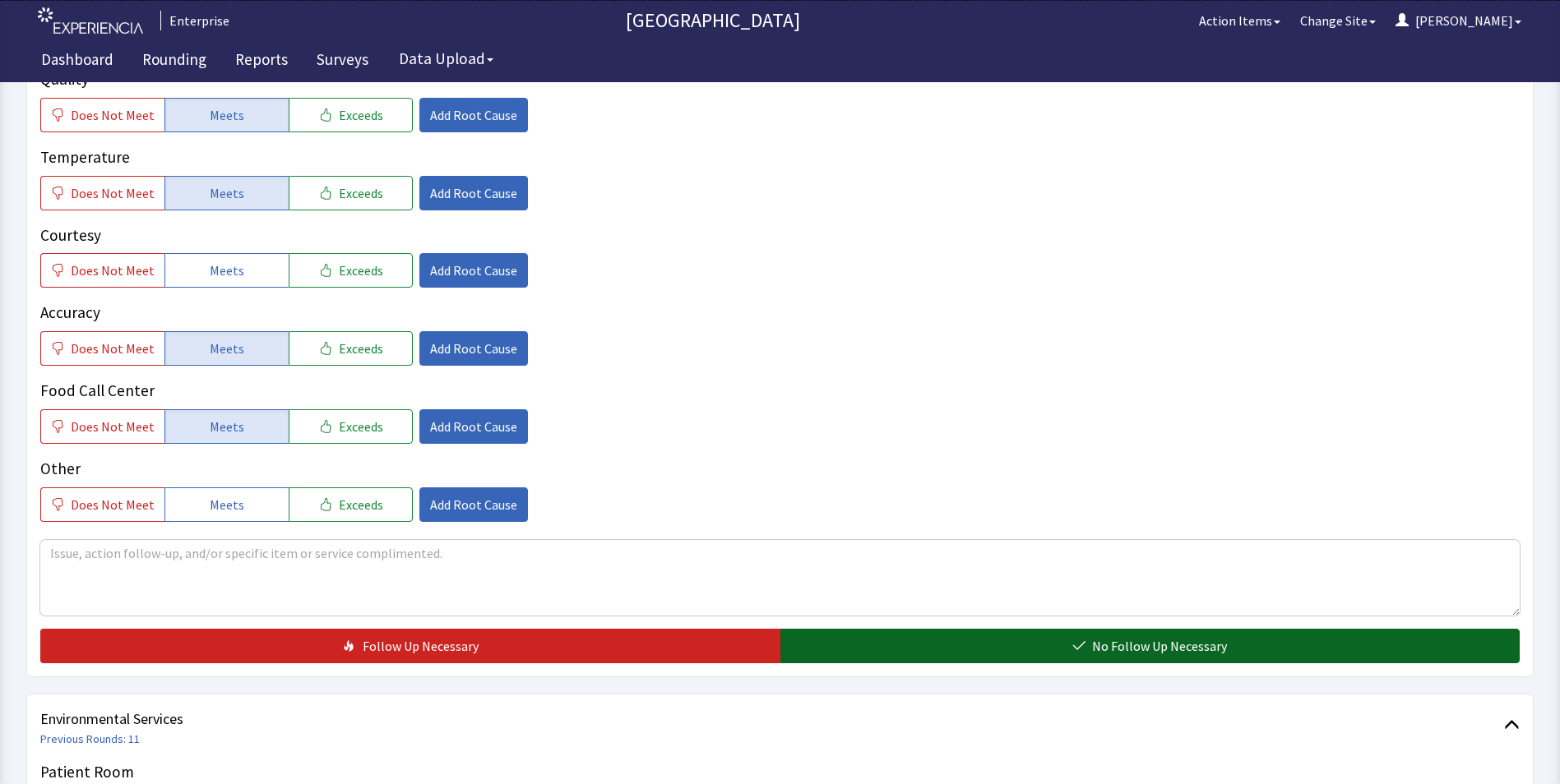
click at [845, 637] on button "No Follow Up Necessary" at bounding box center [1150, 646] width 740 height 35
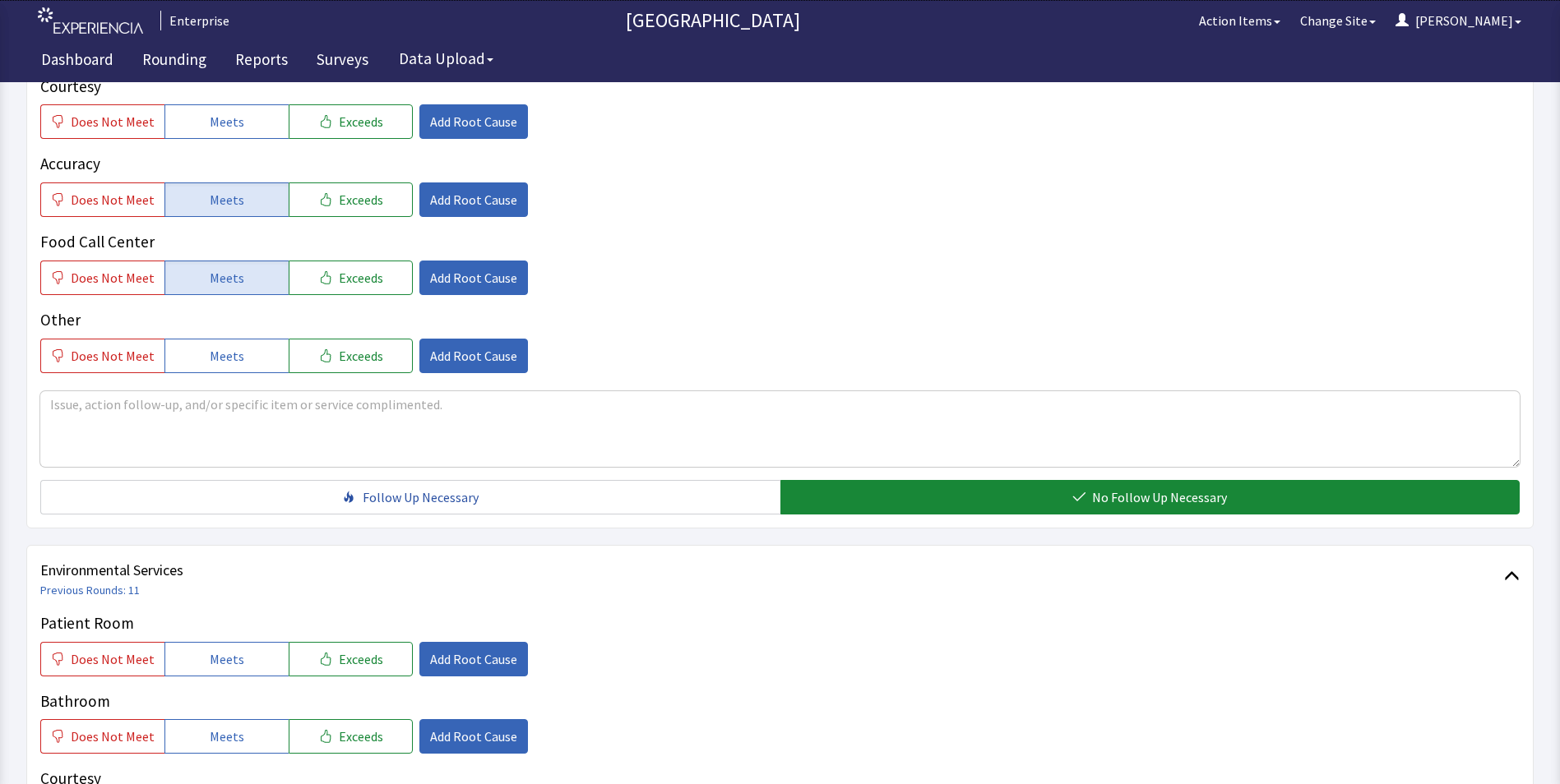
scroll to position [740, 0]
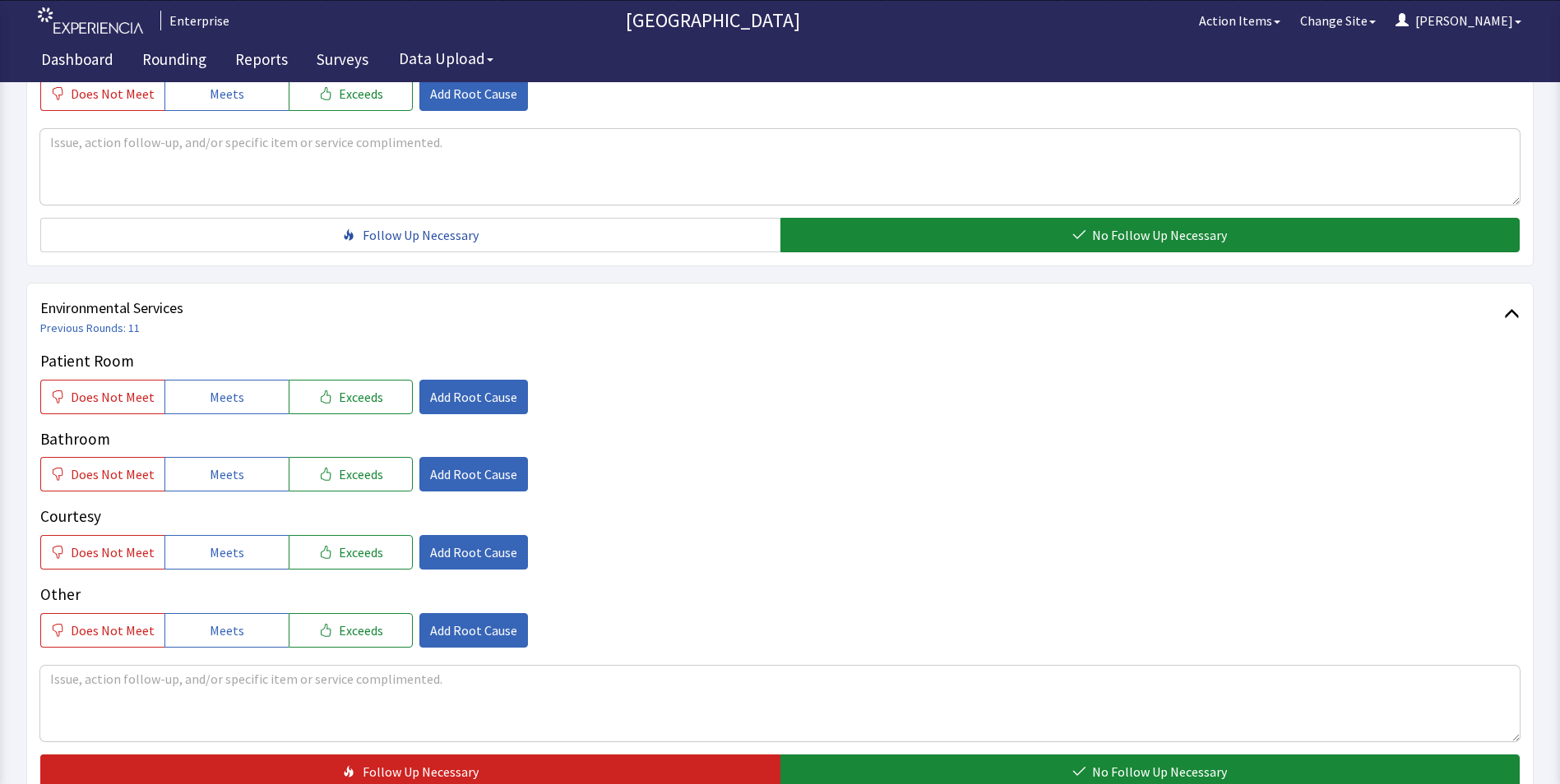
drag, startPoint x: 228, startPoint y: 408, endPoint x: 228, endPoint y: 440, distance: 32.0
click at [228, 408] on button "Meets" at bounding box center [227, 397] width 125 height 35
drag, startPoint x: 232, startPoint y: 473, endPoint x: 243, endPoint y: 497, distance: 26.4
click at [240, 486] on button "Meets" at bounding box center [227, 474] width 125 height 35
drag, startPoint x: 249, startPoint y: 541, endPoint x: 265, endPoint y: 536, distance: 16.8
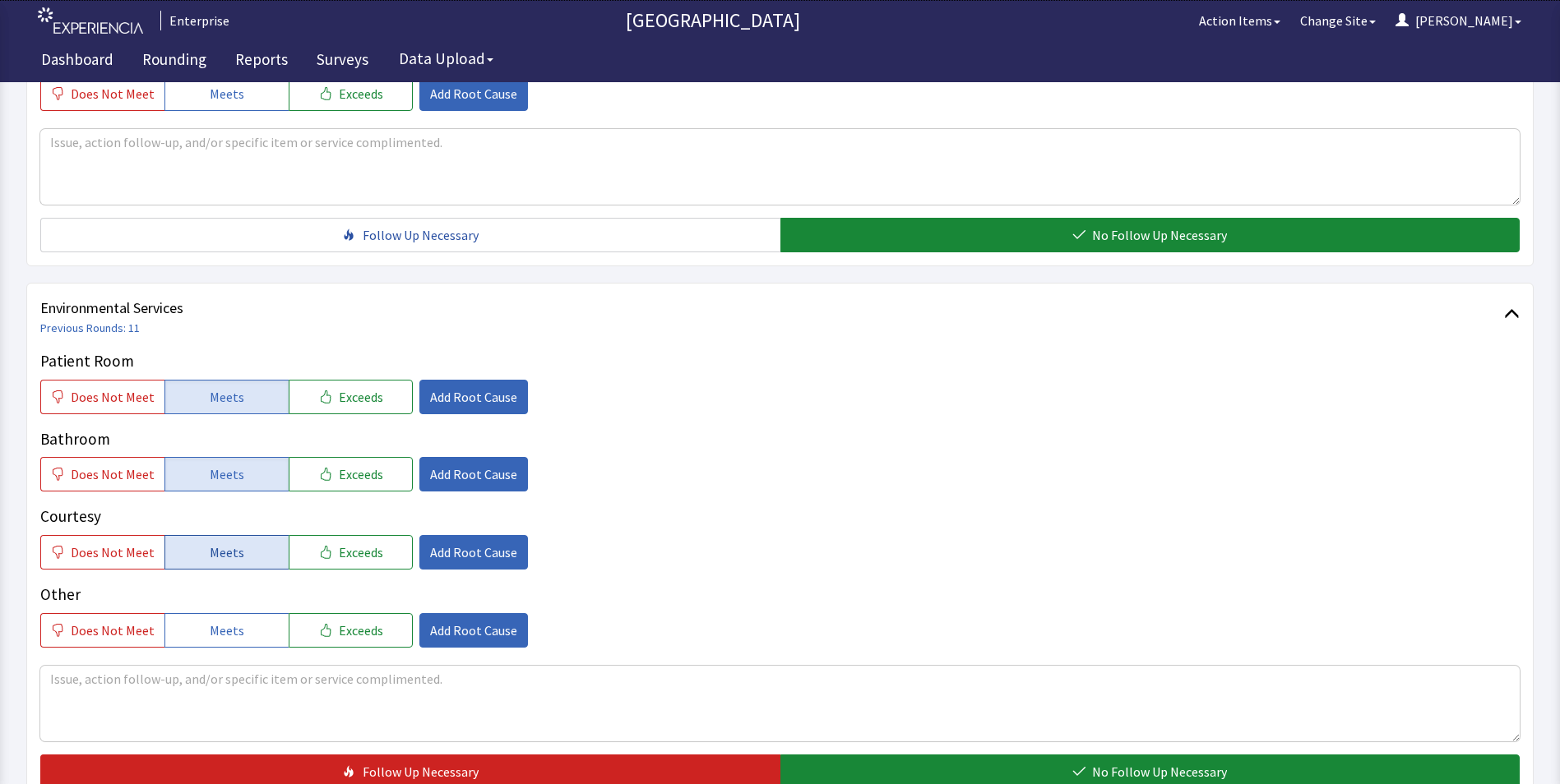
click at [252, 541] on button "Meets" at bounding box center [227, 552] width 125 height 35
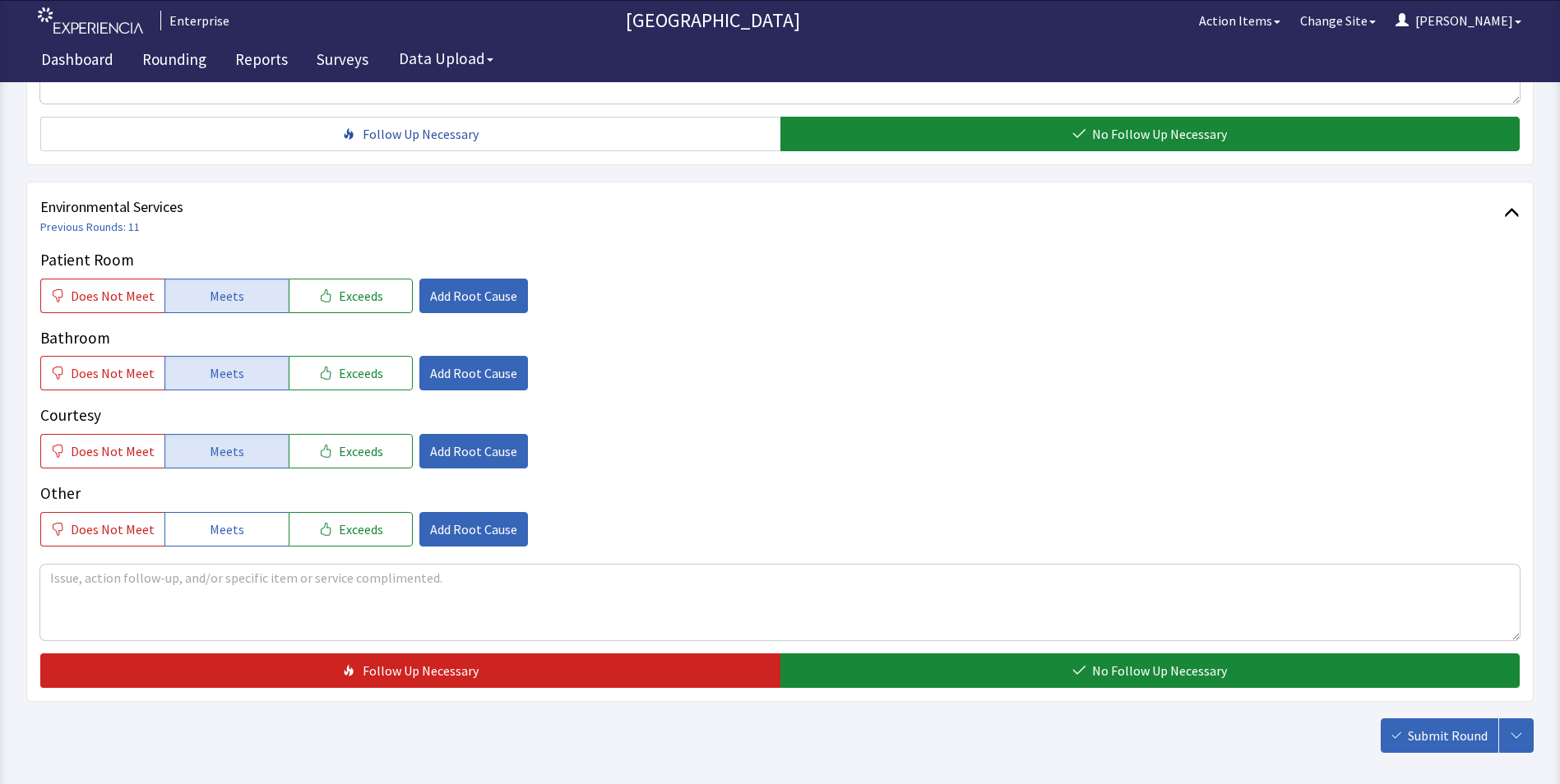
scroll to position [918, 0]
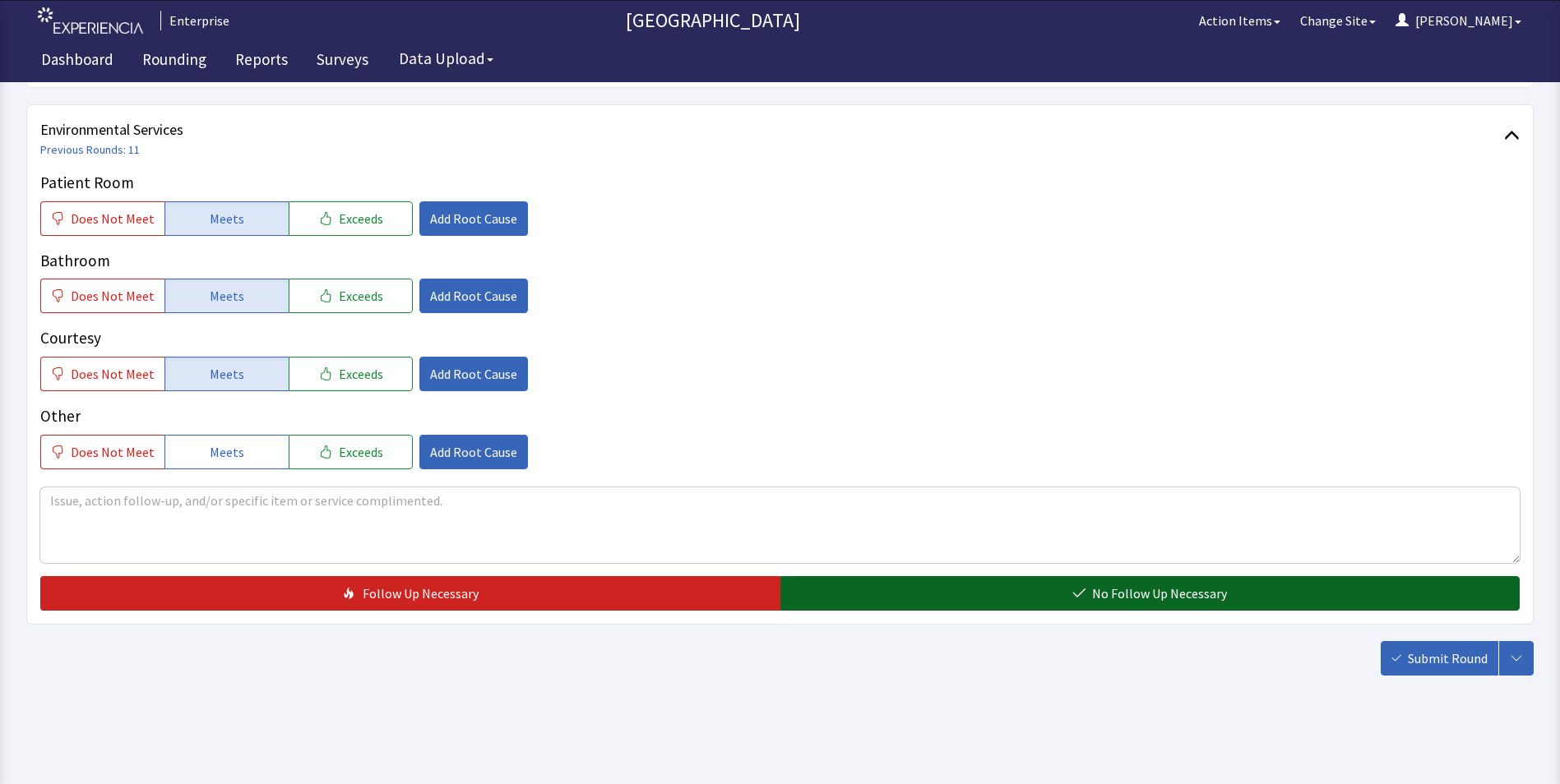
click at [941, 595] on button "No Follow Up Necessary" at bounding box center [1150, 594] width 740 height 35
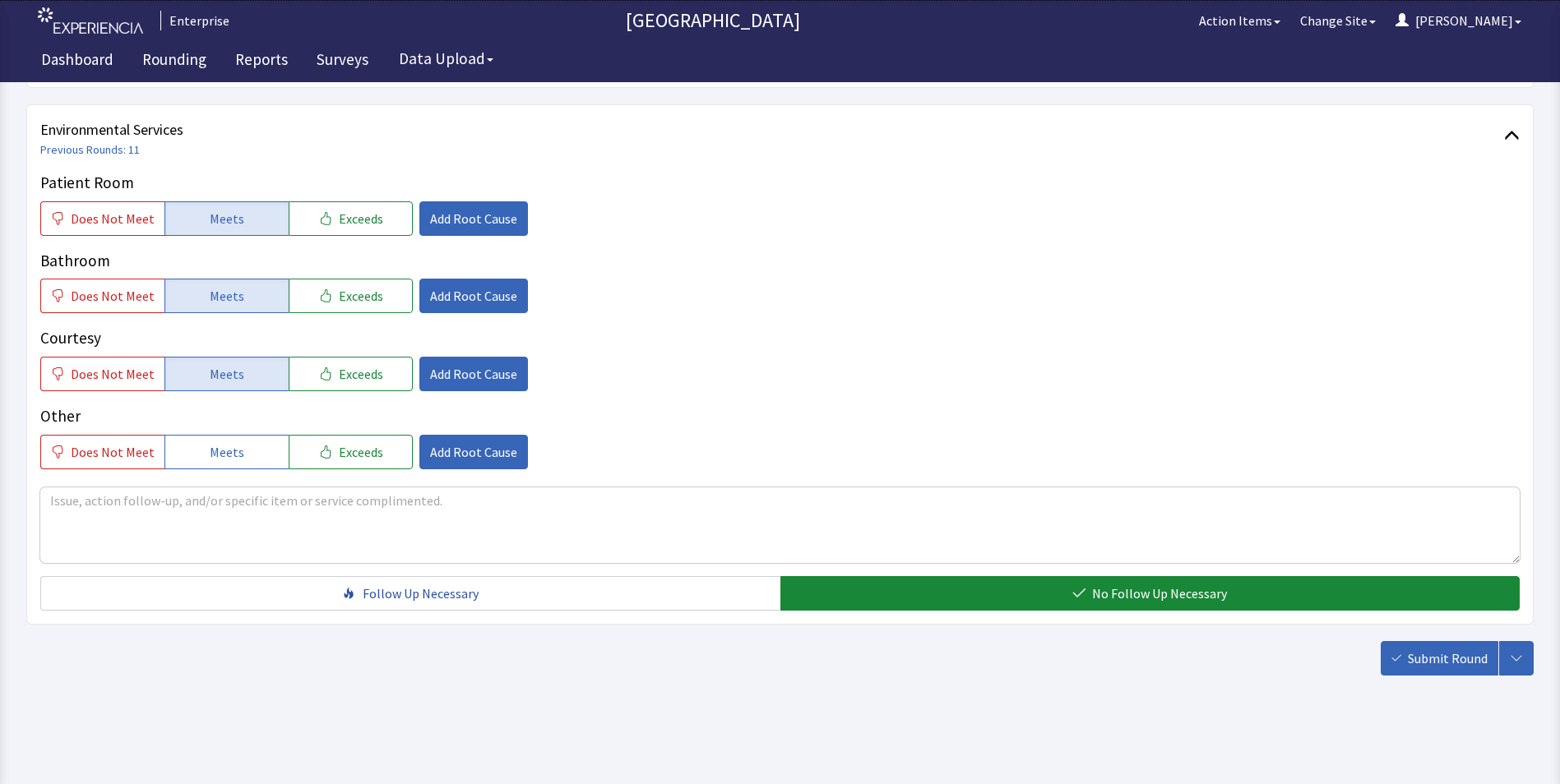
drag, startPoint x: 1448, startPoint y: 659, endPoint x: 1422, endPoint y: 646, distance: 29.1
click at [1449, 660] on span "Submit Round" at bounding box center [1448, 659] width 80 height 20
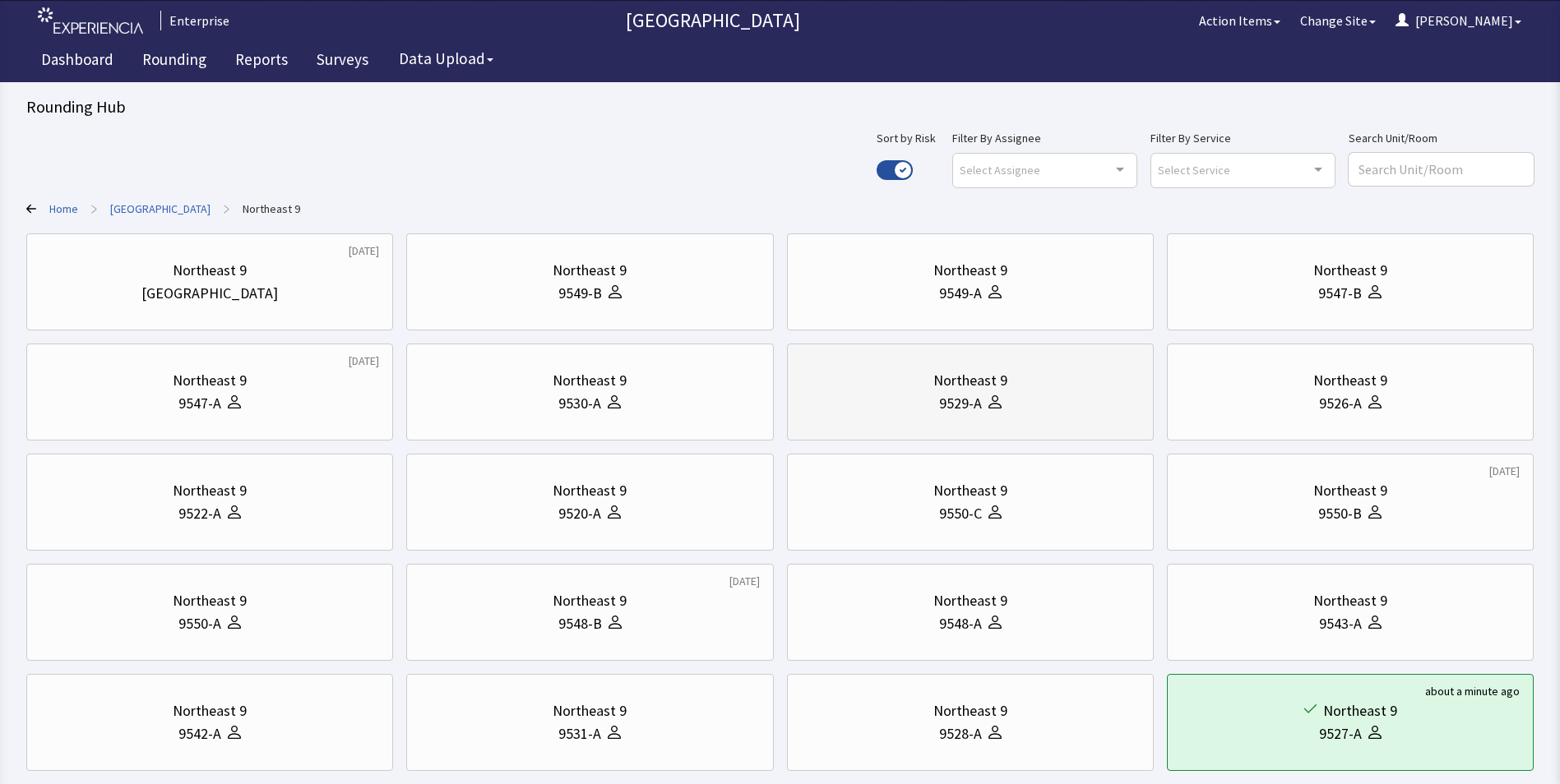
click at [901, 399] on div "9529-A" at bounding box center [970, 404] width 339 height 23
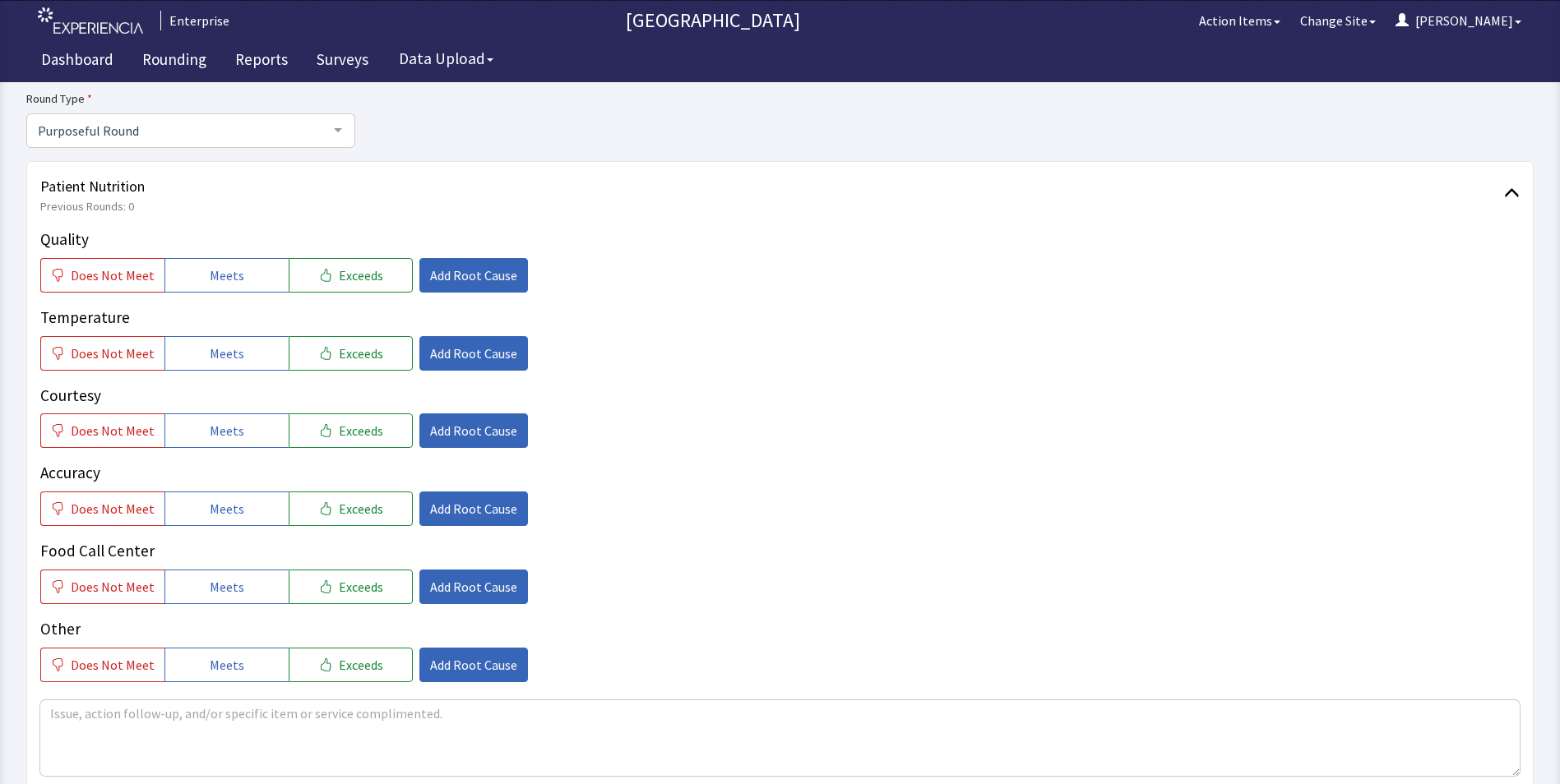
scroll to position [247, 0]
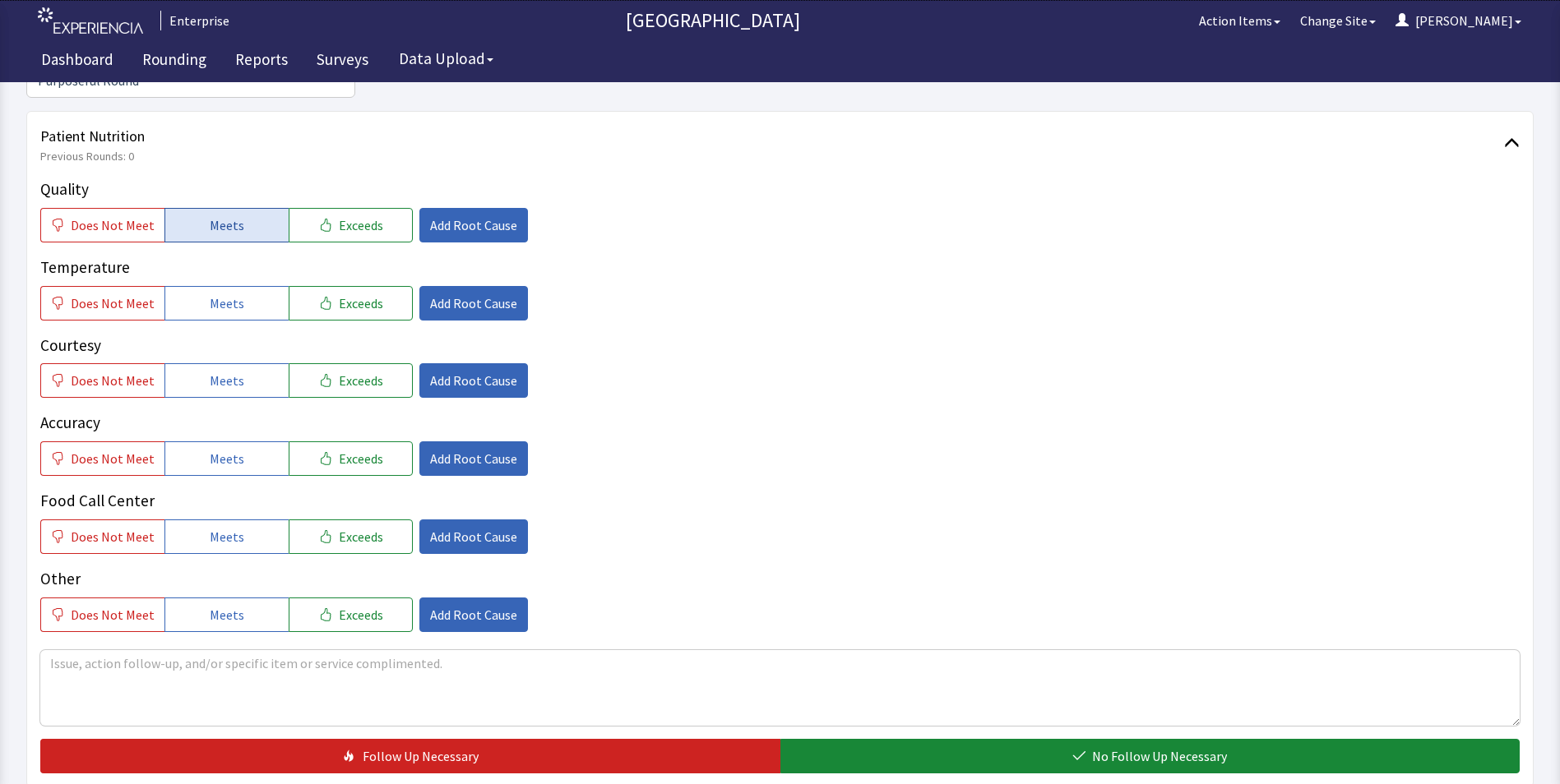
click at [211, 215] on span "Meets" at bounding box center [227, 225] width 35 height 20
drag, startPoint x: 222, startPoint y: 281, endPoint x: 229, endPoint y: 322, distance: 41.6
click at [223, 294] on div "Quality Does Not Meet Meets Exceeds Add Root Cause Temperature Does Not Meet Me…" at bounding box center [780, 405] width 1479 height 455
drag, startPoint x: 230, startPoint y: 356, endPoint x: 235, endPoint y: 389, distance: 33.4
click at [231, 371] on span "Meets" at bounding box center [227, 381] width 35 height 20
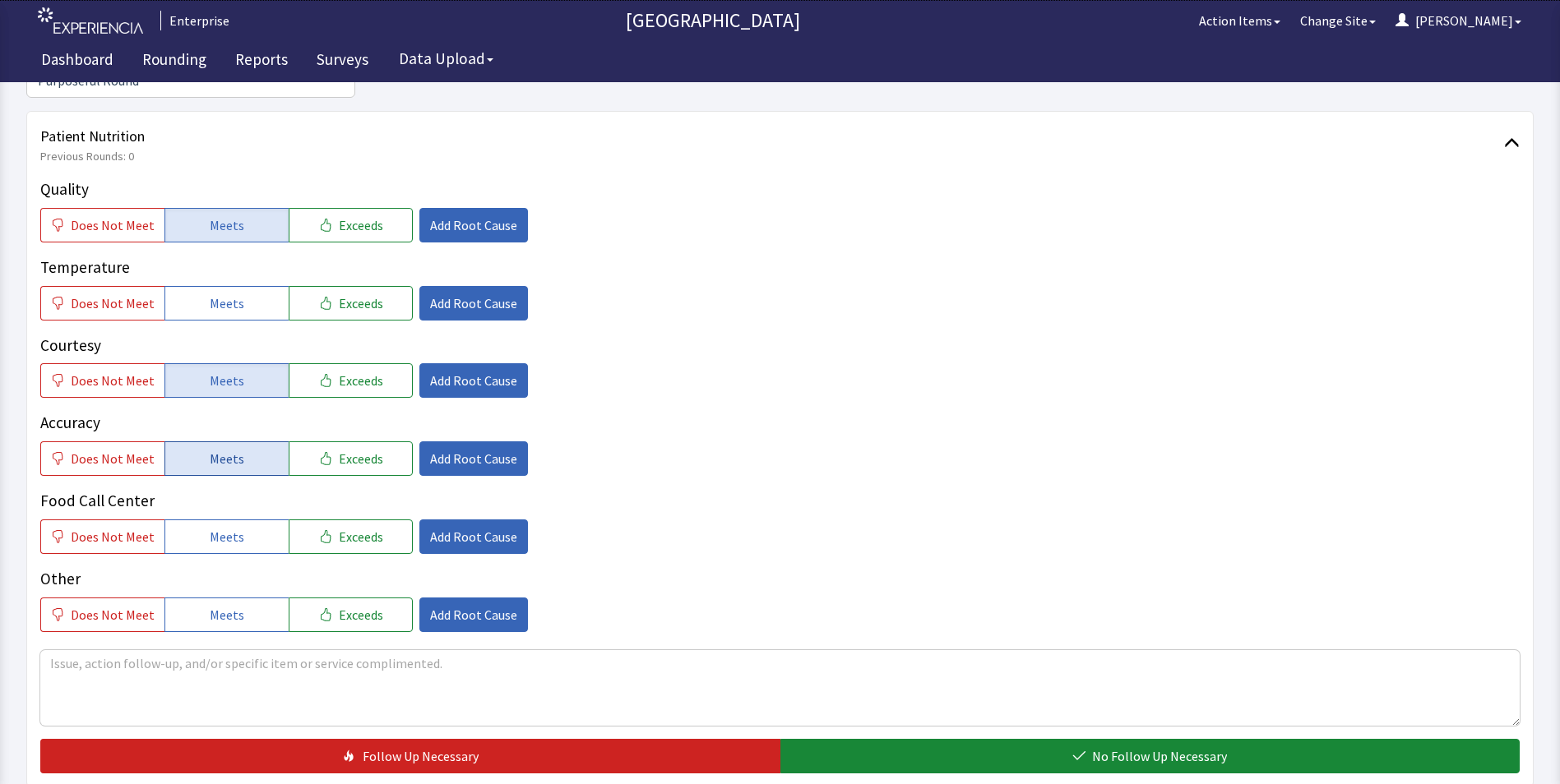
drag, startPoint x: 232, startPoint y: 428, endPoint x: 244, endPoint y: 391, distance: 38.9
click at [233, 449] on span "Meets" at bounding box center [227, 458] width 35 height 20
drag, startPoint x: 245, startPoint y: 267, endPoint x: 240, endPoint y: 308, distance: 41.3
click at [243, 287] on button "Meets" at bounding box center [227, 303] width 125 height 35
drag, startPoint x: 231, startPoint y: 505, endPoint x: 365, endPoint y: 378, distance: 184.6
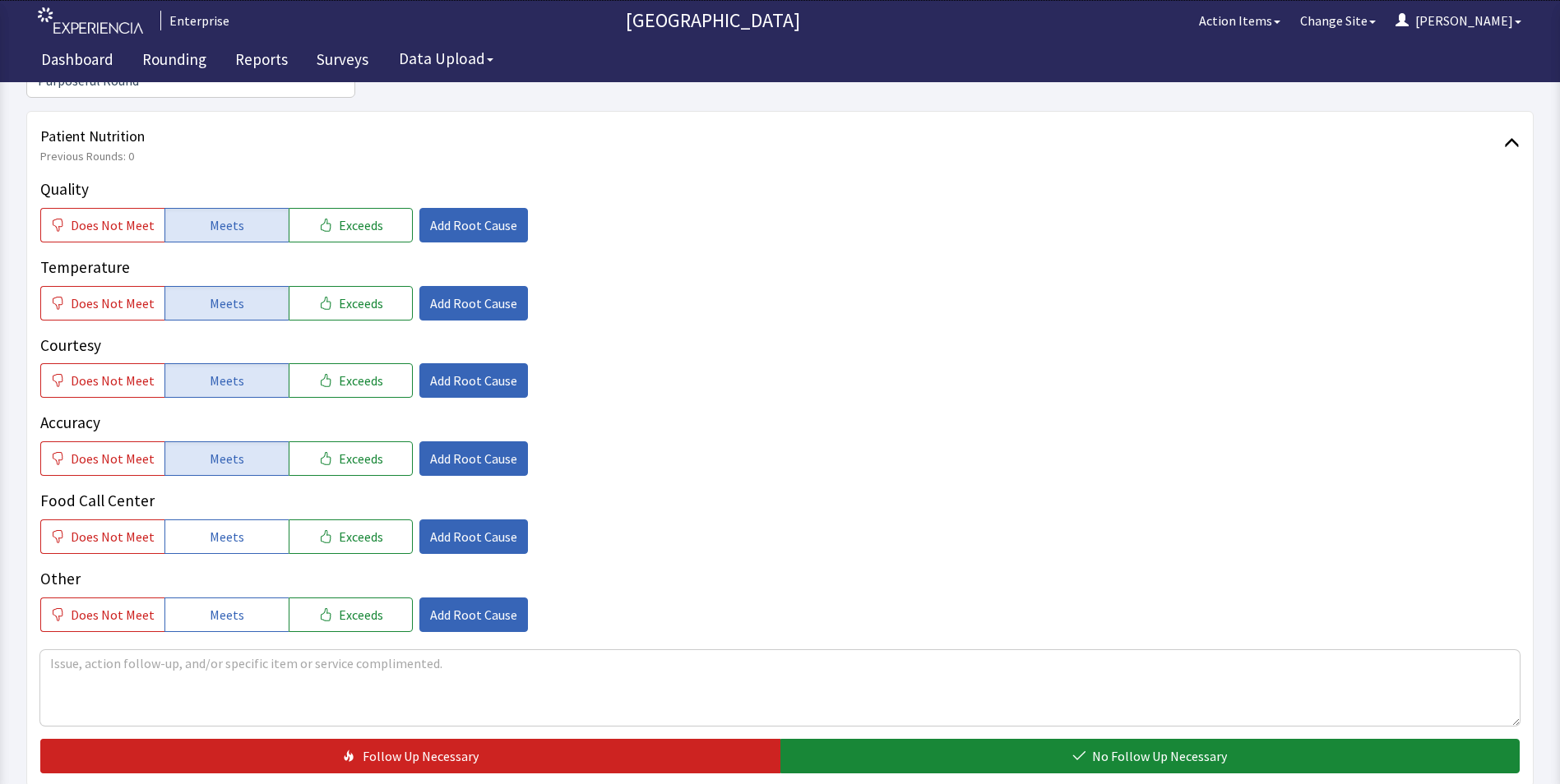
click at [243, 520] on button "Meets" at bounding box center [227, 537] width 125 height 35
click at [485, 215] on span "Add Root Cause" at bounding box center [473, 225] width 87 height 20
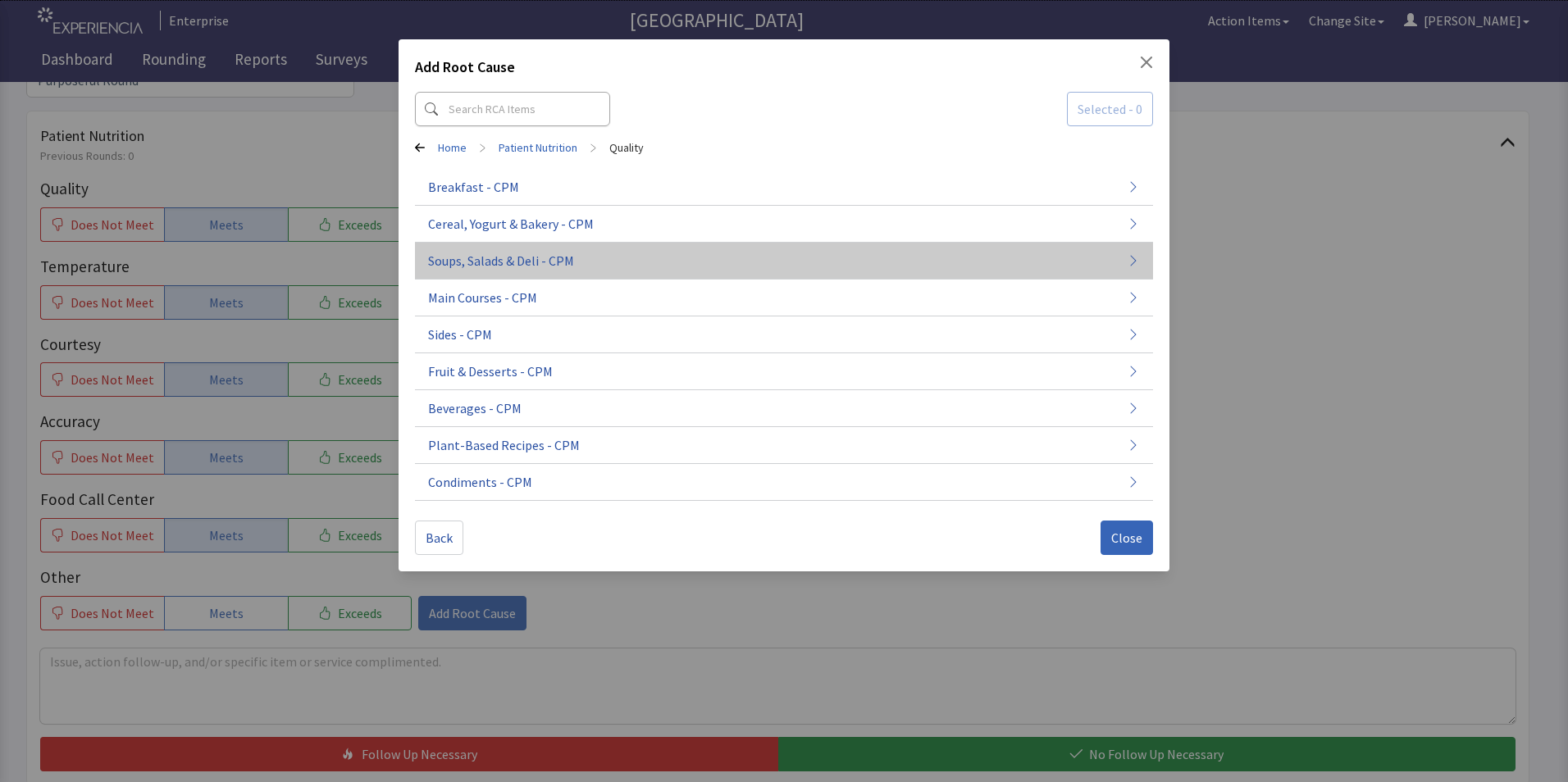
click at [473, 252] on span "Soups, Salads & Deli - CPM" at bounding box center [501, 261] width 146 height 20
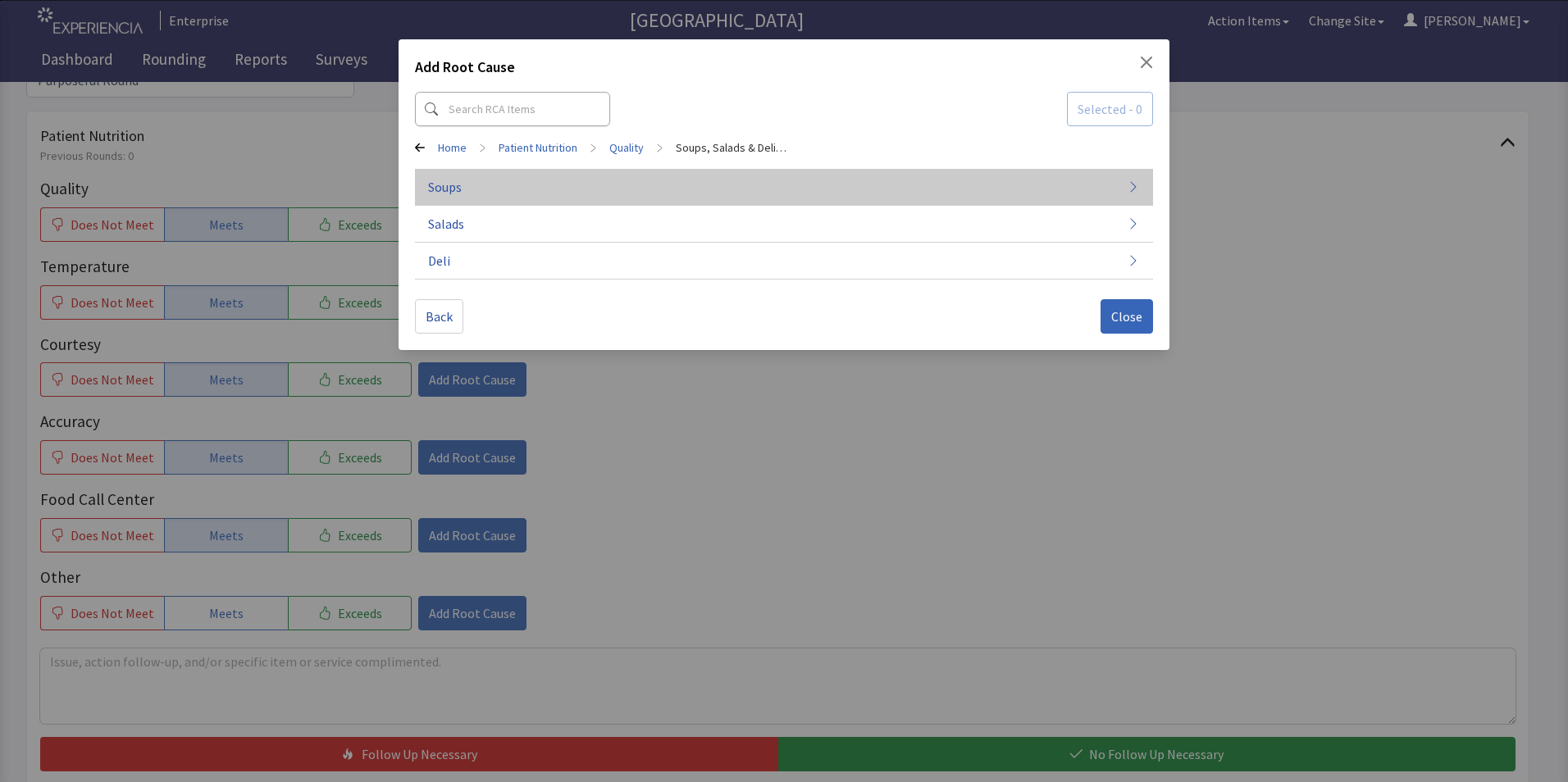
click at [479, 187] on button "Soups" at bounding box center [783, 187] width 738 height 37
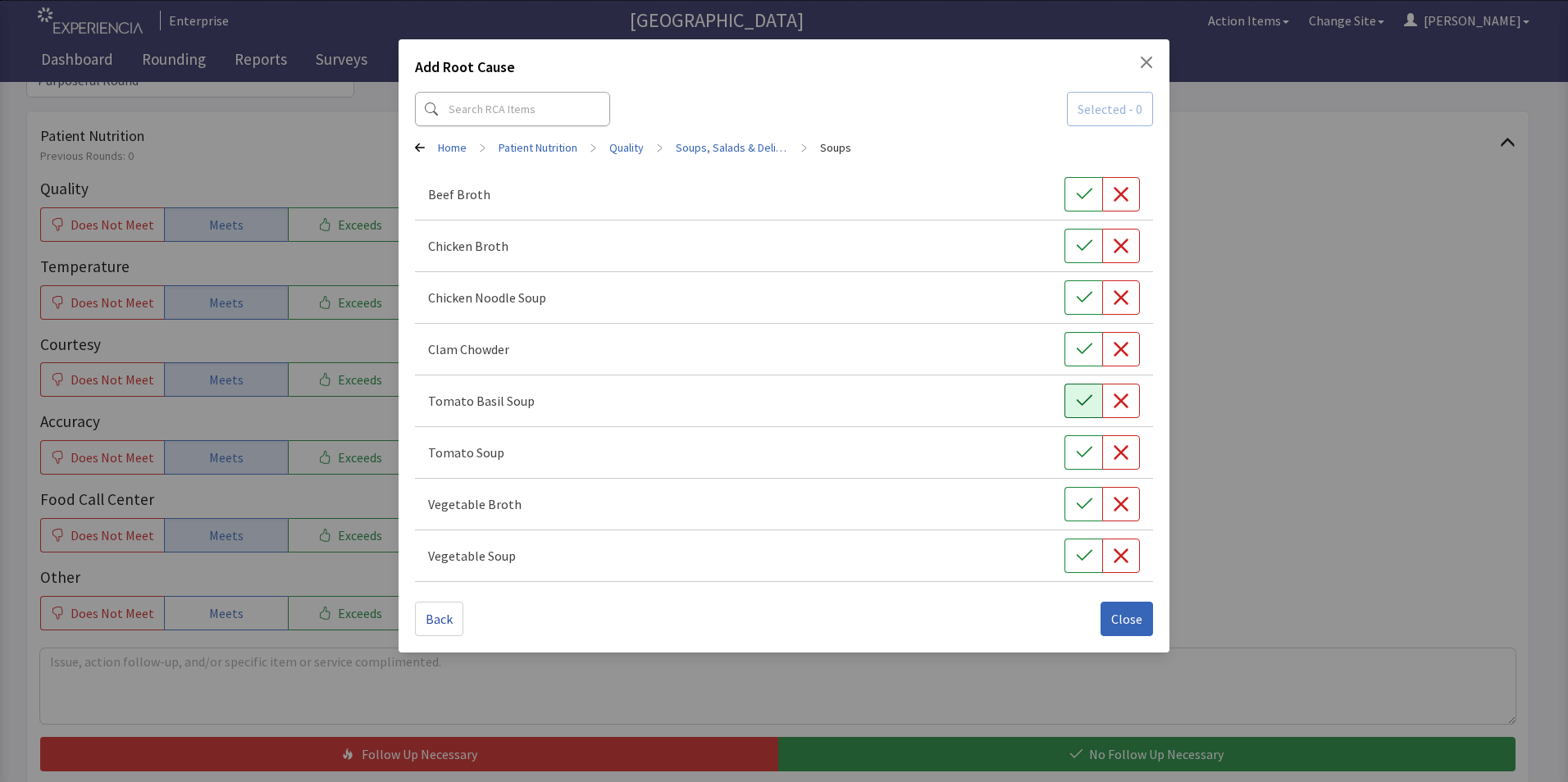
click at [1079, 400] on icon "button" at bounding box center [1084, 401] width 16 height 16
click at [1130, 620] on span "Close" at bounding box center [1127, 619] width 31 height 20
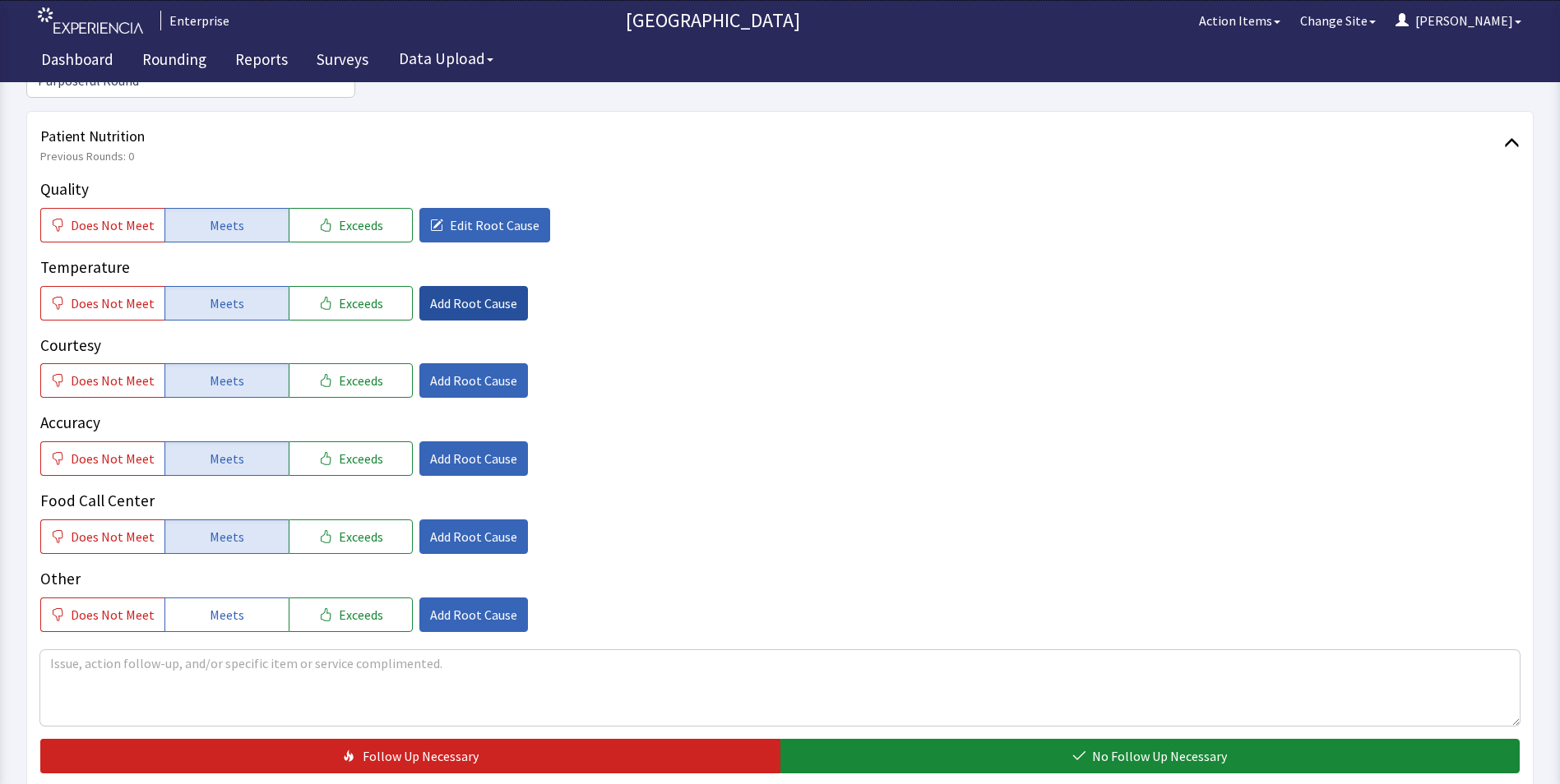
click at [464, 294] on span "Add Root Cause" at bounding box center [473, 303] width 87 height 20
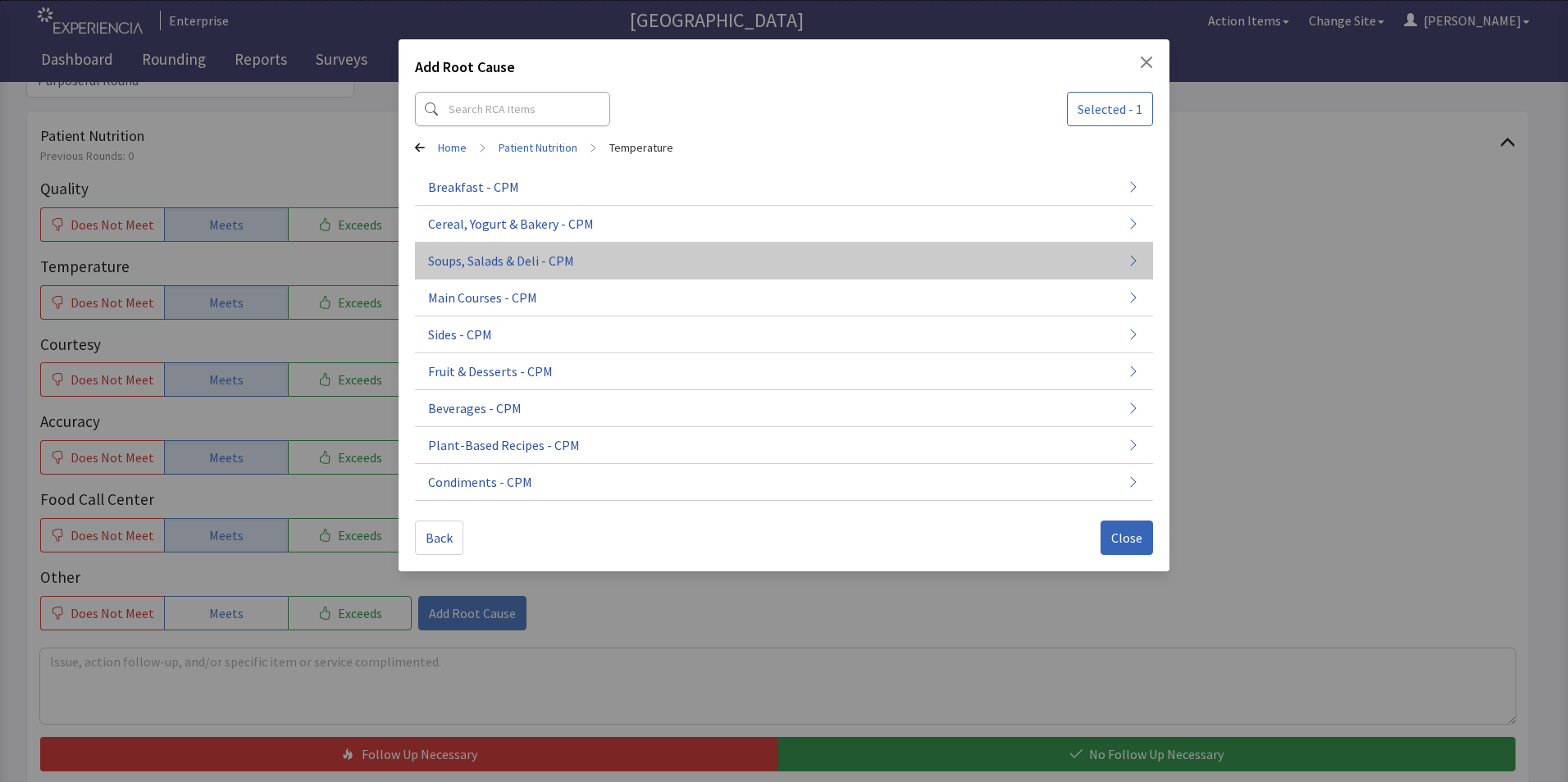
click at [475, 267] on span "Soups, Salads & Deli - CPM" at bounding box center [501, 261] width 146 height 20
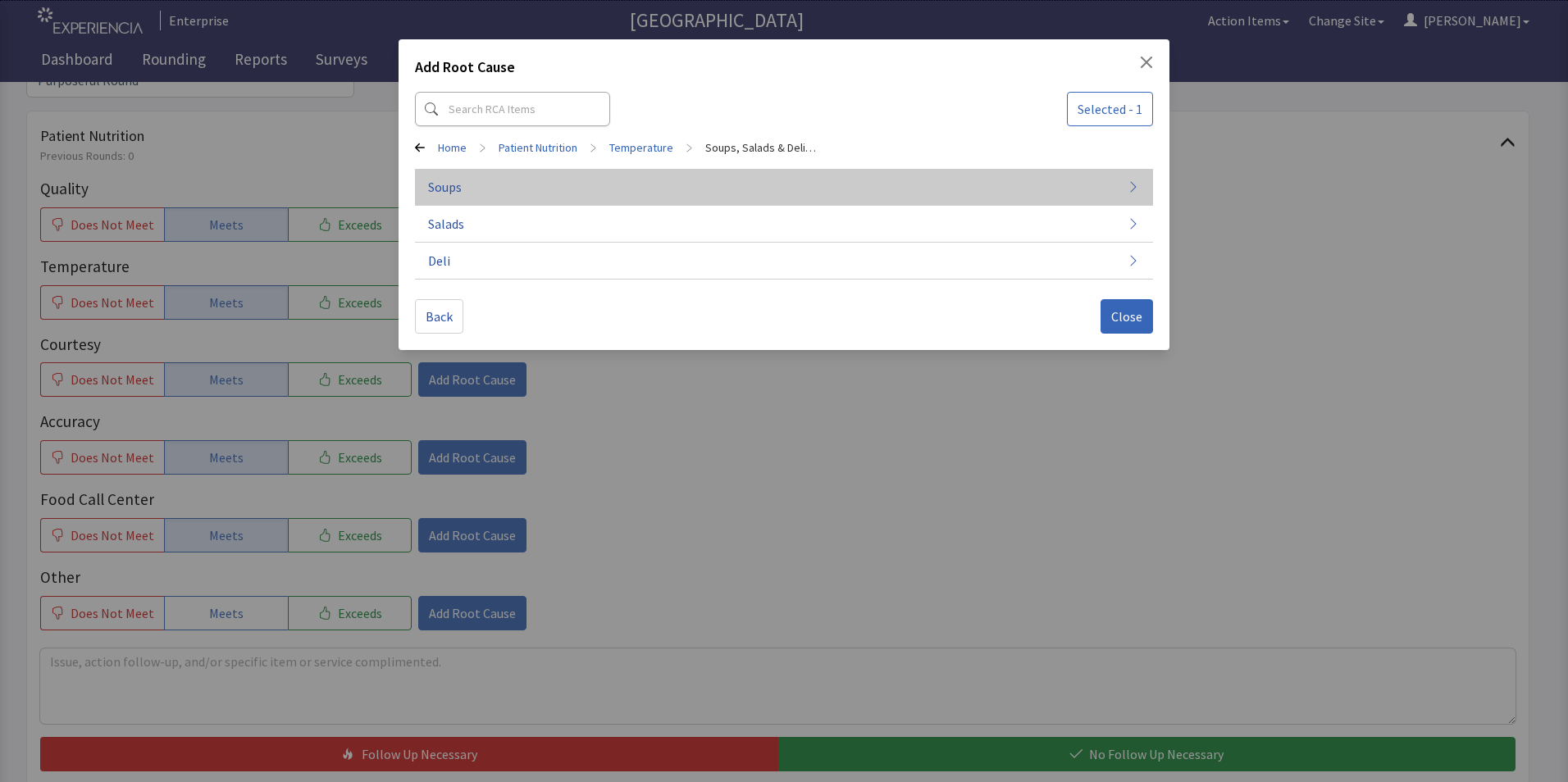
click at [518, 194] on button "Soups" at bounding box center [783, 187] width 738 height 37
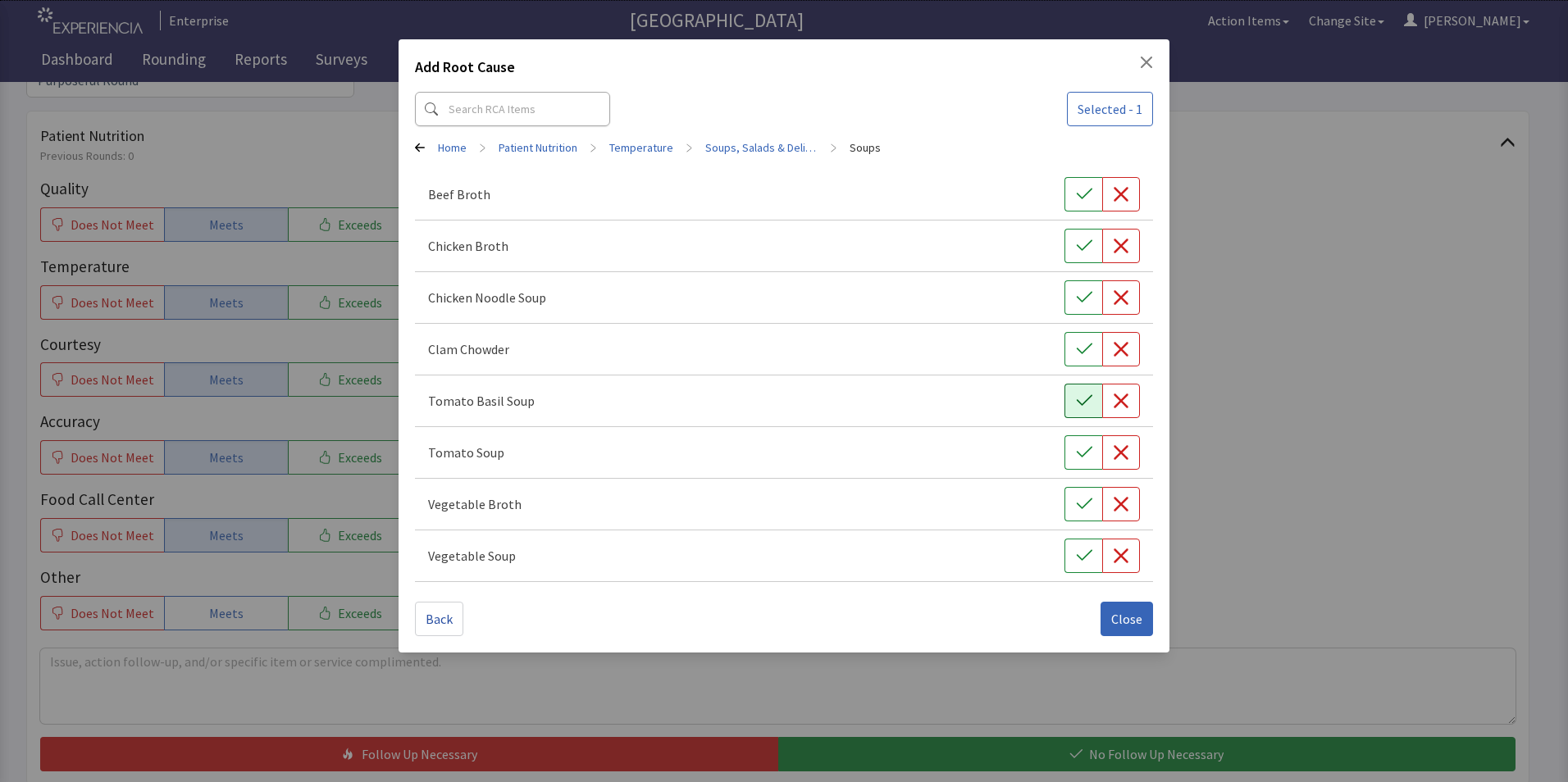
click at [1077, 400] on icon "button" at bounding box center [1084, 400] width 16 height 11
click at [1122, 623] on span "Close" at bounding box center [1127, 619] width 31 height 20
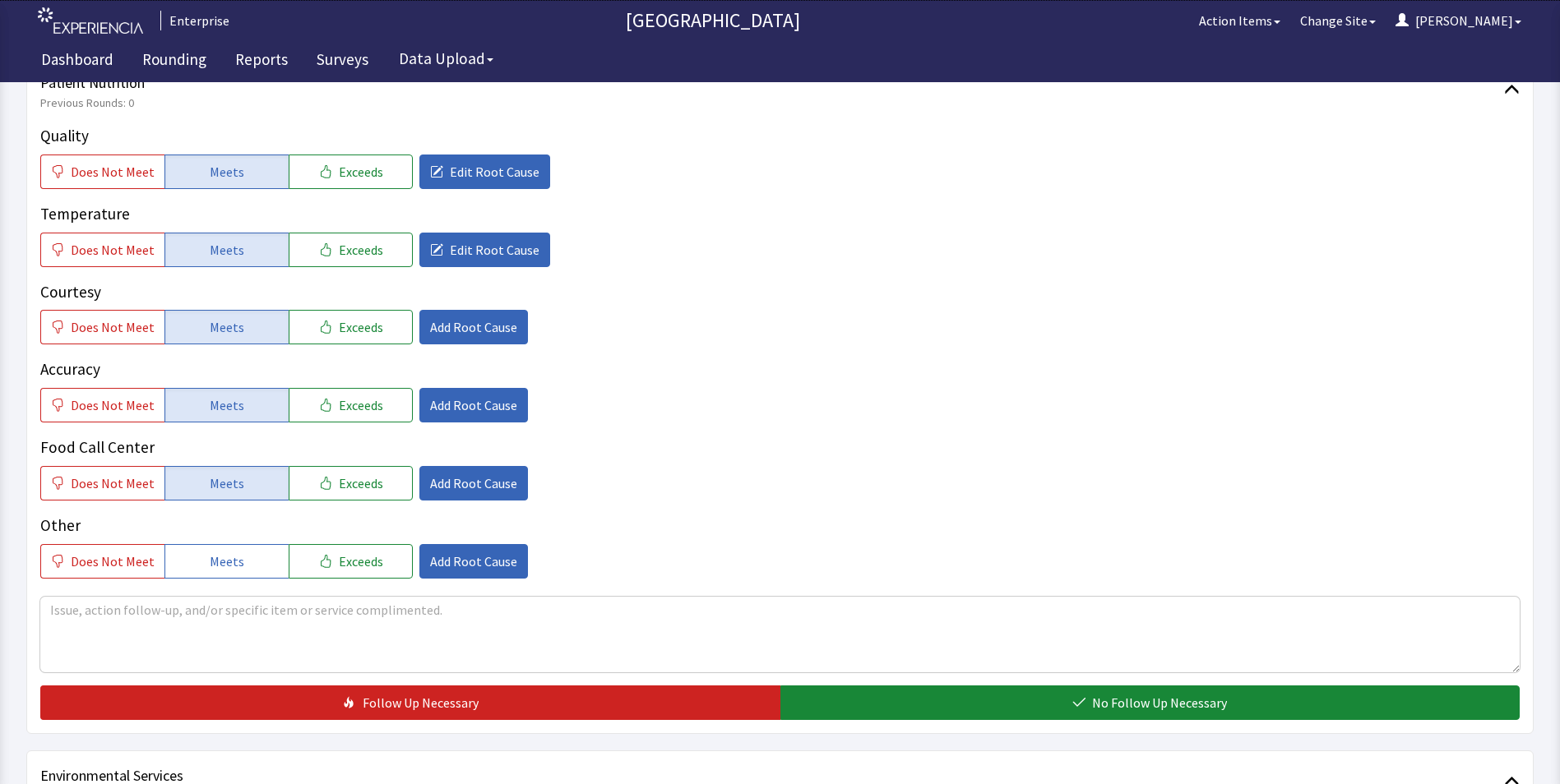
scroll to position [576, 0]
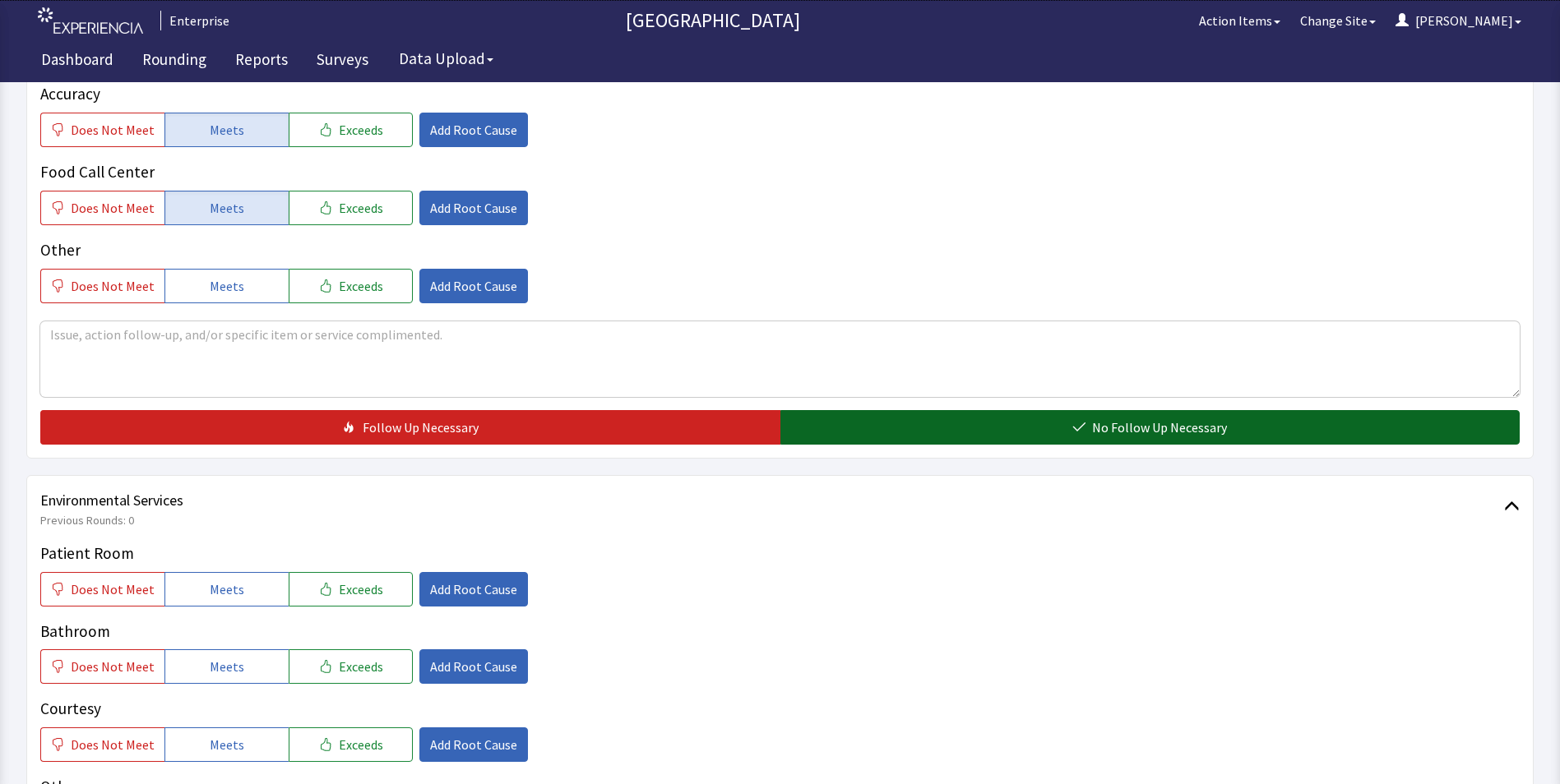
click at [998, 410] on button "No Follow Up Necessary" at bounding box center [1150, 427] width 740 height 35
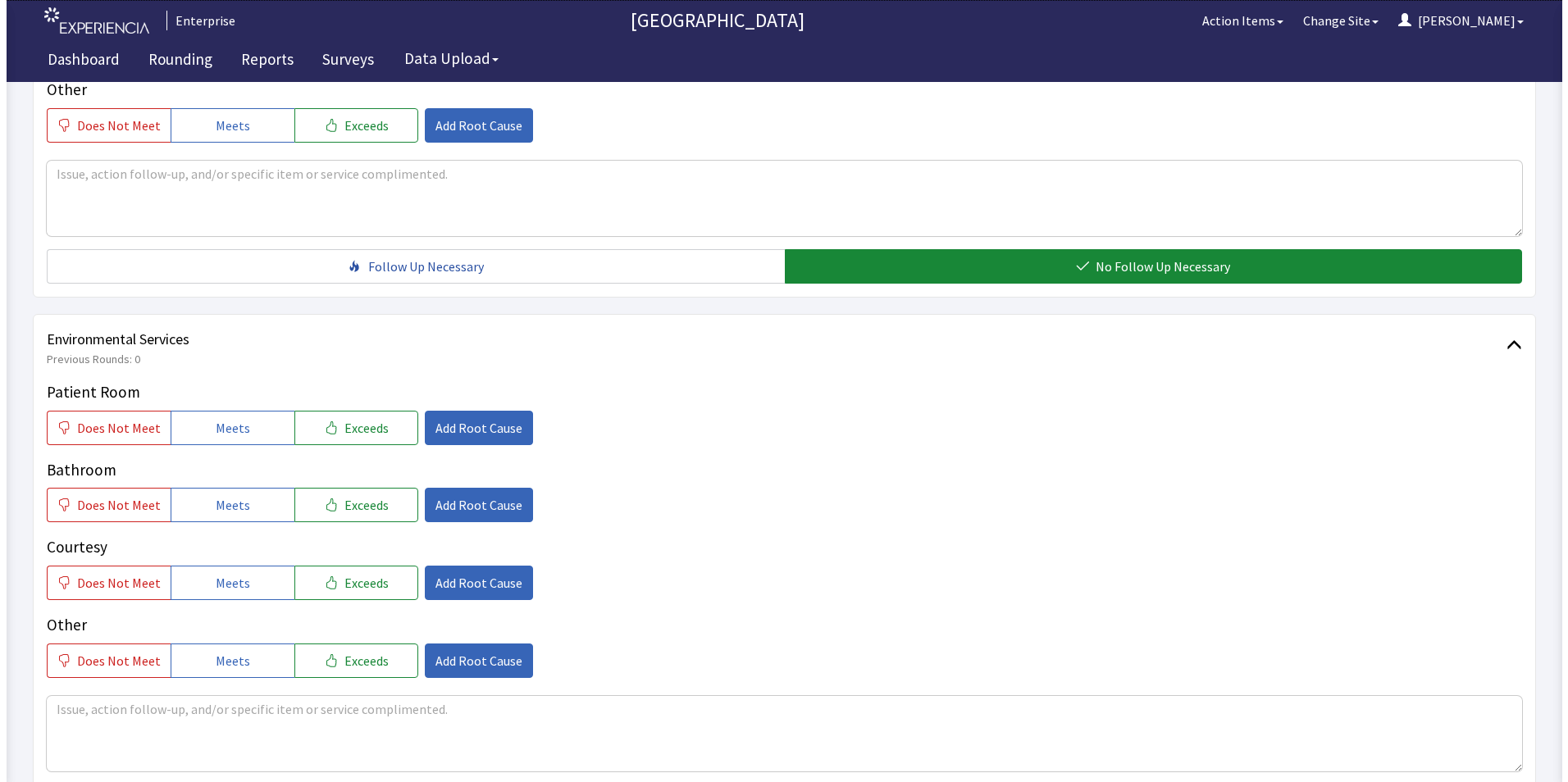
scroll to position [820, 0]
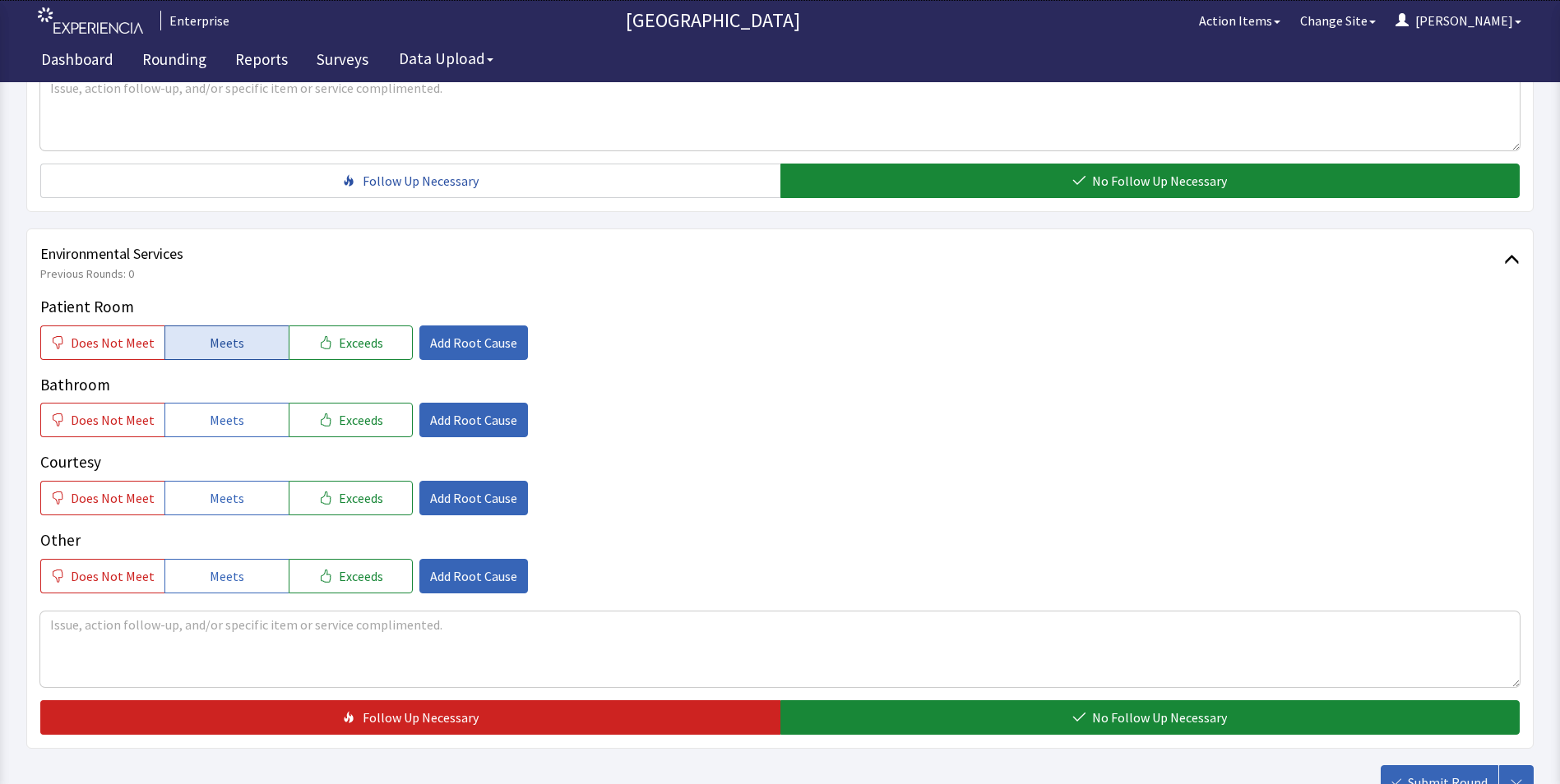
click at [224, 333] on span "Meets" at bounding box center [227, 343] width 35 height 20
drag, startPoint x: 224, startPoint y: 387, endPoint x: 214, endPoint y: 455, distance: 68.7
click at [224, 410] on span "Meets" at bounding box center [227, 420] width 35 height 20
click at [221, 489] on span "Meets" at bounding box center [227, 498] width 35 height 20
click at [470, 333] on span "Add Root Cause" at bounding box center [473, 343] width 87 height 20
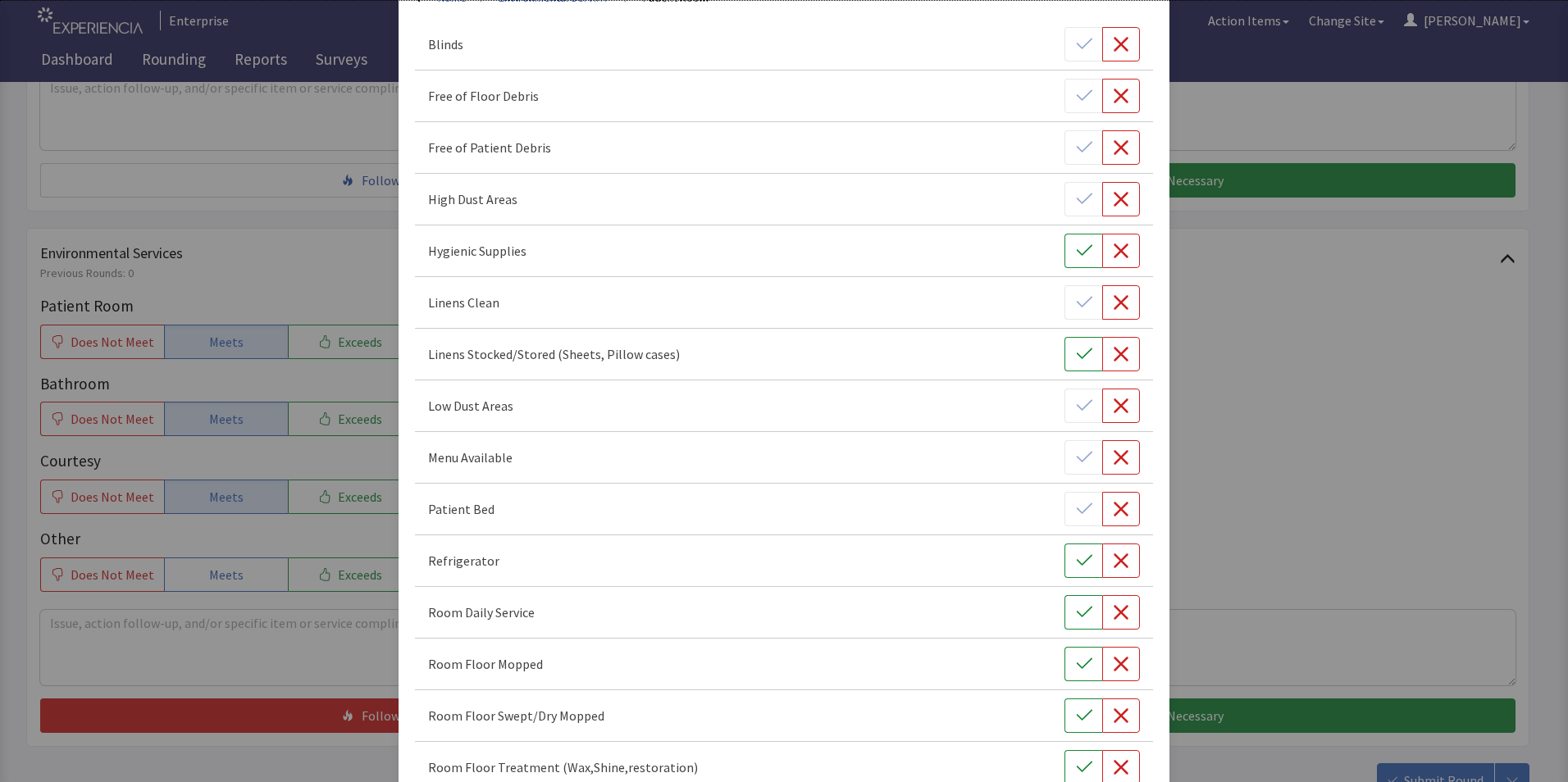
scroll to position [410, 0]
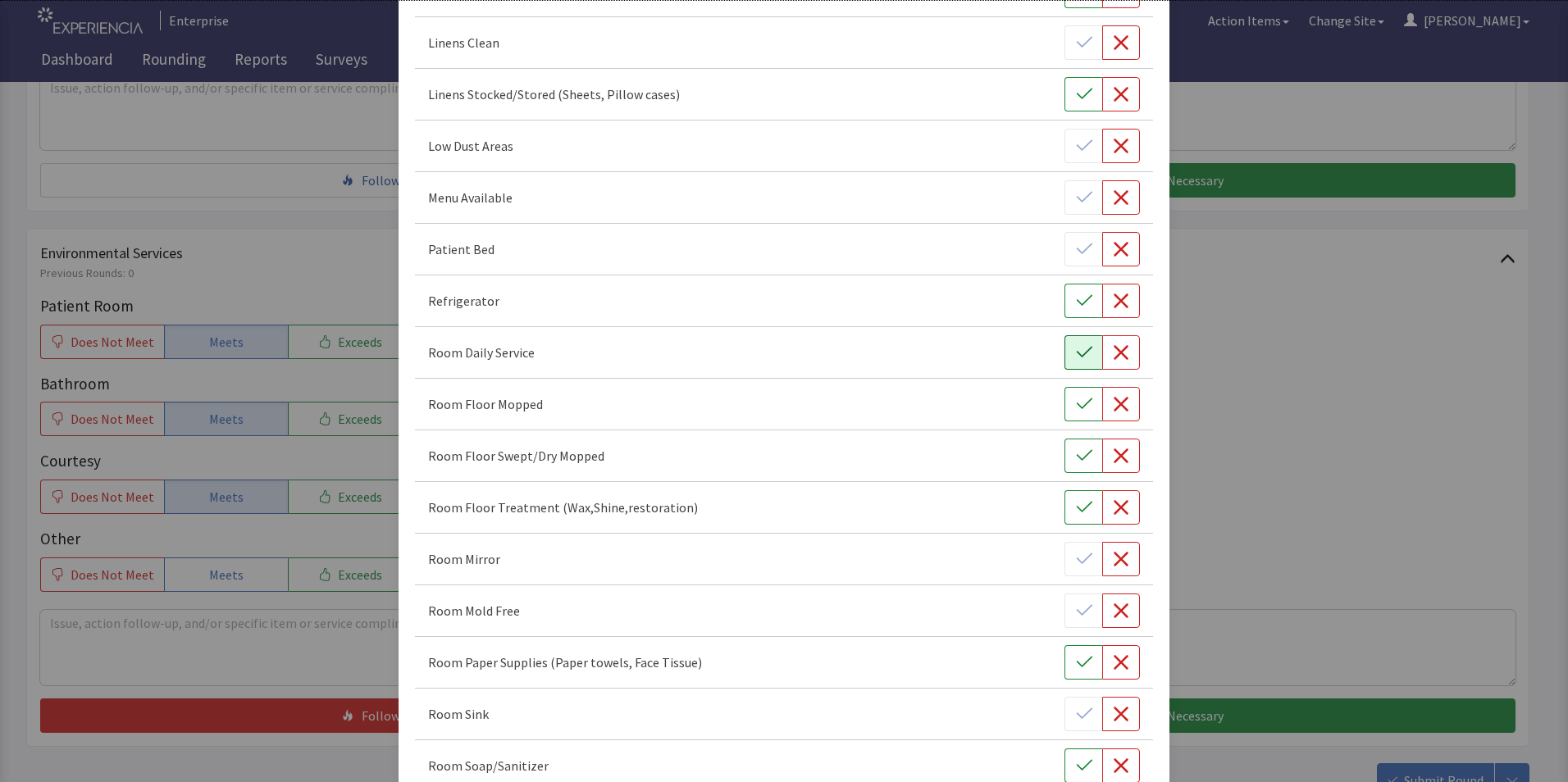
click at [1077, 349] on icon "button" at bounding box center [1084, 352] width 16 height 16
click at [1076, 412] on icon "button" at bounding box center [1084, 404] width 16 height 16
click at [1076, 460] on icon "button" at bounding box center [1084, 455] width 16 height 16
click at [1076, 513] on icon "button" at bounding box center [1084, 508] width 16 height 16
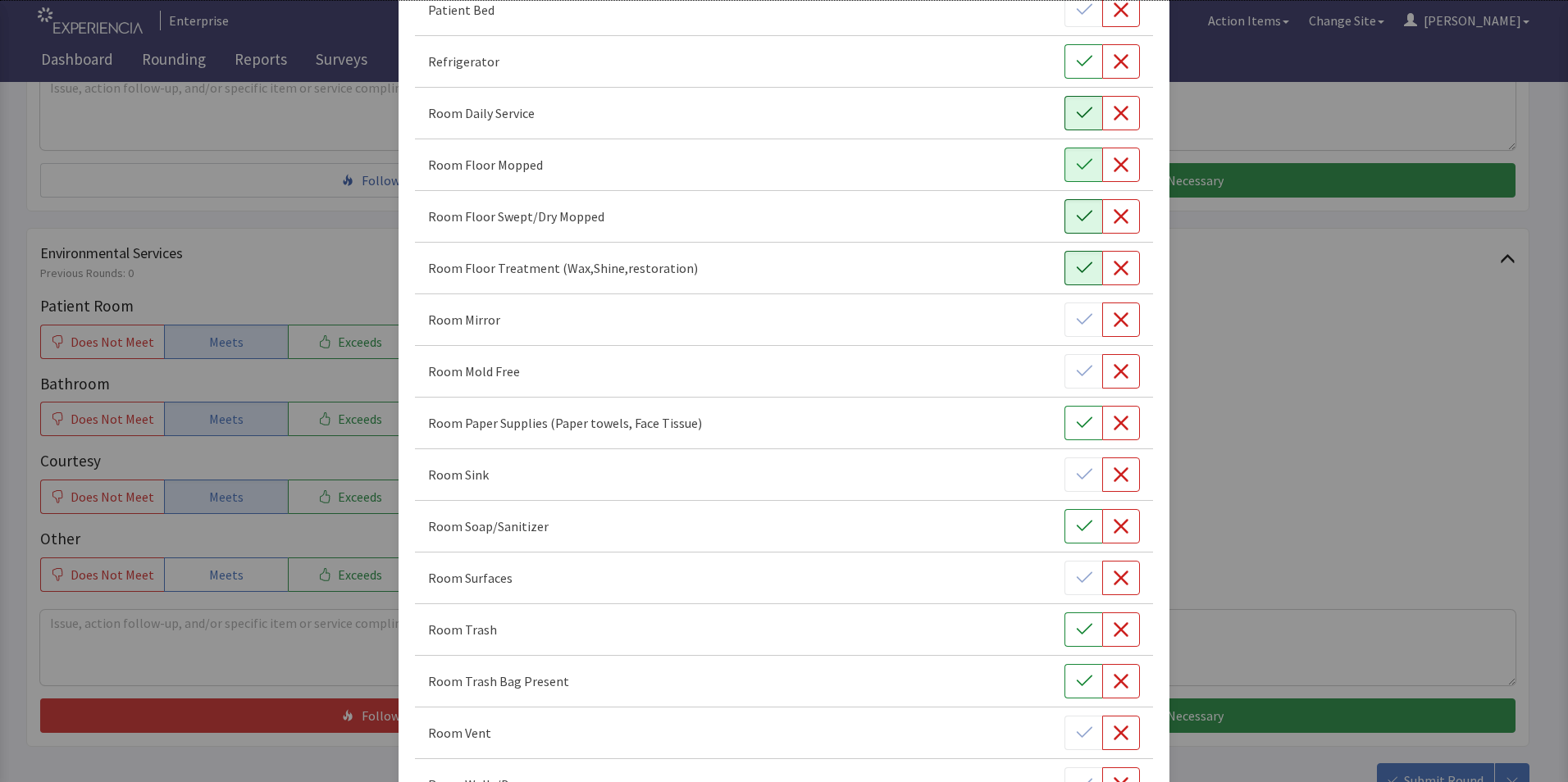
scroll to position [656, 0]
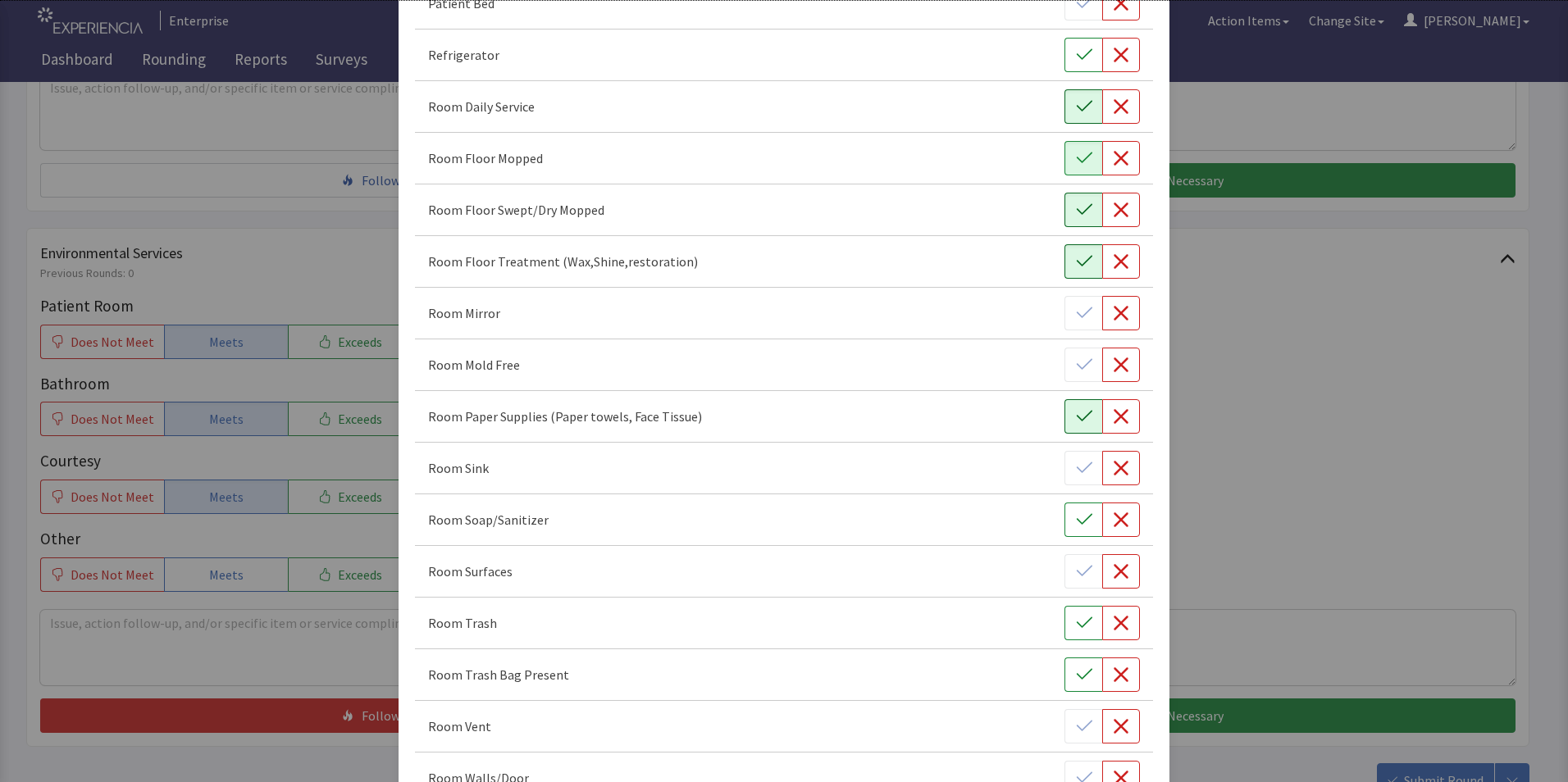
click at [1065, 423] on button "button" at bounding box center [1083, 416] width 37 height 35
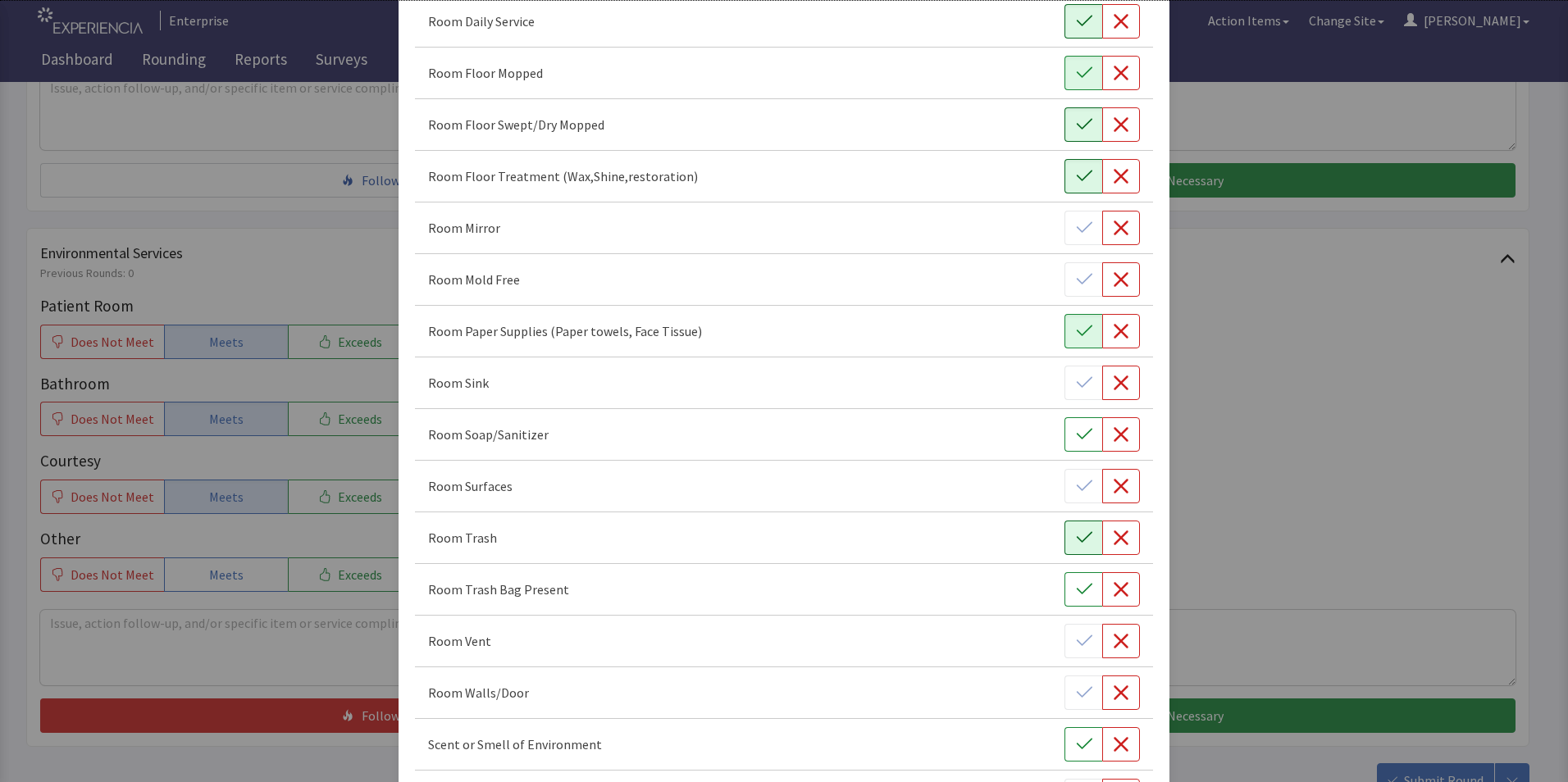
scroll to position [820, 0]
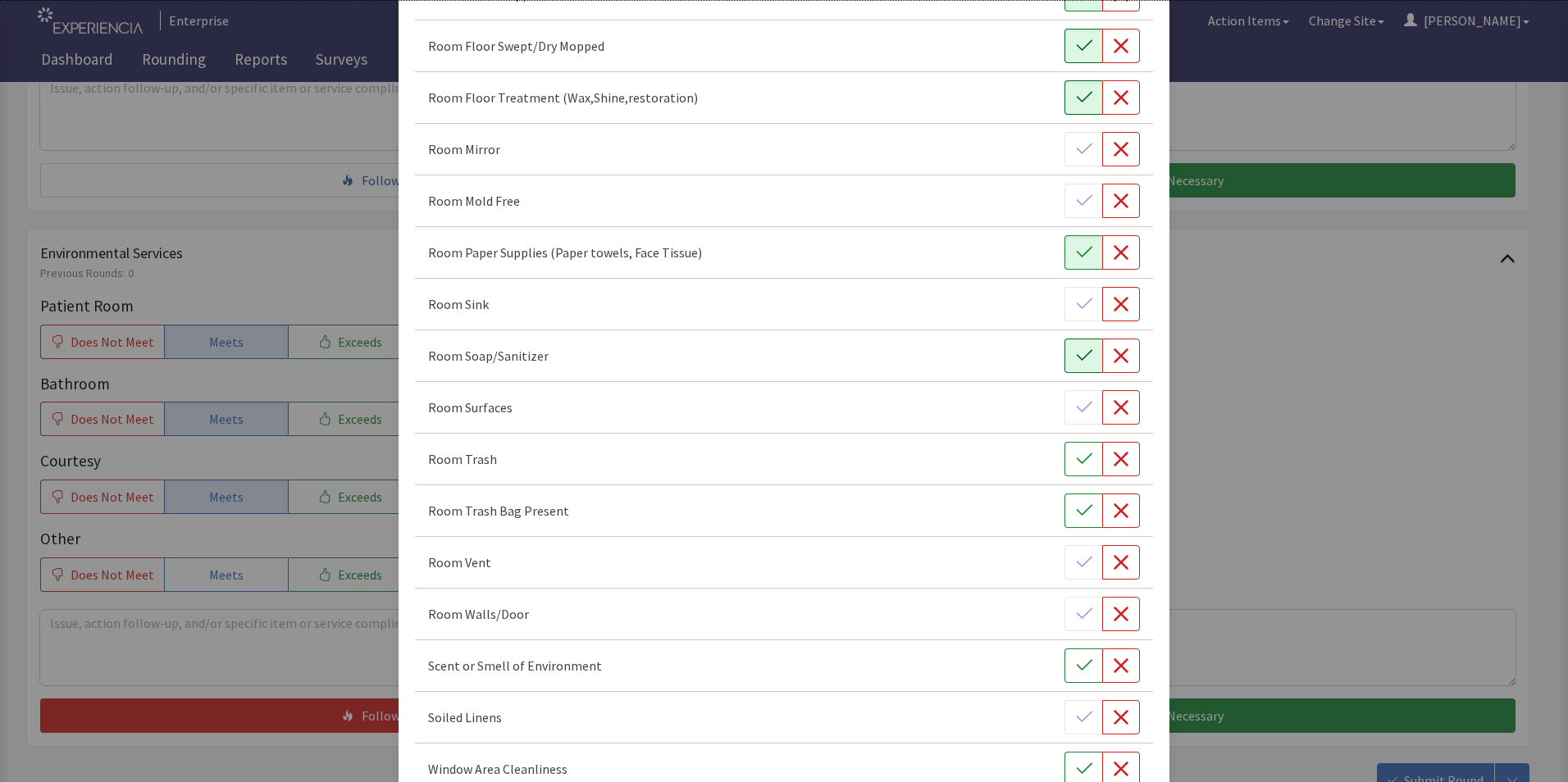
click at [1076, 360] on icon "button" at bounding box center [1084, 356] width 16 height 16
click at [1076, 459] on icon "button" at bounding box center [1084, 459] width 16 height 16
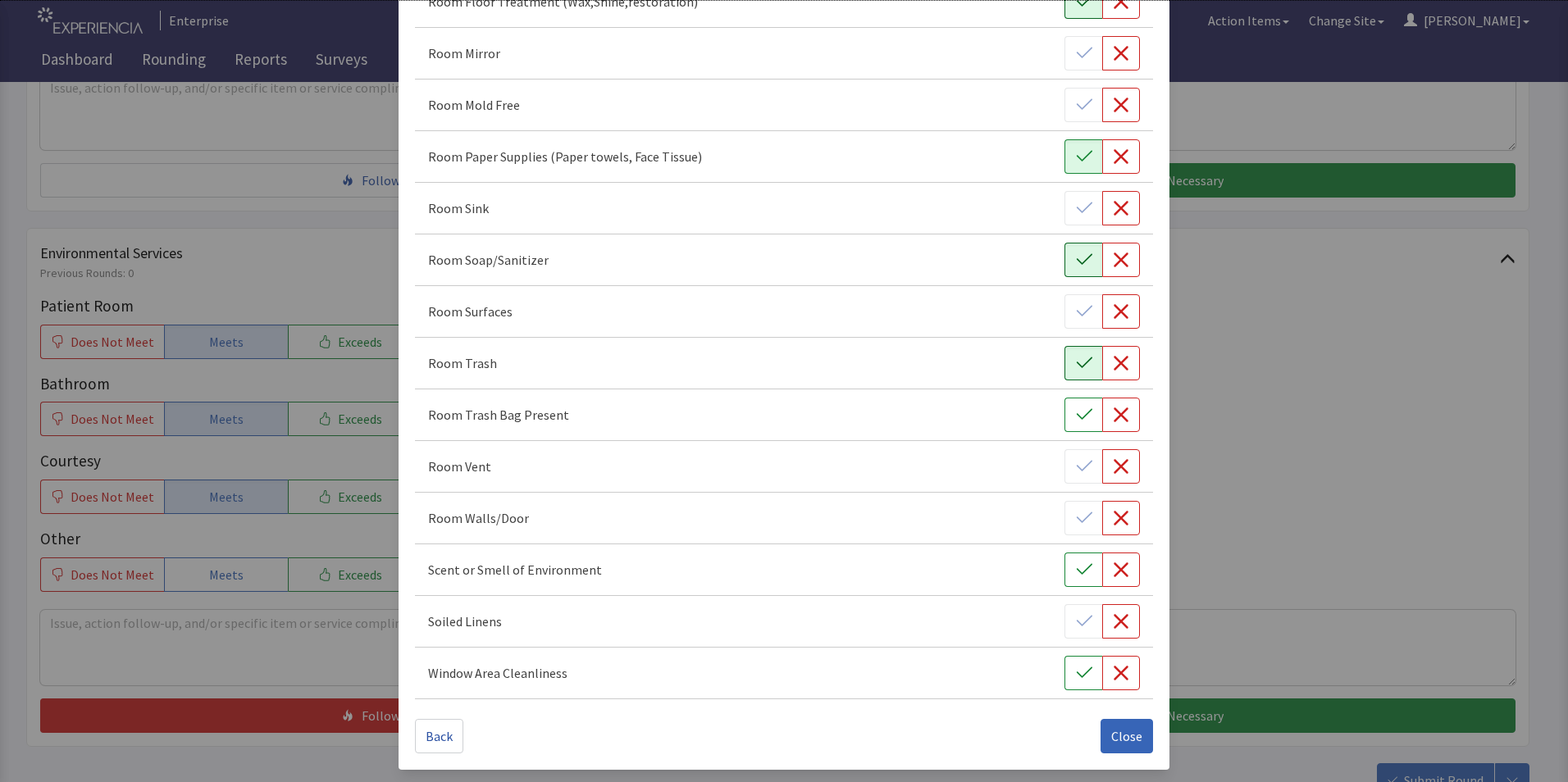
scroll to position [917, 0]
click at [1116, 738] on span "Close" at bounding box center [1127, 736] width 31 height 20
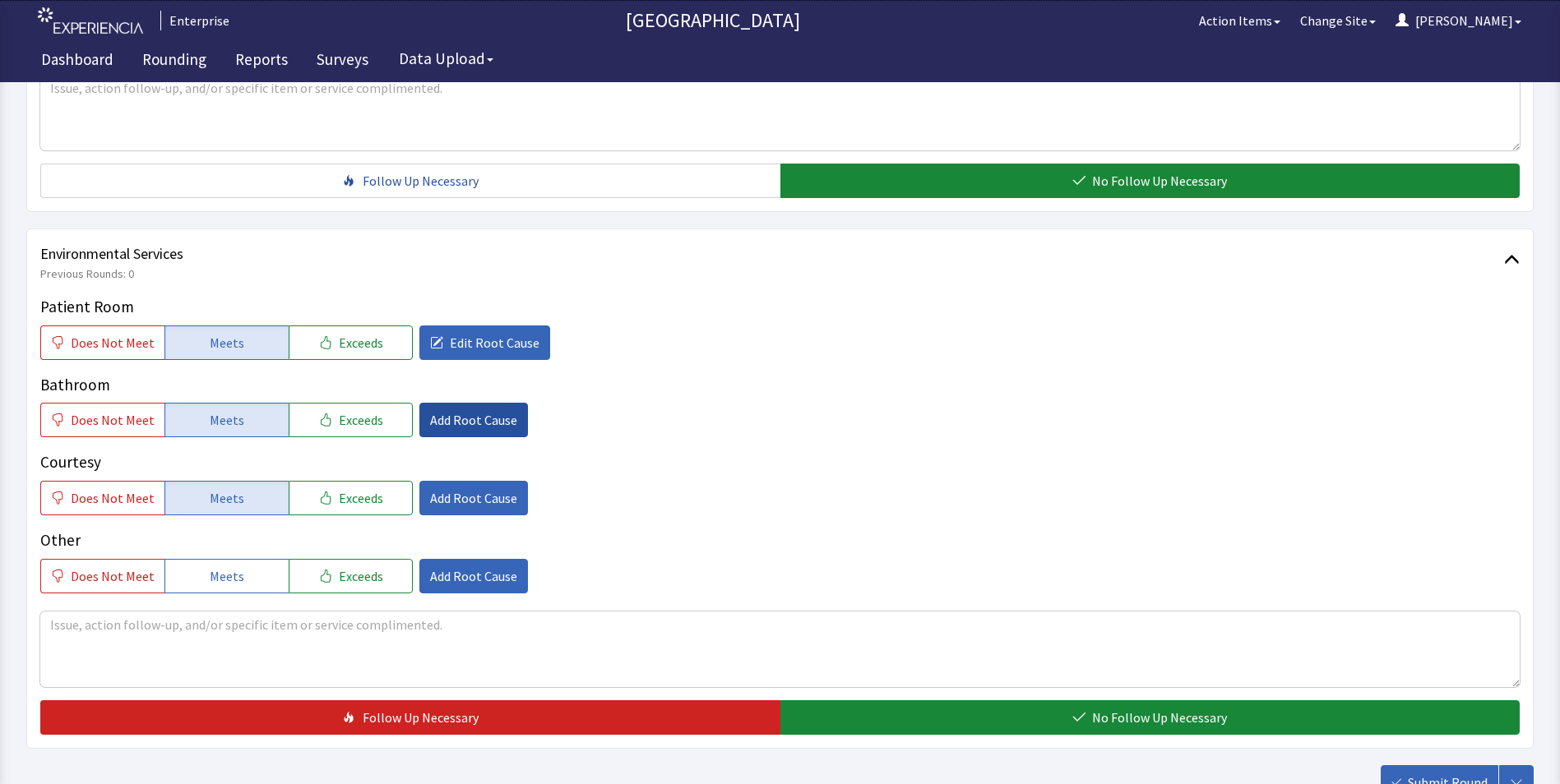
click at [449, 410] on span "Add Root Cause" at bounding box center [473, 420] width 87 height 20
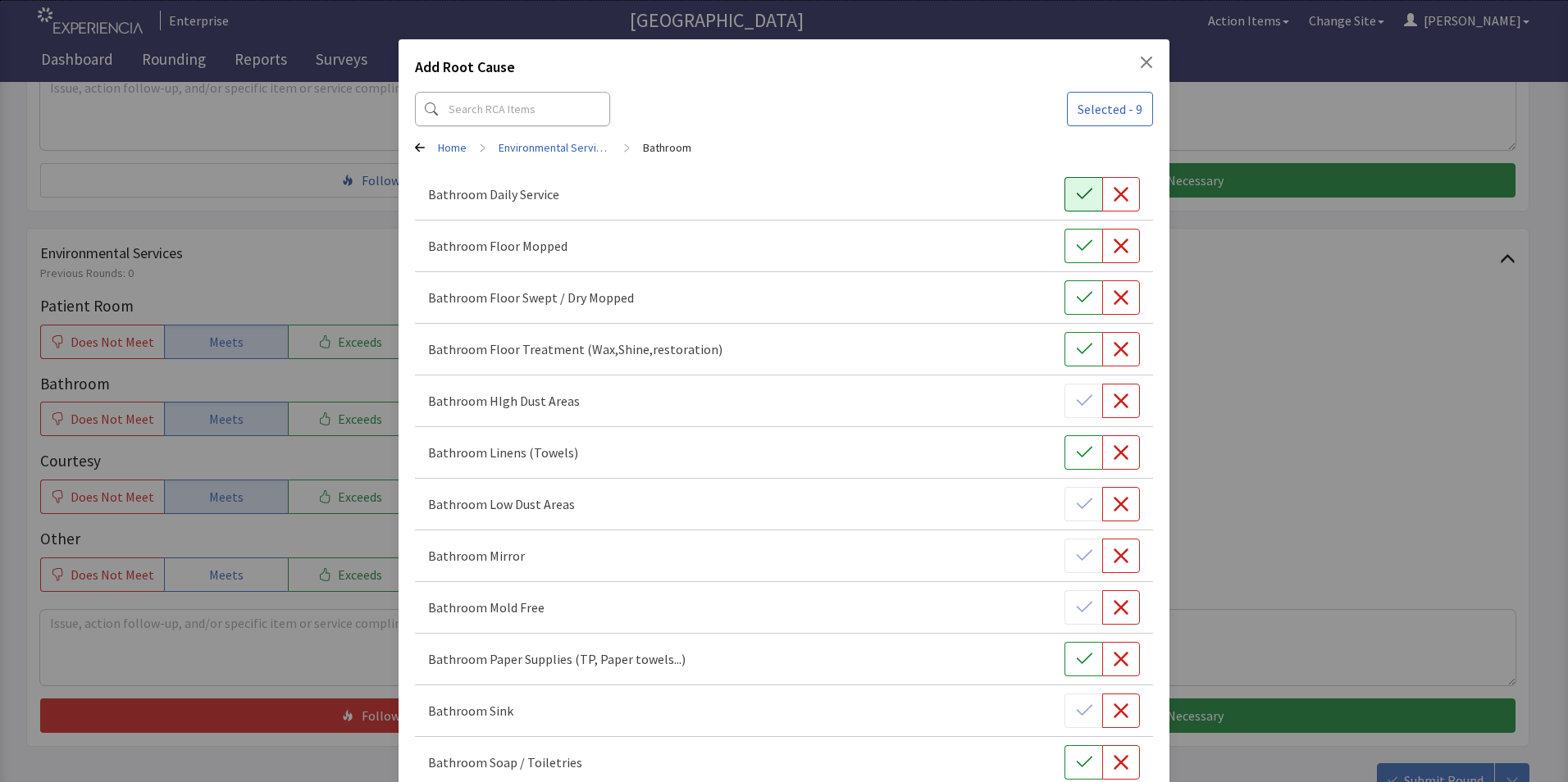
click at [1078, 194] on icon "button" at bounding box center [1084, 194] width 16 height 11
click at [1073, 260] on button "button" at bounding box center [1083, 246] width 37 height 35
click at [1078, 309] on button "button" at bounding box center [1083, 297] width 37 height 35
click at [1079, 357] on icon "button" at bounding box center [1084, 349] width 16 height 16
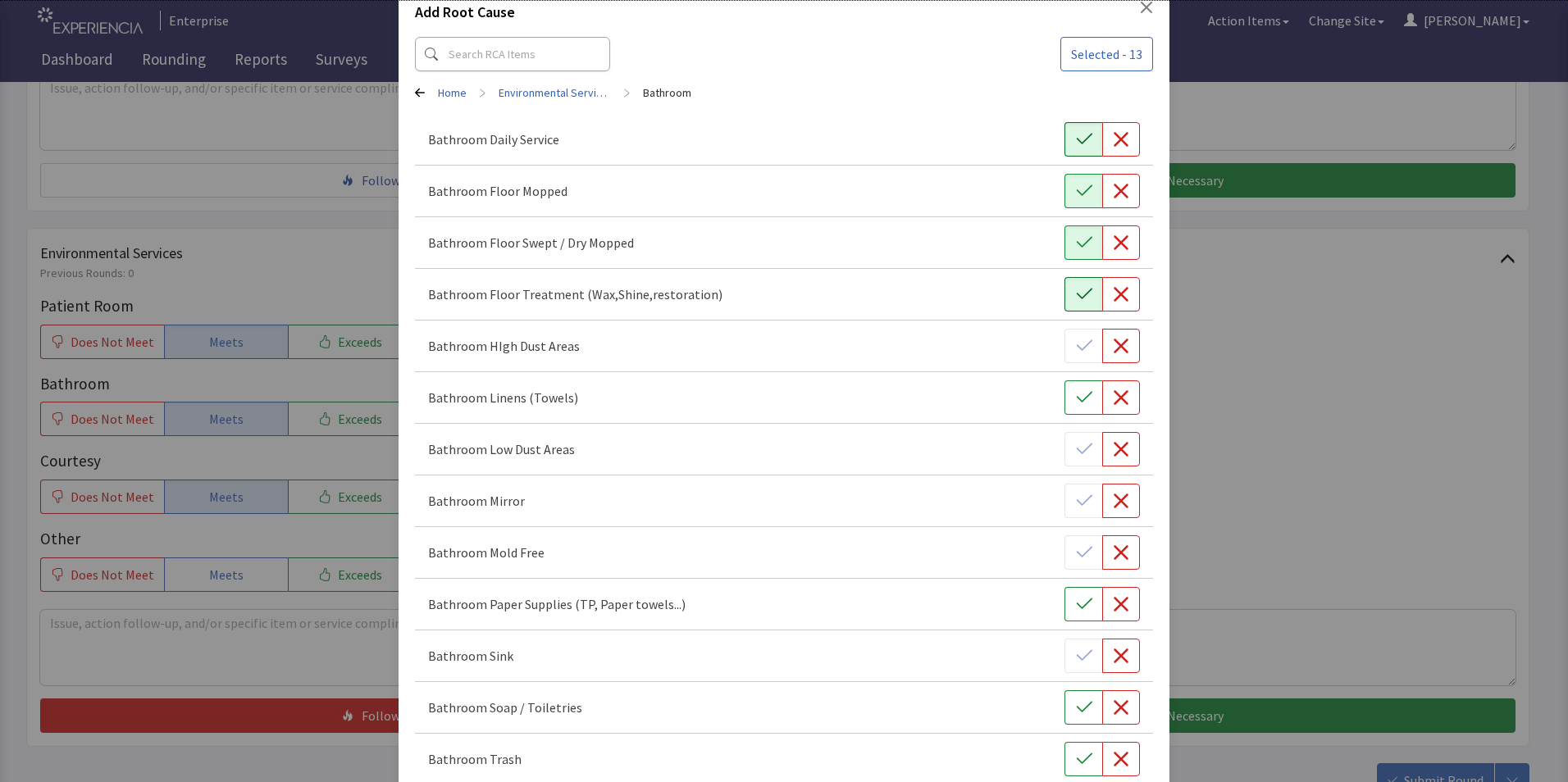
scroll to position [164, 0]
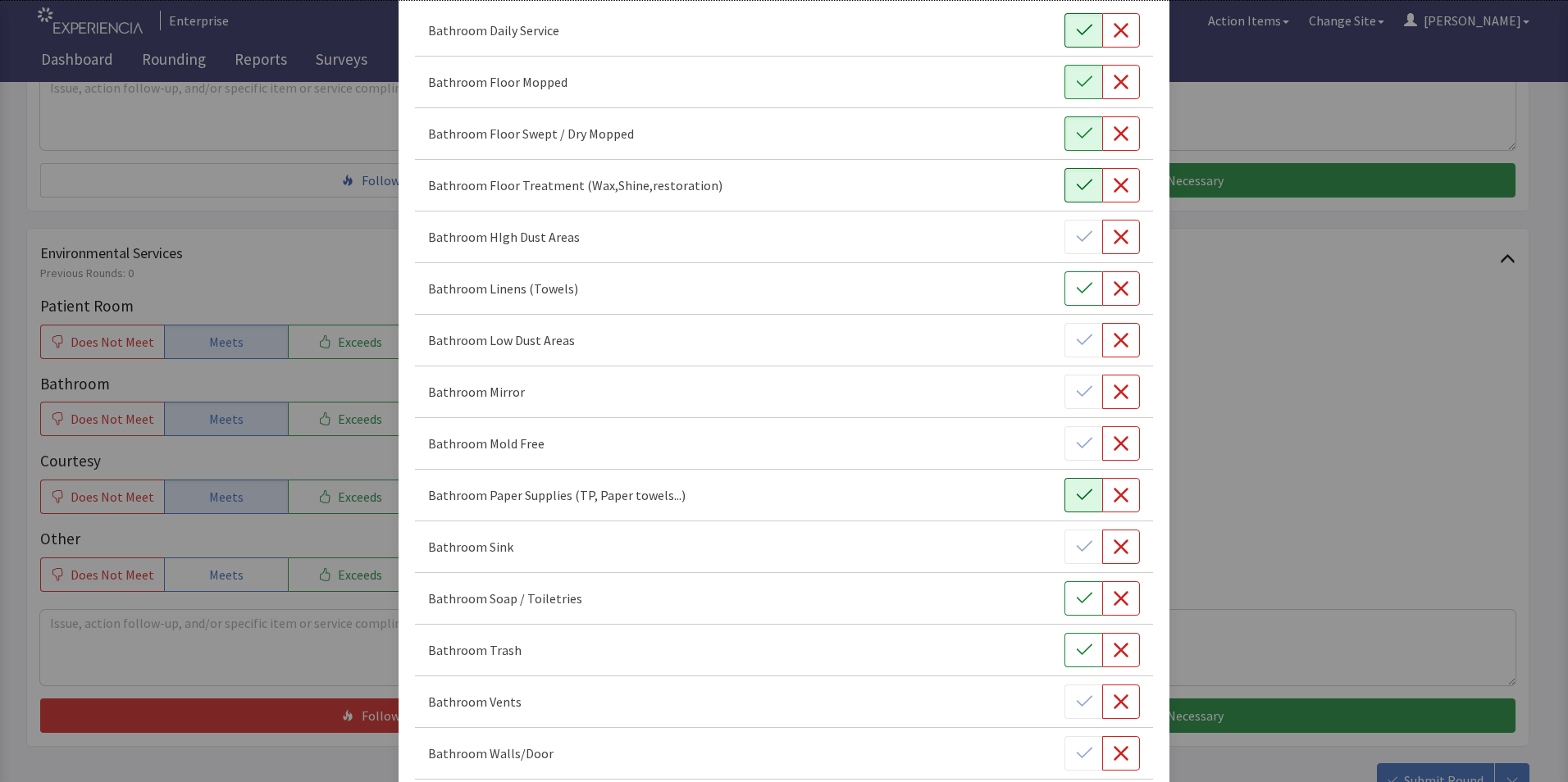
click at [1076, 490] on icon "button" at bounding box center [1084, 495] width 16 height 16
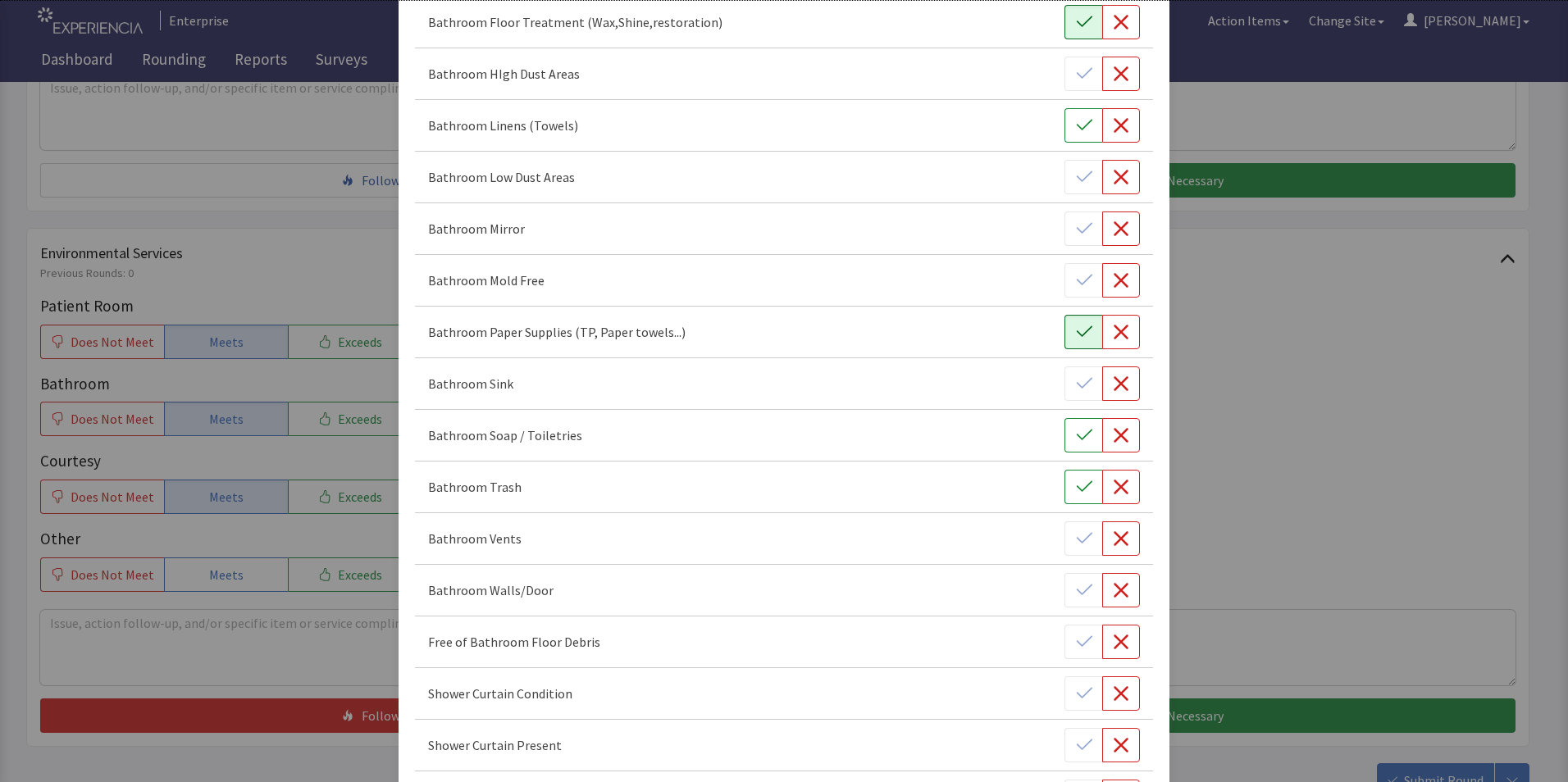
scroll to position [328, 0]
drag, startPoint x: 1076, startPoint y: 436, endPoint x: 1072, endPoint y: 461, distance: 25.3
click at [1073, 454] on div "Bathroom Soap / Toiletries" at bounding box center [783, 435] width 738 height 51
drag, startPoint x: 1071, startPoint y: 501, endPoint x: 1074, endPoint y: 511, distance: 10.4
click at [1073, 508] on div "Bathroom Trash" at bounding box center [783, 486] width 738 height 51
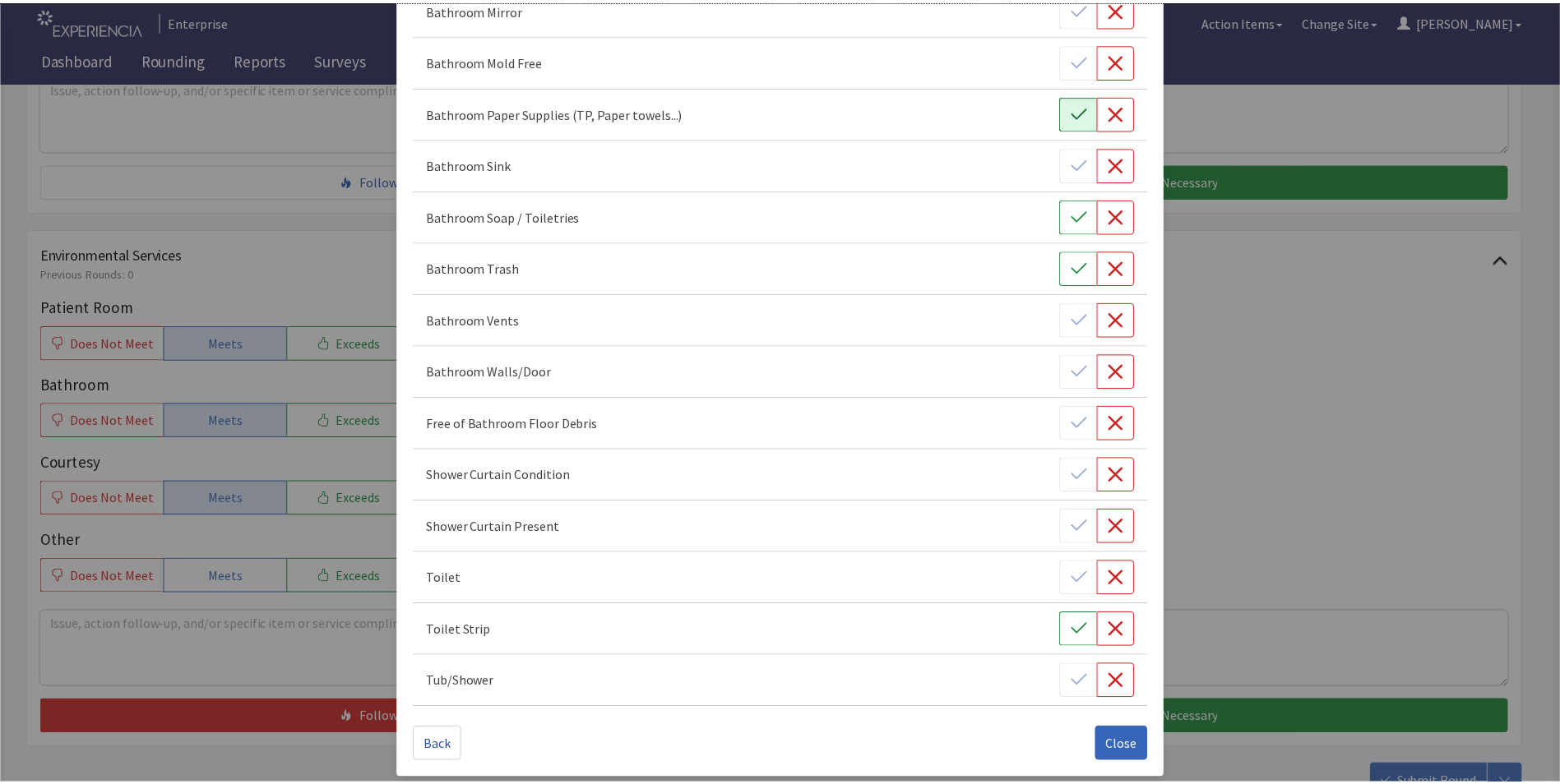
scroll to position [556, 0]
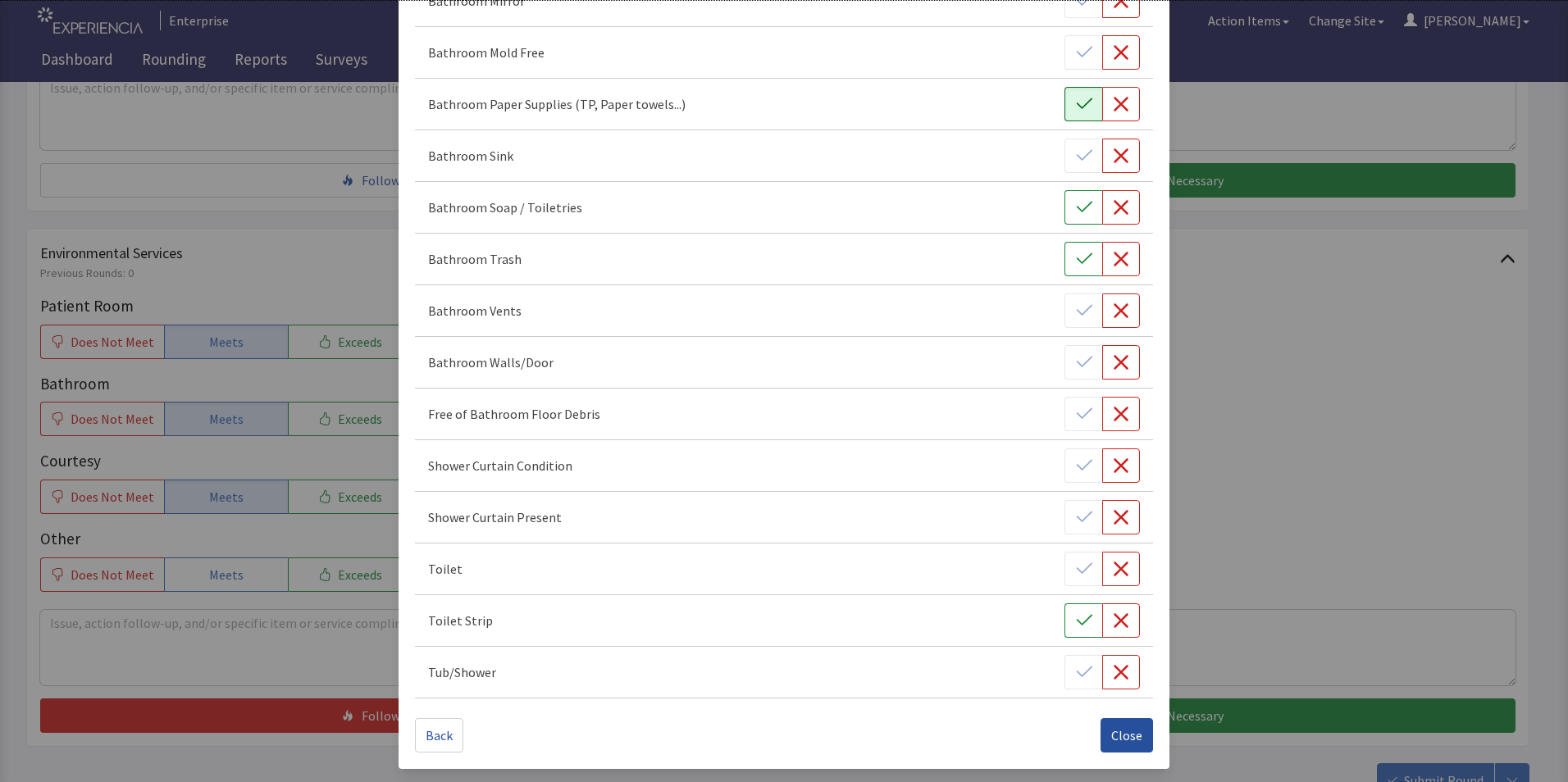
click at [1128, 734] on span "Close" at bounding box center [1127, 736] width 31 height 20
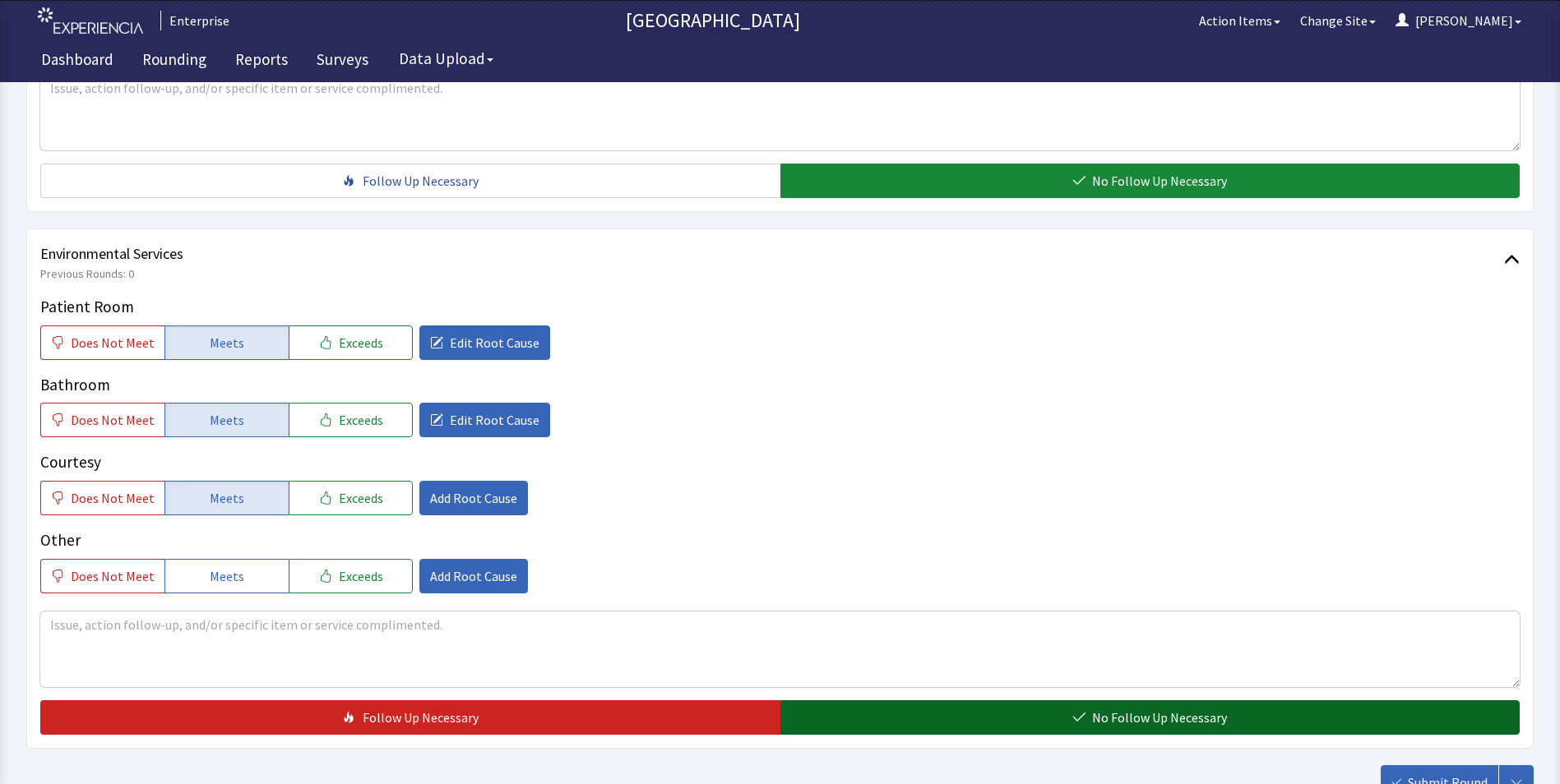
click at [1047, 700] on button "No Follow Up Necessary" at bounding box center [1150, 717] width 740 height 35
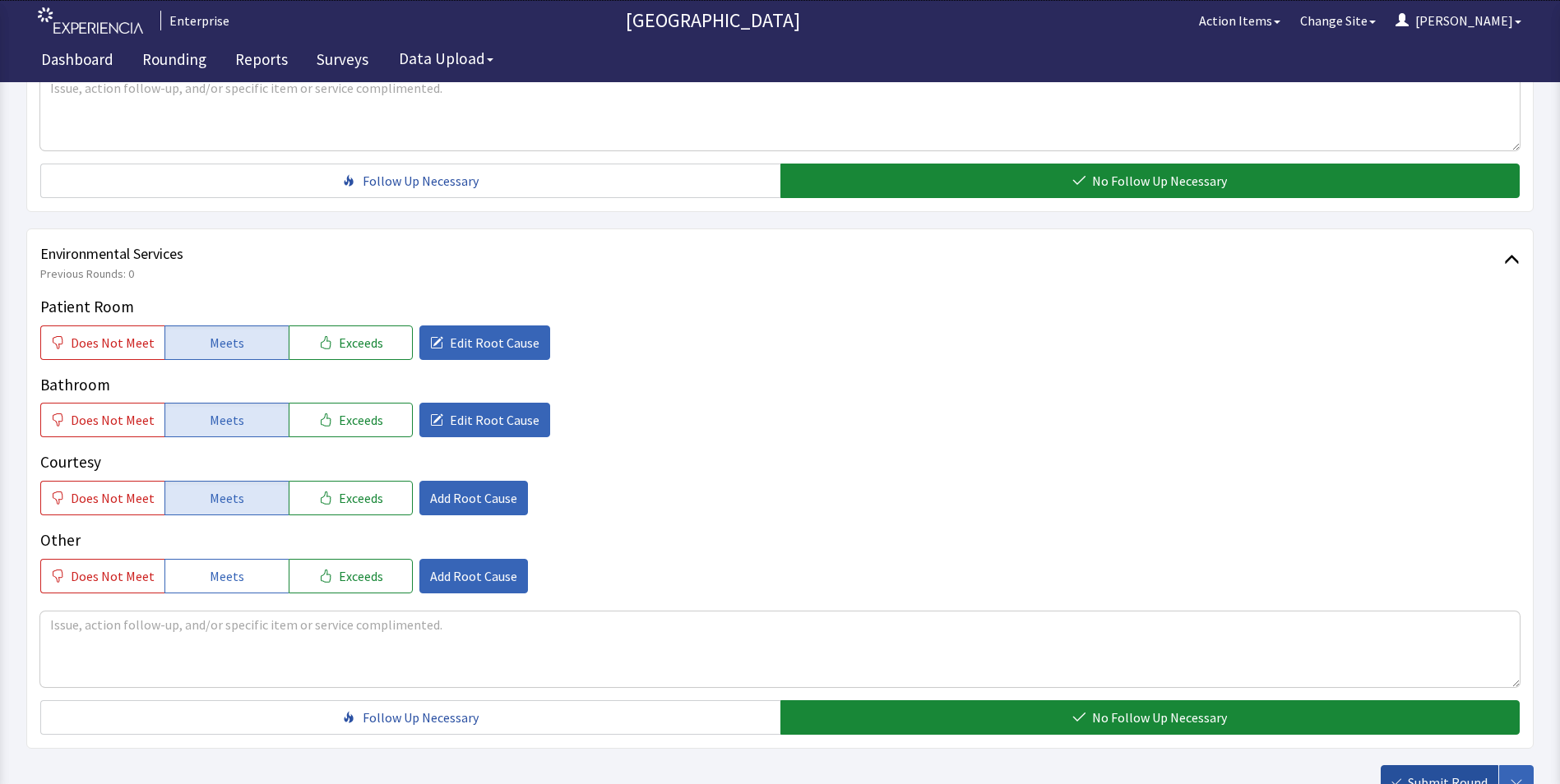
click at [1451, 772] on span "Submit Round" at bounding box center [1448, 782] width 80 height 20
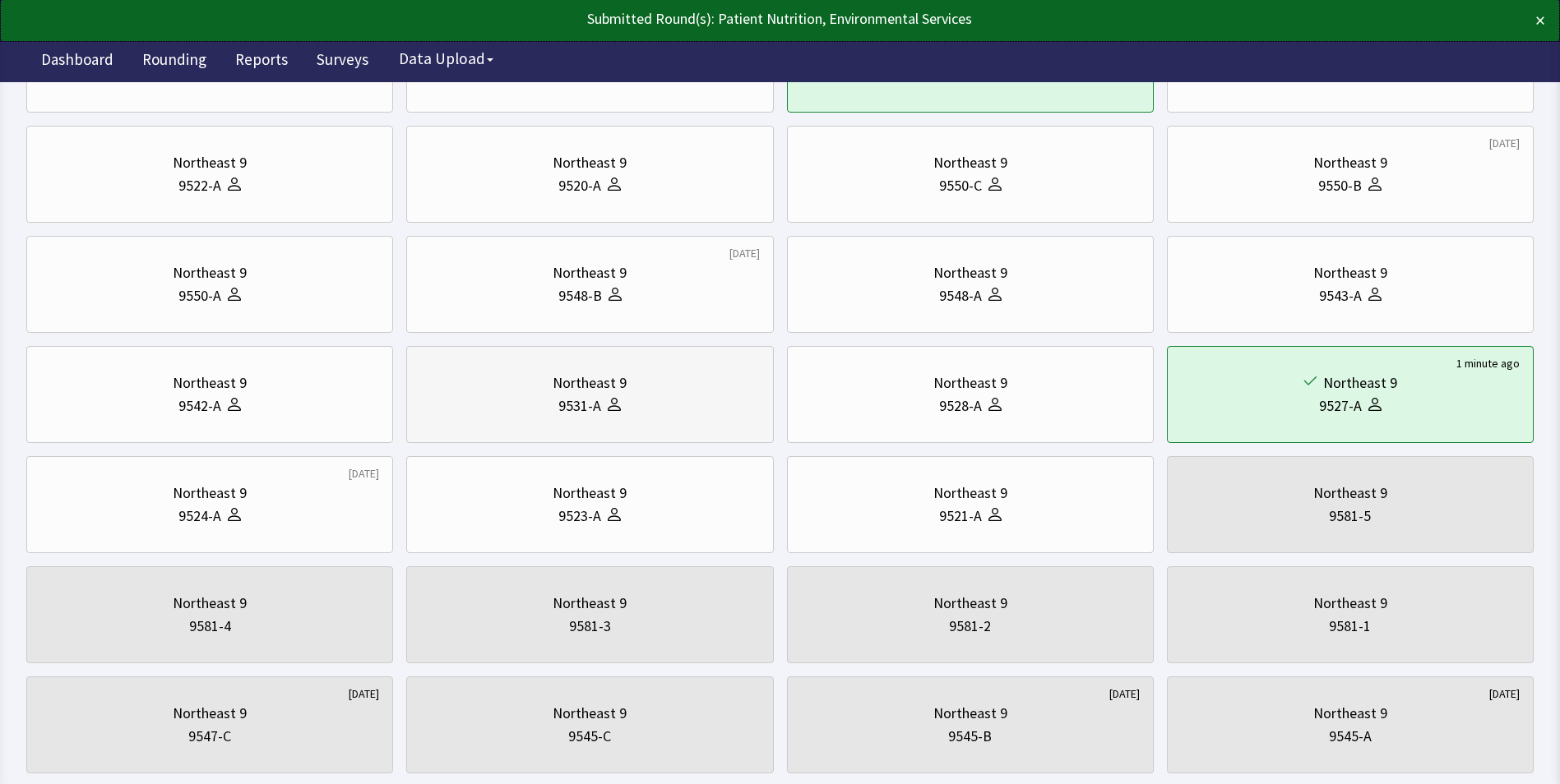
scroll to position [329, 0]
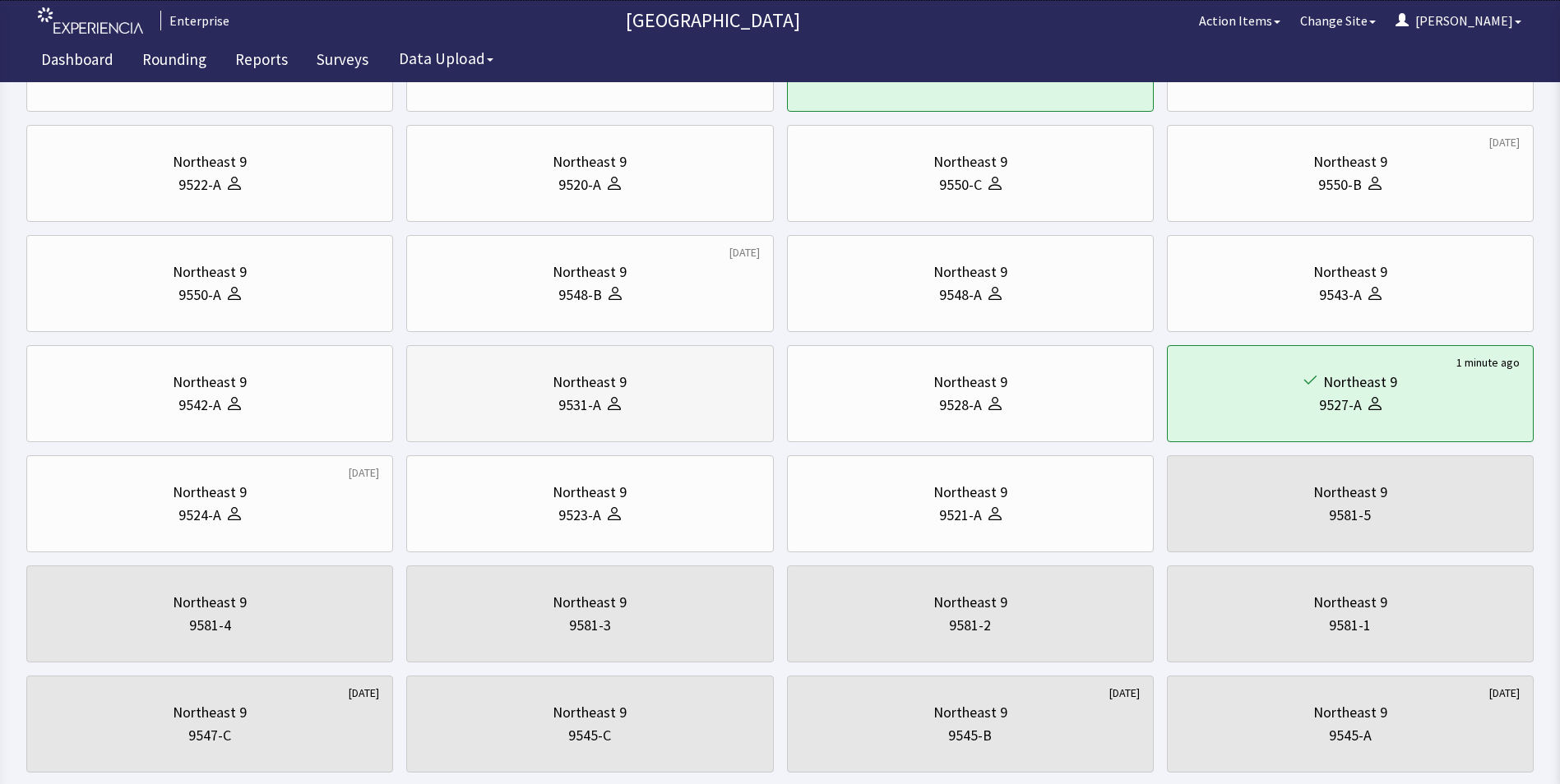
click at [574, 416] on div "9531-A" at bounding box center [579, 406] width 43 height 23
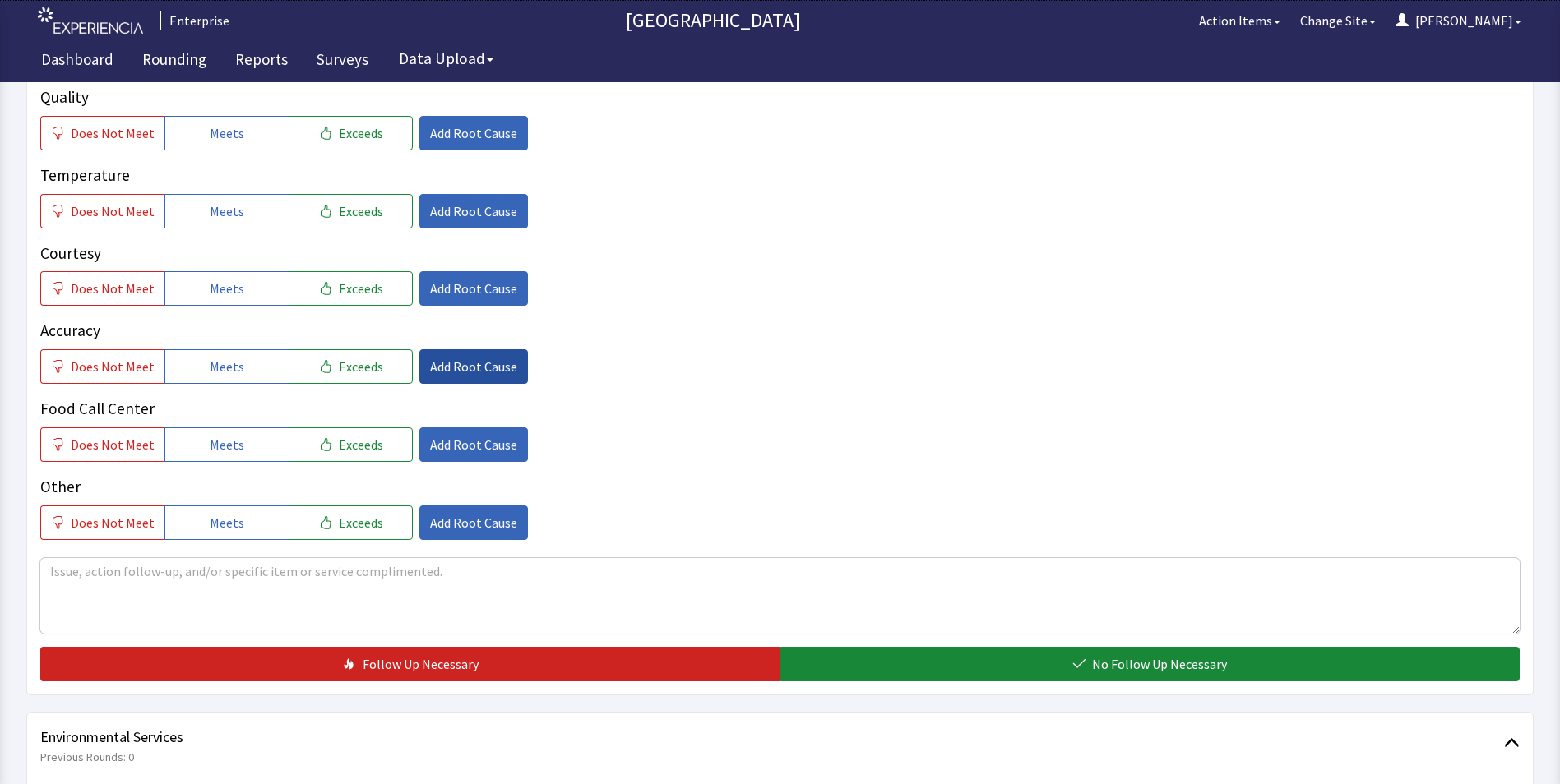
scroll to position [329, 0]
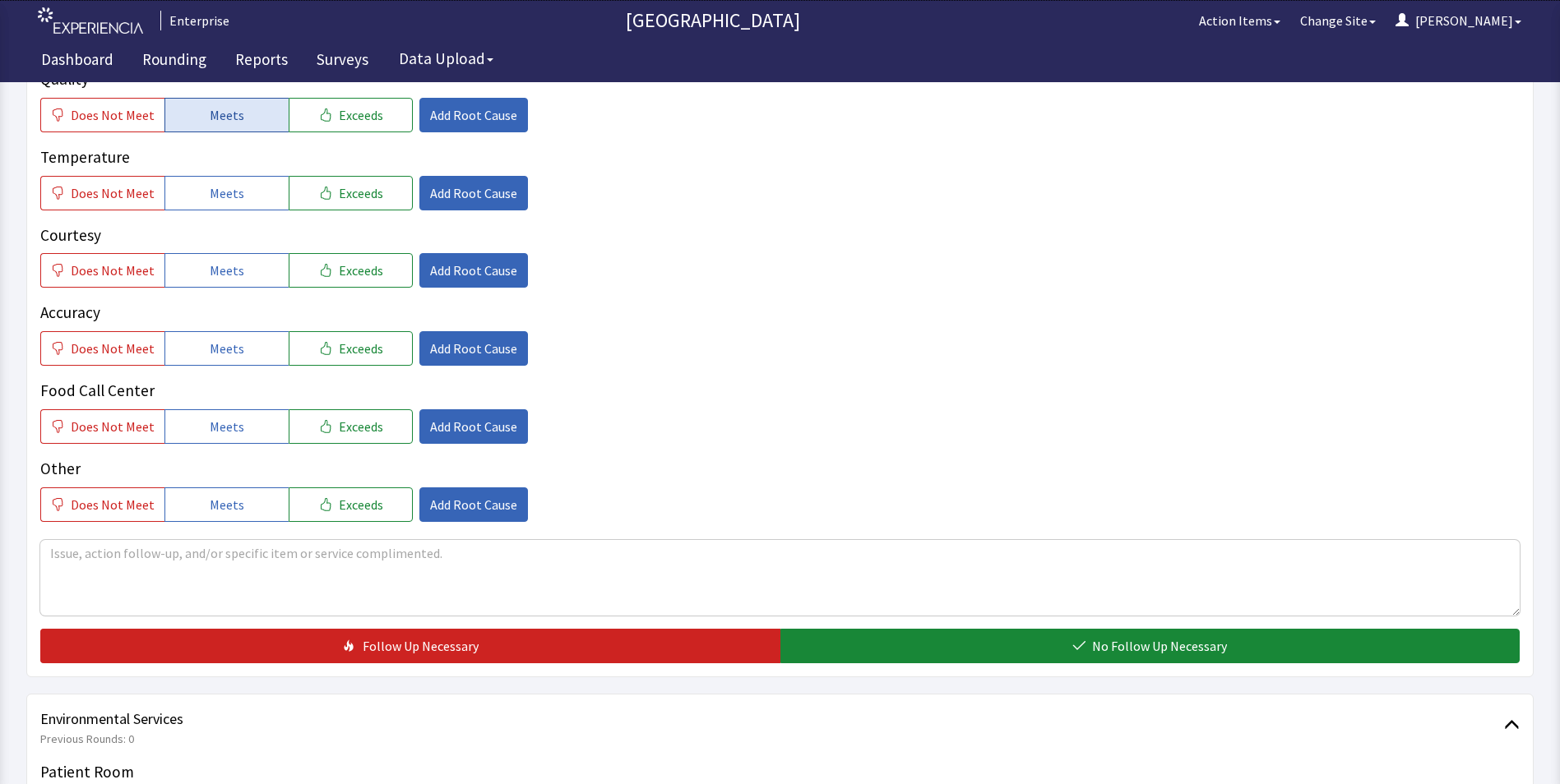
click at [241, 120] on button "Meets" at bounding box center [227, 115] width 125 height 35
click at [254, 206] on button "Meets" at bounding box center [227, 193] width 125 height 35
drag, startPoint x: 255, startPoint y: 275, endPoint x: 255, endPoint y: 301, distance: 26.0
click at [255, 279] on button "Meets" at bounding box center [227, 271] width 125 height 35
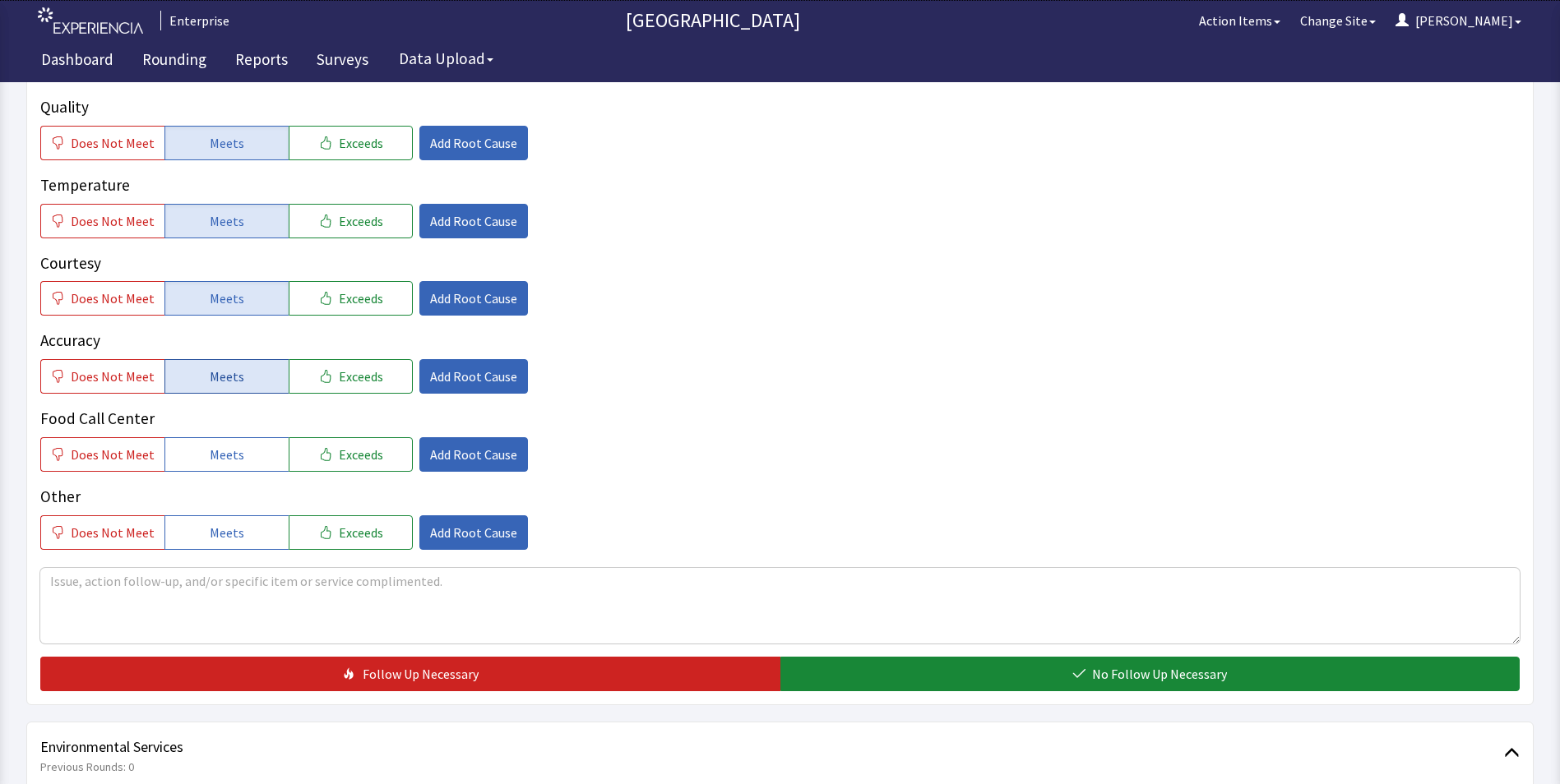
click at [251, 360] on button "Meets" at bounding box center [227, 376] width 125 height 35
drag, startPoint x: 235, startPoint y: 434, endPoint x: 404, endPoint y: 488, distance: 177.4
click at [235, 445] on span "Meets" at bounding box center [227, 455] width 35 height 20
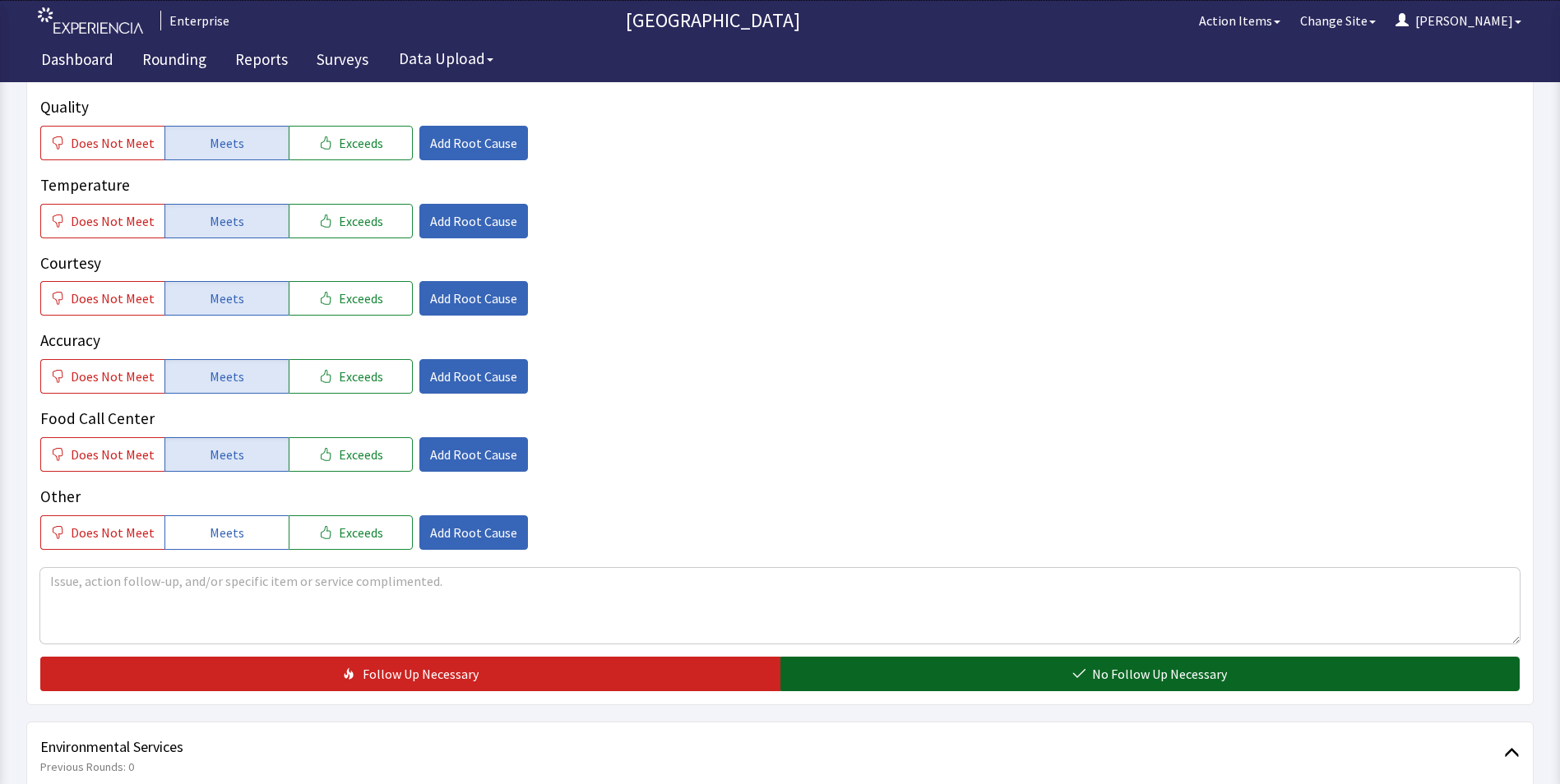
click at [946, 657] on button "No Follow Up Necessary" at bounding box center [1150, 674] width 740 height 35
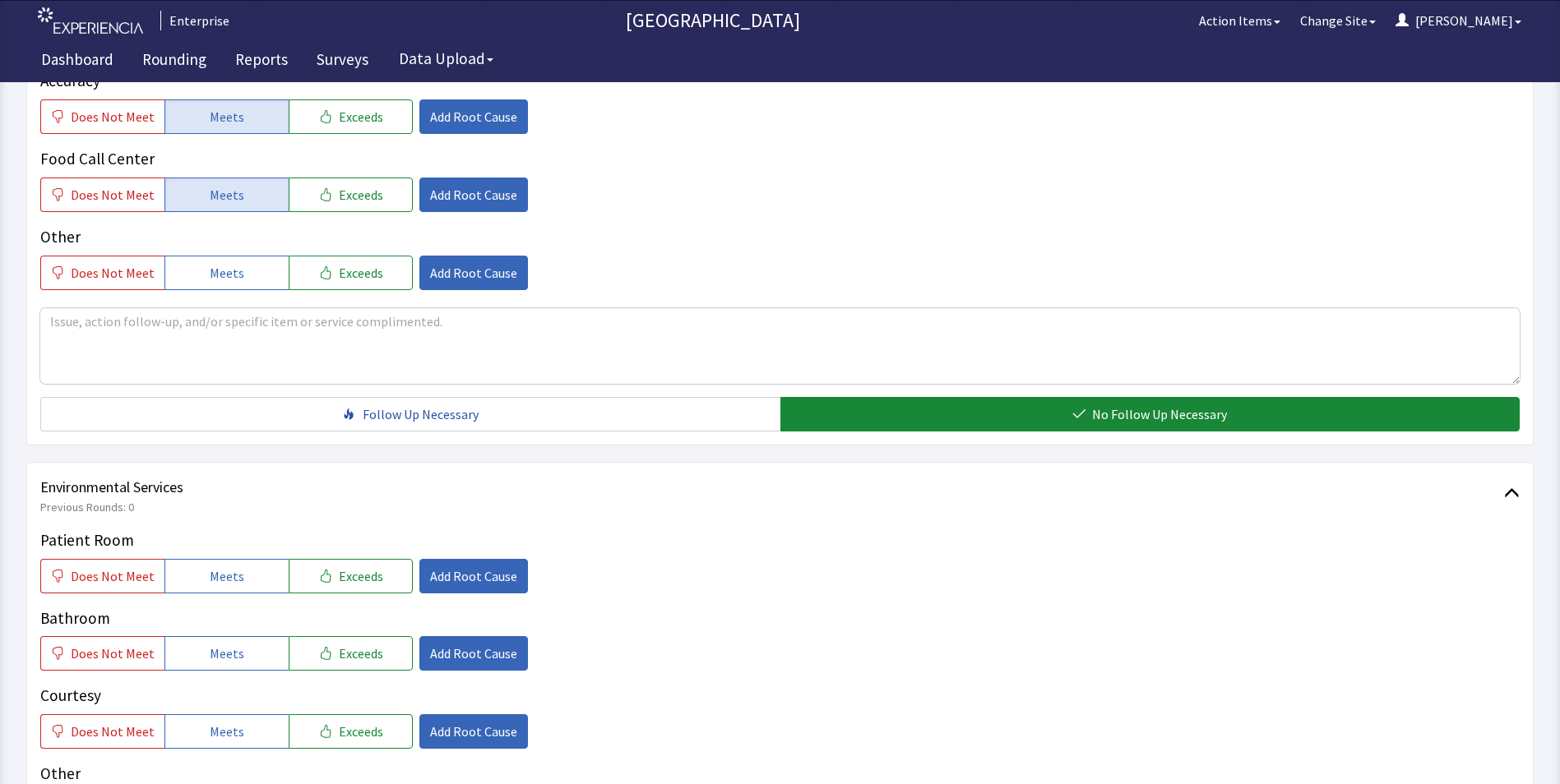
scroll to position [658, 0]
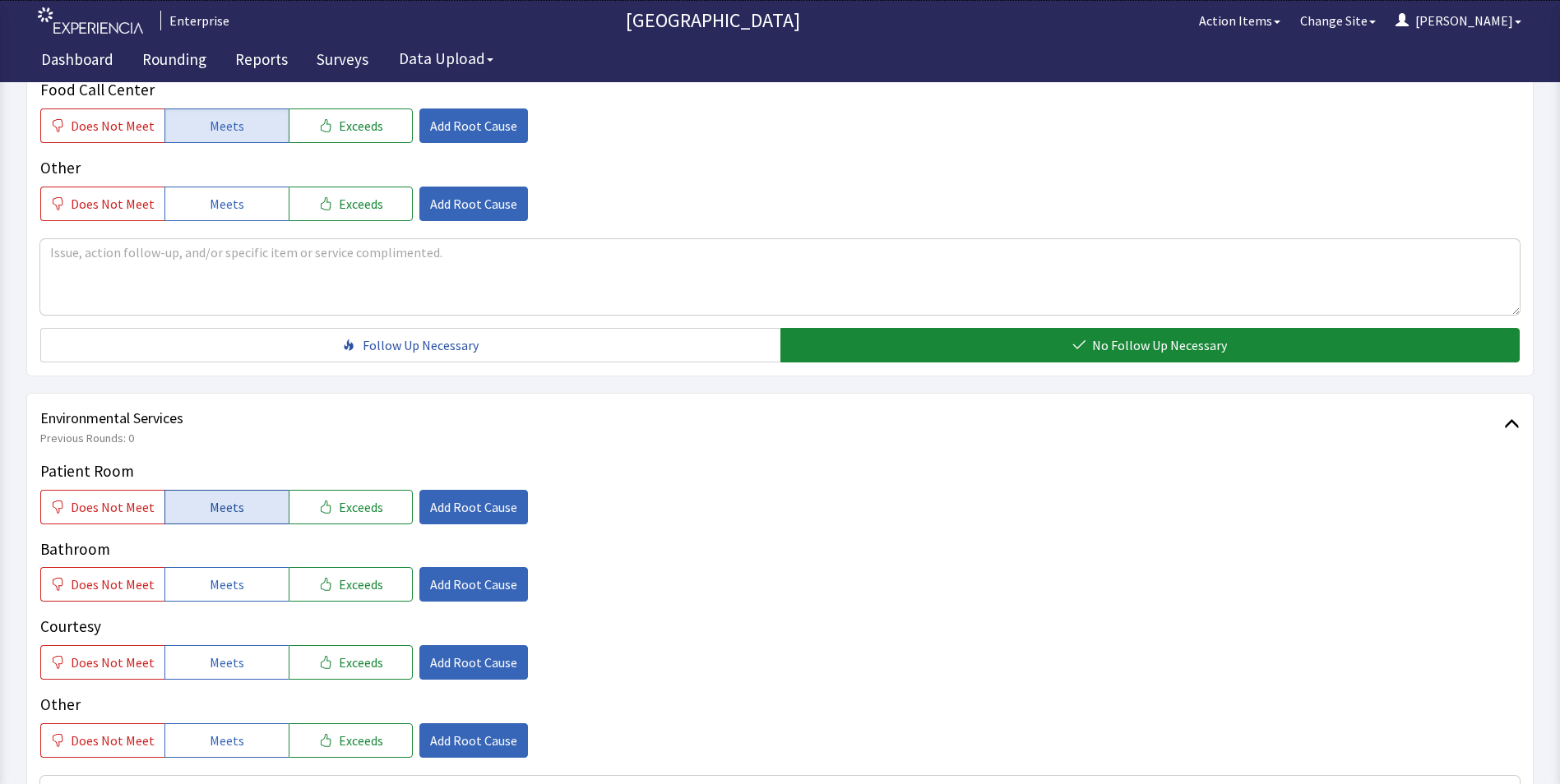
drag, startPoint x: 259, startPoint y: 479, endPoint x: 261, endPoint y: 509, distance: 30.1
click at [258, 490] on button "Meets" at bounding box center [227, 507] width 125 height 35
drag, startPoint x: 256, startPoint y: 549, endPoint x: 247, endPoint y: 589, distance: 41.0
click at [255, 567] on button "Meets" at bounding box center [227, 584] width 125 height 35
click at [232, 653] on span "Meets" at bounding box center [227, 663] width 35 height 20
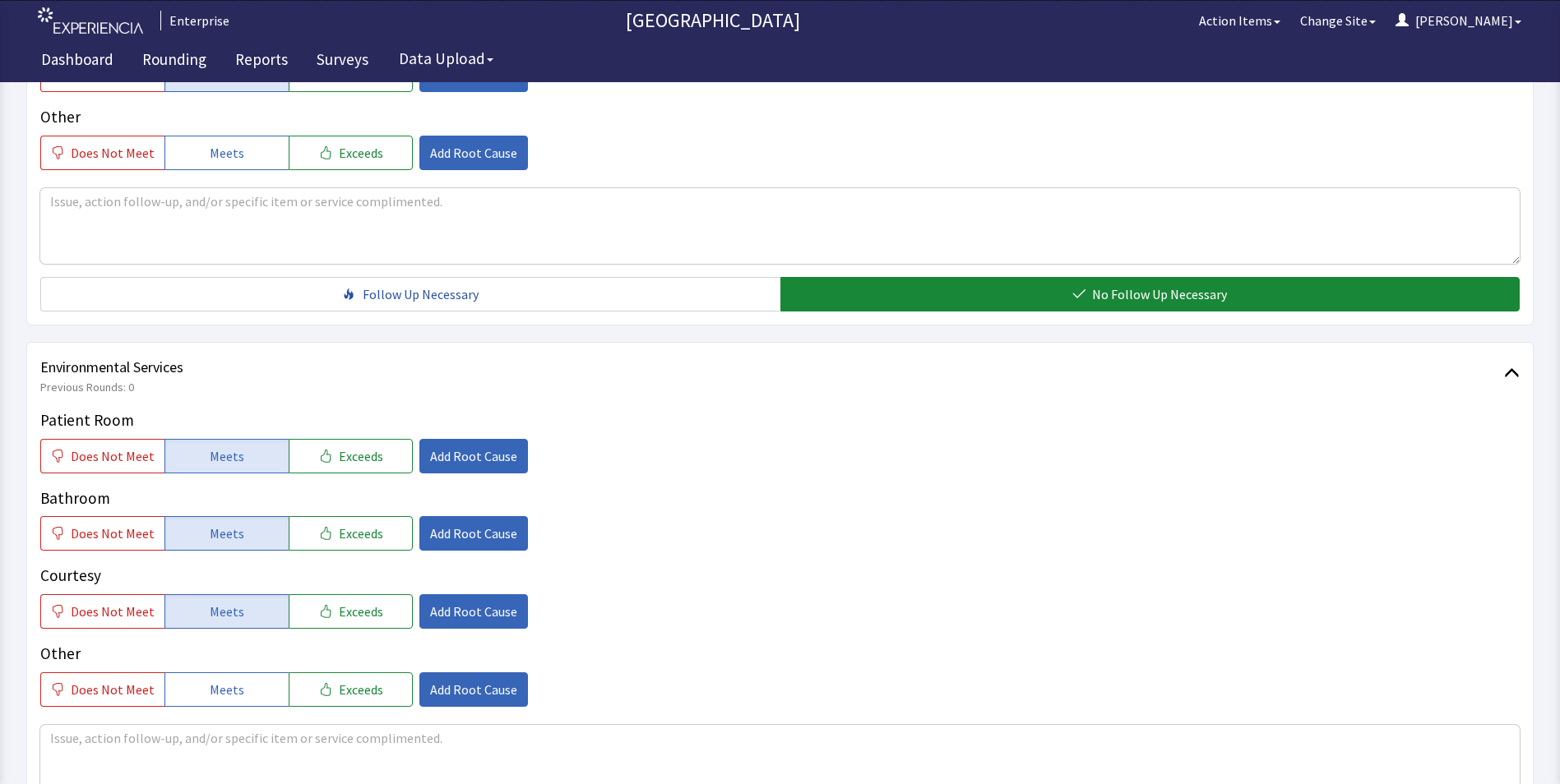
scroll to position [904, 0]
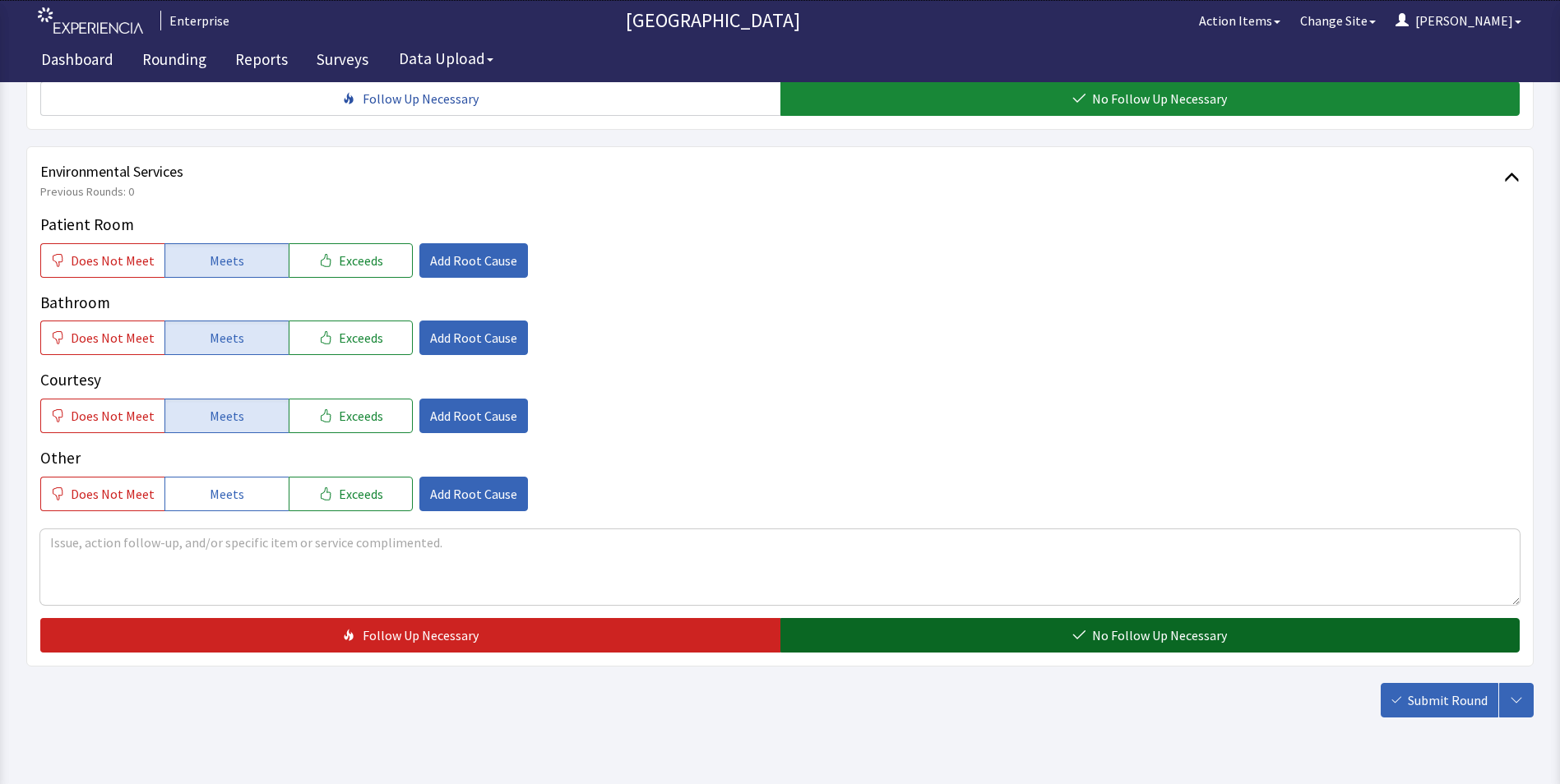
click at [976, 618] on button "No Follow Up Necessary" at bounding box center [1150, 635] width 740 height 35
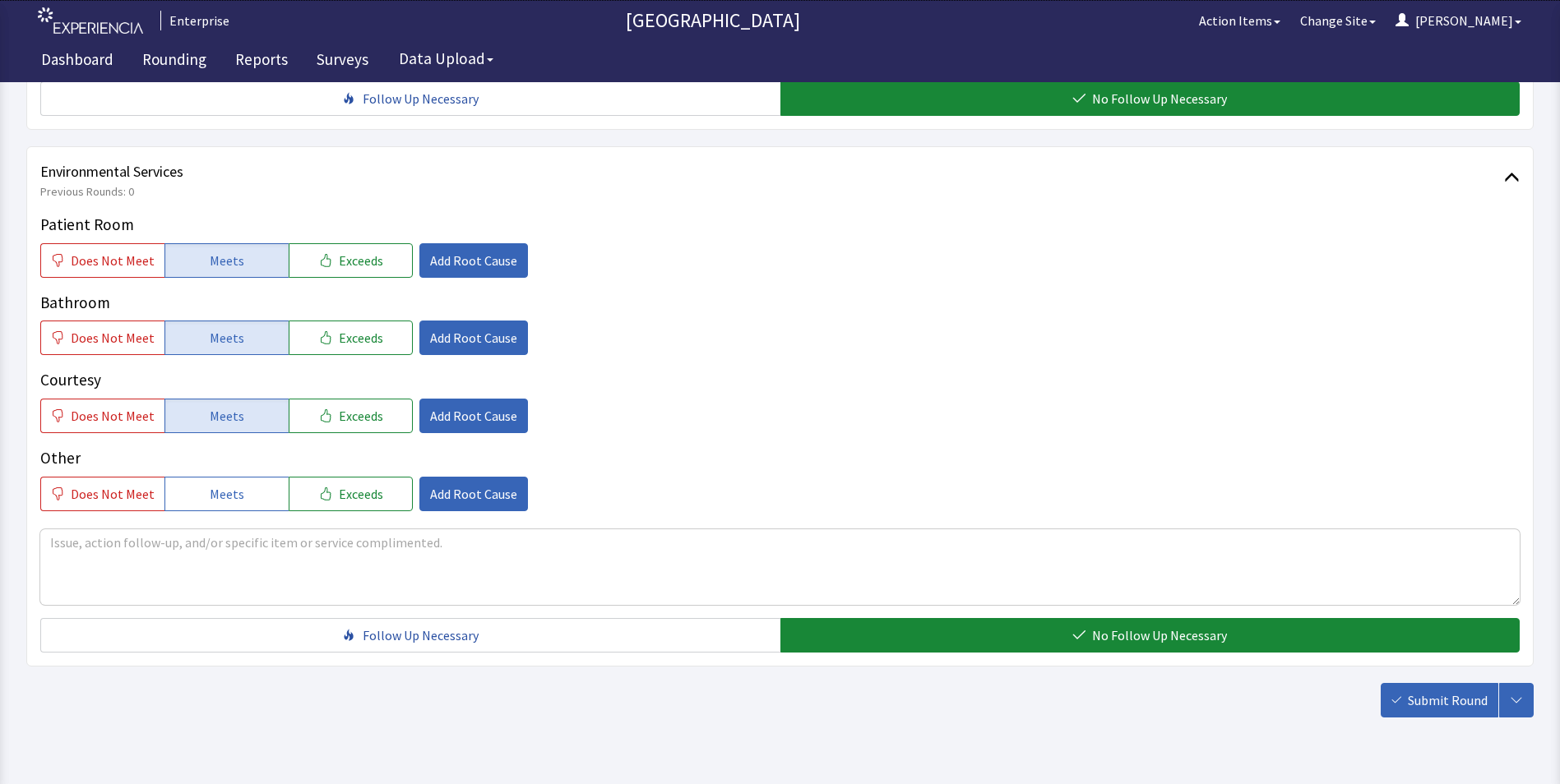
drag, startPoint x: 1459, startPoint y: 667, endPoint x: 1437, endPoint y: 659, distance: 23.4
click at [1460, 691] on span "Submit Round" at bounding box center [1448, 700] width 80 height 20
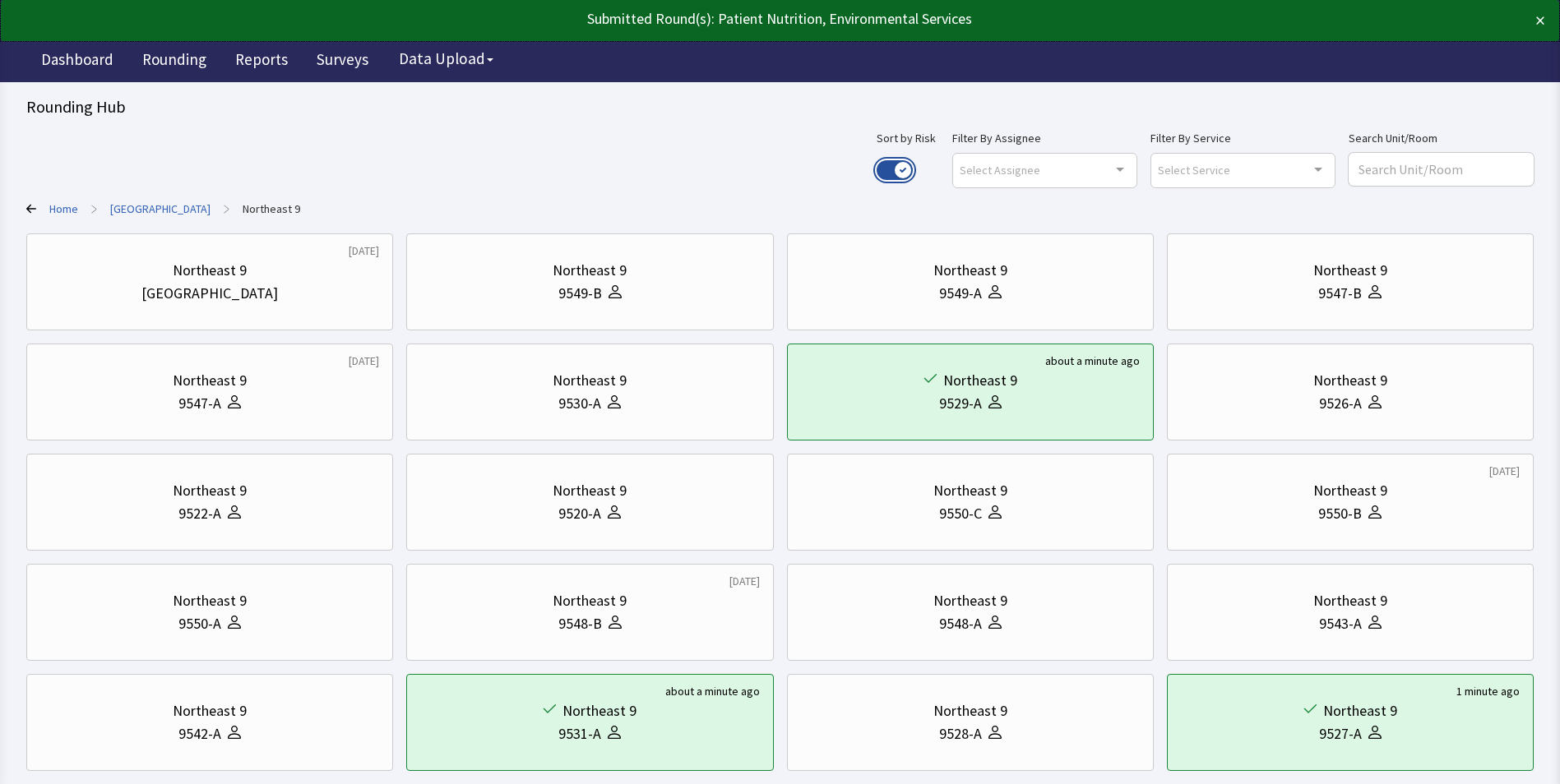
click at [912, 169] on button "Use setting" at bounding box center [894, 170] width 36 height 20
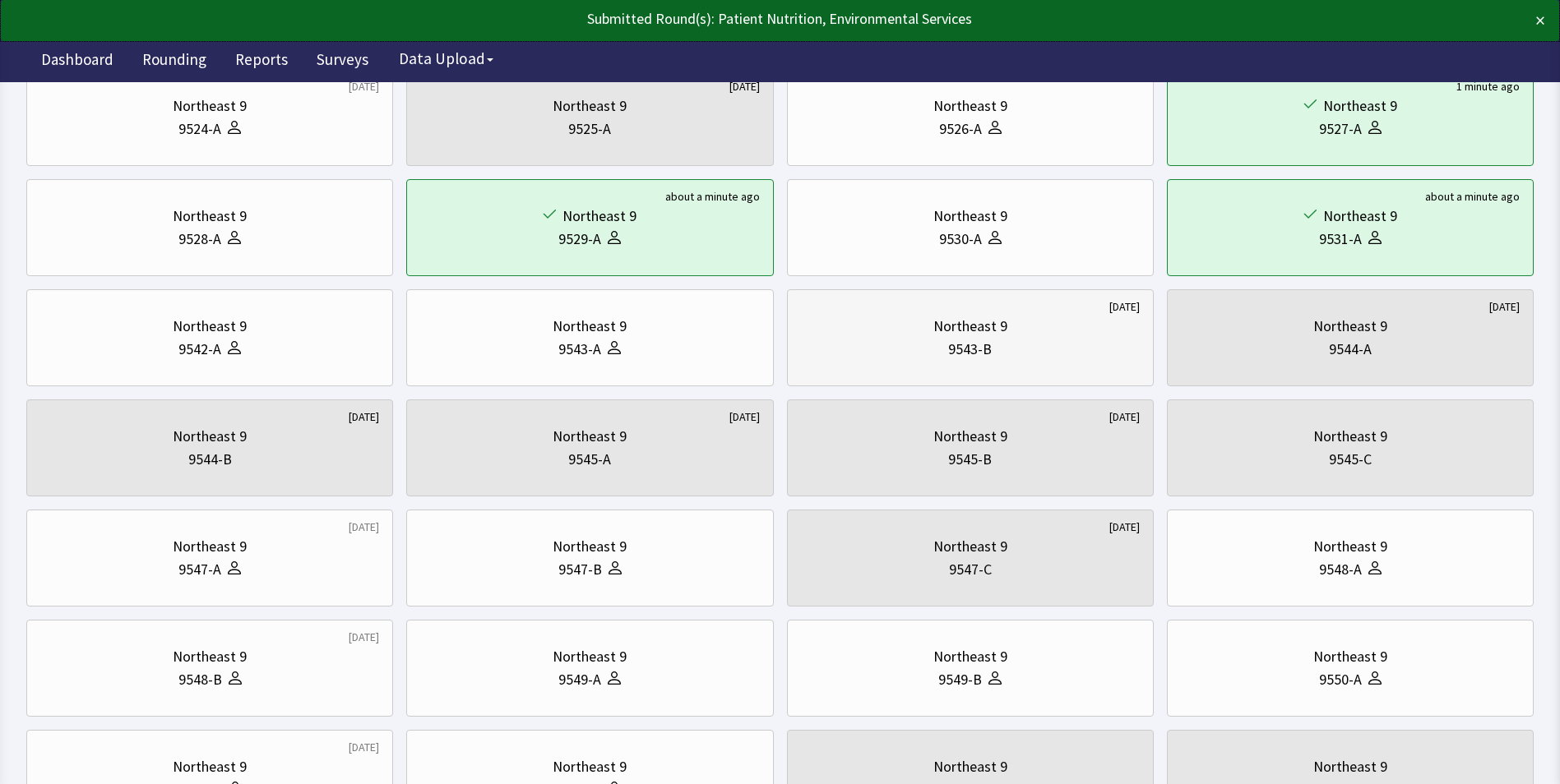
scroll to position [329, 0]
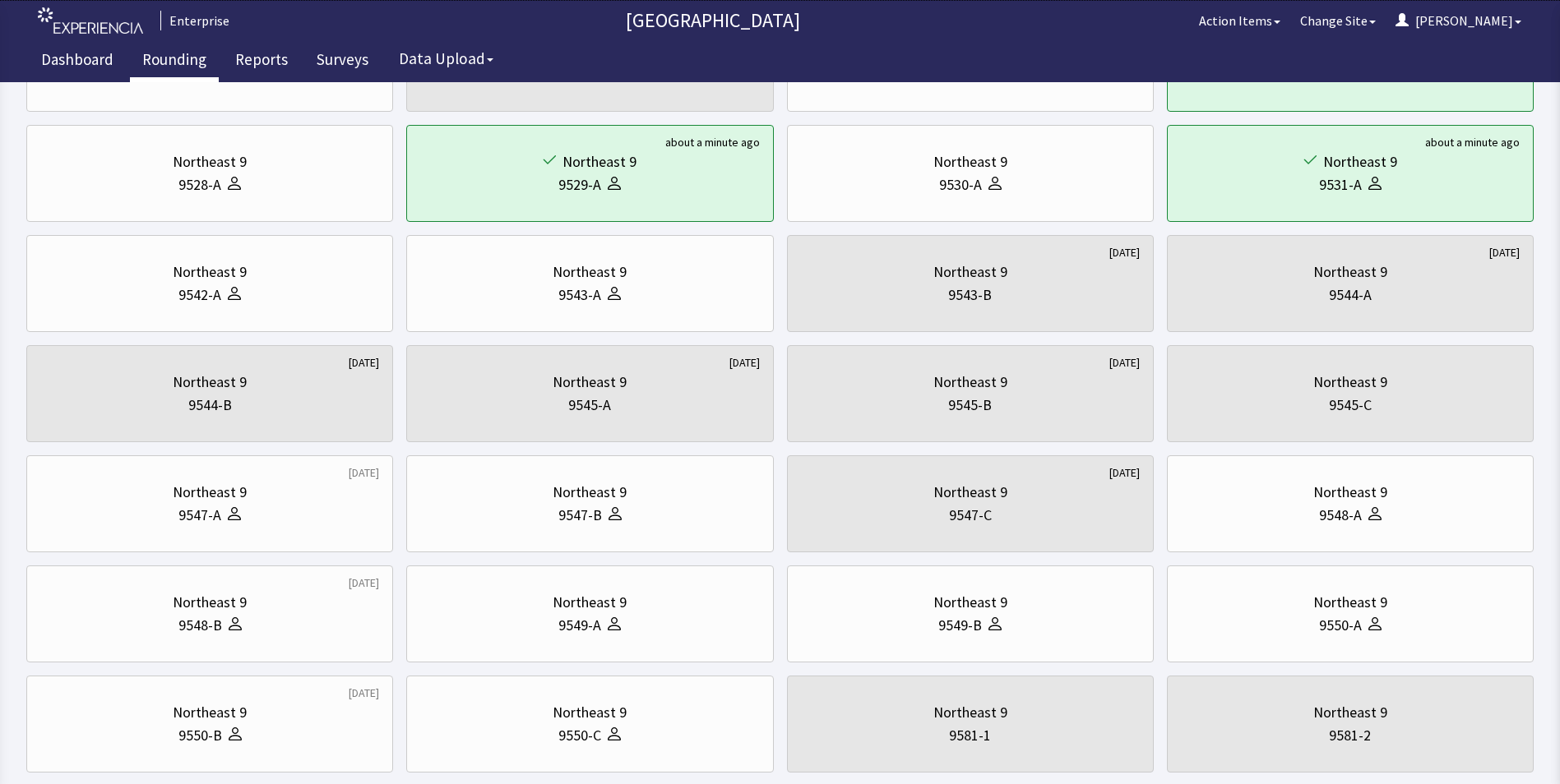
click at [159, 61] on link "Rounding" at bounding box center [174, 61] width 89 height 41
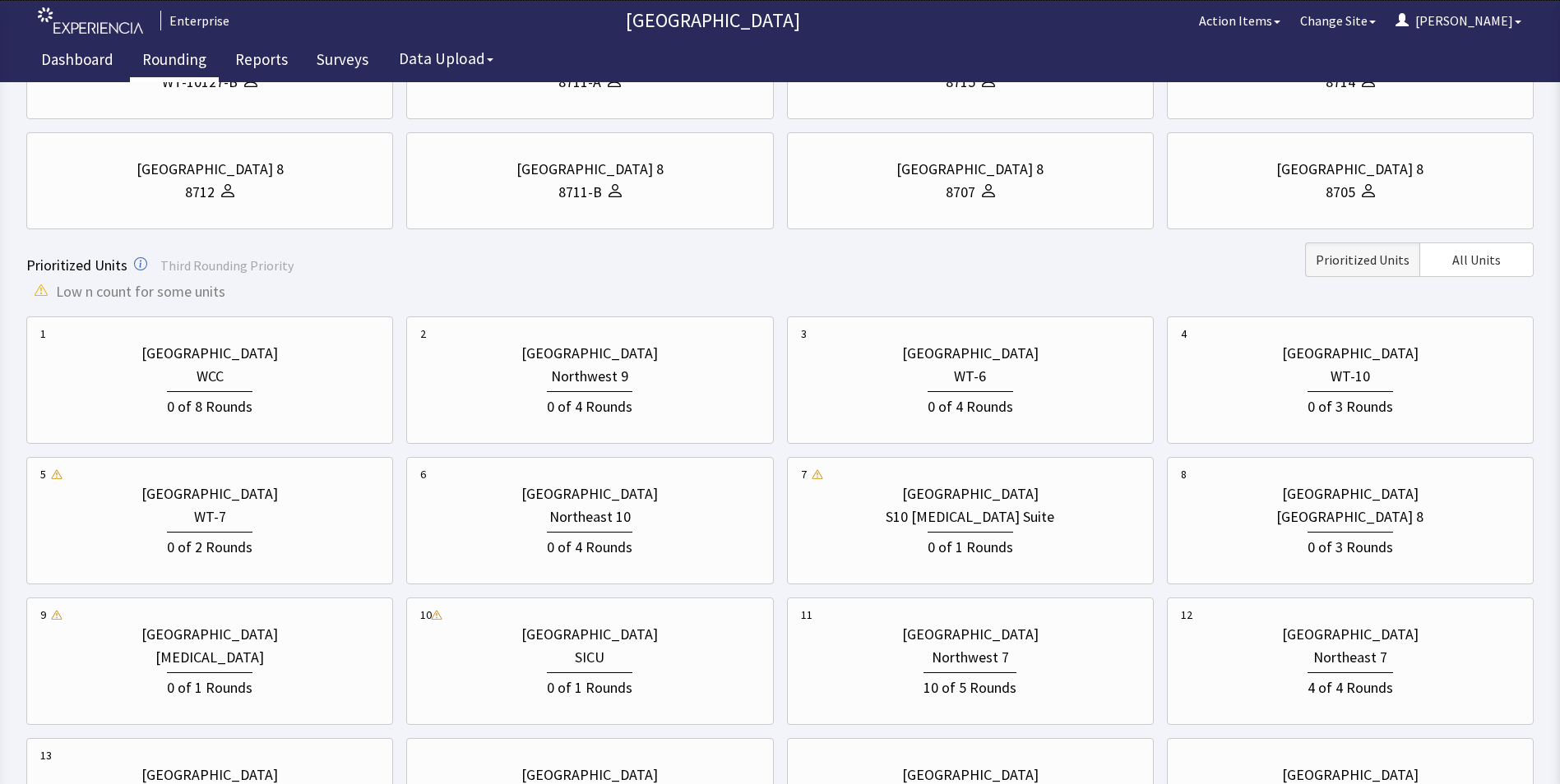
scroll to position [329, 0]
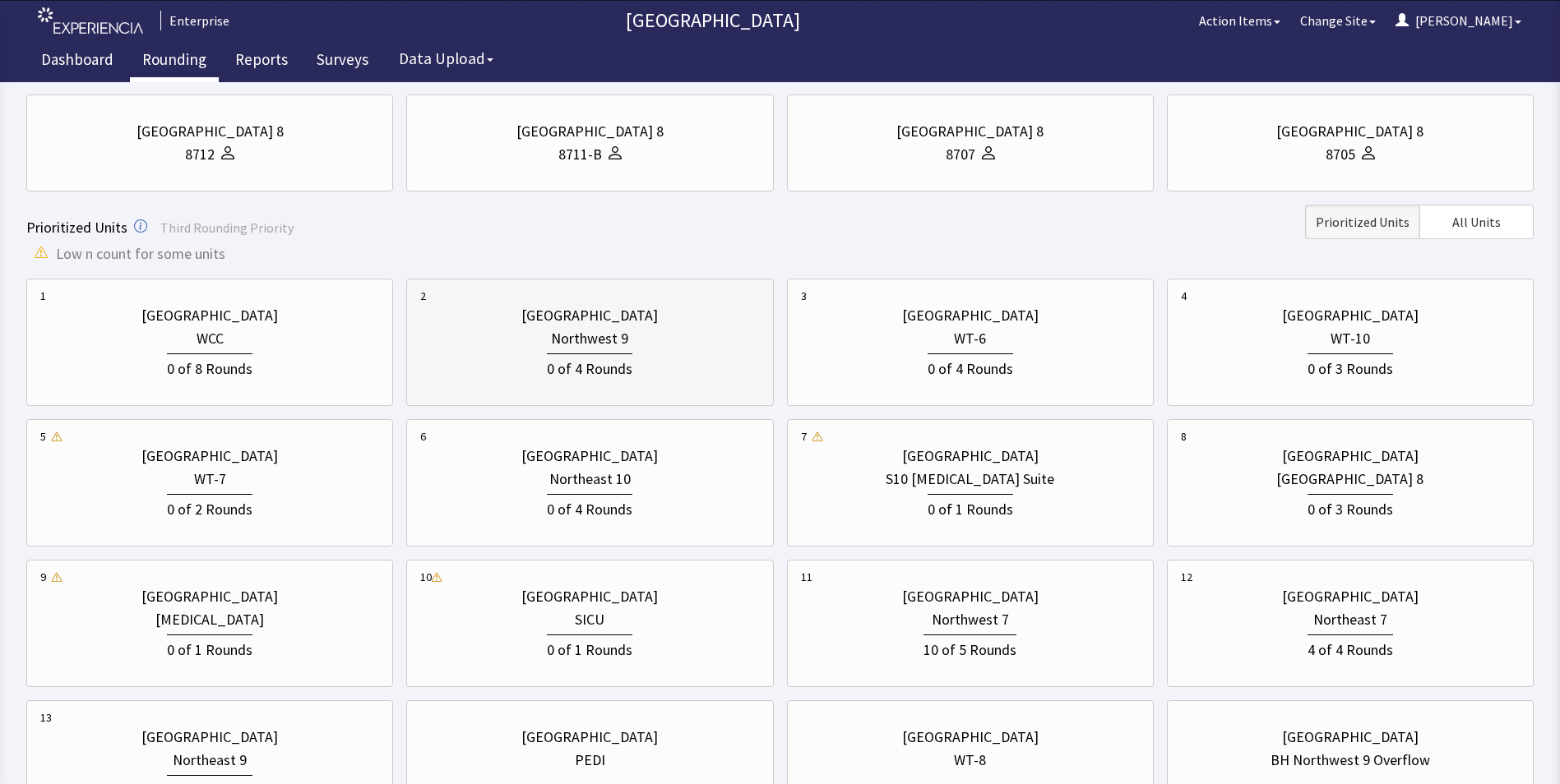
click at [648, 361] on div "0 of 4 Rounds" at bounding box center [589, 366] width 339 height 30
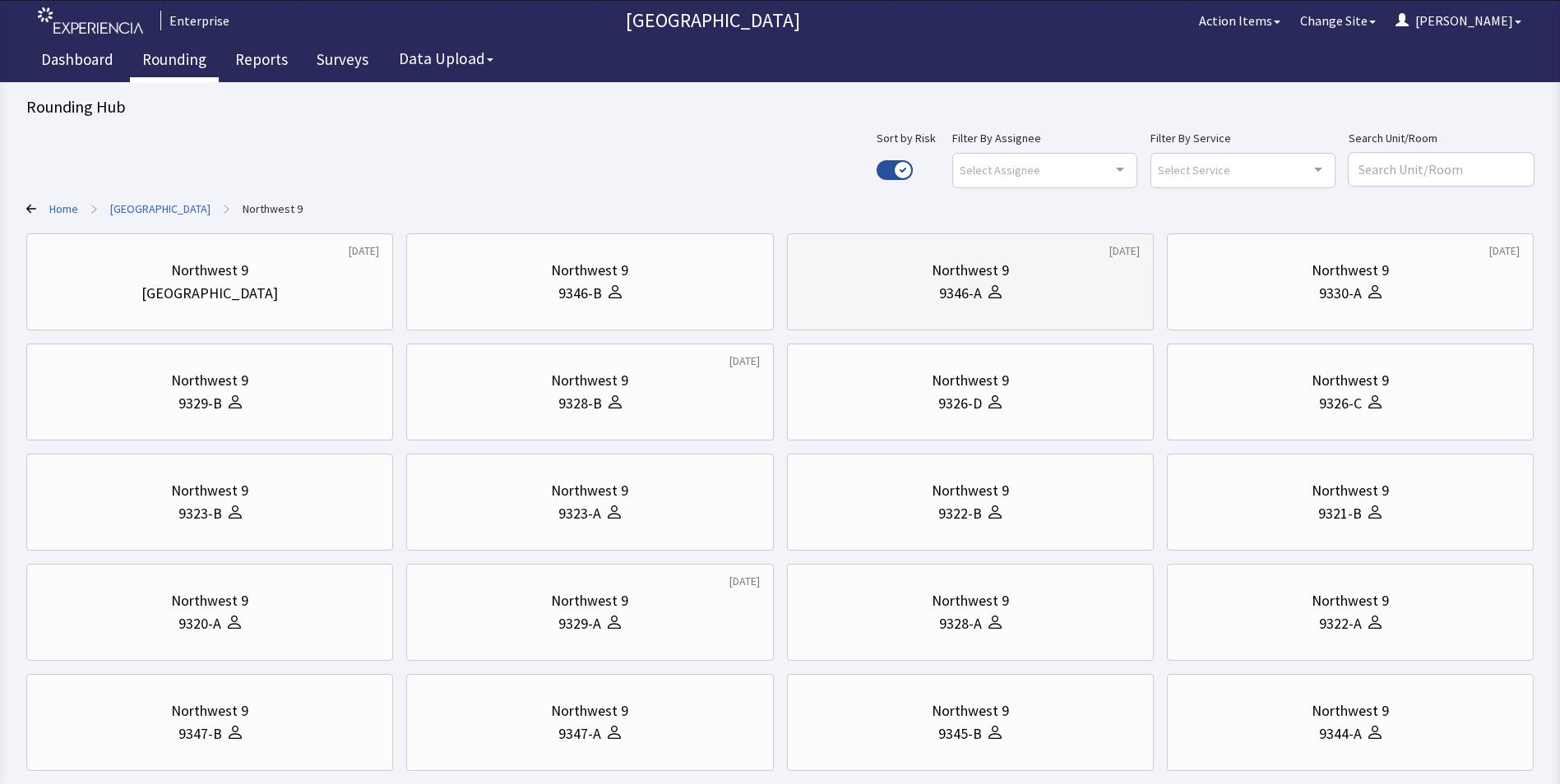
click at [1042, 286] on div "9346-A" at bounding box center [970, 294] width 339 height 23
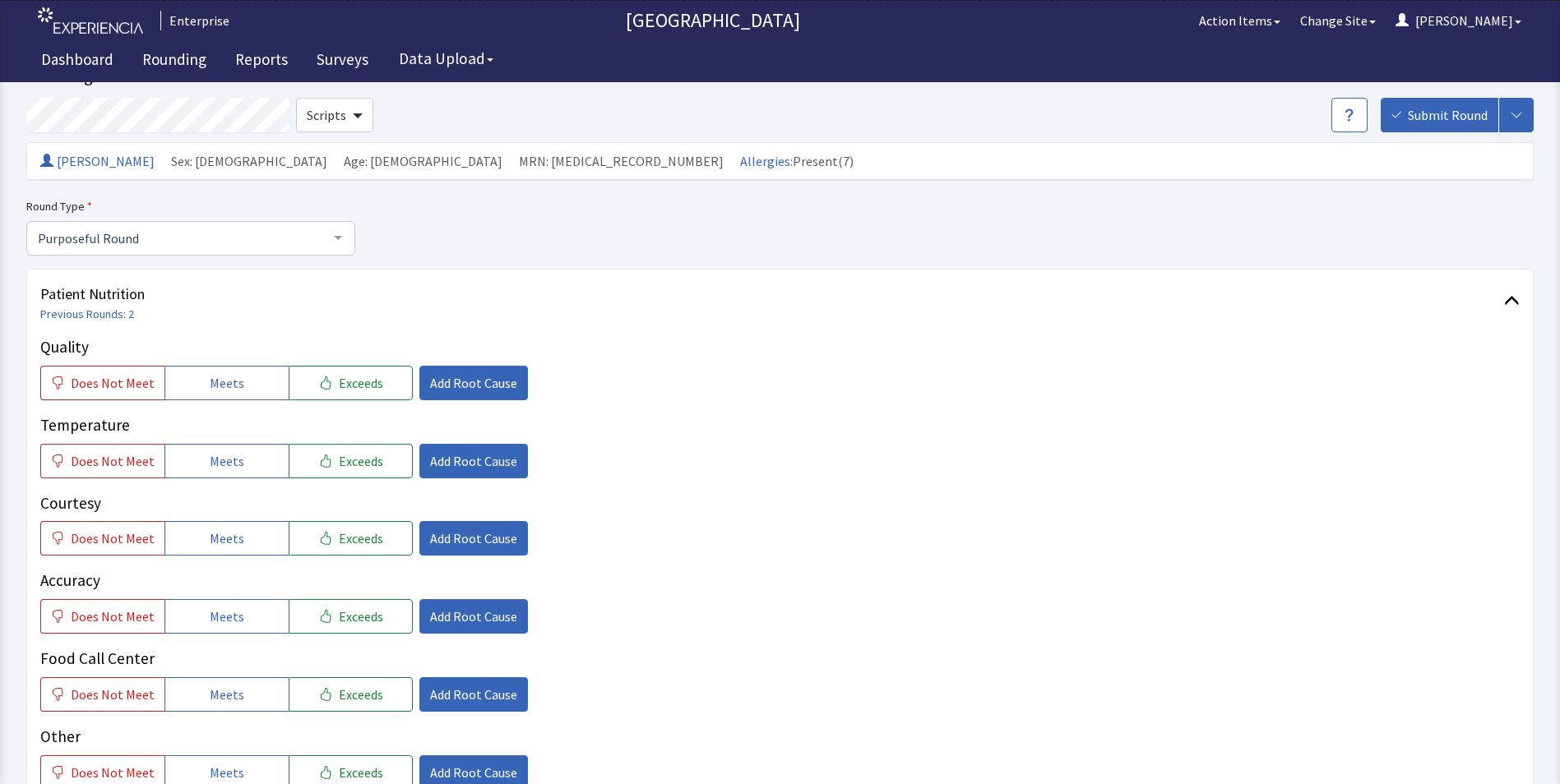
scroll to position [247, 0]
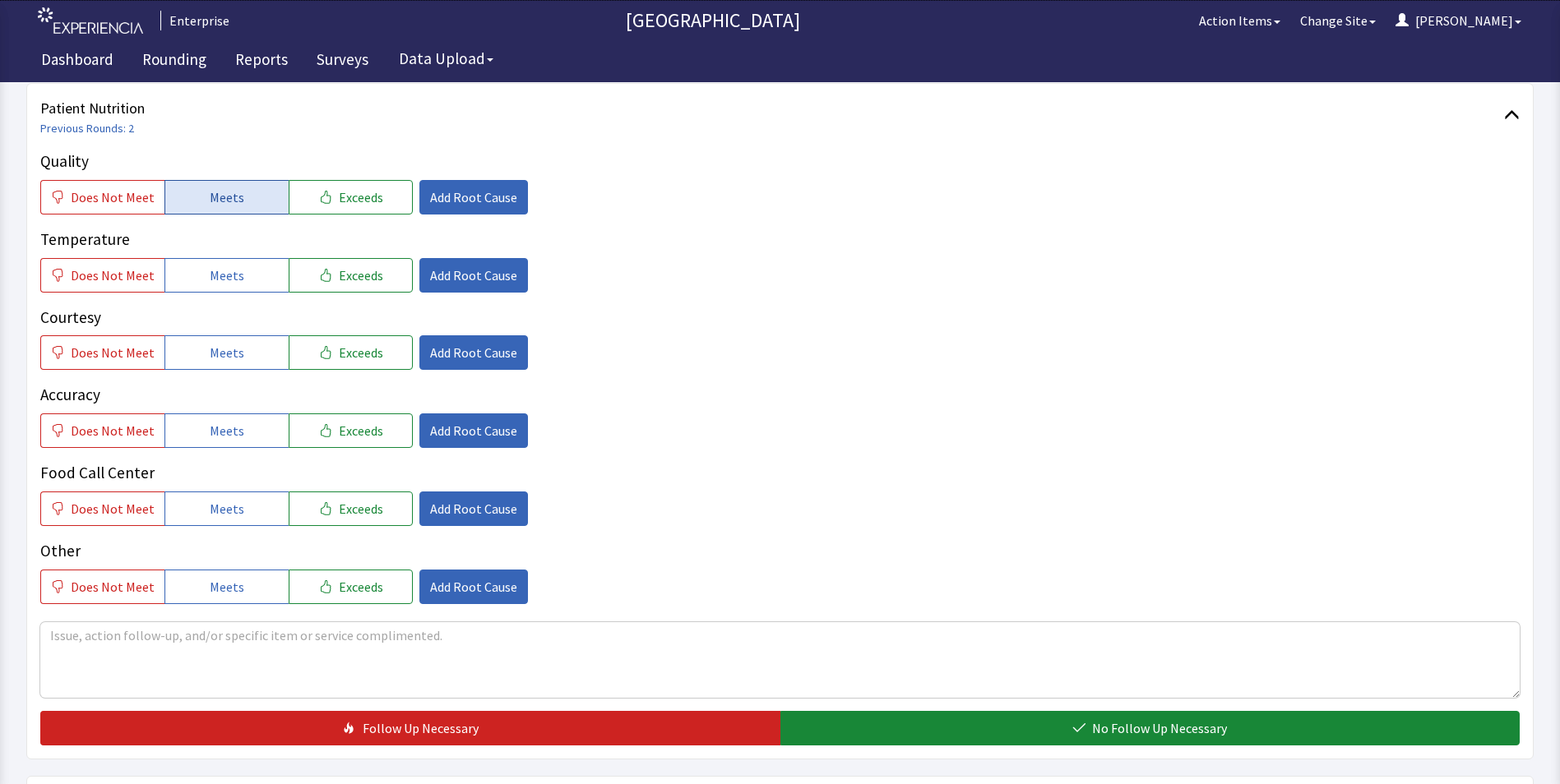
click at [186, 189] on button "Meets" at bounding box center [227, 197] width 125 height 35
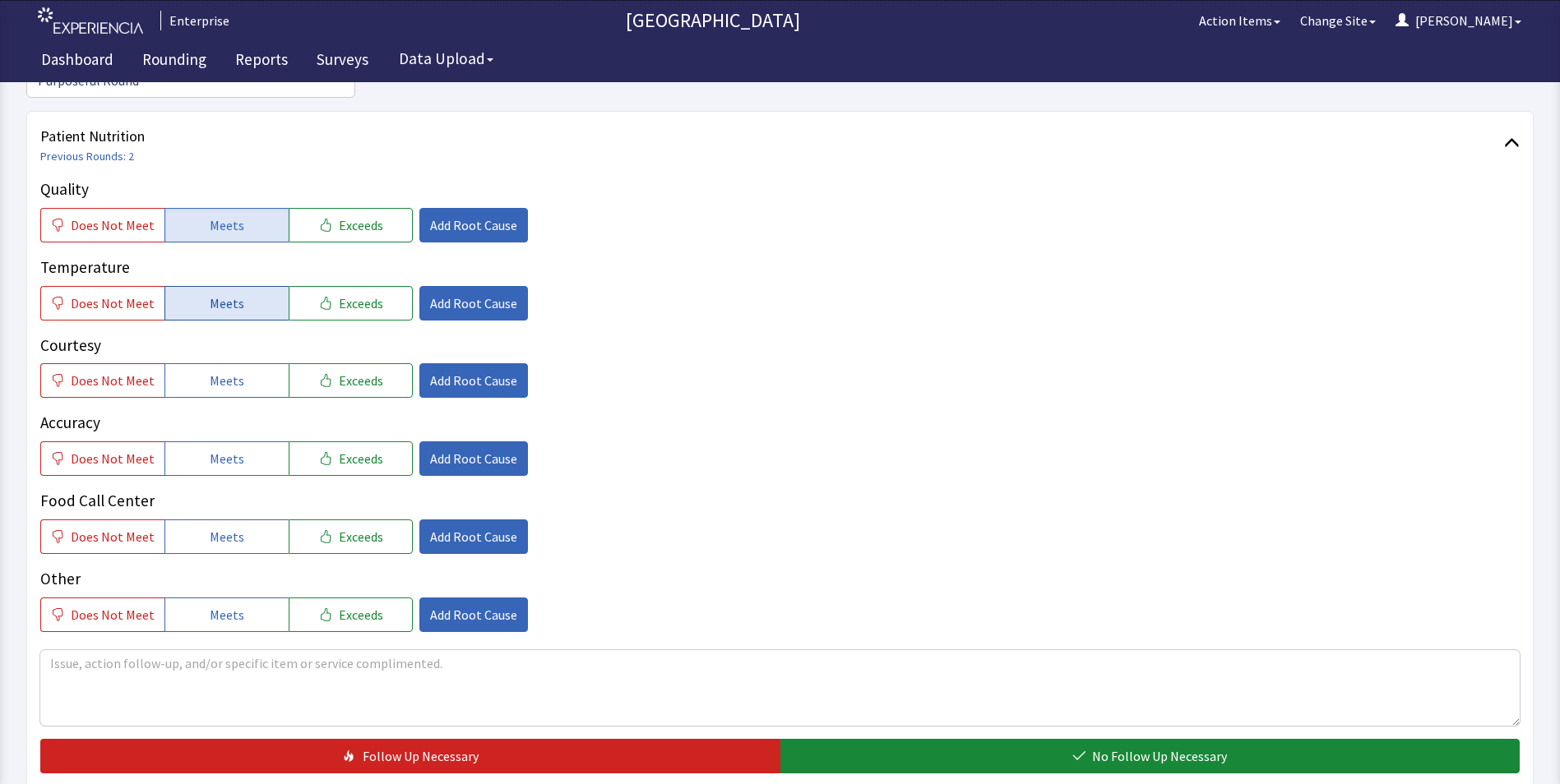
drag, startPoint x: 206, startPoint y: 275, endPoint x: 207, endPoint y: 287, distance: 12.0
click at [210, 294] on span "Meets" at bounding box center [227, 303] width 35 height 20
click at [208, 370] on button "Meets" at bounding box center [227, 380] width 125 height 35
click at [226, 445] on button "Meets" at bounding box center [227, 458] width 125 height 35
click at [227, 527] on span "Meets" at bounding box center [227, 537] width 35 height 20
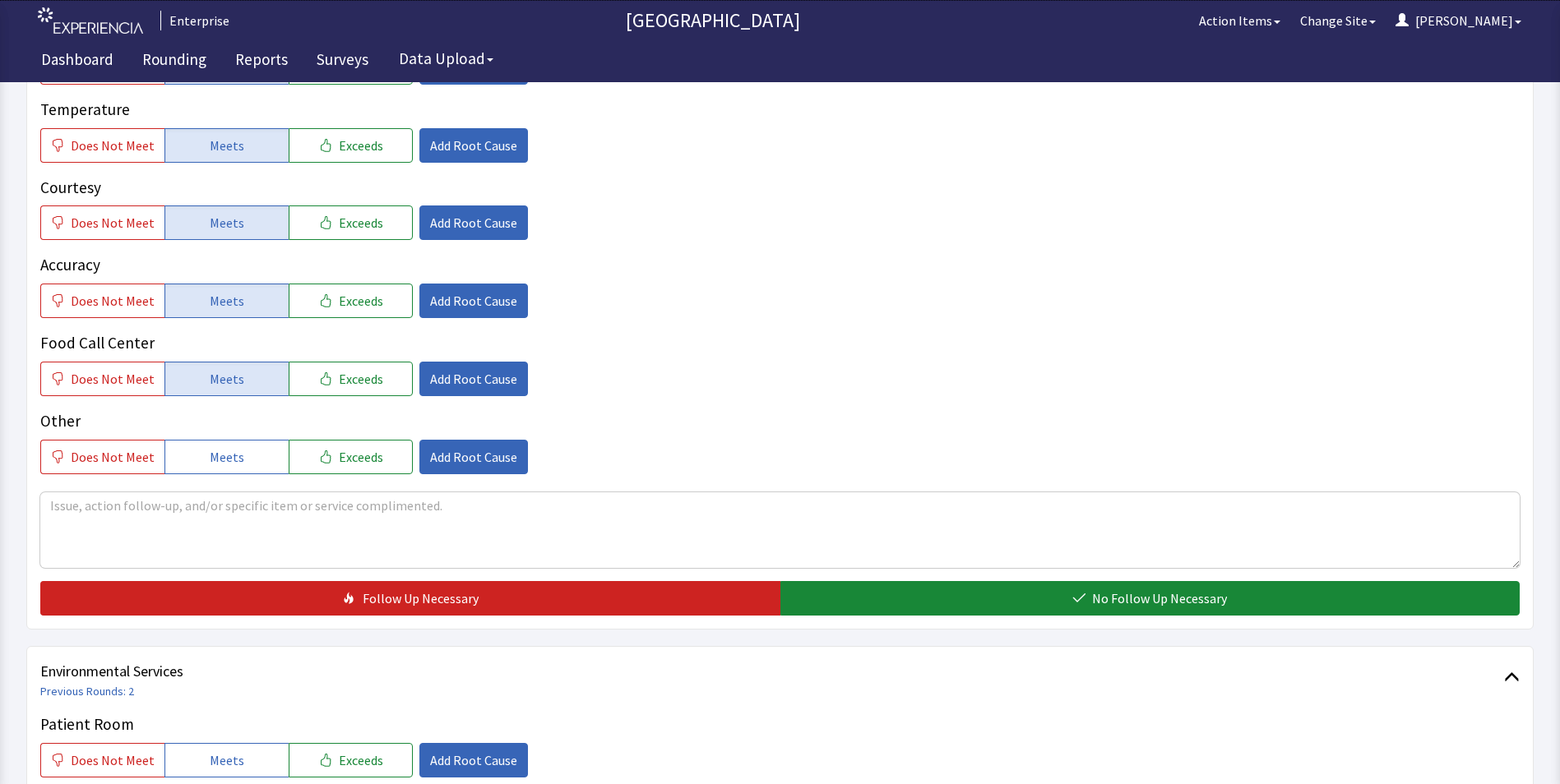
scroll to position [493, 0]
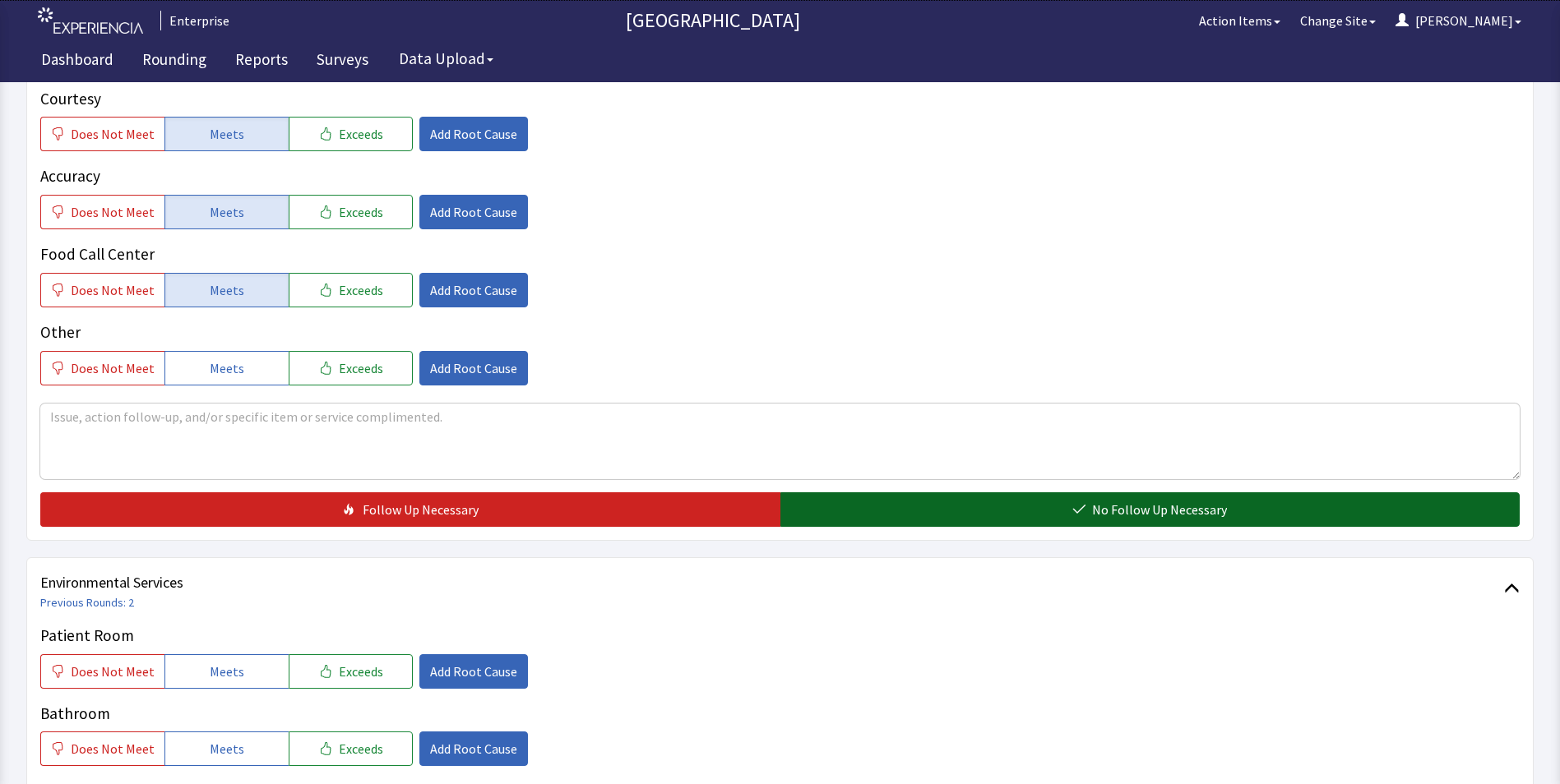
click at [892, 492] on button "No Follow Up Necessary" at bounding box center [1150, 509] width 740 height 35
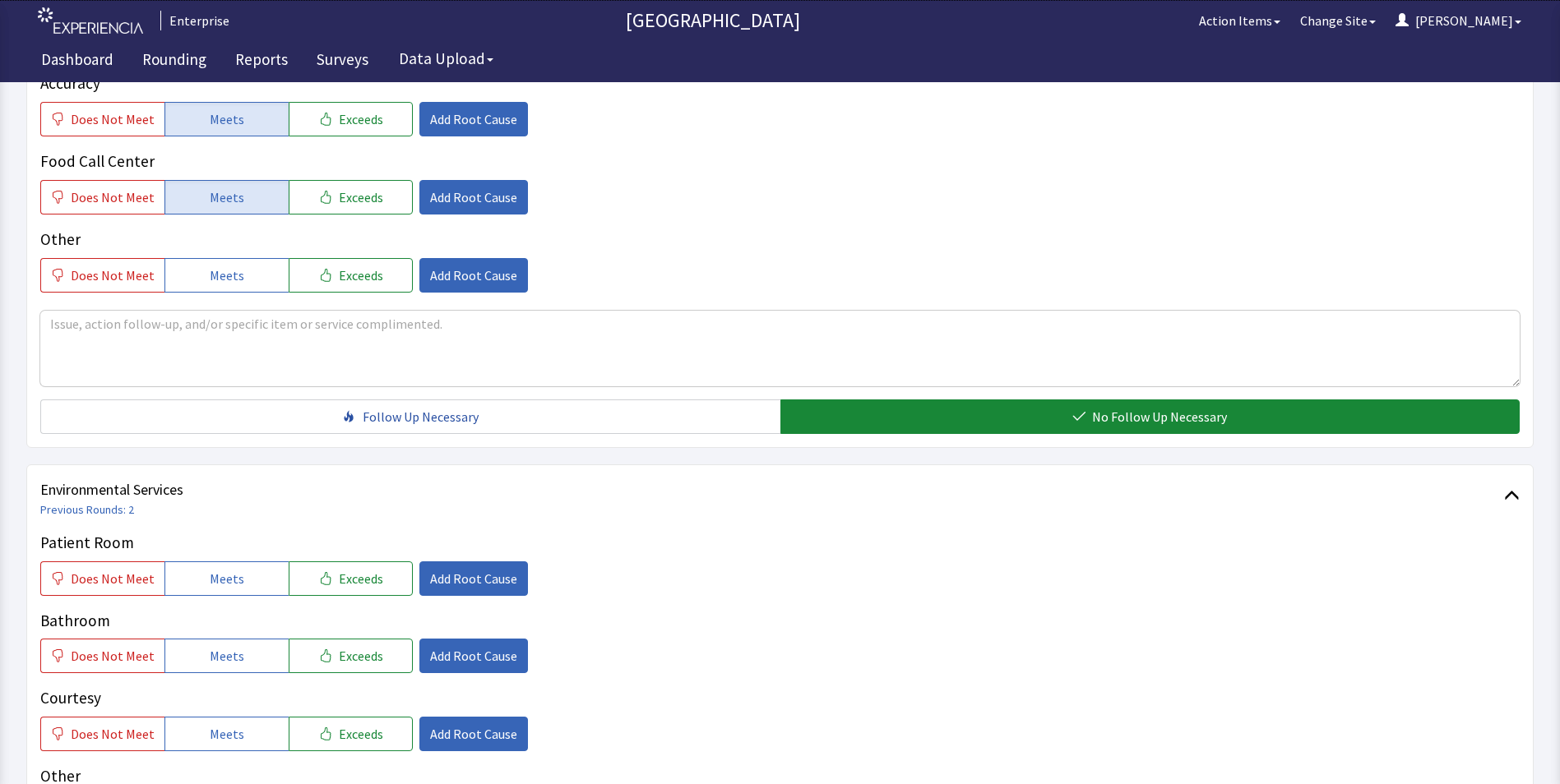
scroll to position [904, 0]
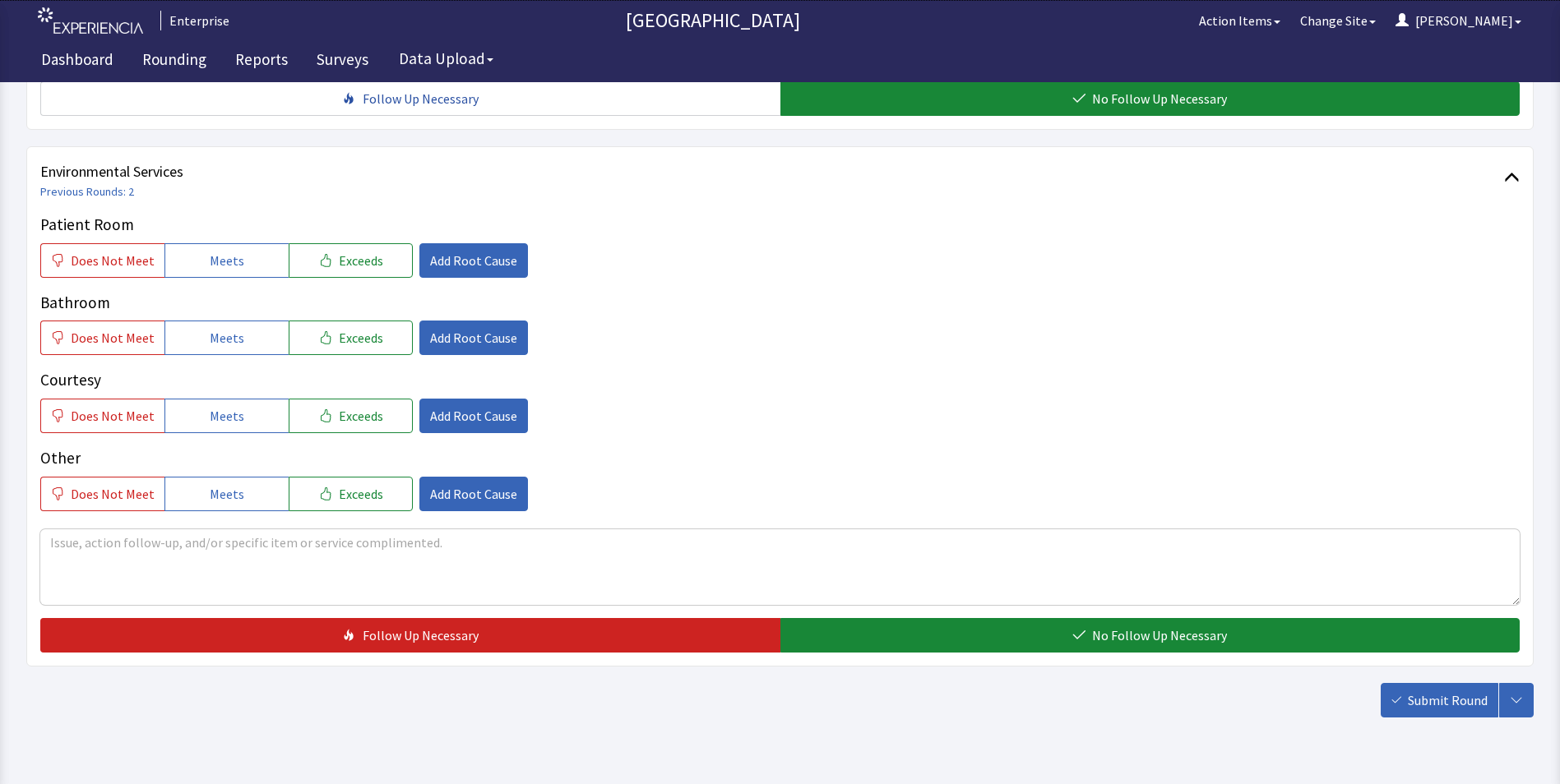
drag, startPoint x: 207, startPoint y: 239, endPoint x: 207, endPoint y: 275, distance: 36.0
click at [210, 251] on span "Meets" at bounding box center [227, 261] width 35 height 20
drag, startPoint x: 206, startPoint y: 313, endPoint x: 212, endPoint y: 366, distance: 53.3
click at [210, 328] on span "Meets" at bounding box center [227, 338] width 35 height 20
drag, startPoint x: 212, startPoint y: 384, endPoint x: 223, endPoint y: 395, distance: 15.6
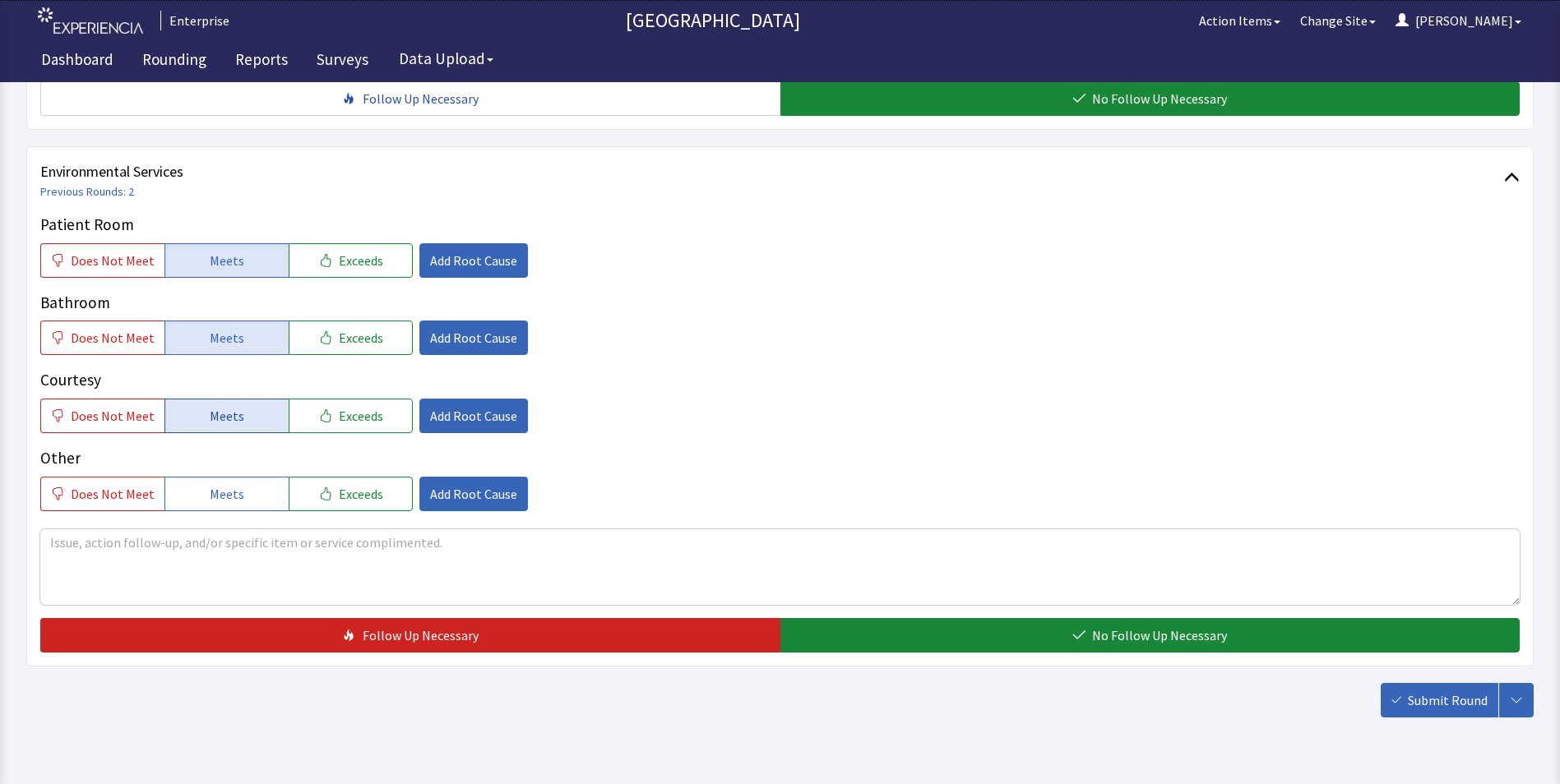
click at [223, 406] on span "Meets" at bounding box center [227, 416] width 35 height 20
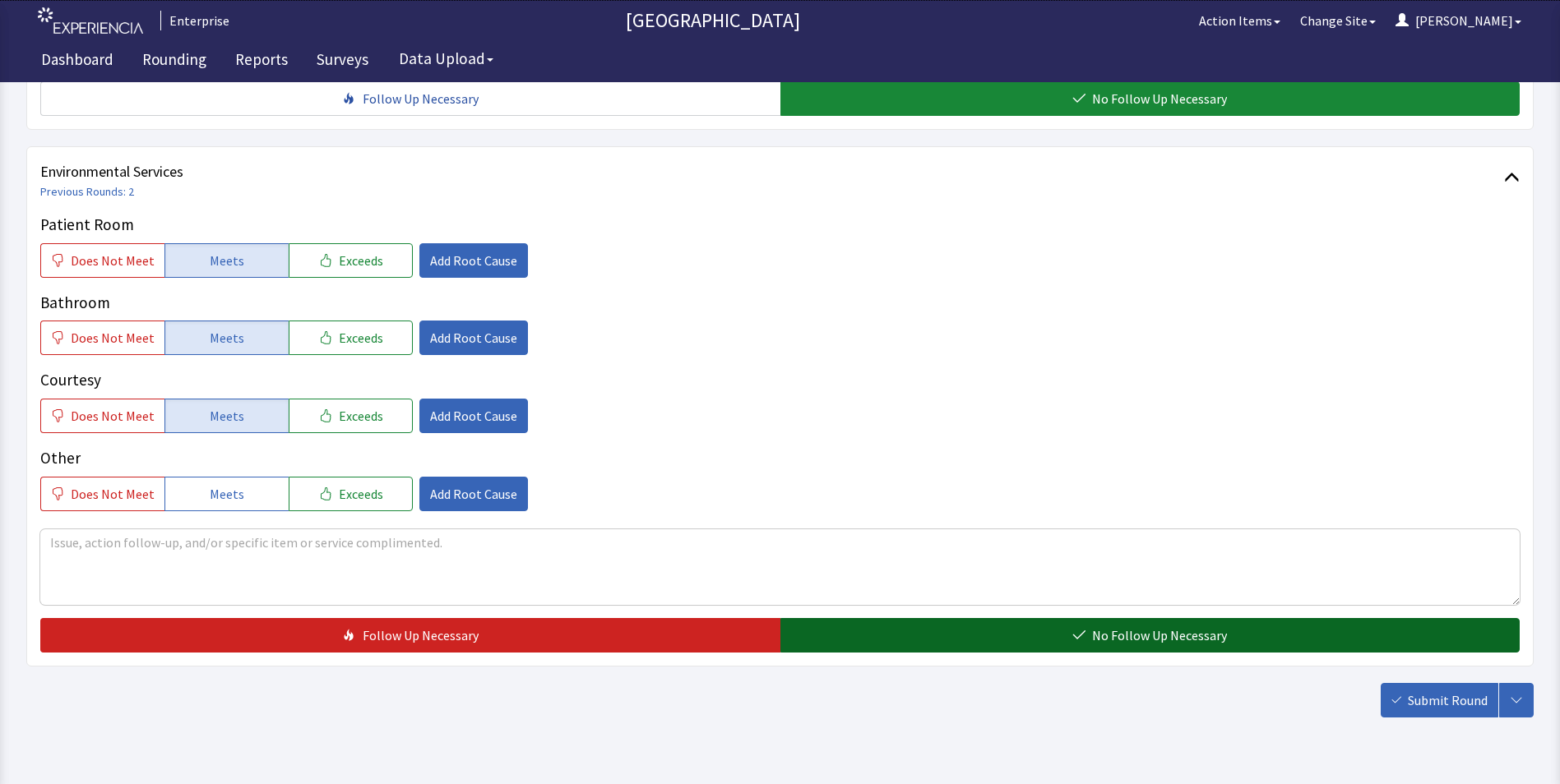
drag, startPoint x: 848, startPoint y: 614, endPoint x: 1023, endPoint y: 624, distance: 175.3
click at [850, 618] on button "No Follow Up Necessary" at bounding box center [1150, 635] width 740 height 35
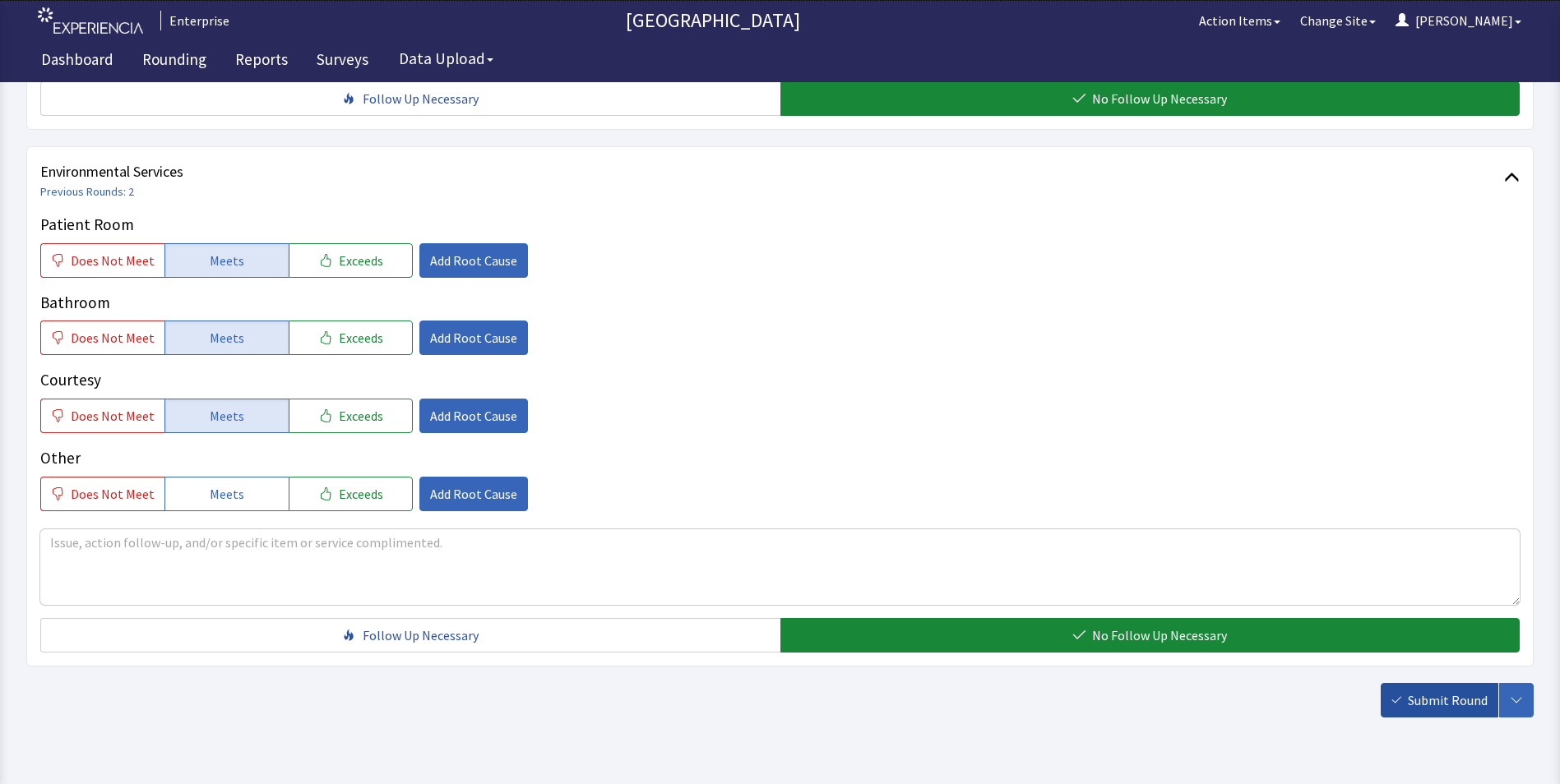
click at [1452, 691] on span "Submit Round" at bounding box center [1448, 700] width 80 height 20
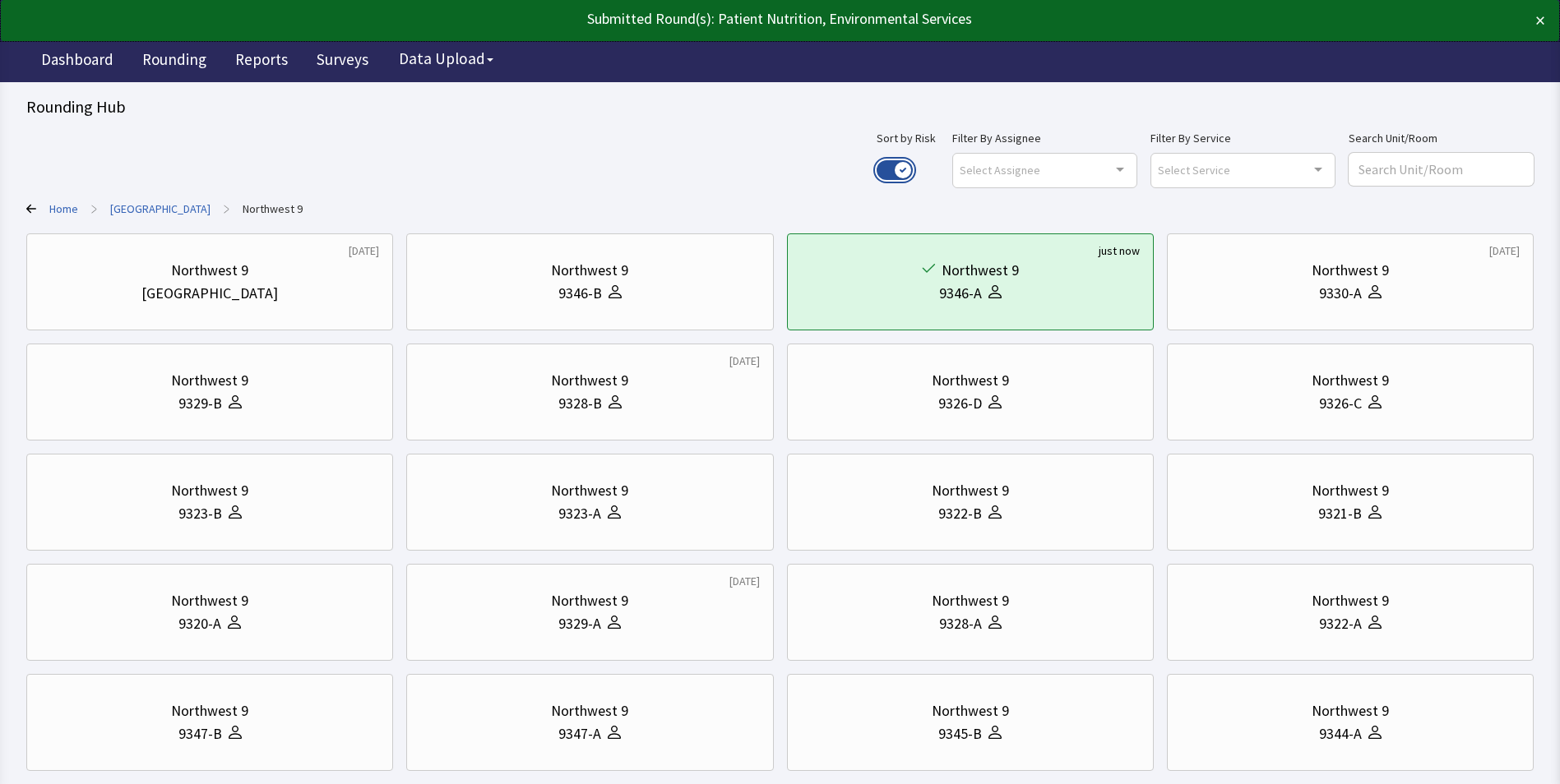
click at [912, 170] on button "Use setting" at bounding box center [894, 170] width 36 height 20
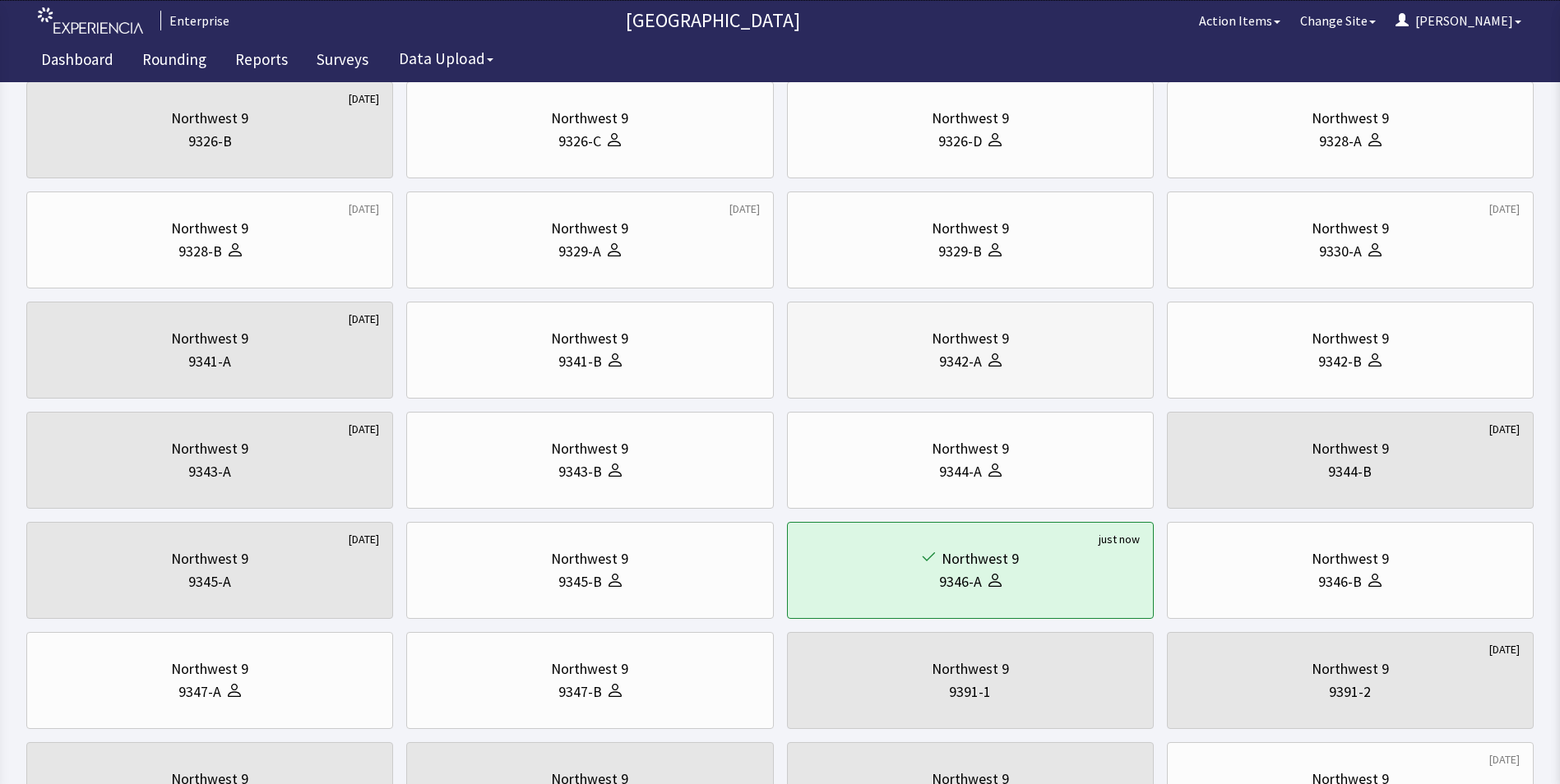
scroll to position [481, 0]
click at [1054, 376] on div "Northwest 9 9342-A" at bounding box center [970, 351] width 339 height 79
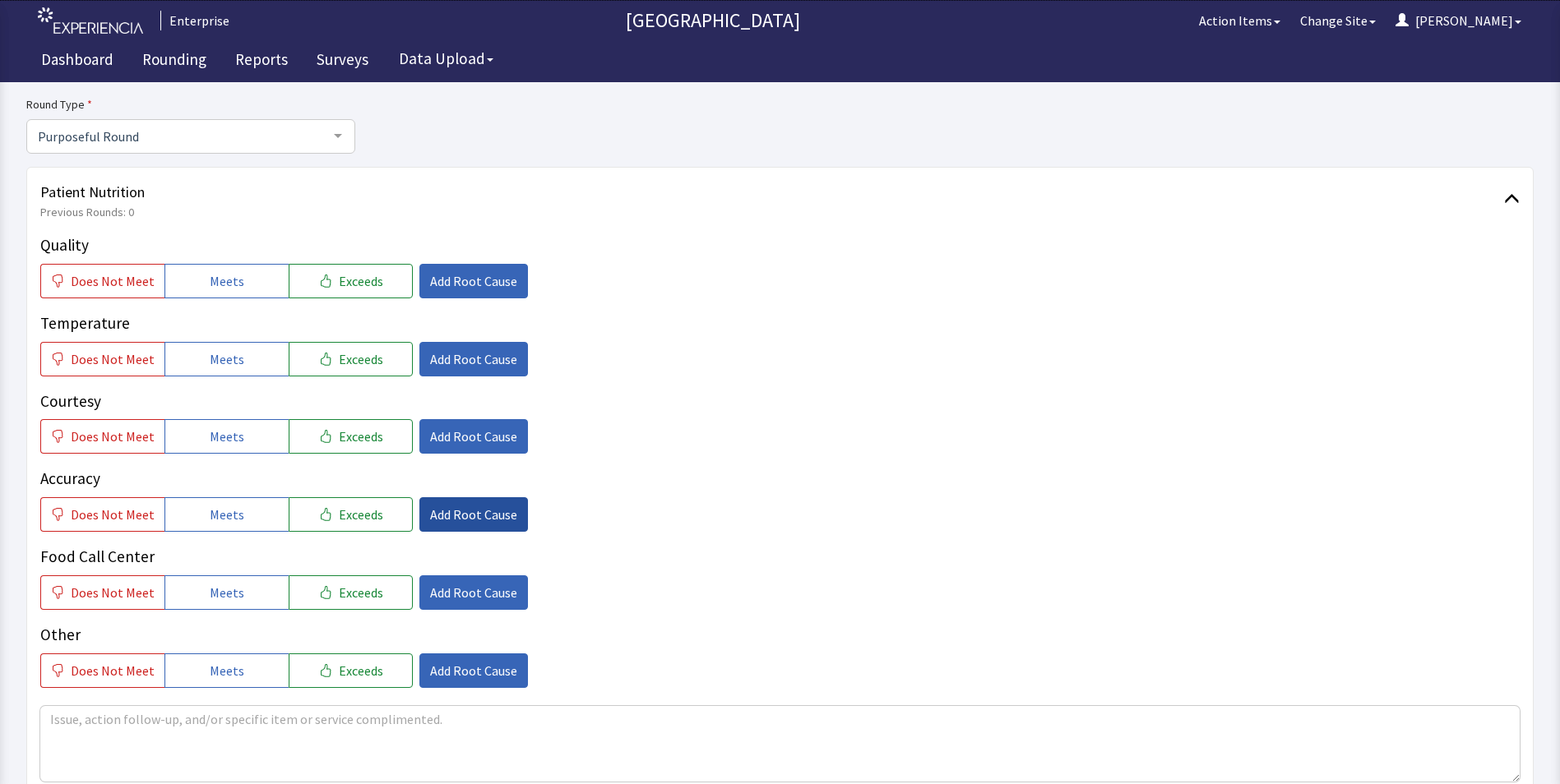
scroll to position [329, 0]
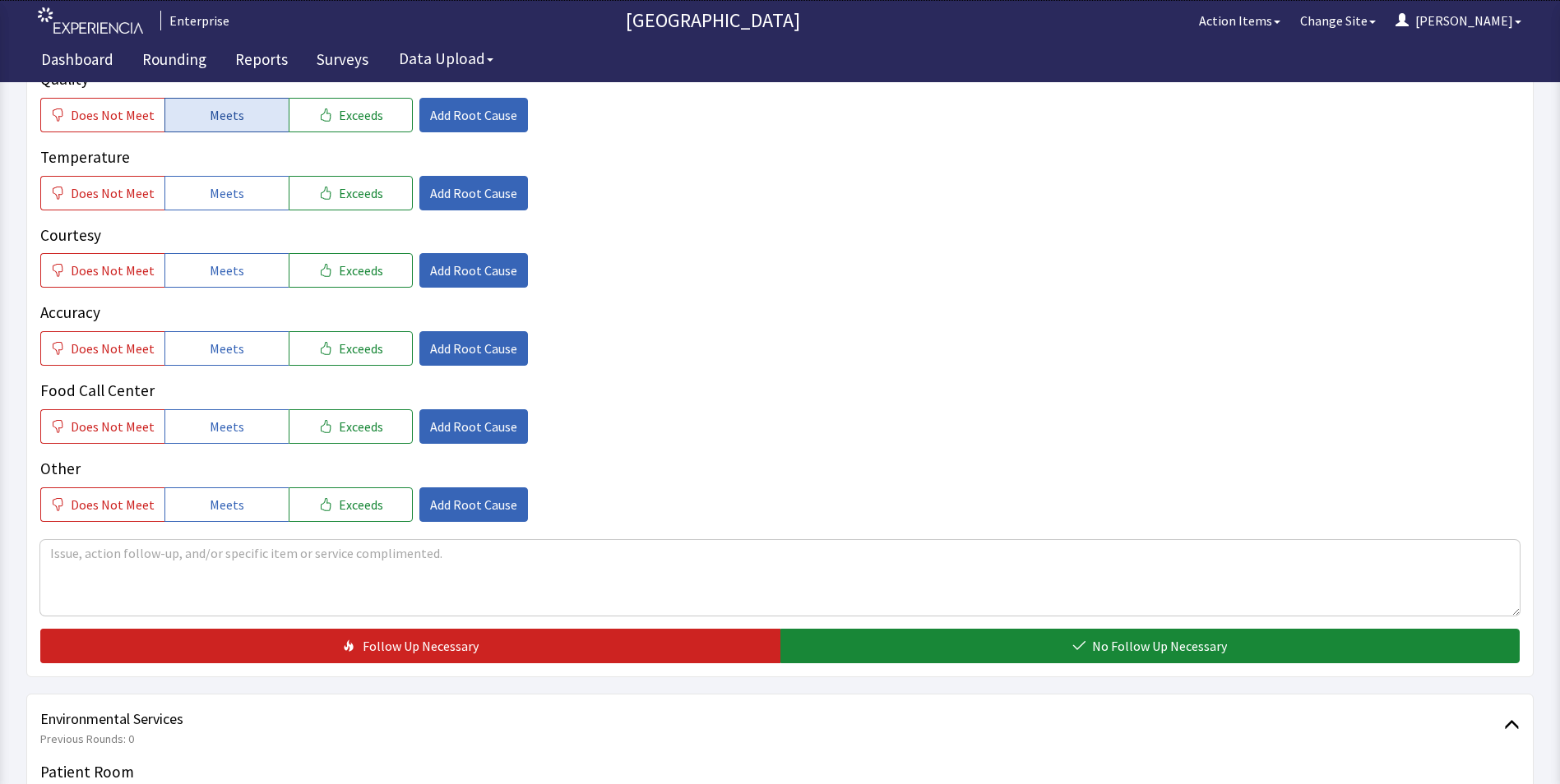
click at [217, 125] on button "Meets" at bounding box center [227, 115] width 125 height 35
click at [226, 189] on span "Meets" at bounding box center [227, 193] width 35 height 20
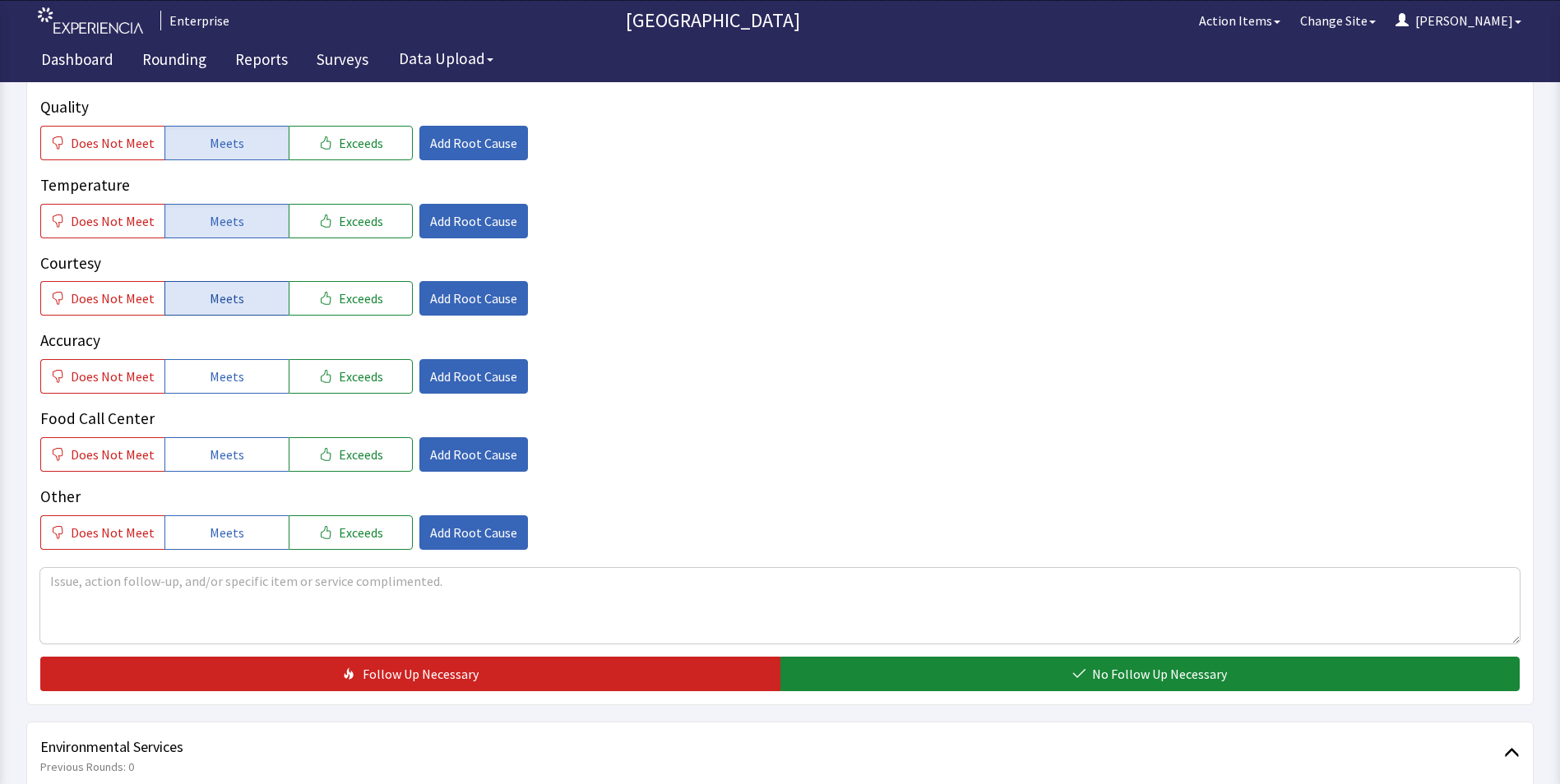
click at [237, 281] on button "Meets" at bounding box center [227, 298] width 125 height 35
drag, startPoint x: 227, startPoint y: 349, endPoint x: 228, endPoint y: 377, distance: 28.0
click at [227, 367] on span "Meets" at bounding box center [227, 376] width 35 height 20
click at [222, 445] on span "Meets" at bounding box center [227, 455] width 35 height 20
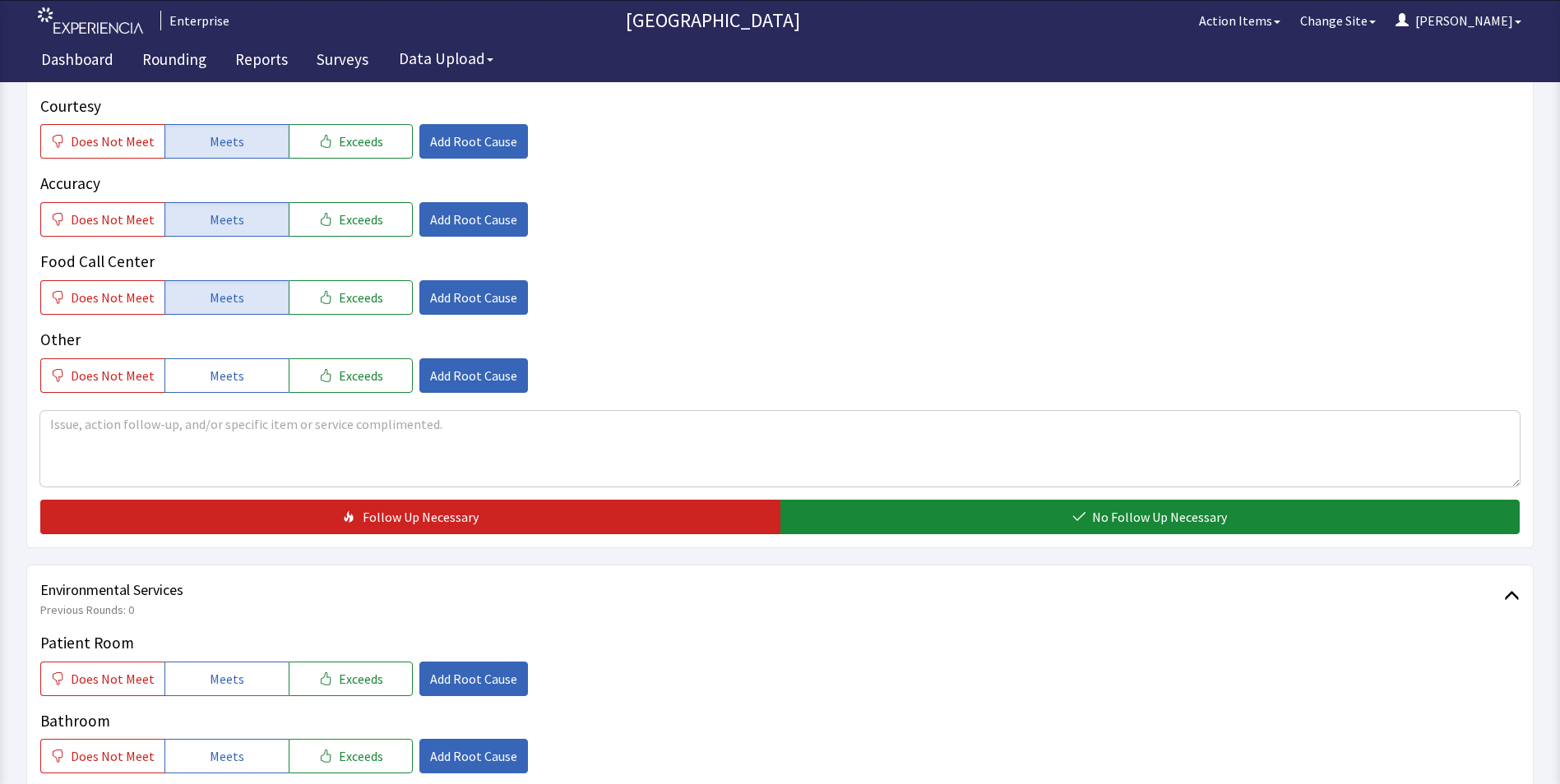
scroll to position [658, 0]
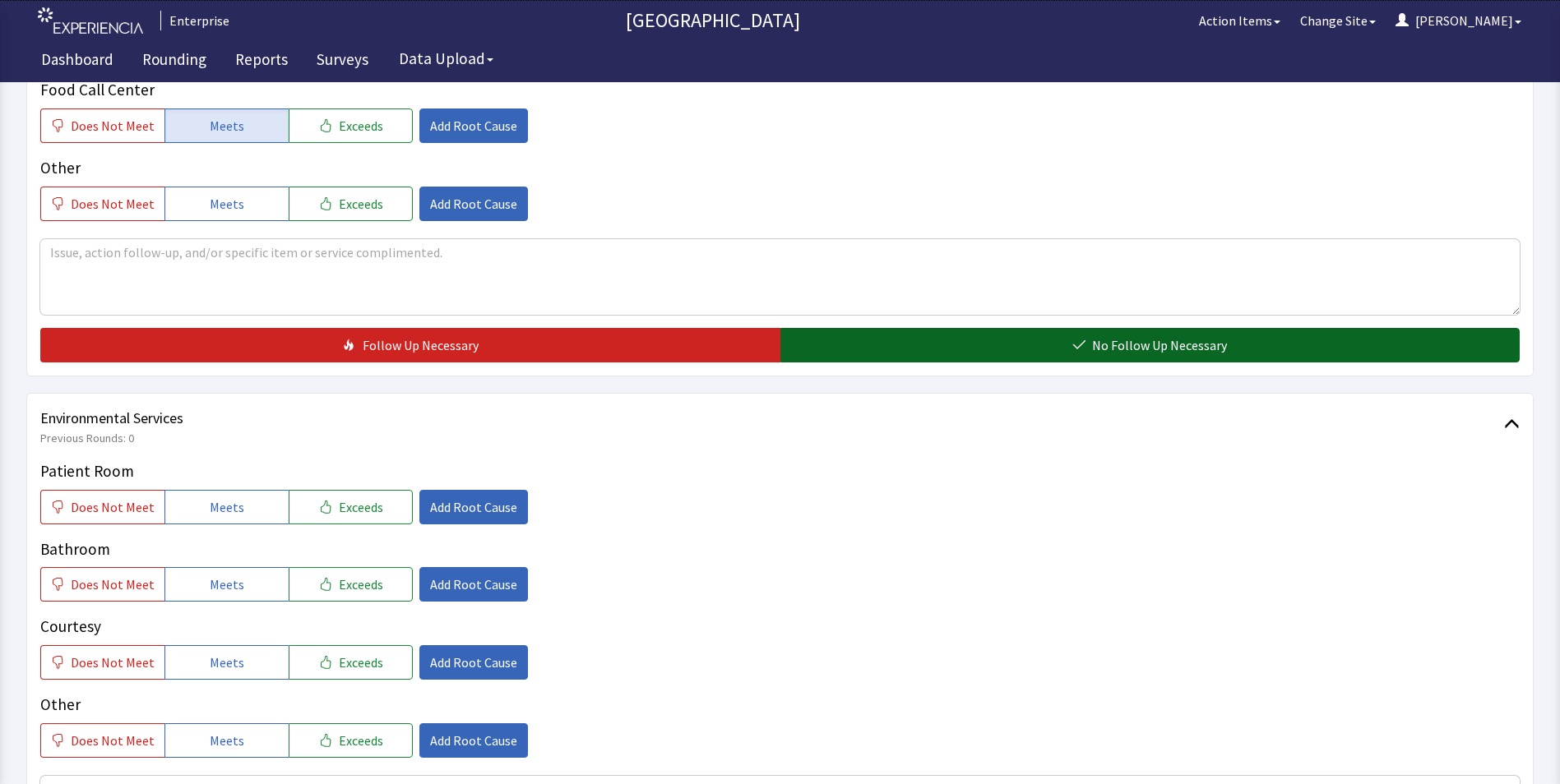
click at [907, 328] on button "No Follow Up Necessary" at bounding box center [1150, 345] width 740 height 35
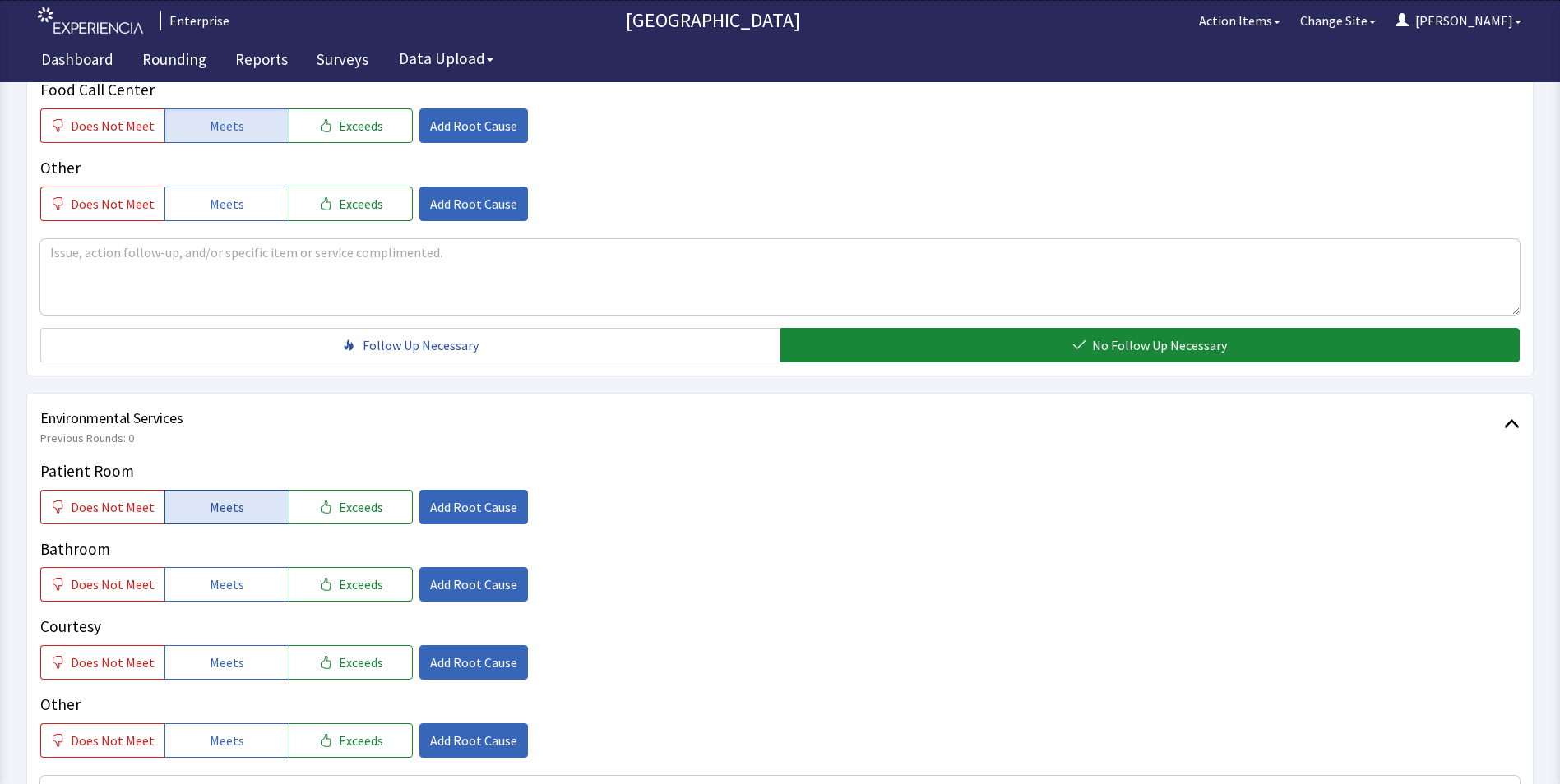
click at [217, 497] on span "Meets" at bounding box center [227, 507] width 35 height 20
drag, startPoint x: 220, startPoint y: 544, endPoint x: 226, endPoint y: 593, distance: 49.4
click at [222, 567] on button "Meets" at bounding box center [227, 584] width 125 height 35
click at [228, 645] on button "Meets" at bounding box center [227, 662] width 125 height 35
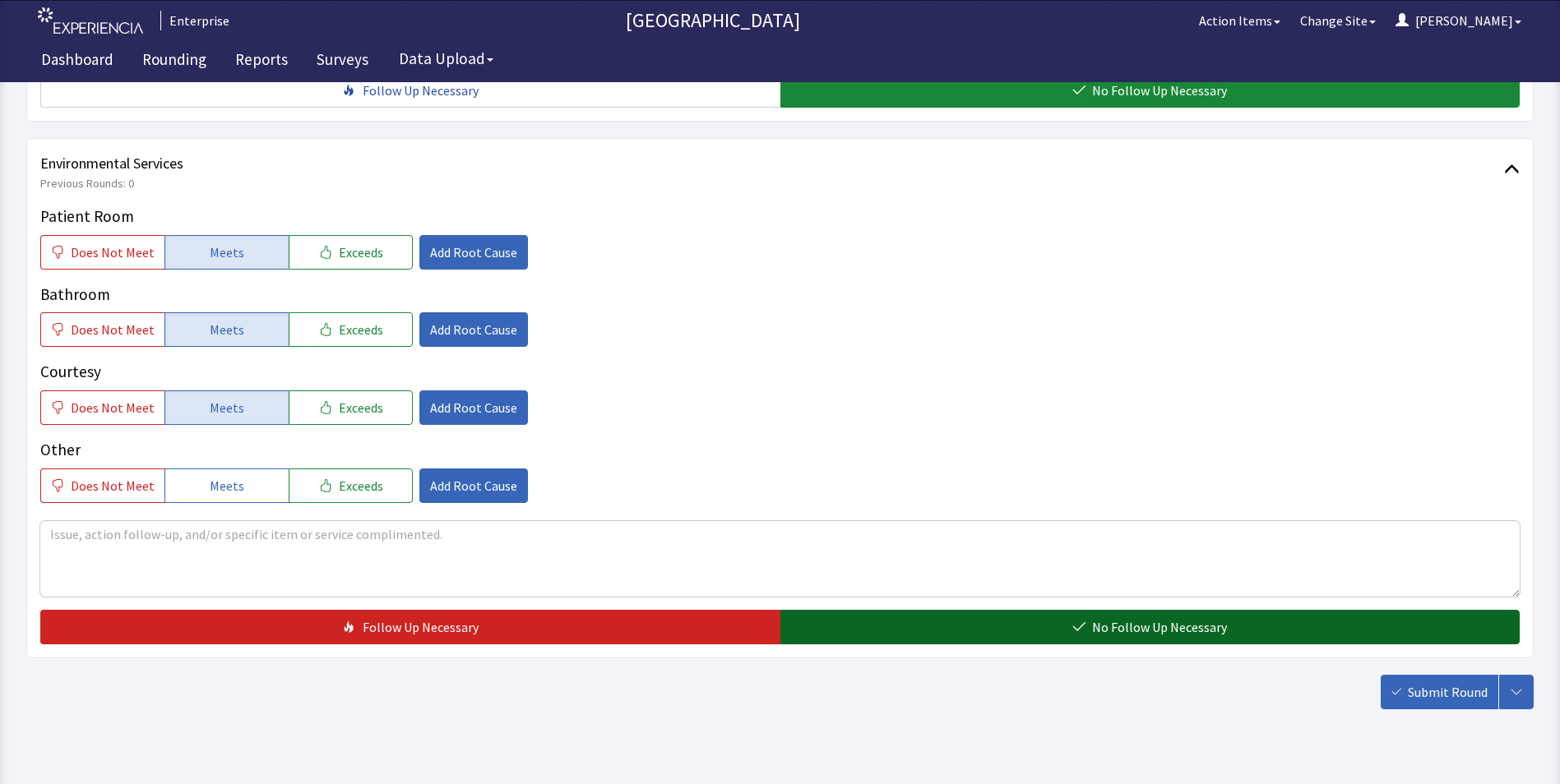
scroll to position [918, 0]
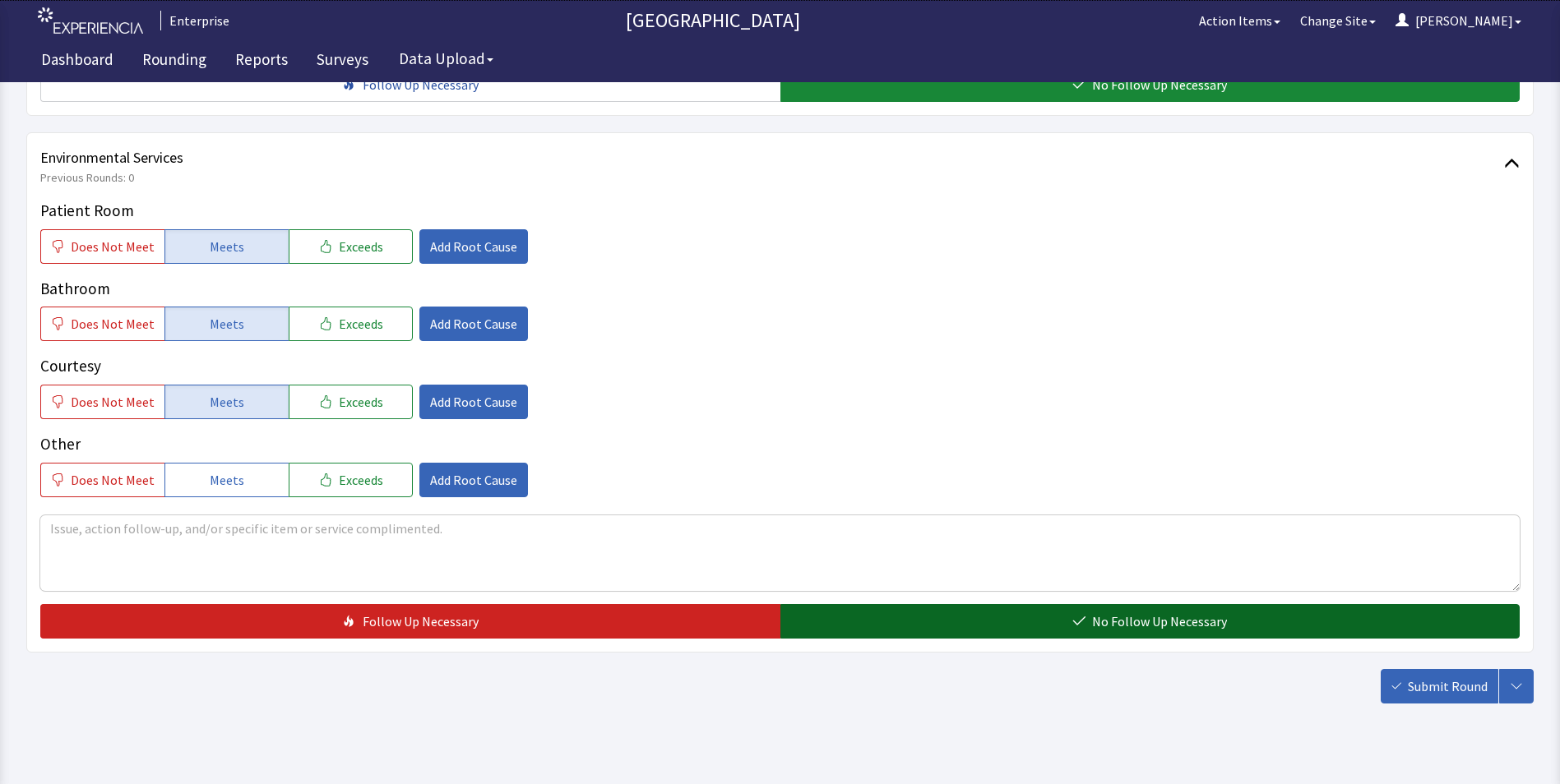
drag, startPoint x: 908, startPoint y: 602, endPoint x: 933, endPoint y: 606, distance: 25.3
click at [911, 604] on button "No Follow Up Necessary" at bounding box center [1150, 621] width 740 height 35
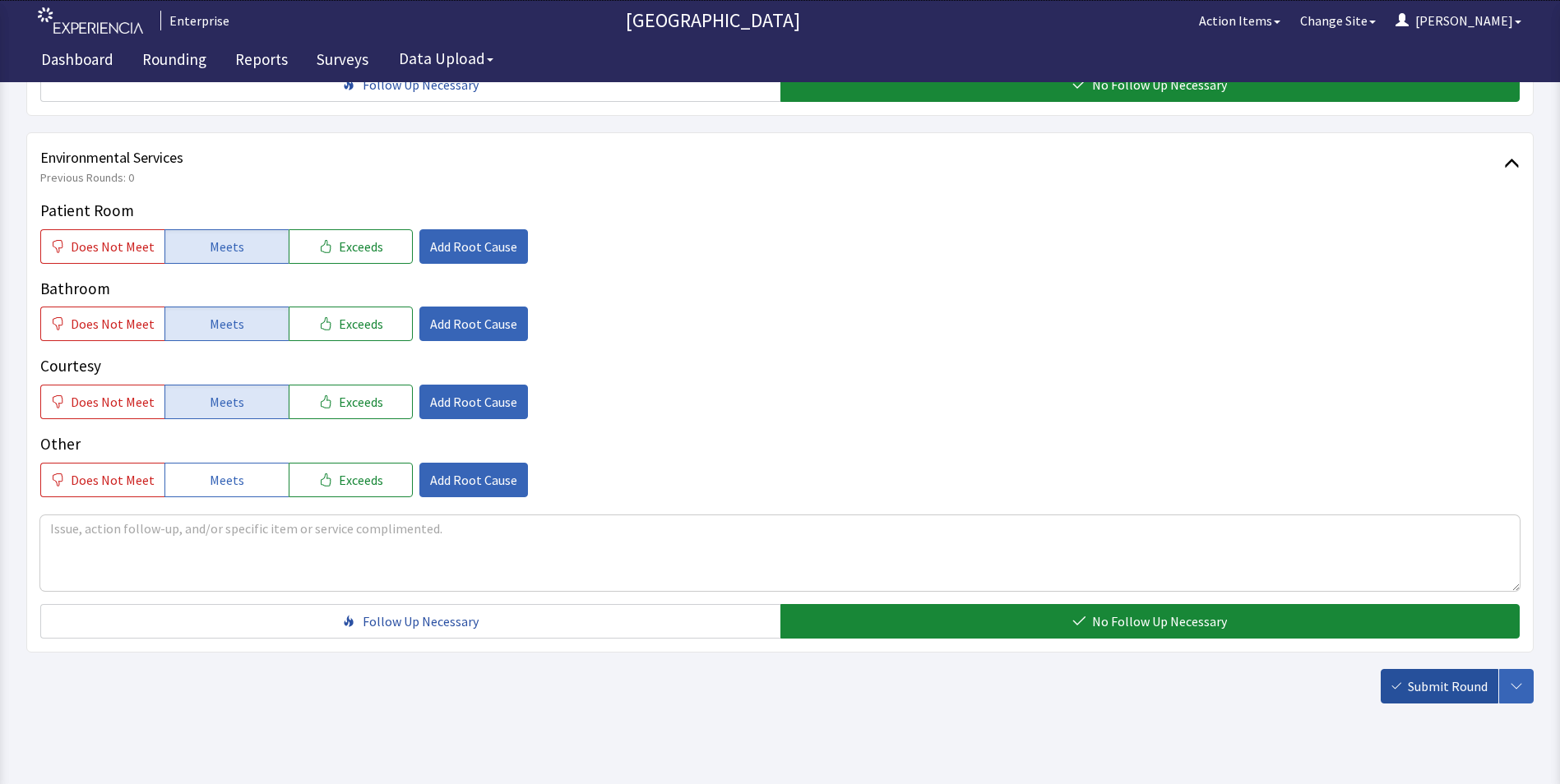
click at [1452, 676] on span "Submit Round" at bounding box center [1448, 686] width 80 height 20
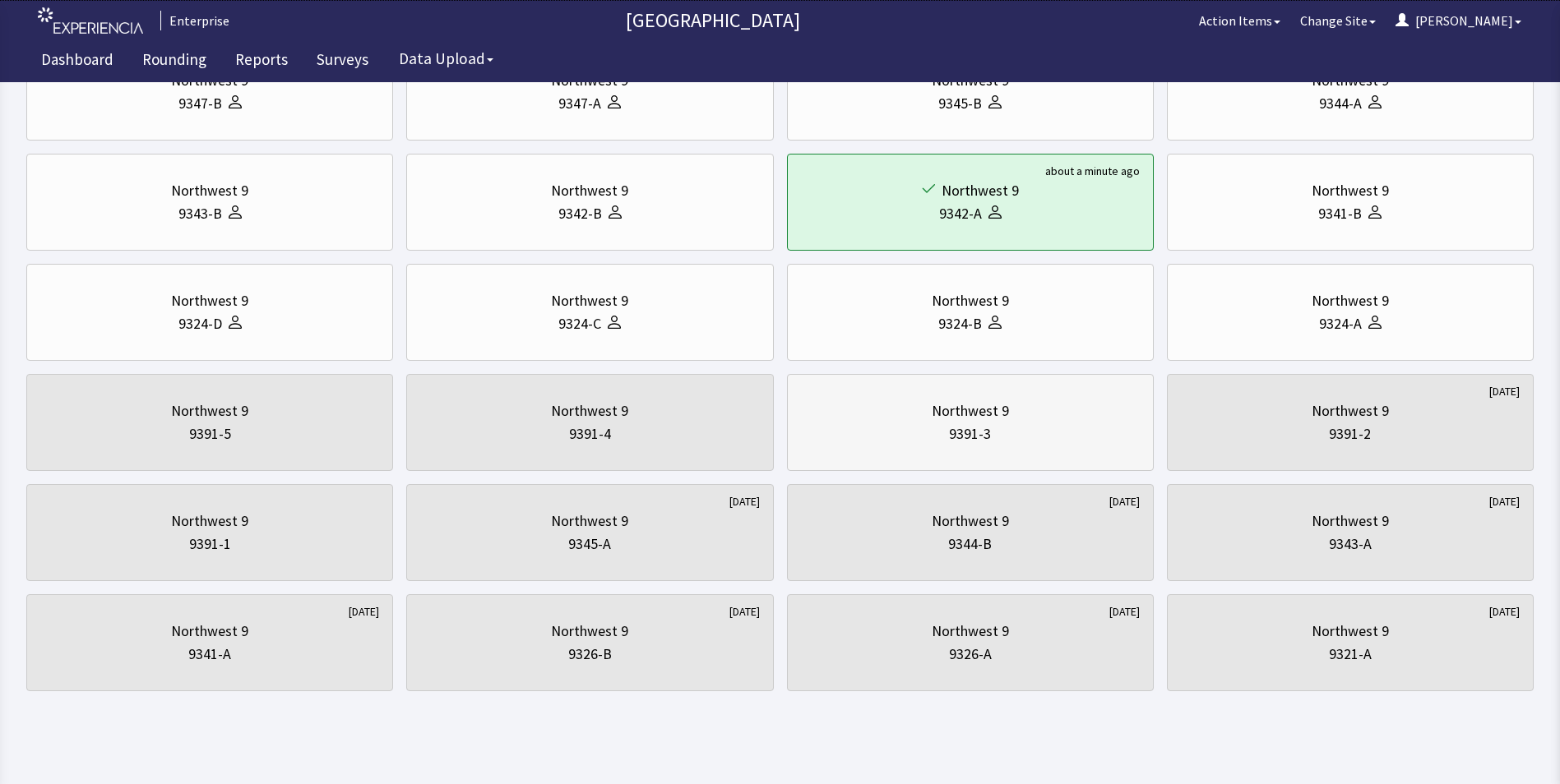
scroll to position [646, 0]
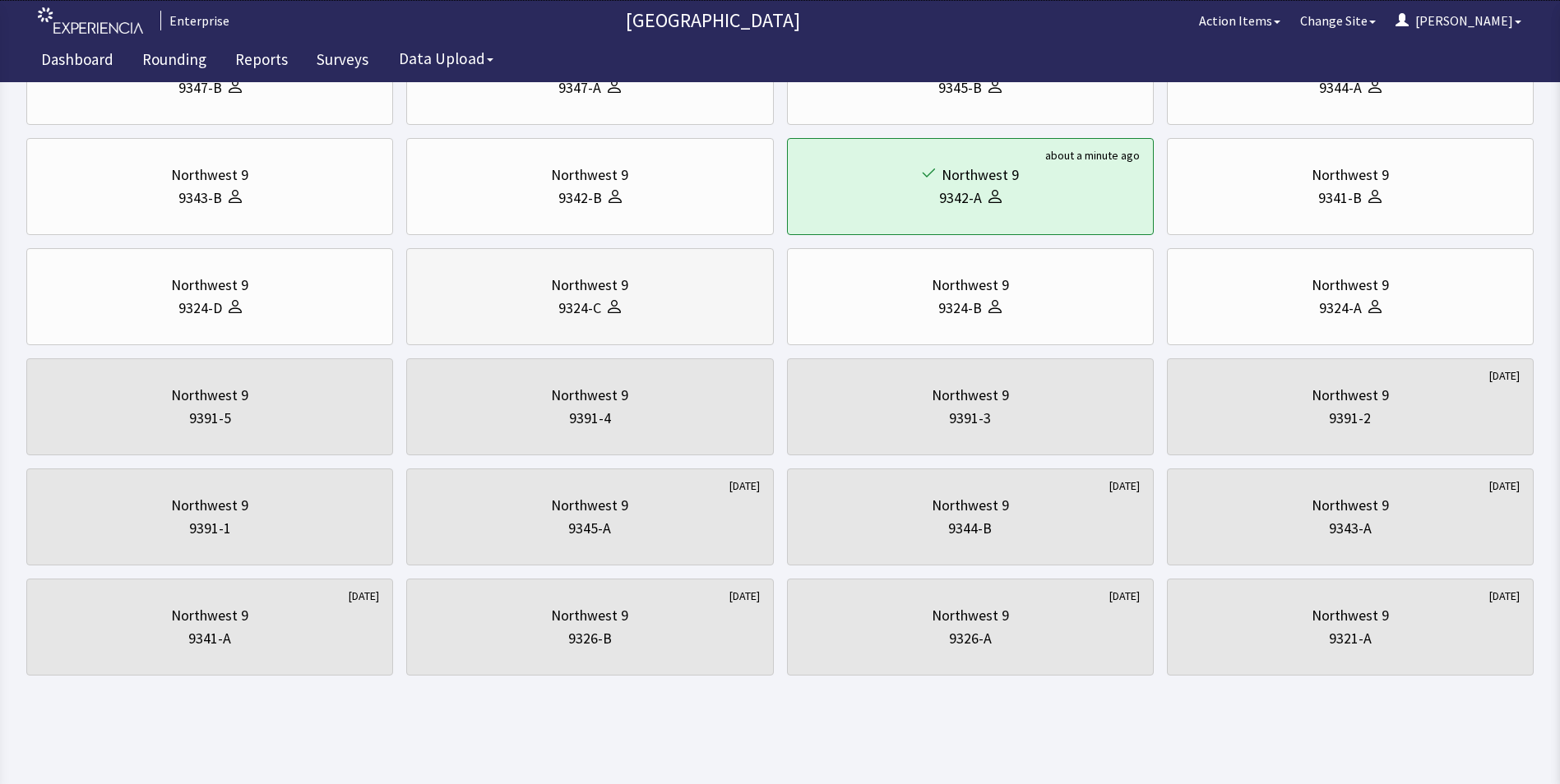
click at [526, 298] on div "9324-C" at bounding box center [589, 309] width 339 height 23
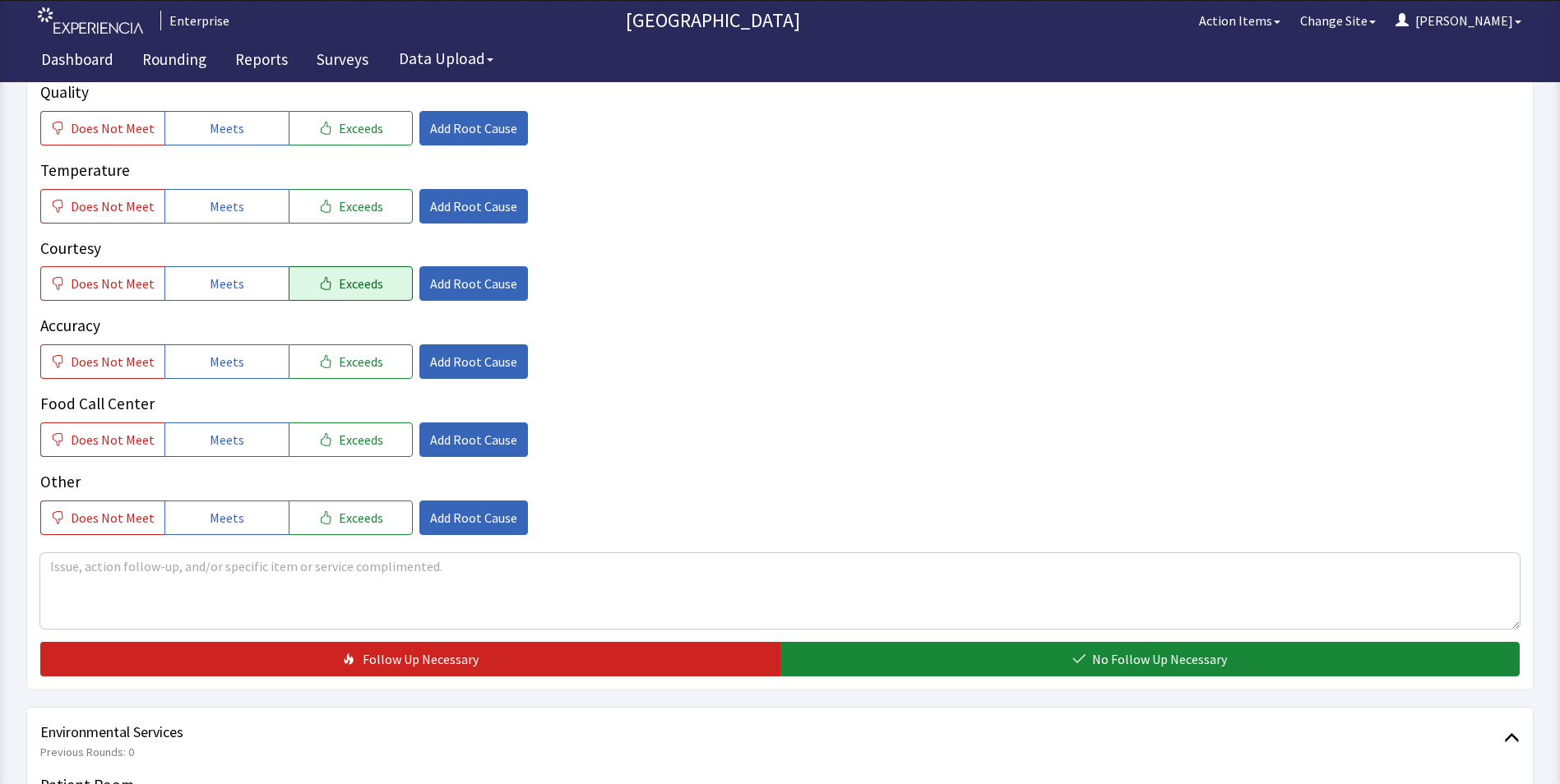
scroll to position [329, 0]
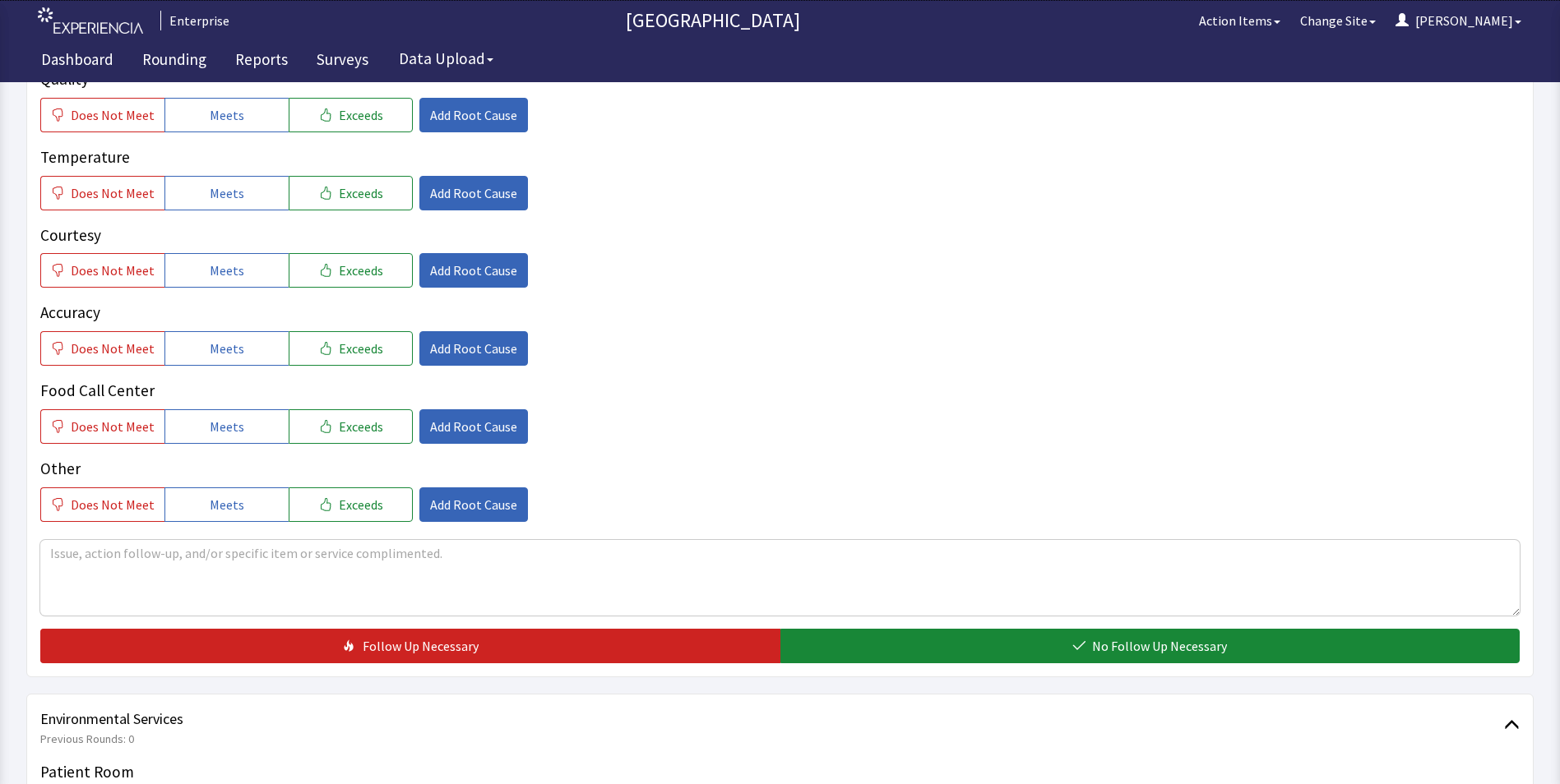
drag, startPoint x: 215, startPoint y: 109, endPoint x: 222, endPoint y: 133, distance: 25.0
click at [217, 109] on span "Meets" at bounding box center [227, 115] width 35 height 20
drag, startPoint x: 222, startPoint y: 196, endPoint x: 222, endPoint y: 205, distance: 9.0
click at [222, 199] on span "Meets" at bounding box center [227, 193] width 35 height 20
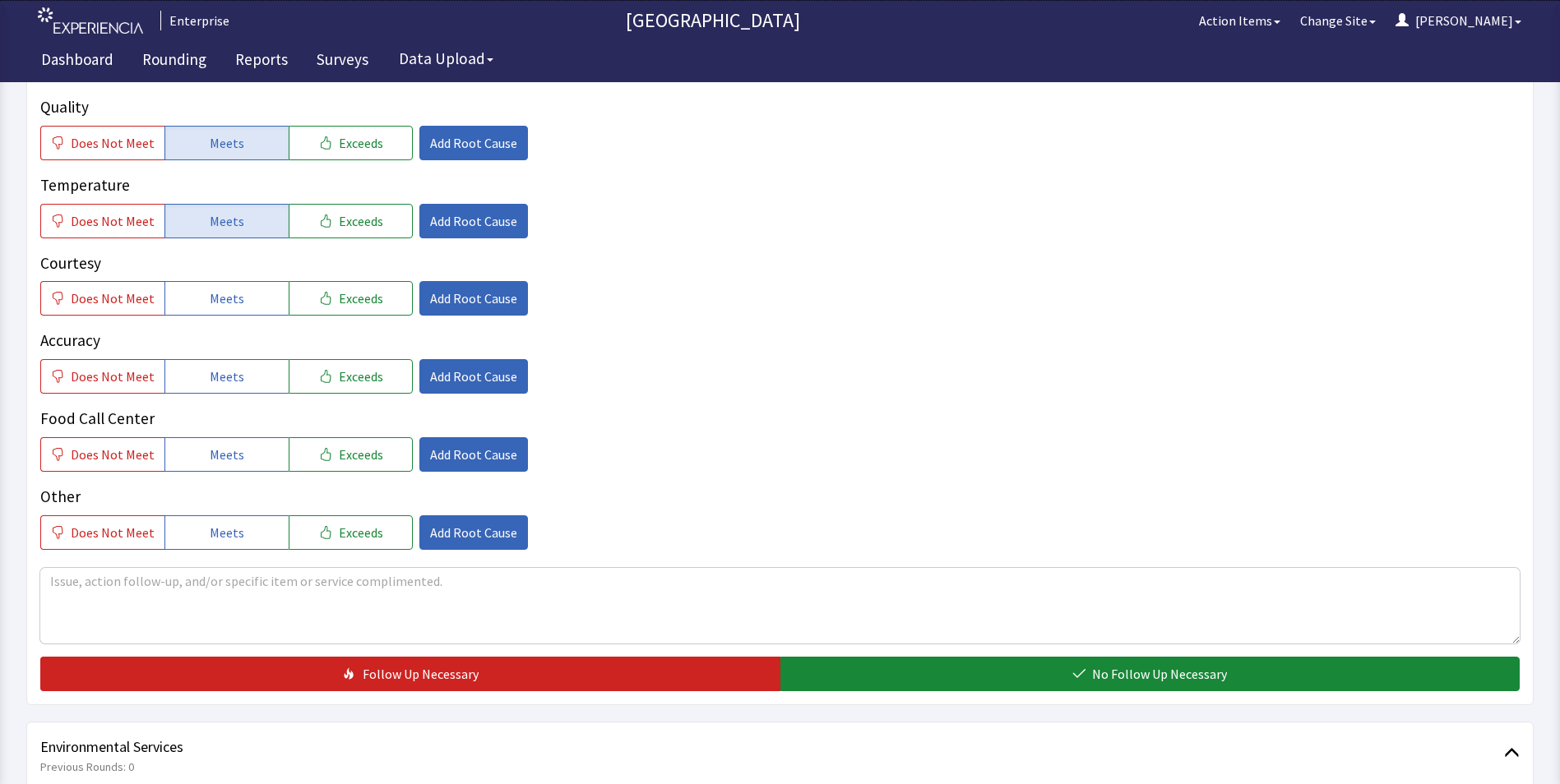
drag, startPoint x: 221, startPoint y: 273, endPoint x: 222, endPoint y: 297, distance: 24.0
click at [222, 282] on button "Meets" at bounding box center [227, 298] width 125 height 35
drag, startPoint x: 224, startPoint y: 349, endPoint x: 225, endPoint y: 388, distance: 39.0
click at [225, 367] on span "Meets" at bounding box center [227, 376] width 35 height 20
drag, startPoint x: 222, startPoint y: 419, endPoint x: 437, endPoint y: 356, distance: 224.0
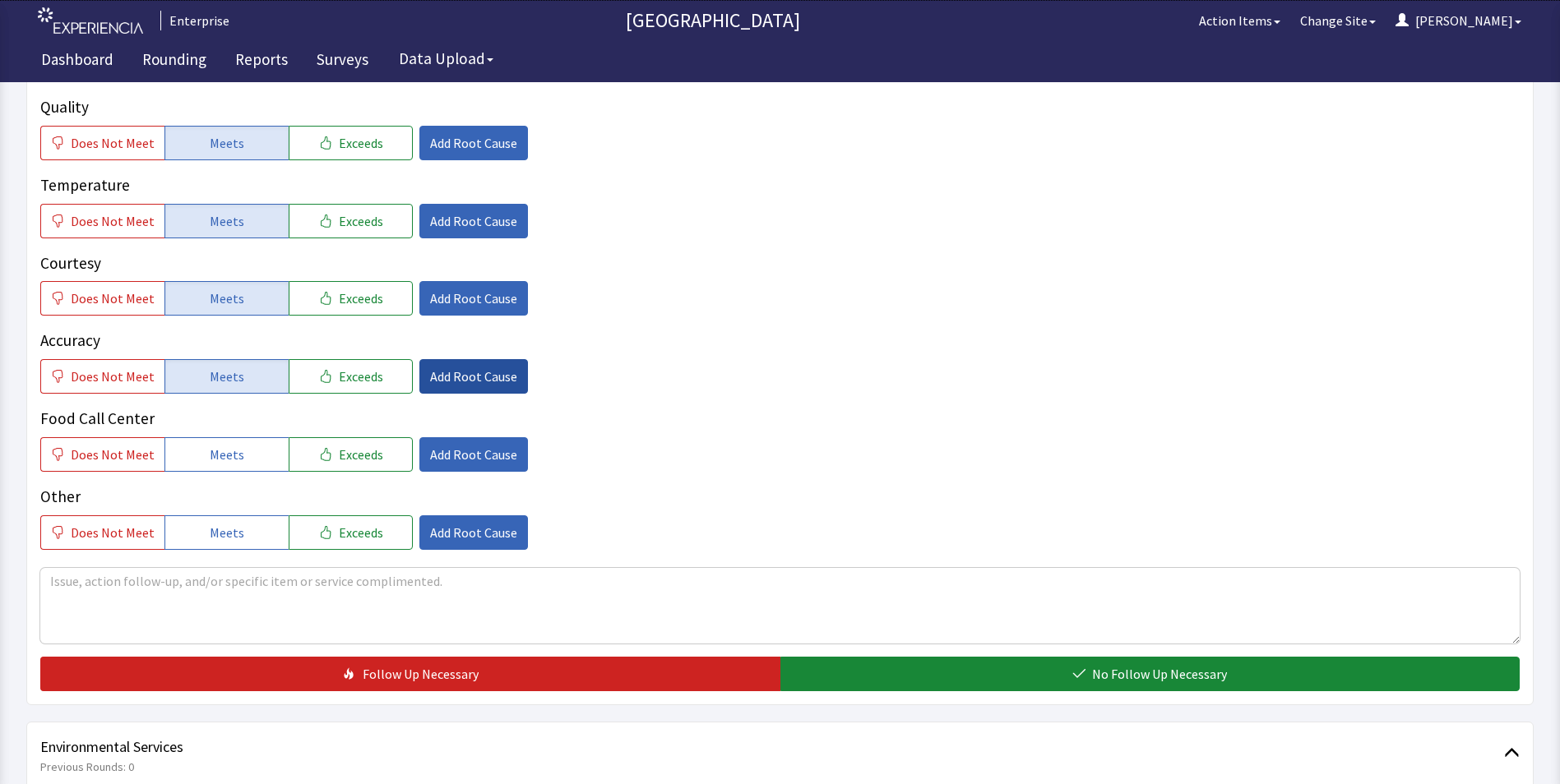
click at [224, 445] on span "Meets" at bounding box center [227, 455] width 35 height 20
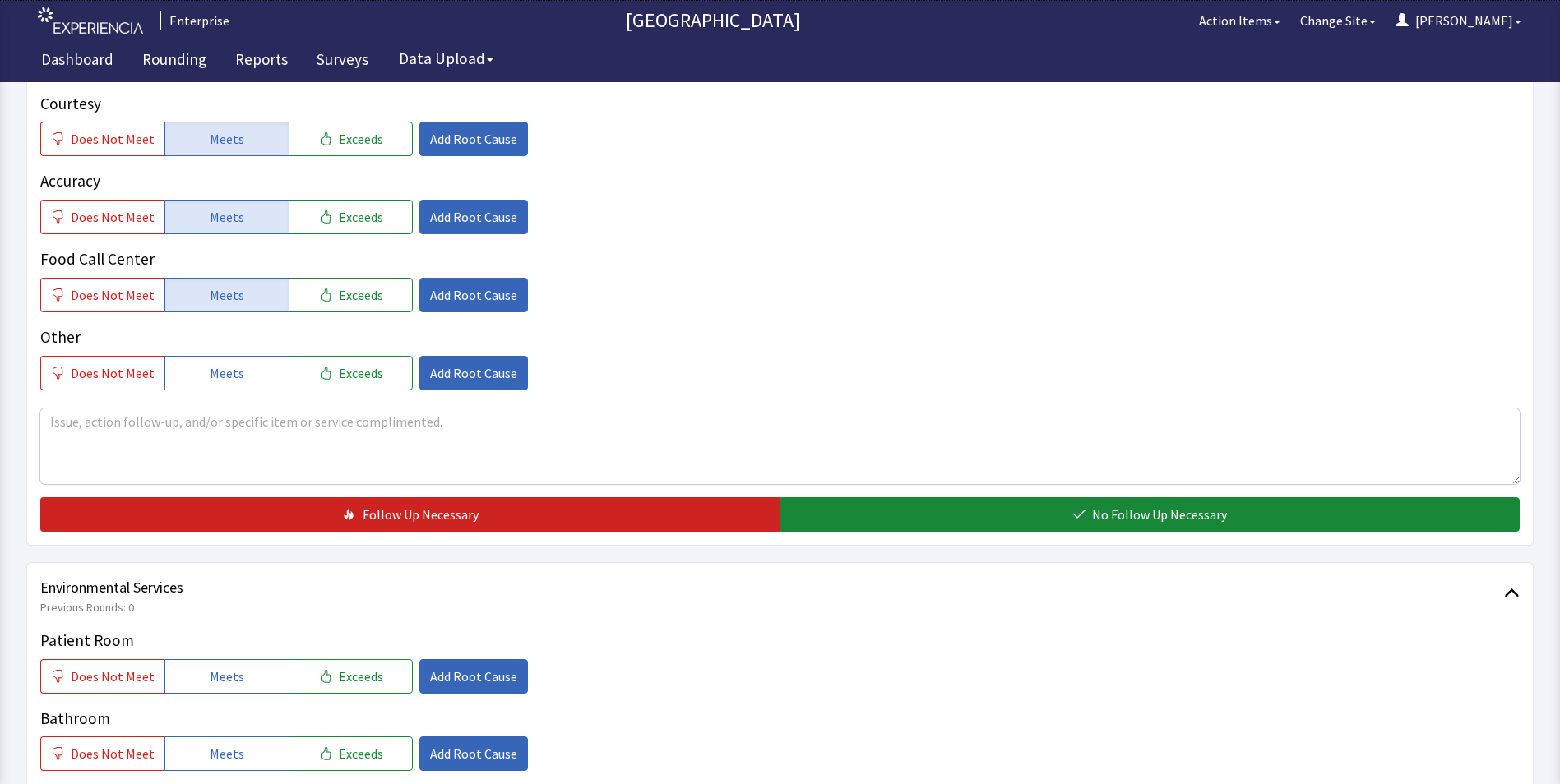
scroll to position [576, 0]
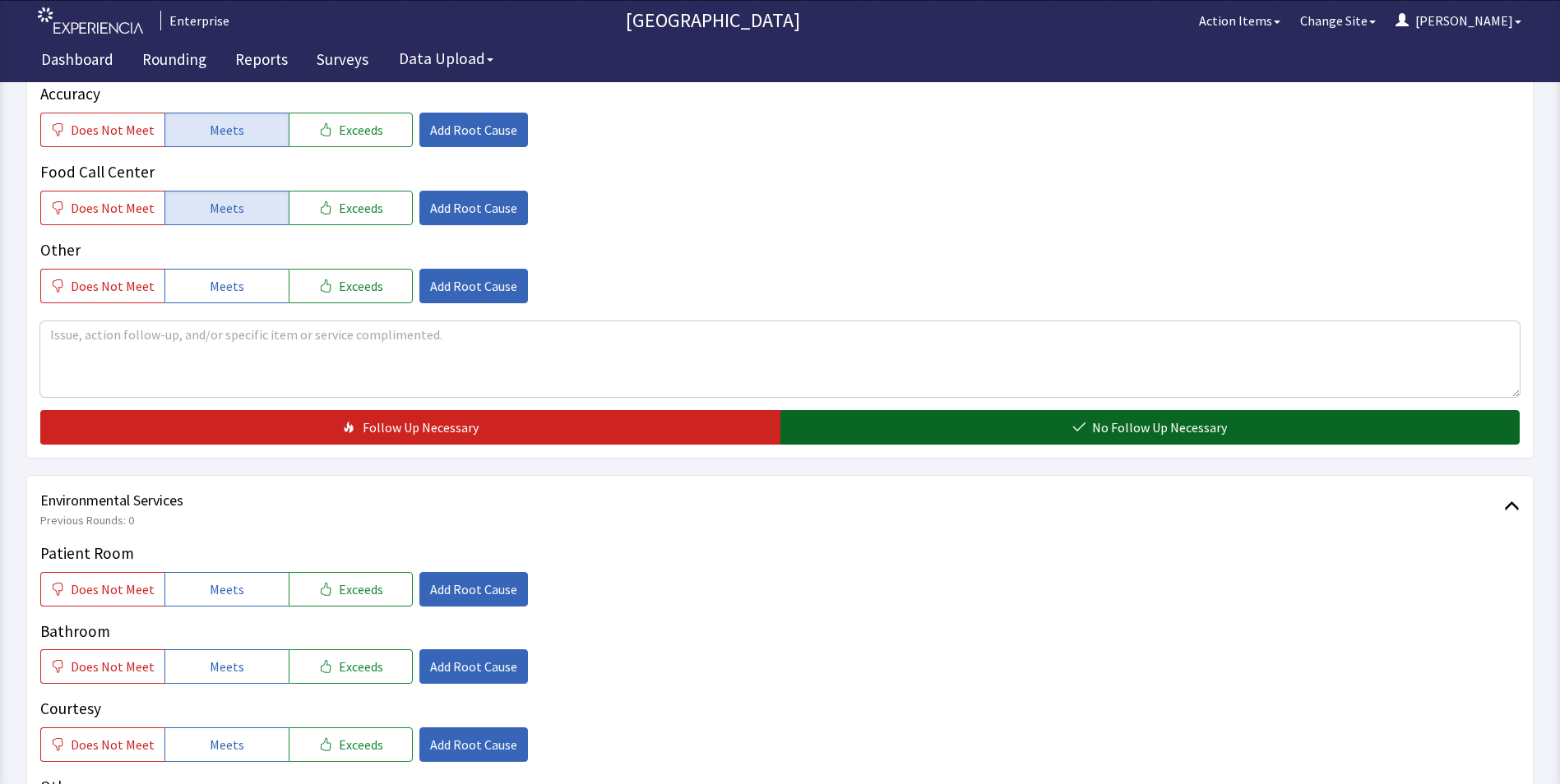
click at [880, 416] on button "No Follow Up Necessary" at bounding box center [1150, 427] width 740 height 35
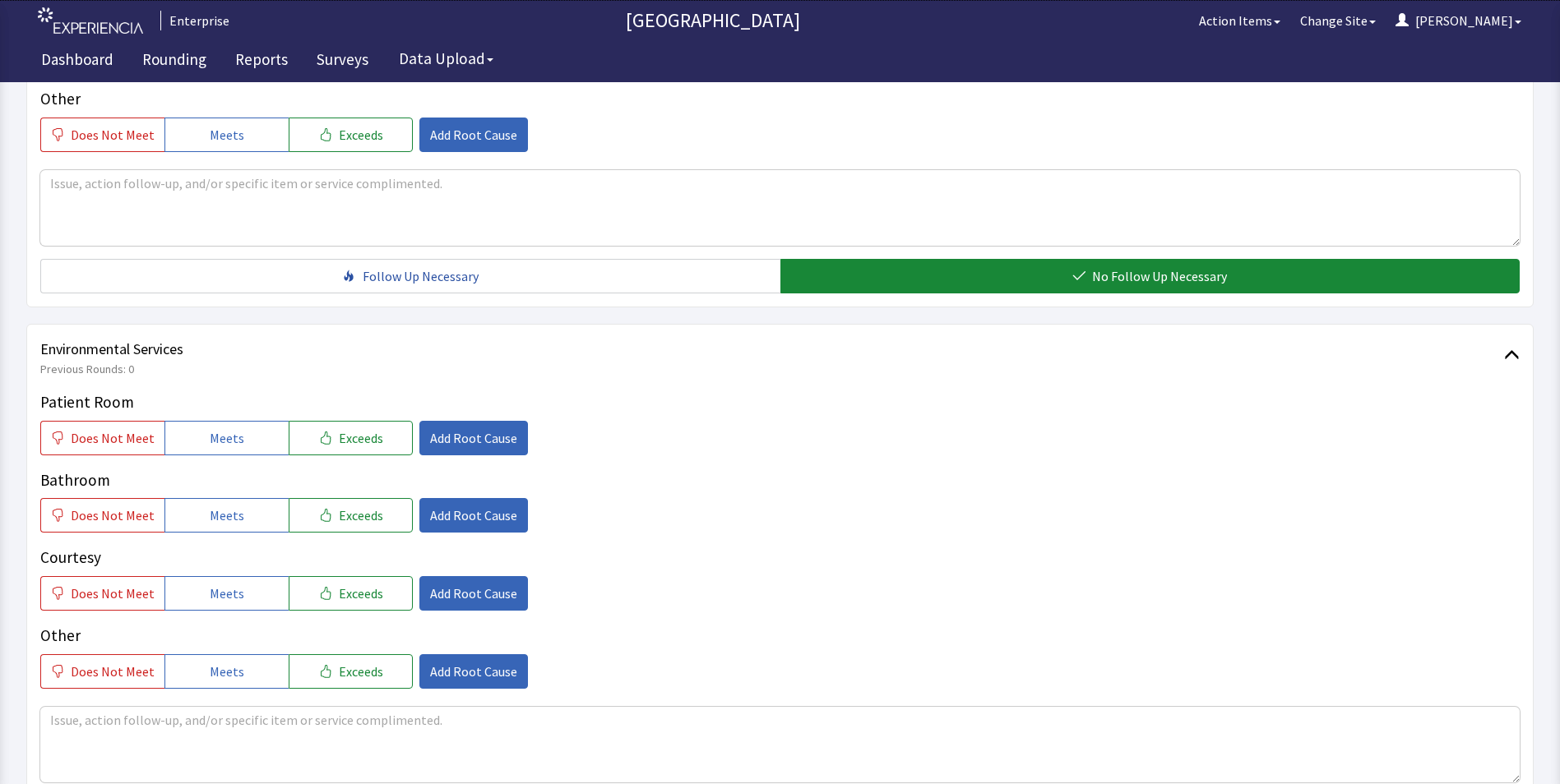
scroll to position [904, 0]
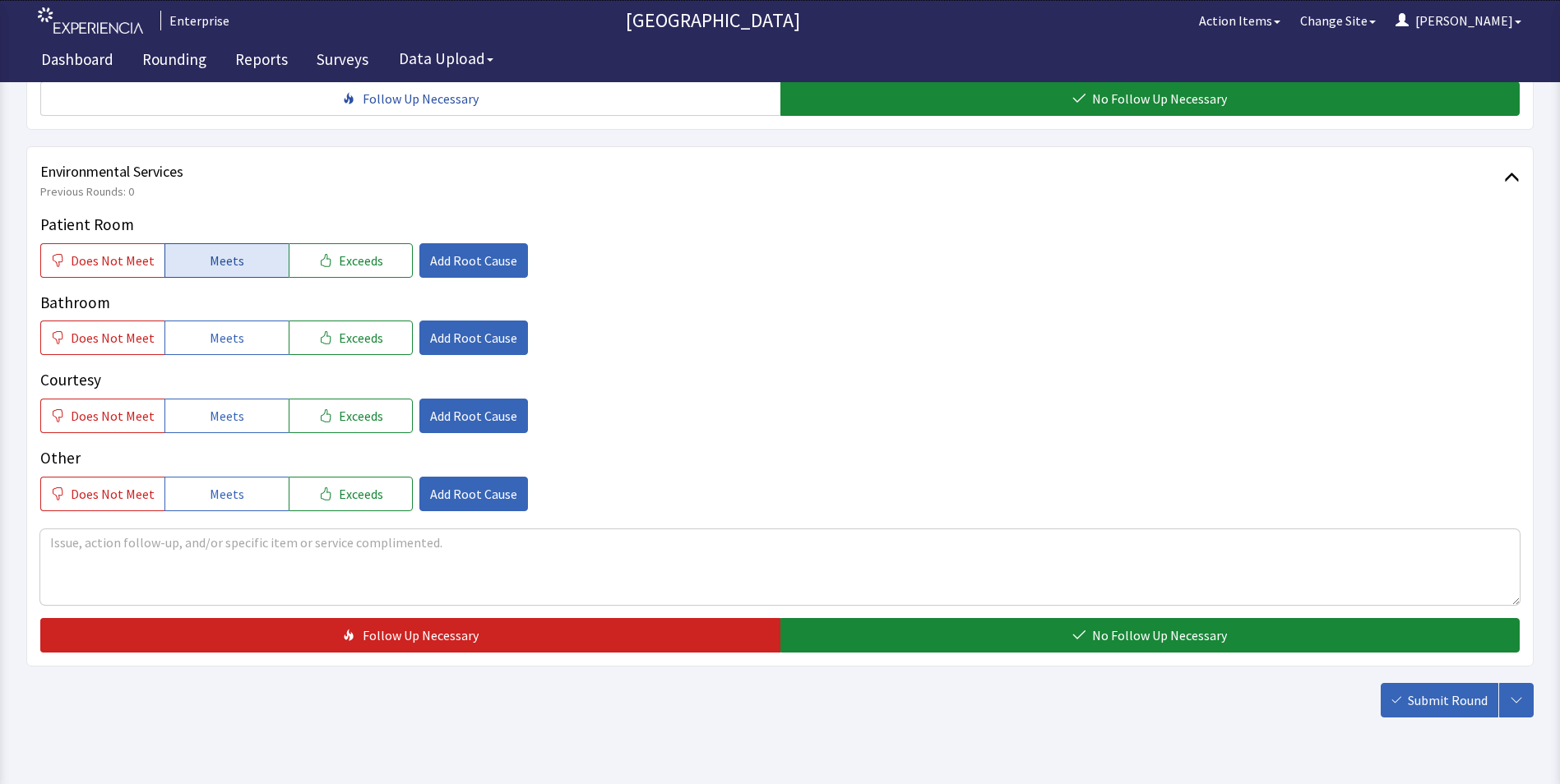
drag, startPoint x: 215, startPoint y: 232, endPoint x: 224, endPoint y: 297, distance: 65.6
click at [215, 251] on span "Meets" at bounding box center [227, 261] width 35 height 20
drag, startPoint x: 224, startPoint y: 308, endPoint x: 228, endPoint y: 339, distance: 31.3
click at [228, 323] on button "Meets" at bounding box center [227, 337] width 125 height 35
click at [234, 406] on span "Meets" at bounding box center [227, 416] width 35 height 20
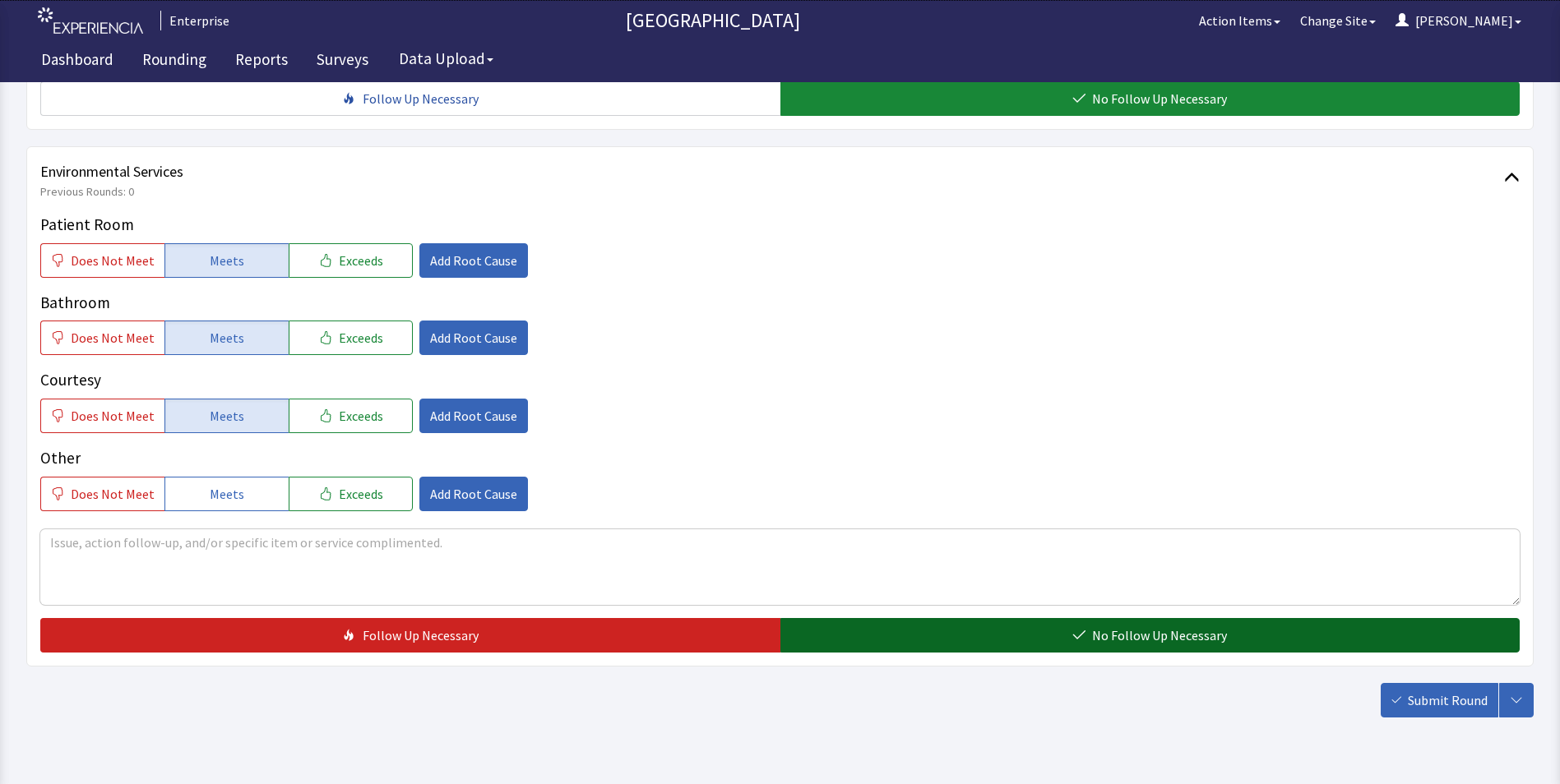
click at [874, 618] on button "No Follow Up Necessary" at bounding box center [1150, 635] width 740 height 35
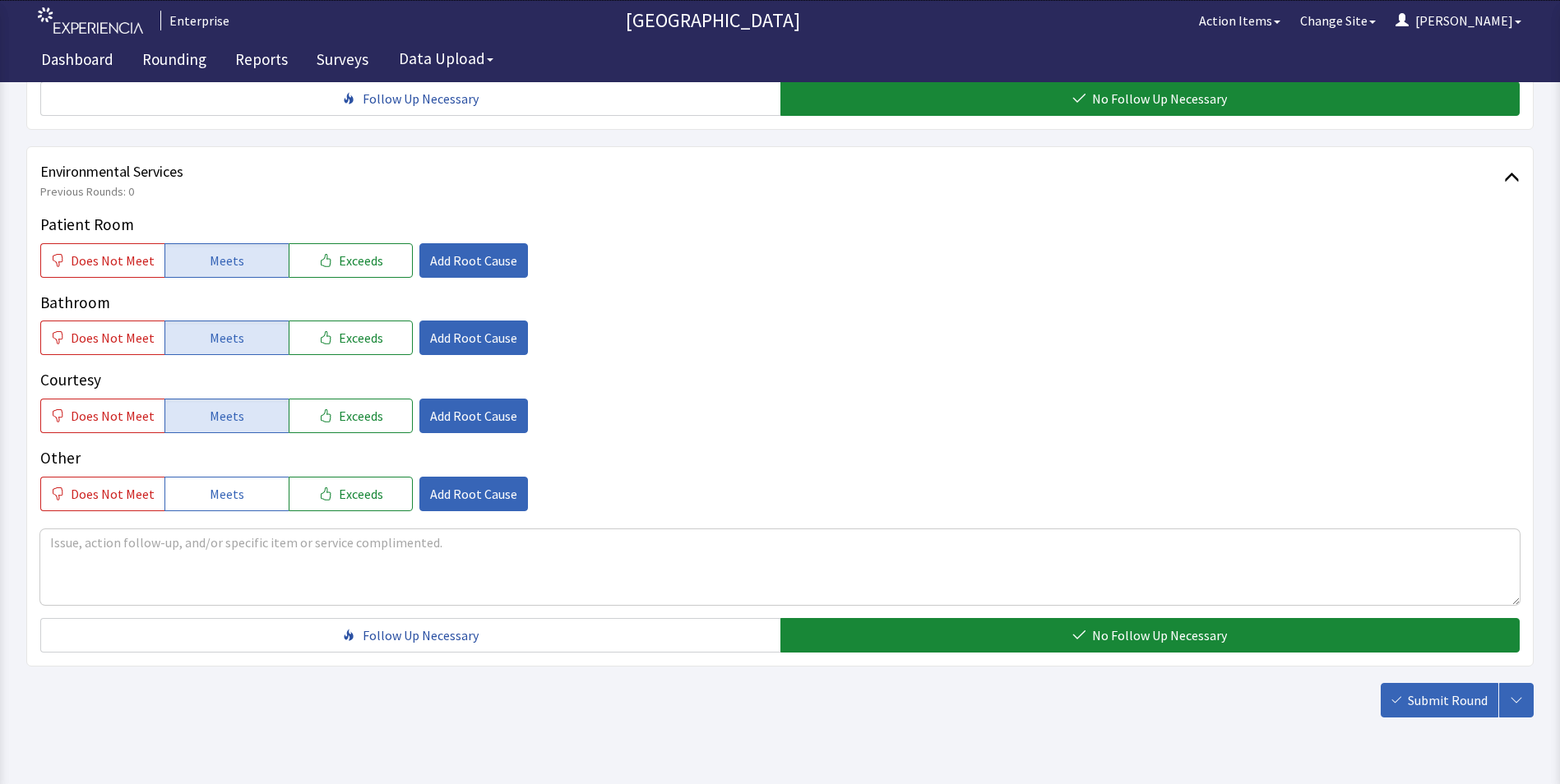
drag, startPoint x: 1472, startPoint y: 680, endPoint x: 1453, endPoint y: 674, distance: 19.9
click at [1464, 691] on span "Submit Round" at bounding box center [1448, 700] width 80 height 20
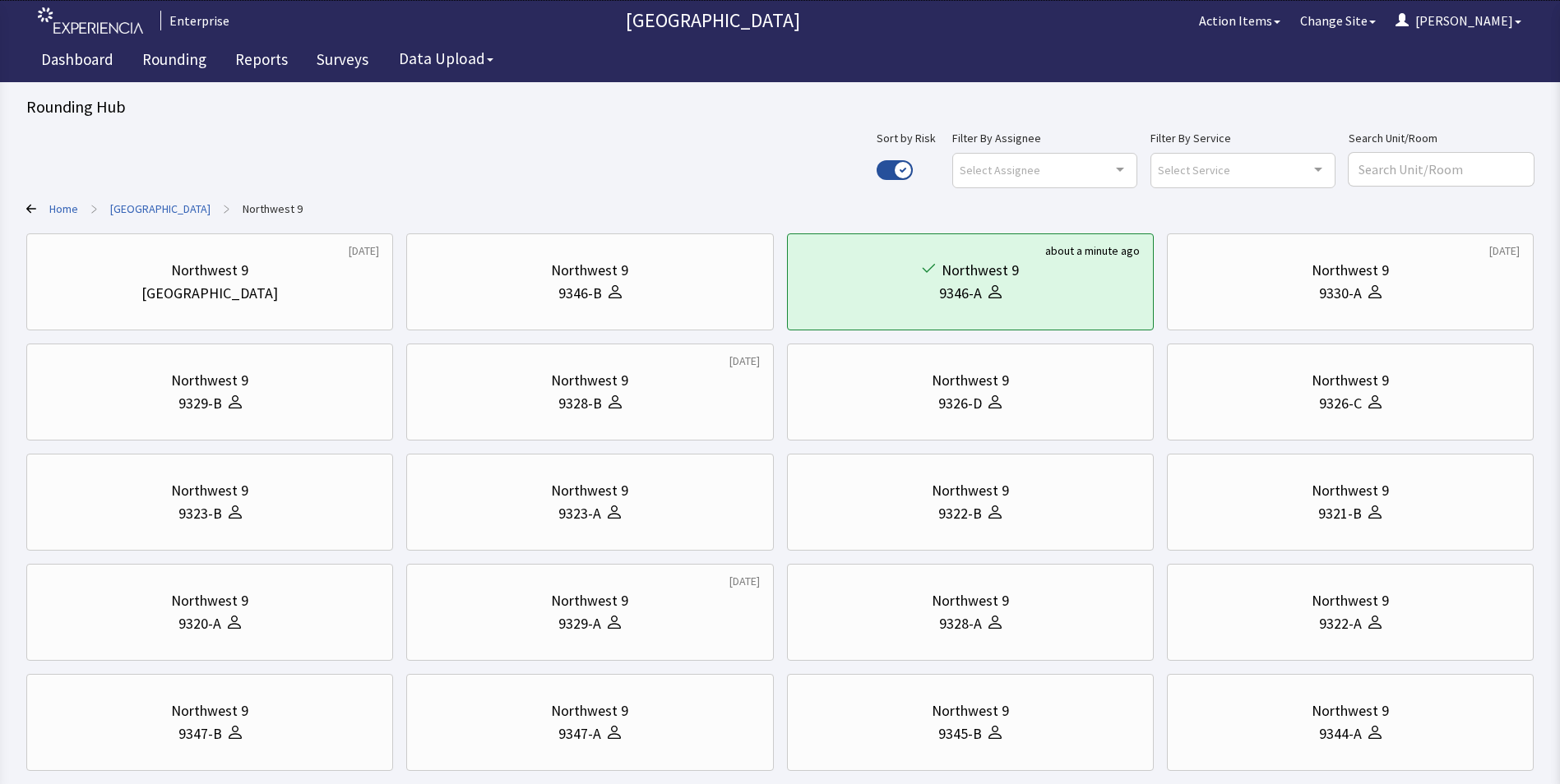
click at [178, 206] on link "[GEOGRAPHIC_DATA]" at bounding box center [160, 208] width 101 height 16
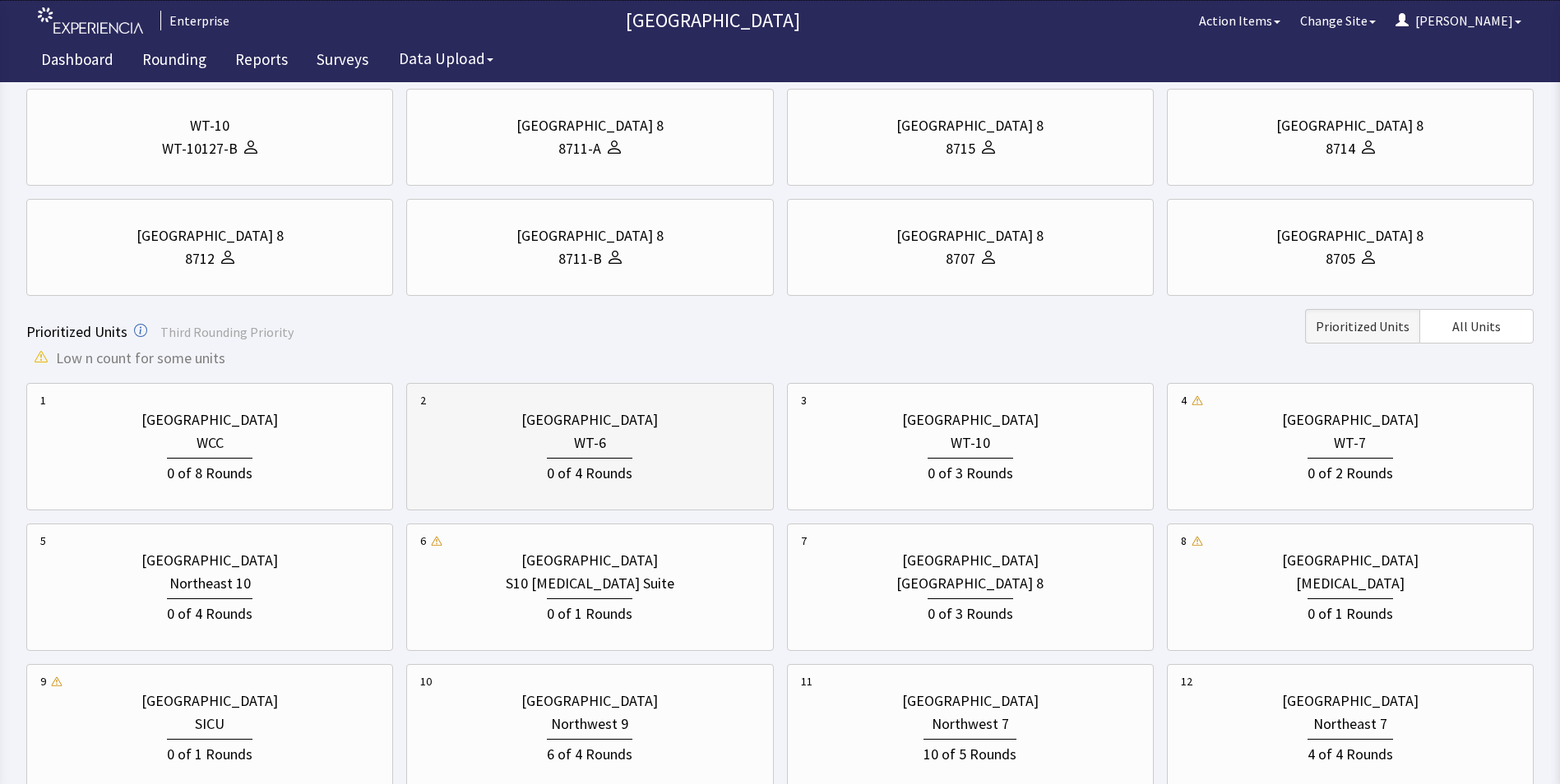
scroll to position [481, 0]
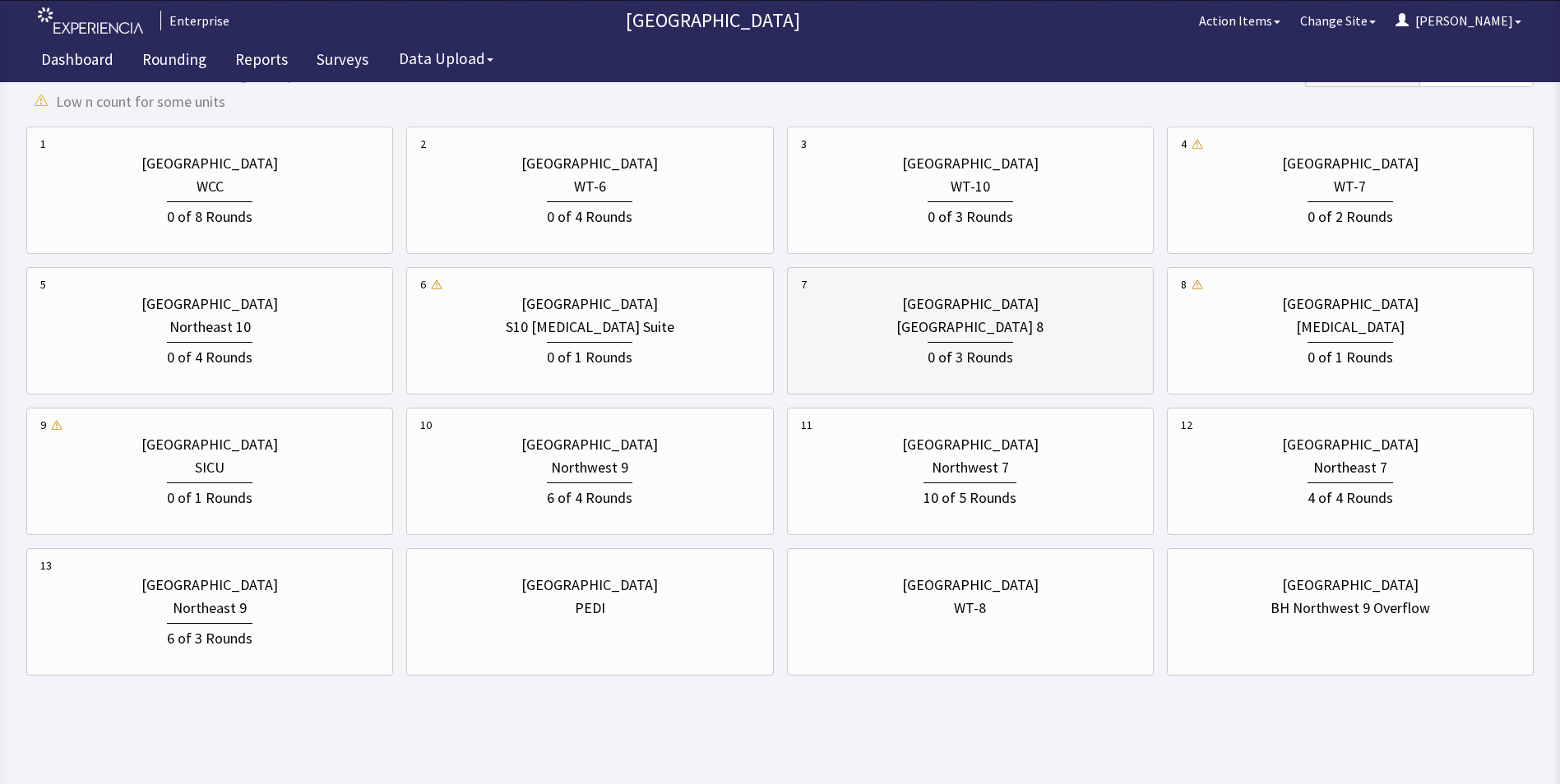
click at [915, 332] on div "[GEOGRAPHIC_DATA] 8" at bounding box center [970, 327] width 339 height 23
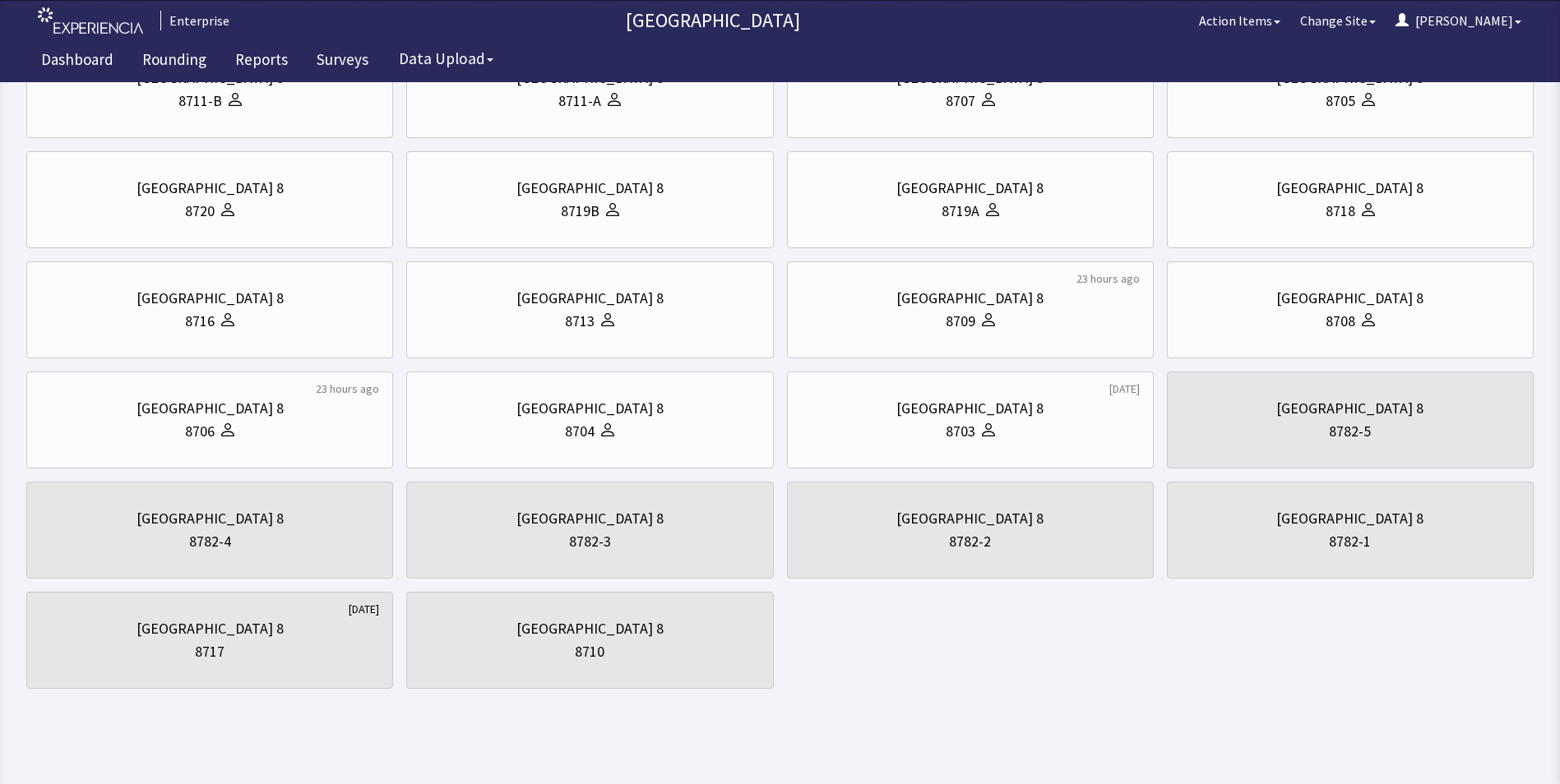
scroll to position [316, 0]
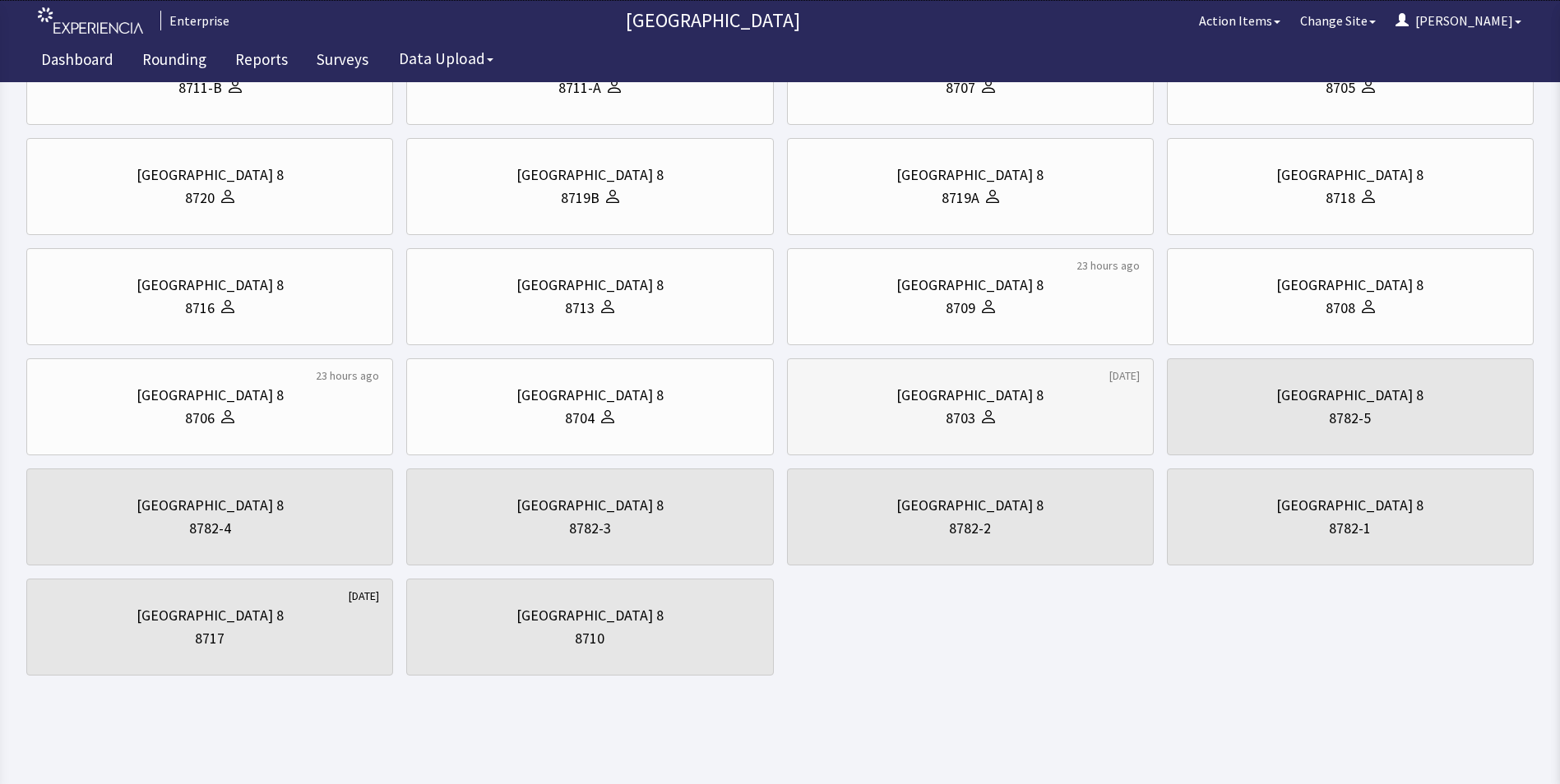
click at [917, 410] on div "8703" at bounding box center [970, 418] width 339 height 23
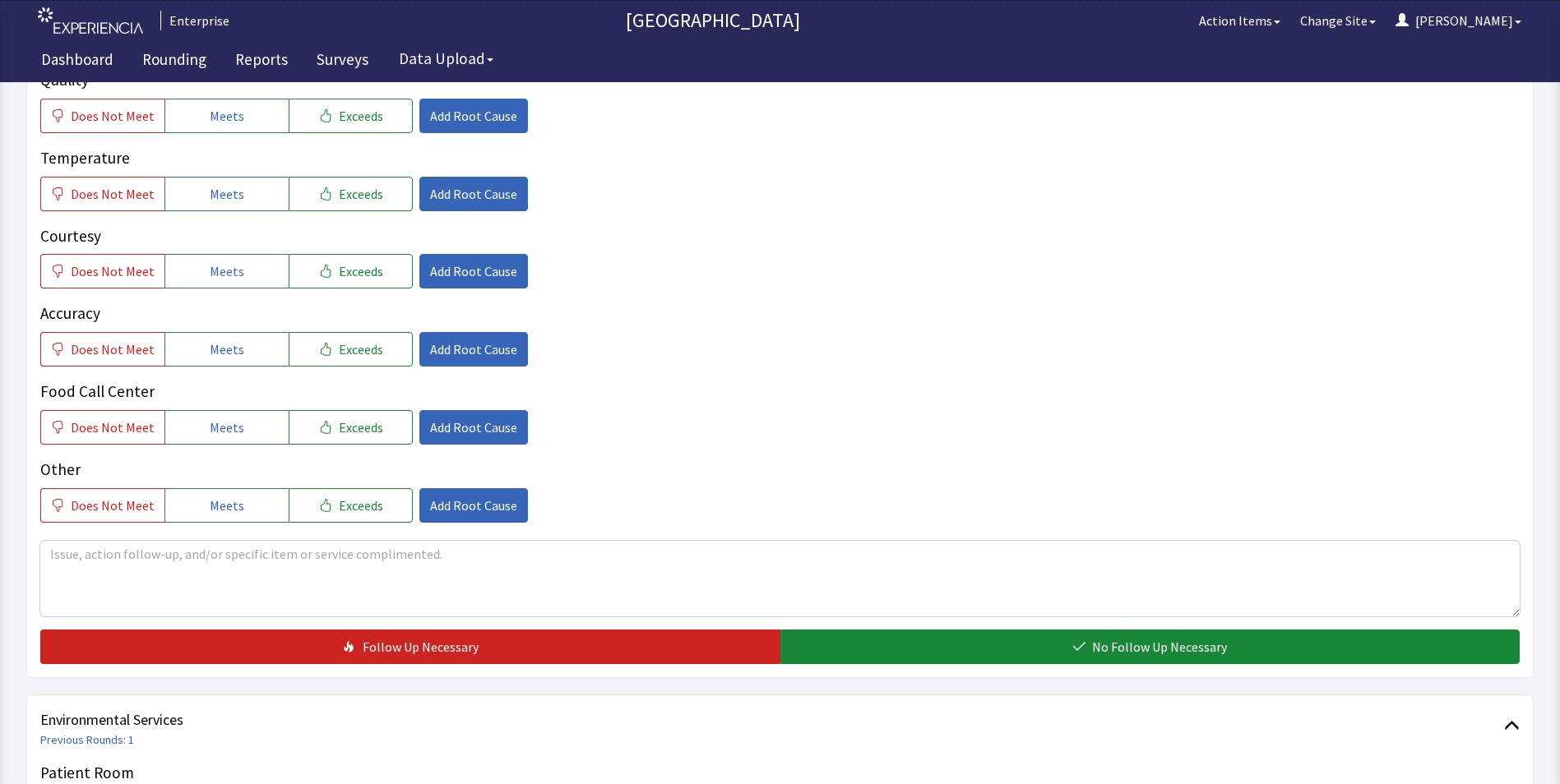
scroll to position [329, 0]
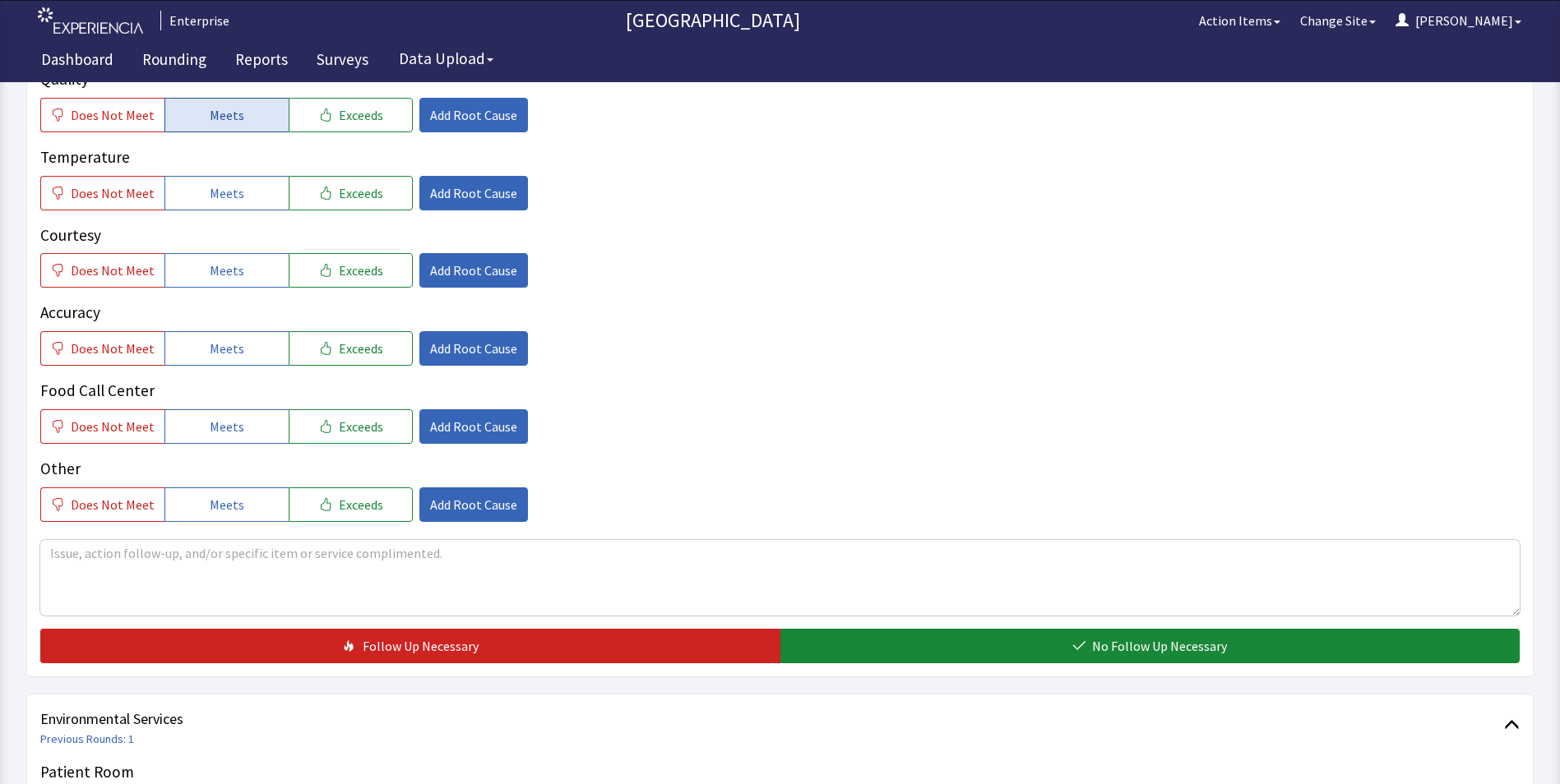
click at [213, 125] on button "Meets" at bounding box center [227, 115] width 125 height 35
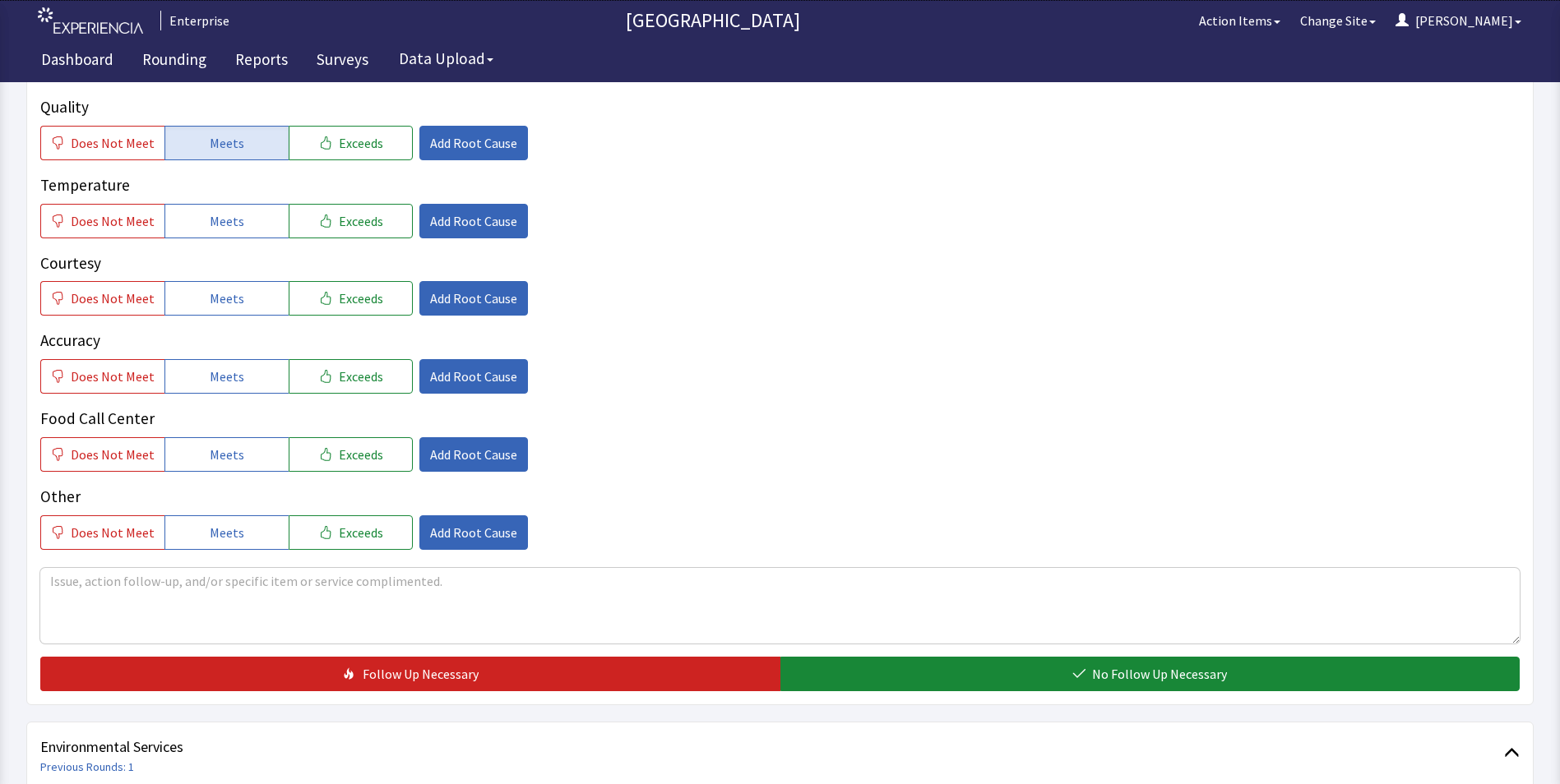
drag, startPoint x: 232, startPoint y: 205, endPoint x: 235, endPoint y: 243, distance: 38.1
click at [233, 212] on div "Quality Does Not Meet Meets Exceeds Add Root Cause Temperature Does Not Meet Me…" at bounding box center [780, 322] width 1479 height 455
drag, startPoint x: 238, startPoint y: 269, endPoint x: 243, endPoint y: 295, distance: 26.5
click at [240, 281] on button "Meets" at bounding box center [227, 298] width 125 height 35
drag, startPoint x: 241, startPoint y: 337, endPoint x: 247, endPoint y: 283, distance: 54.3
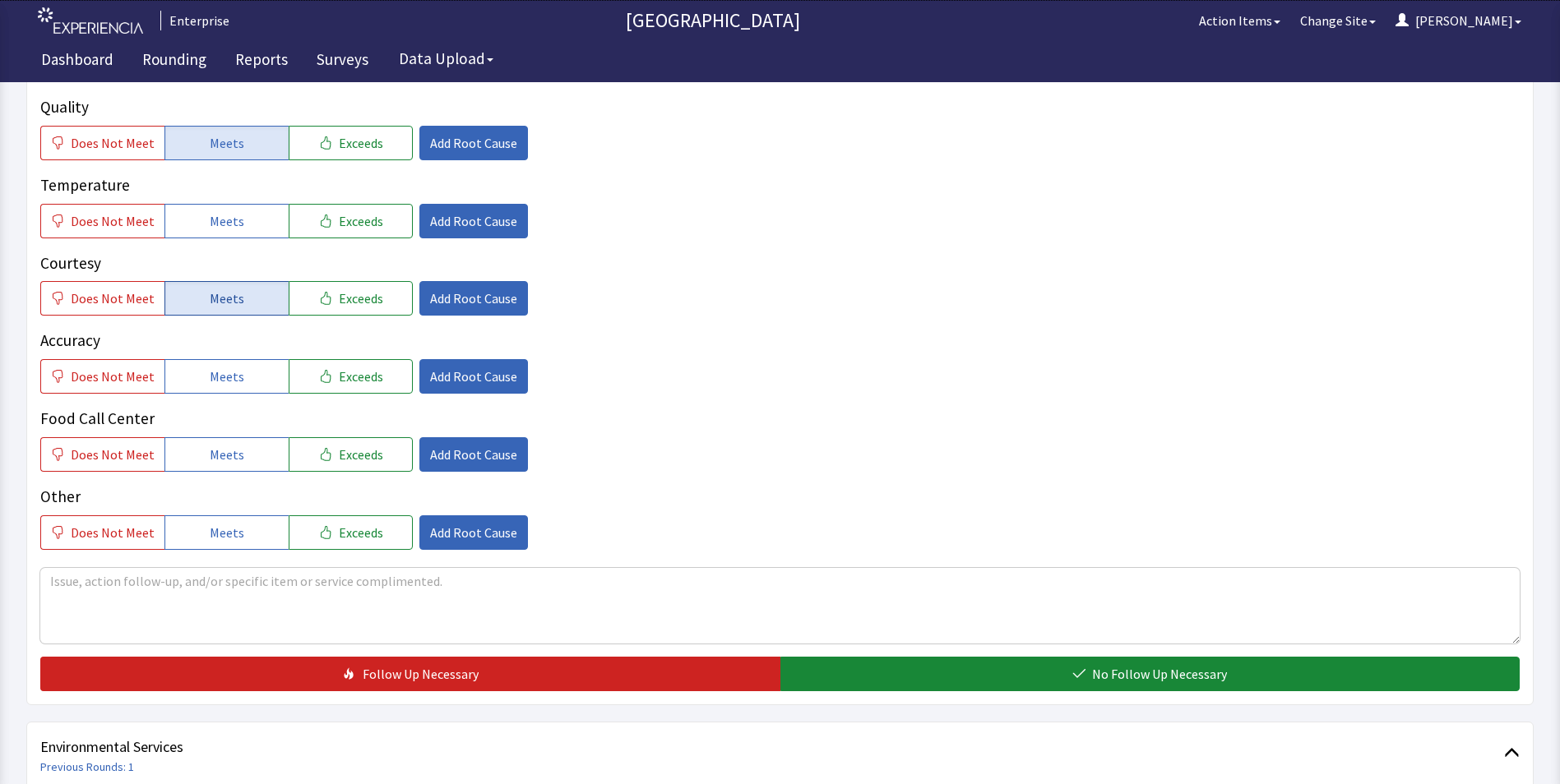
click at [242, 360] on button "Meets" at bounding box center [227, 376] width 125 height 35
click at [247, 204] on button "Meets" at bounding box center [227, 221] width 125 height 35
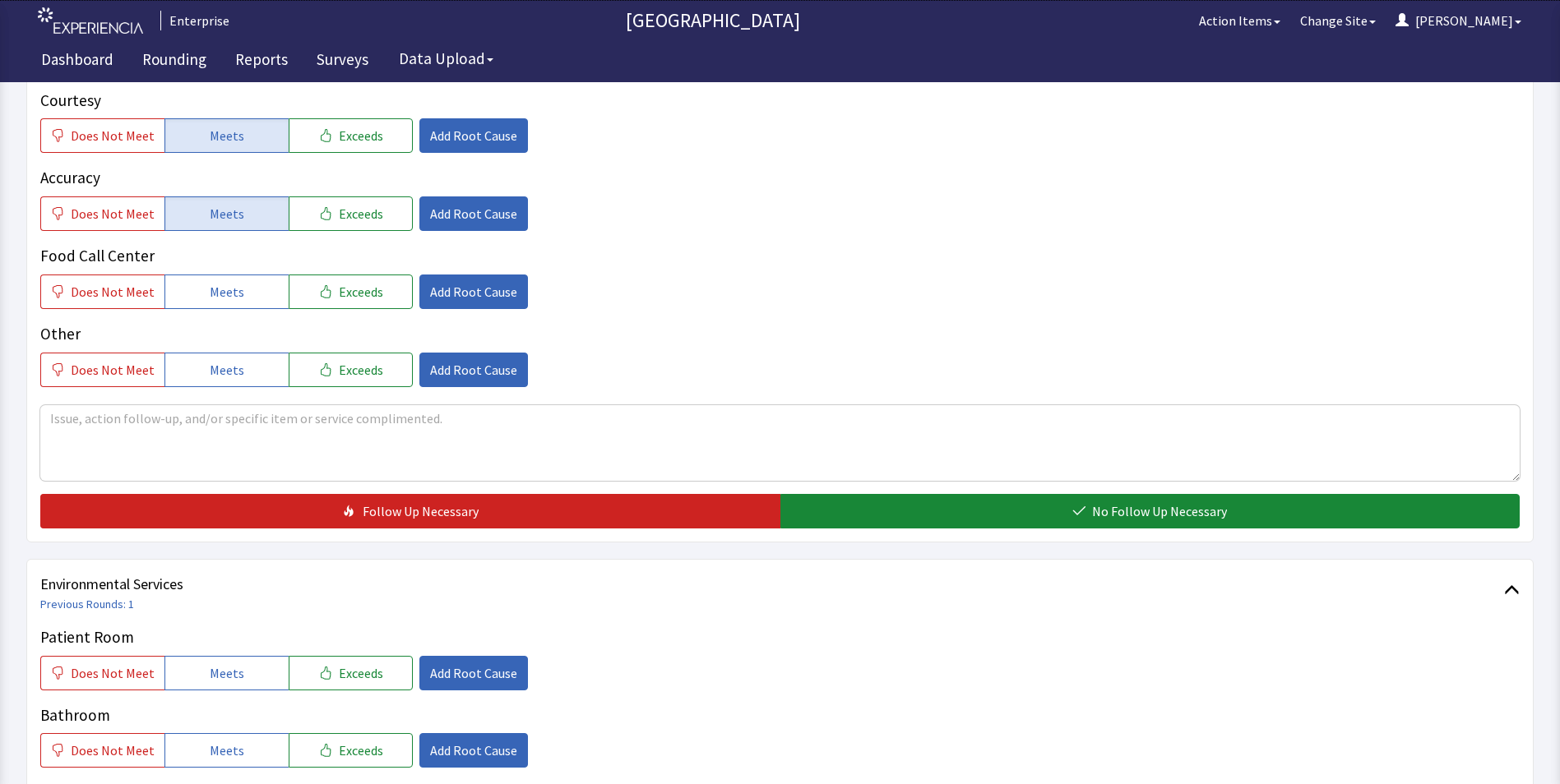
scroll to position [658, 0]
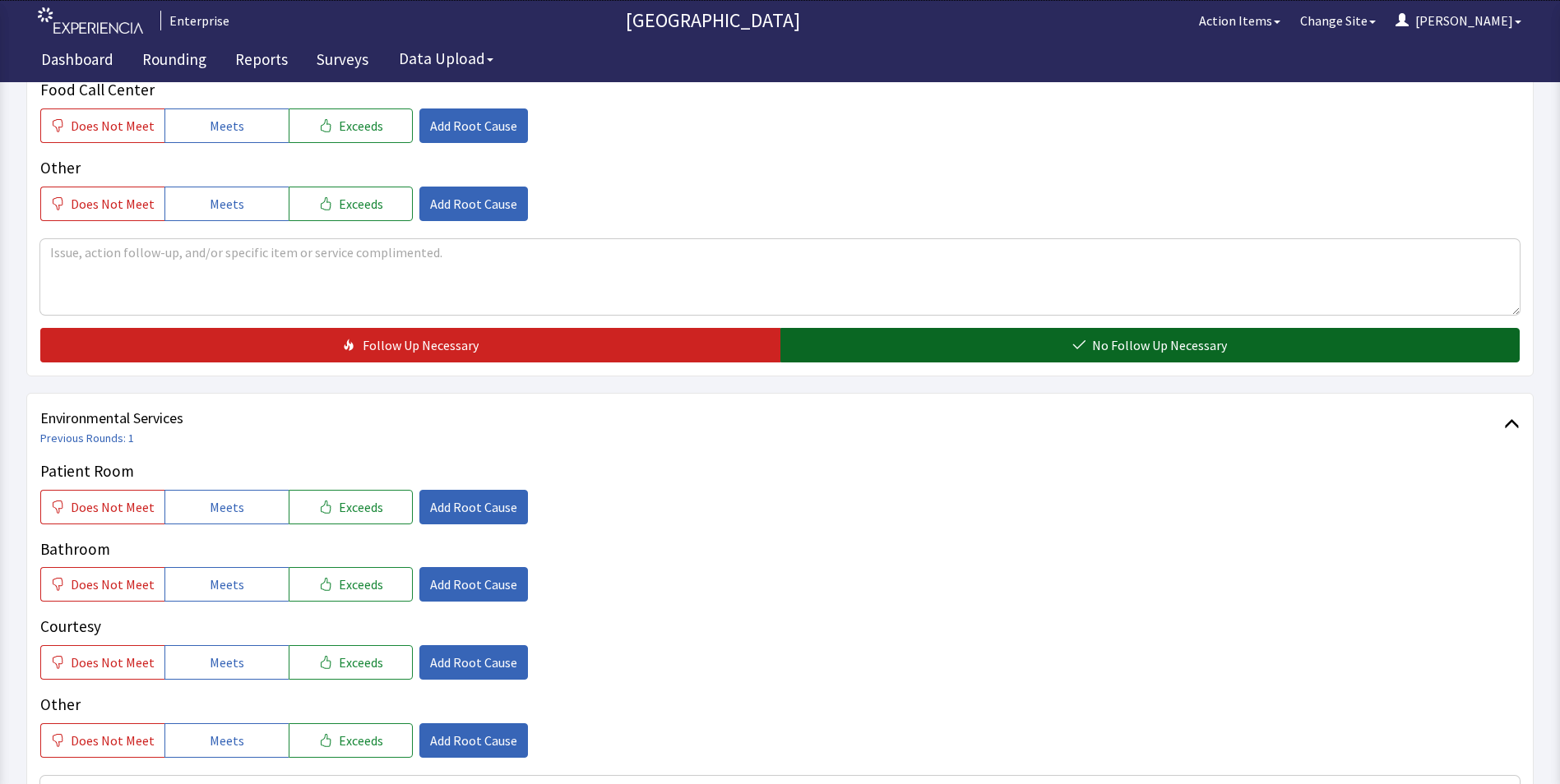
click at [923, 328] on button "No Follow Up Necessary" at bounding box center [1150, 345] width 740 height 35
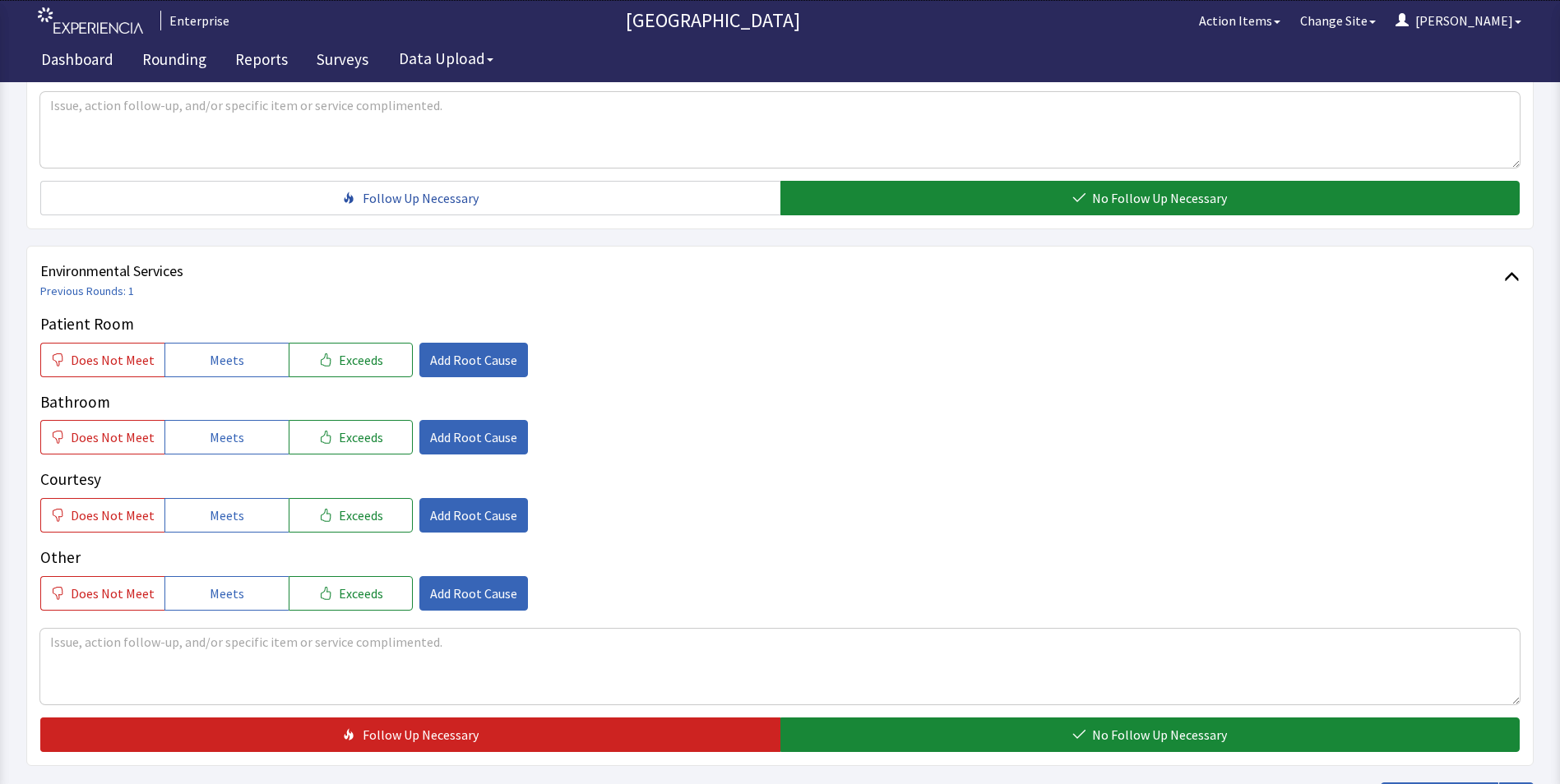
scroll to position [918, 0]
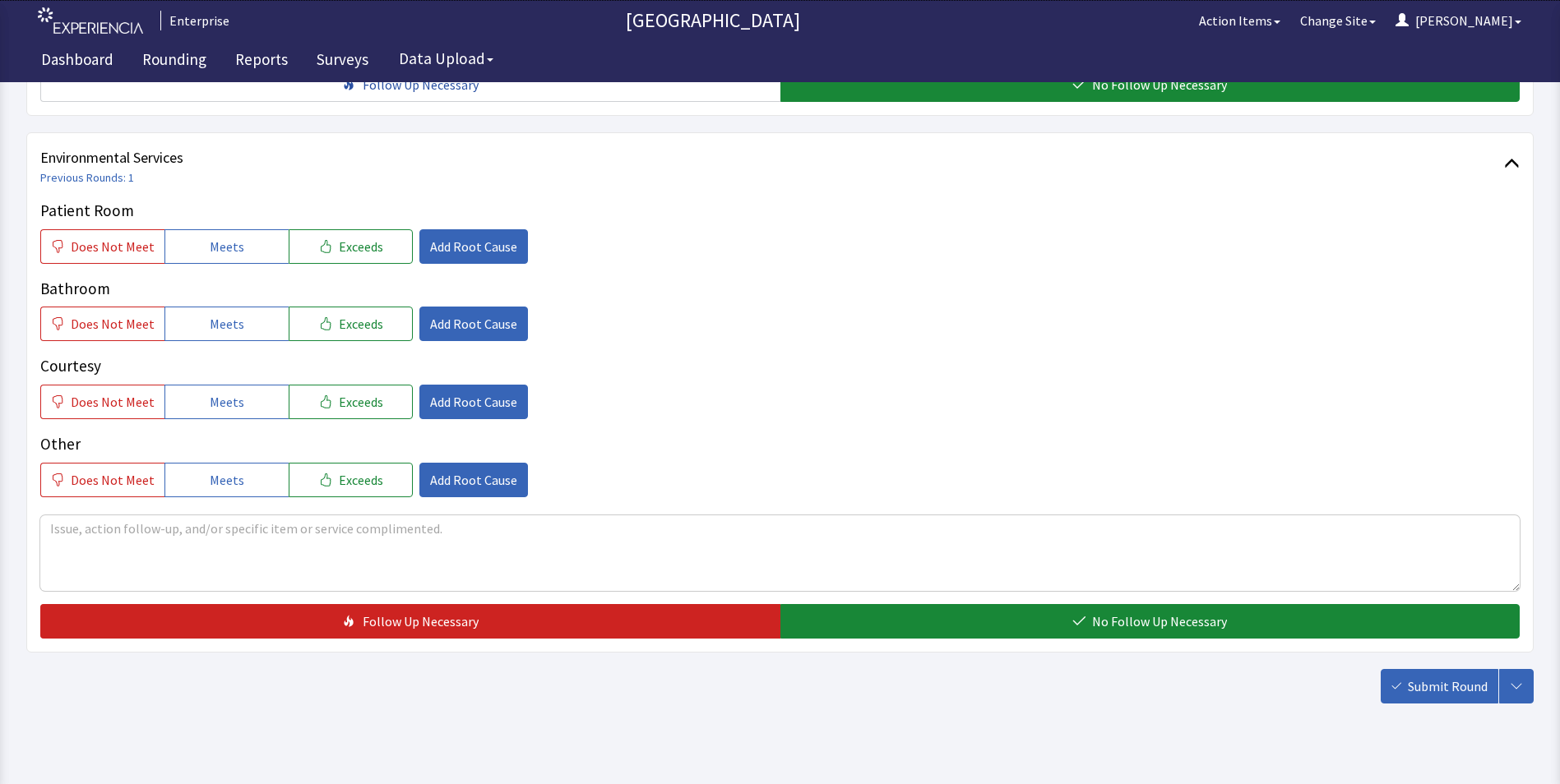
drag, startPoint x: 218, startPoint y: 213, endPoint x: 224, endPoint y: 244, distance: 31.6
click at [218, 237] on span "Meets" at bounding box center [227, 247] width 35 height 20
drag, startPoint x: 227, startPoint y: 287, endPoint x: 231, endPoint y: 329, distance: 42.2
click at [229, 314] on span "Meets" at bounding box center [227, 324] width 35 height 20
drag, startPoint x: 230, startPoint y: 373, endPoint x: 274, endPoint y: 368, distance: 44.3
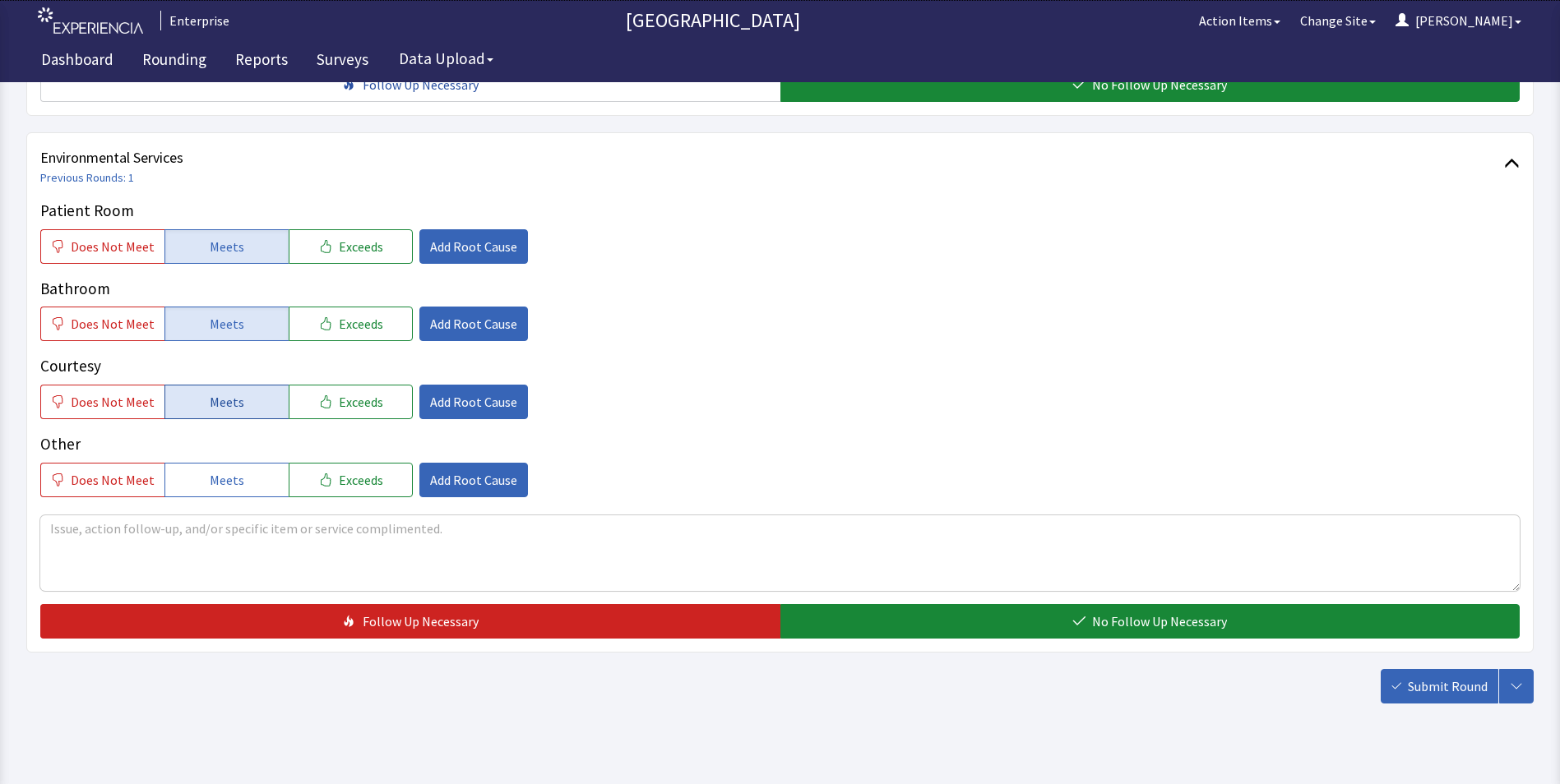
click at [232, 392] on span "Meets" at bounding box center [227, 402] width 35 height 20
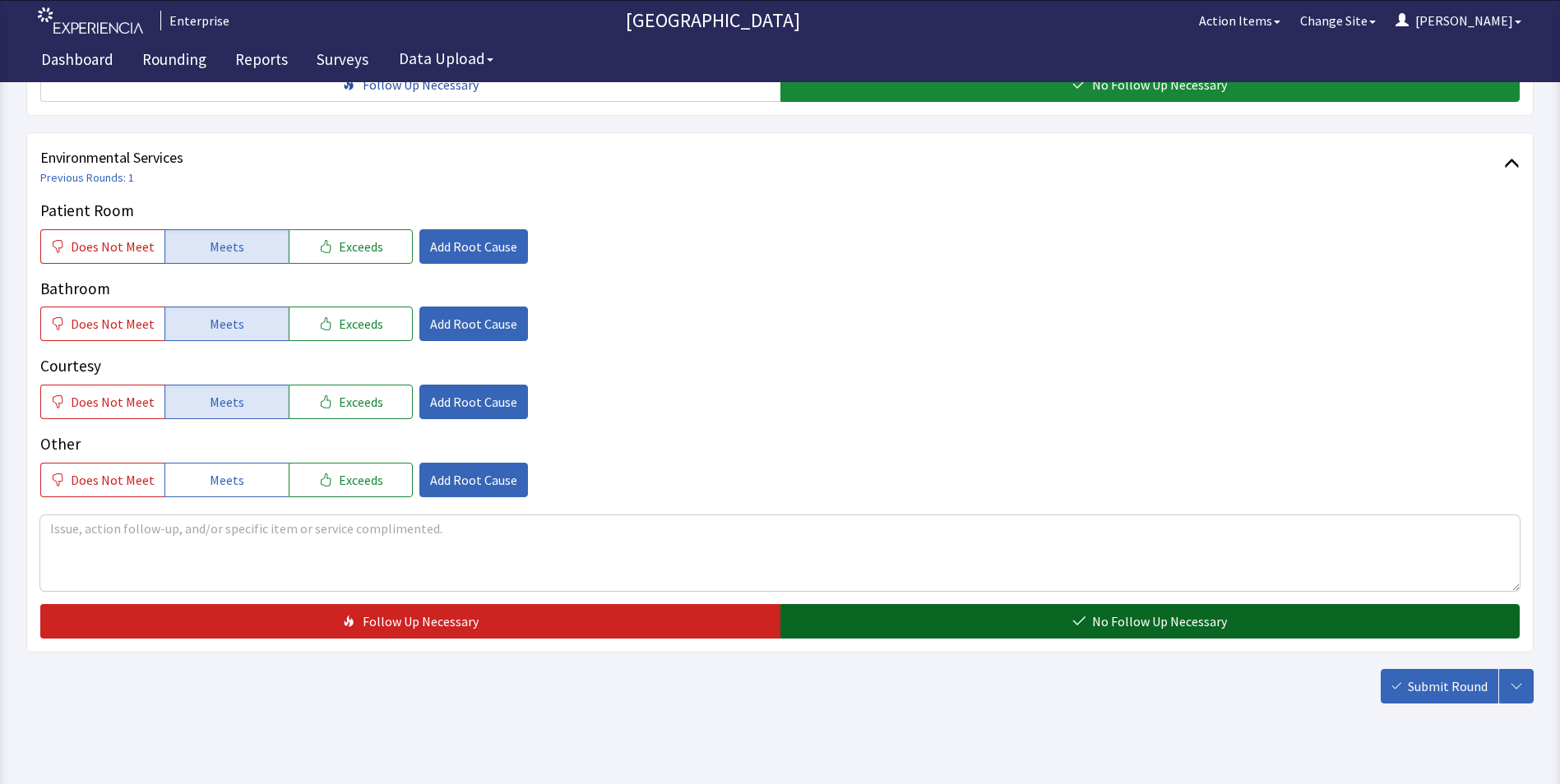
drag, startPoint x: 901, startPoint y: 597, endPoint x: 933, endPoint y: 599, distance: 32.1
click at [904, 604] on button "No Follow Up Necessary" at bounding box center [1150, 621] width 740 height 35
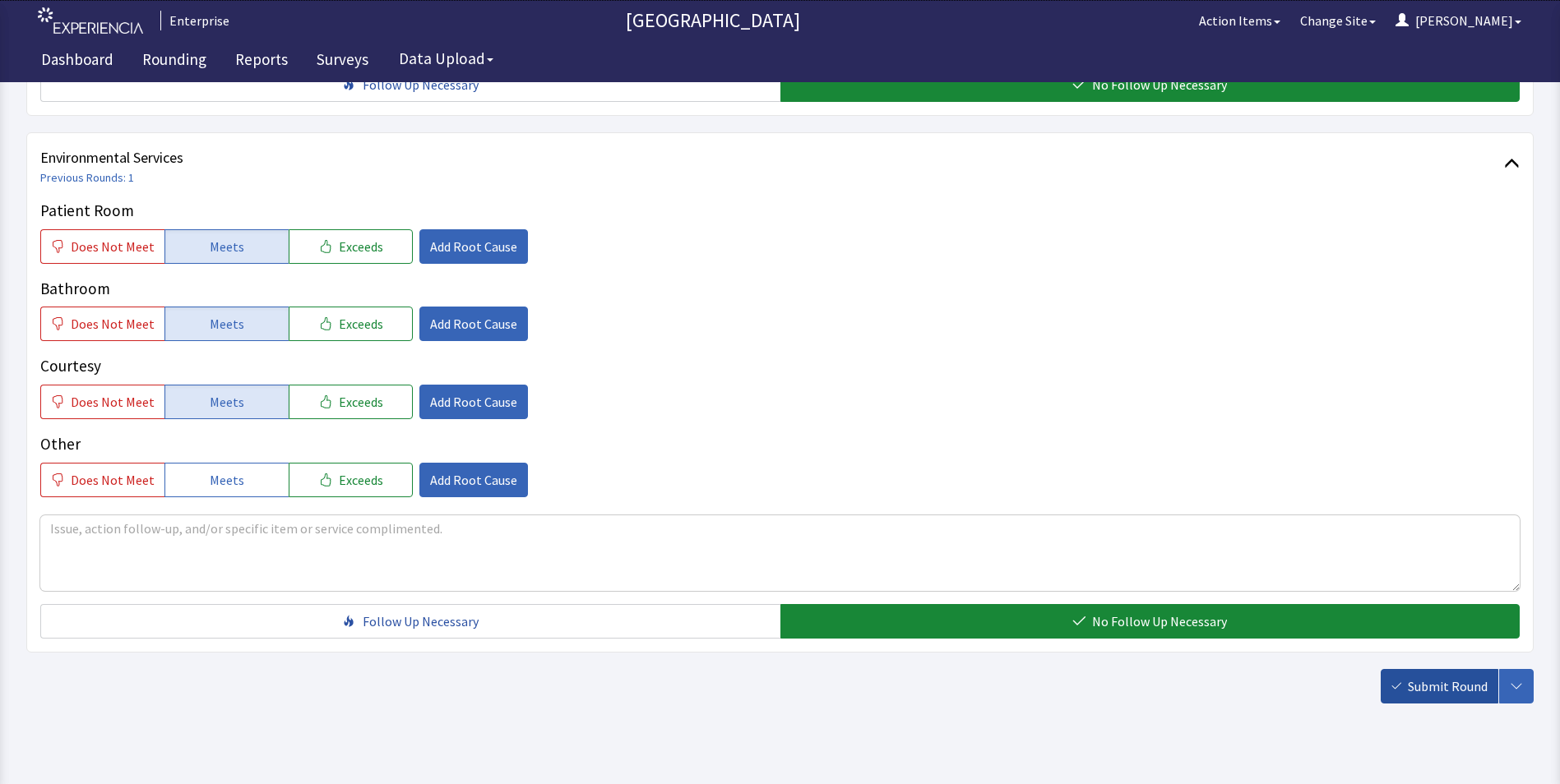
click at [1445, 676] on span "Submit Round" at bounding box center [1448, 686] width 80 height 20
